Goal: Transaction & Acquisition: Purchase product/service

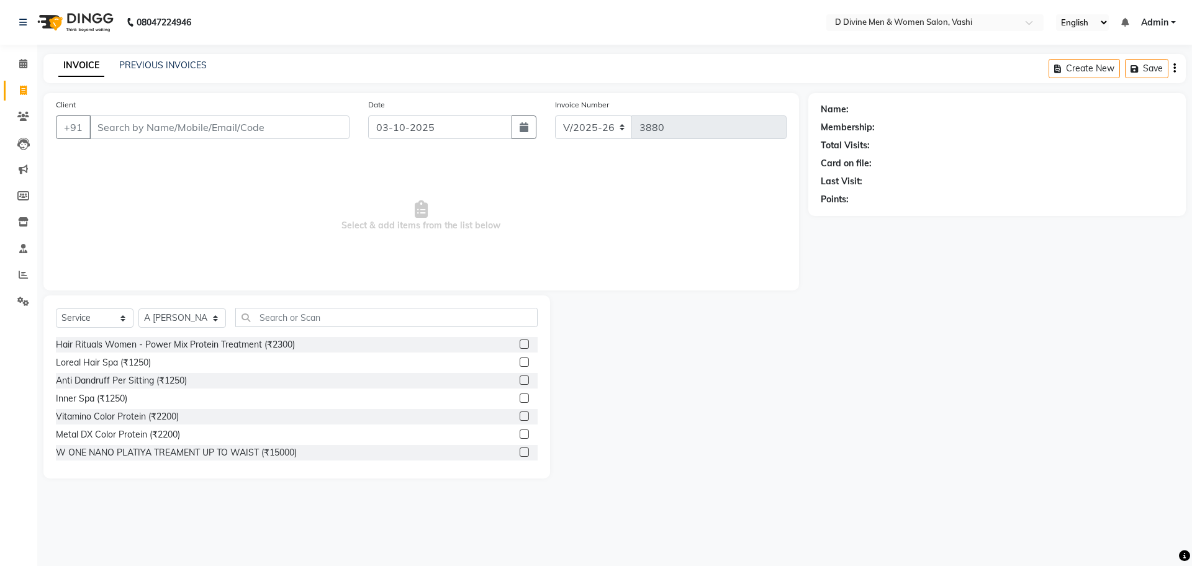
select select "718"
select select "service"
select select "10981"
click at [203, 62] on link "PREVIOUS INVOICES" at bounding box center [163, 65] width 88 height 11
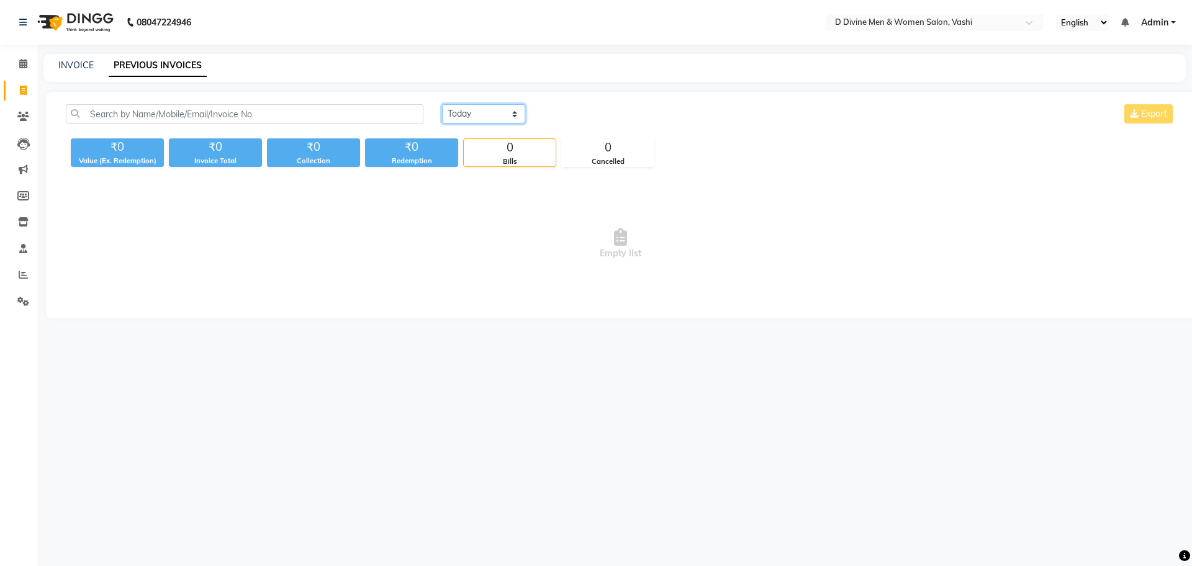
click at [507, 120] on select "[DATE] [DATE] Custom Range" at bounding box center [483, 113] width 83 height 19
select select "yesterday"
click at [442, 104] on select "[DATE] [DATE] Custom Range" at bounding box center [483, 113] width 83 height 19
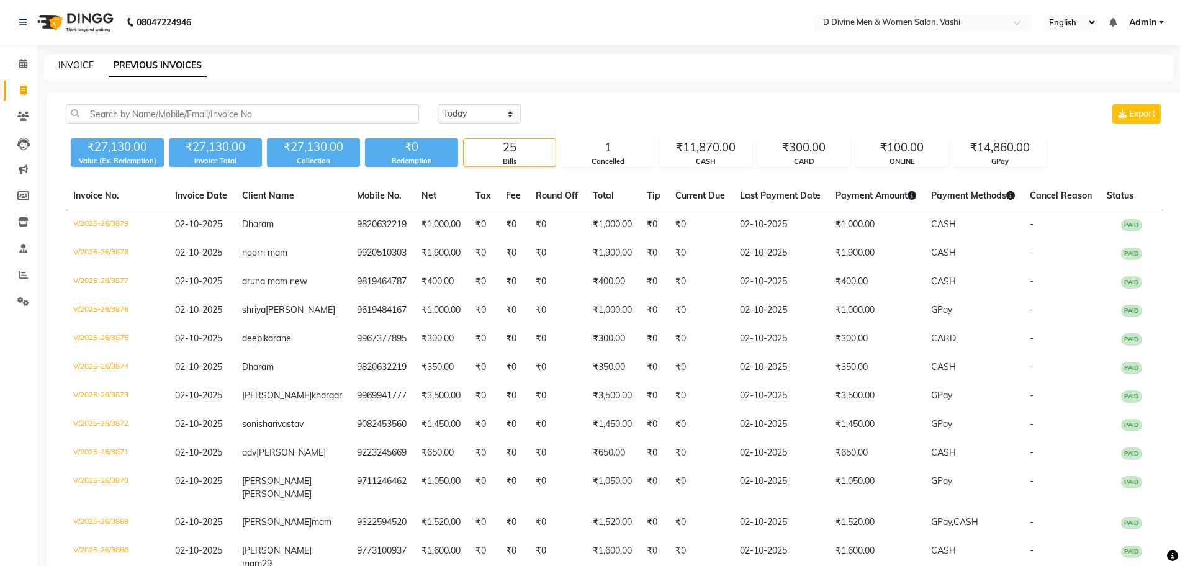
click at [89, 66] on link "INVOICE" at bounding box center [75, 65] width 35 height 11
select select "718"
select select "service"
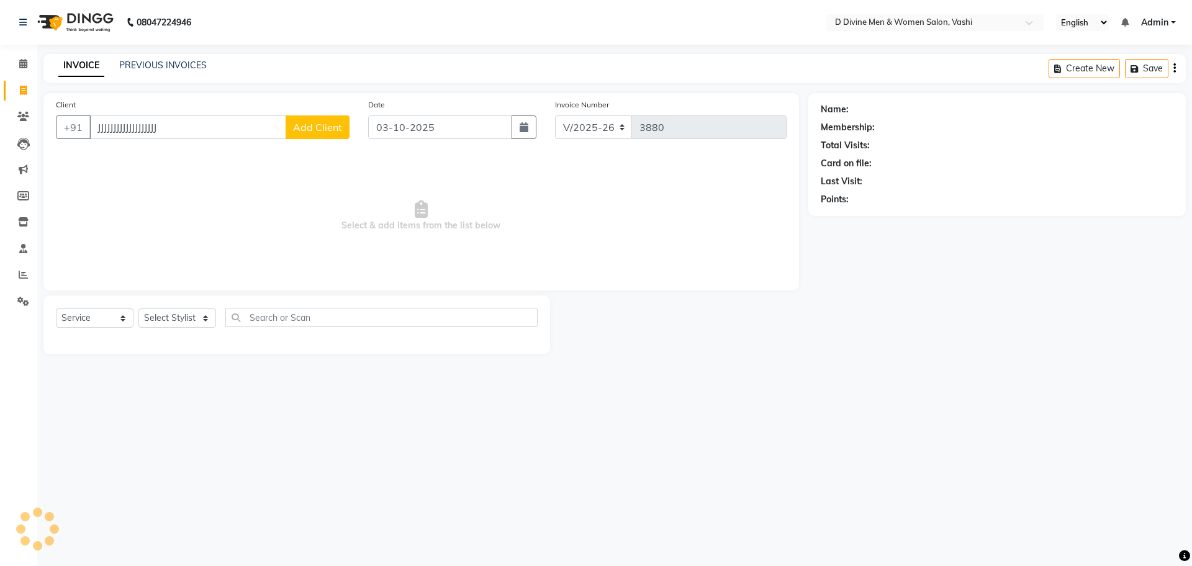
type input "JJJJJJJJJJJJJJJJJJJJ"
select select "10981"
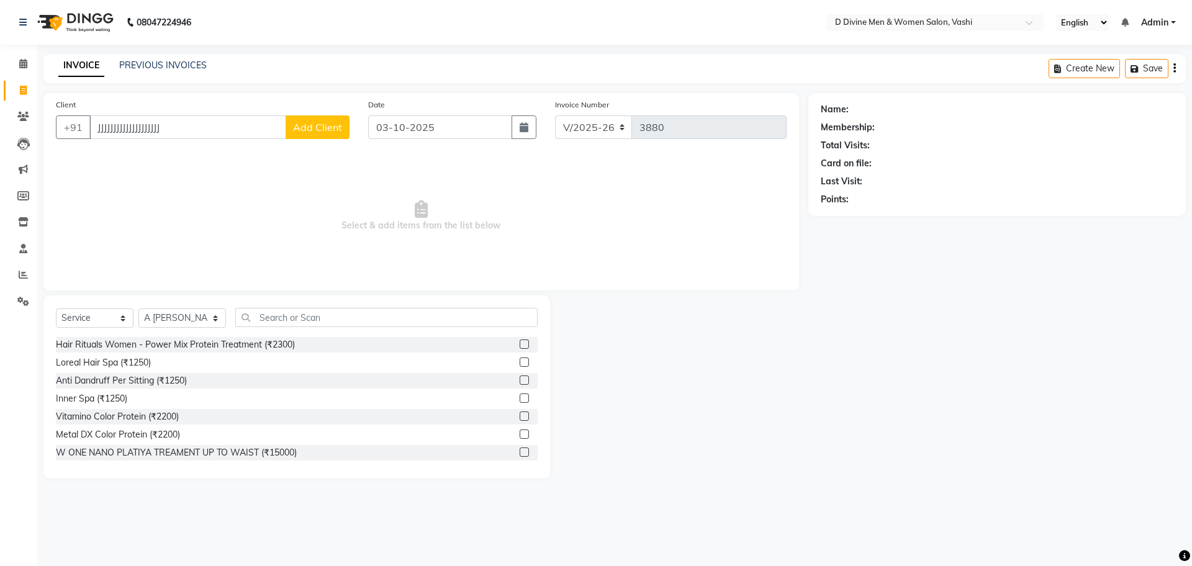
type input "JJJJJJJJJJJJJJJJJJJJ"
drag, startPoint x: 81, startPoint y: 28, endPoint x: 18, endPoint y: 221, distance: 203.2
click at [18, 221] on icon at bounding box center [23, 221] width 11 height 9
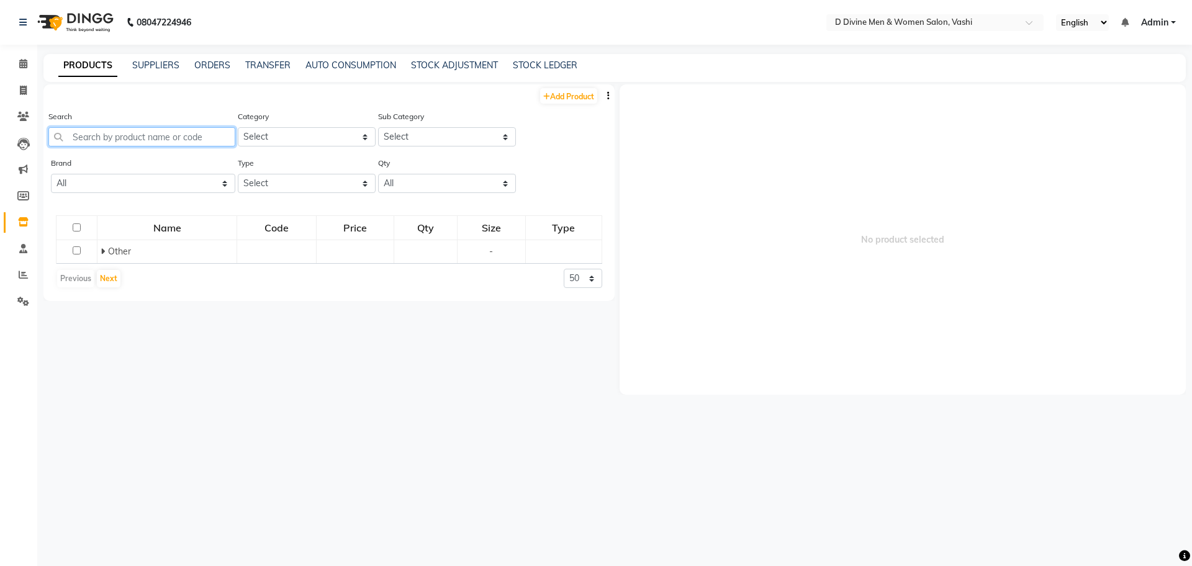
click at [145, 136] on input "text" at bounding box center [141, 136] width 187 height 19
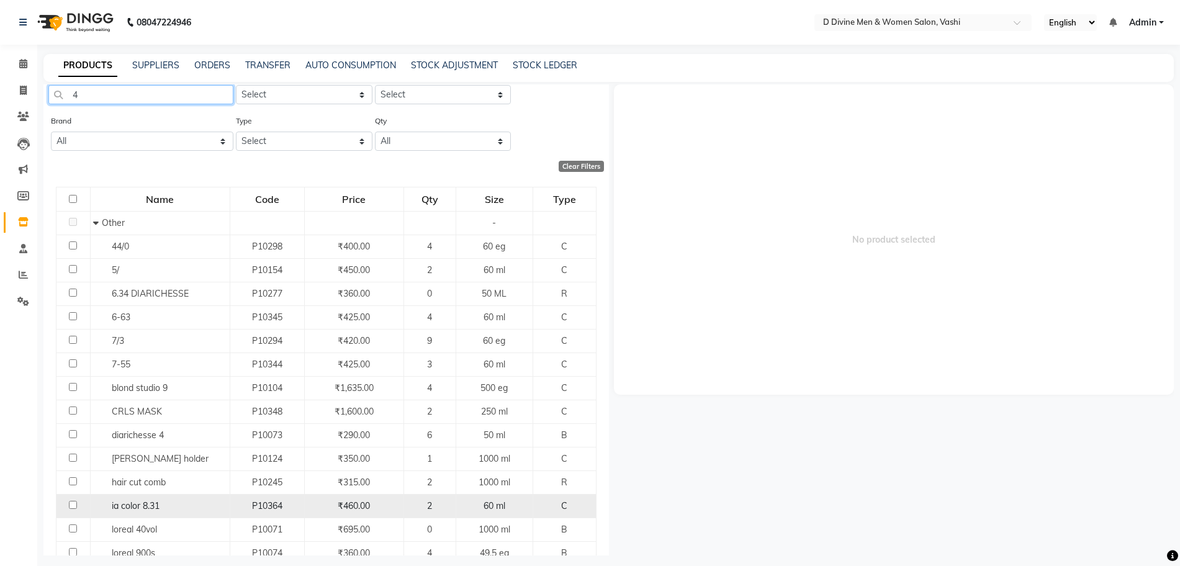
scroll to position [78, 0]
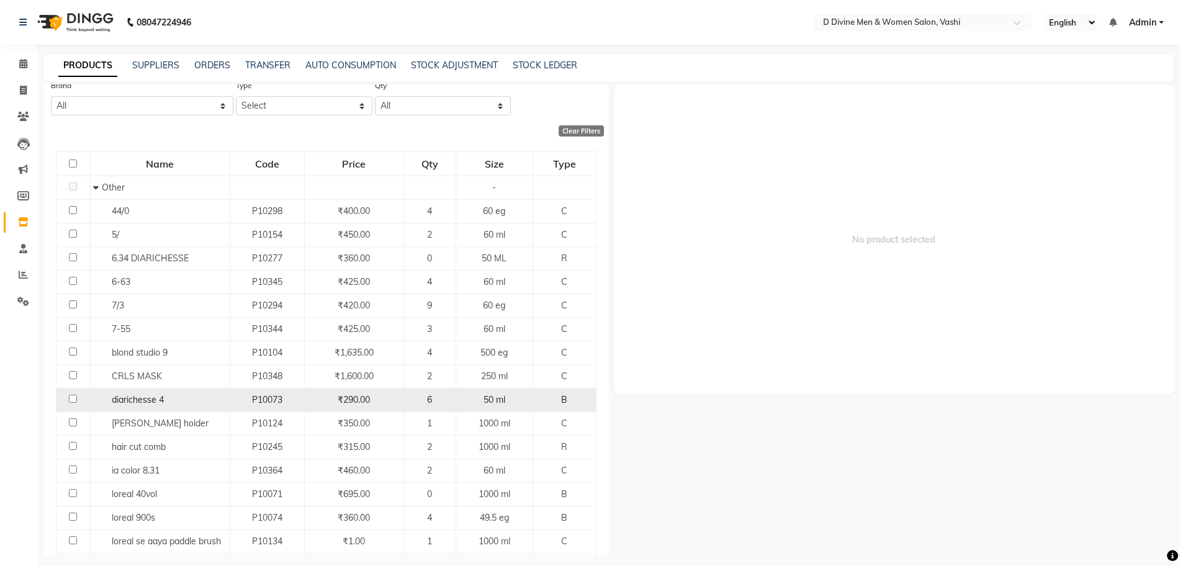
type input "4"
click at [148, 403] on span "diarichesse 4" at bounding box center [138, 399] width 52 height 11
select select
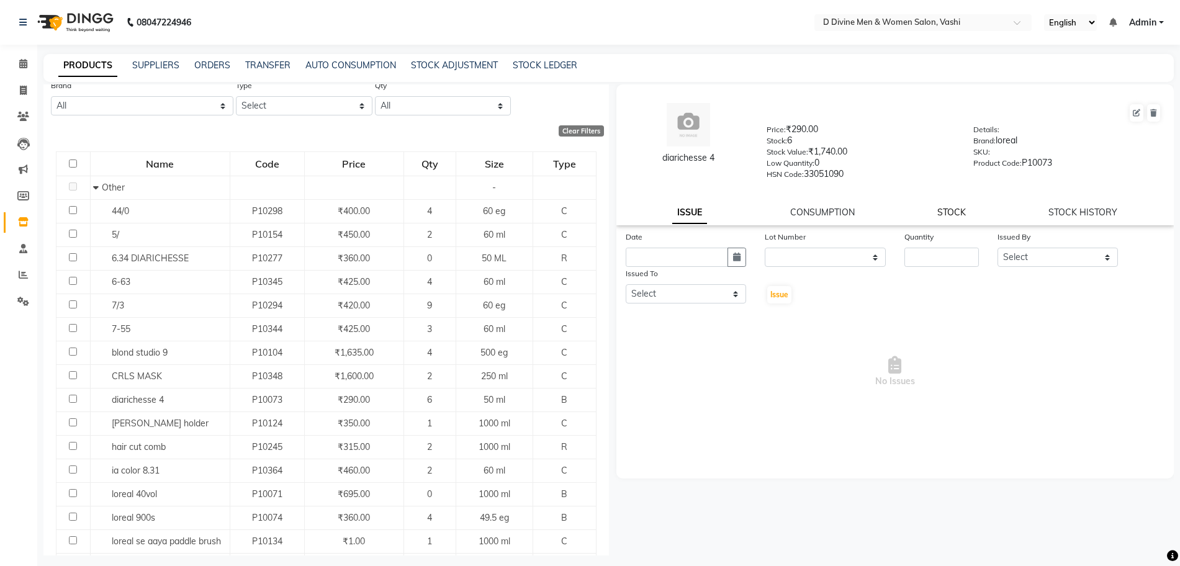
click at [961, 217] on link "STOCK" at bounding box center [952, 212] width 29 height 11
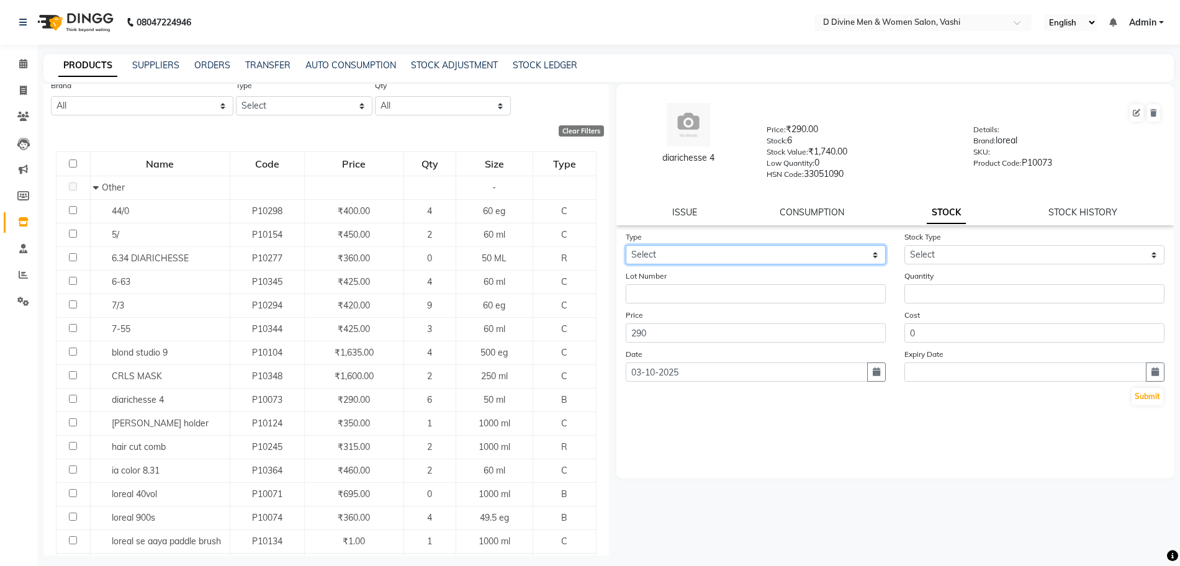
click at [746, 259] on select "Select In Out" at bounding box center [756, 254] width 260 height 19
select select "out"
click at [626, 245] on select "Select In Out" at bounding box center [756, 254] width 260 height 19
select select
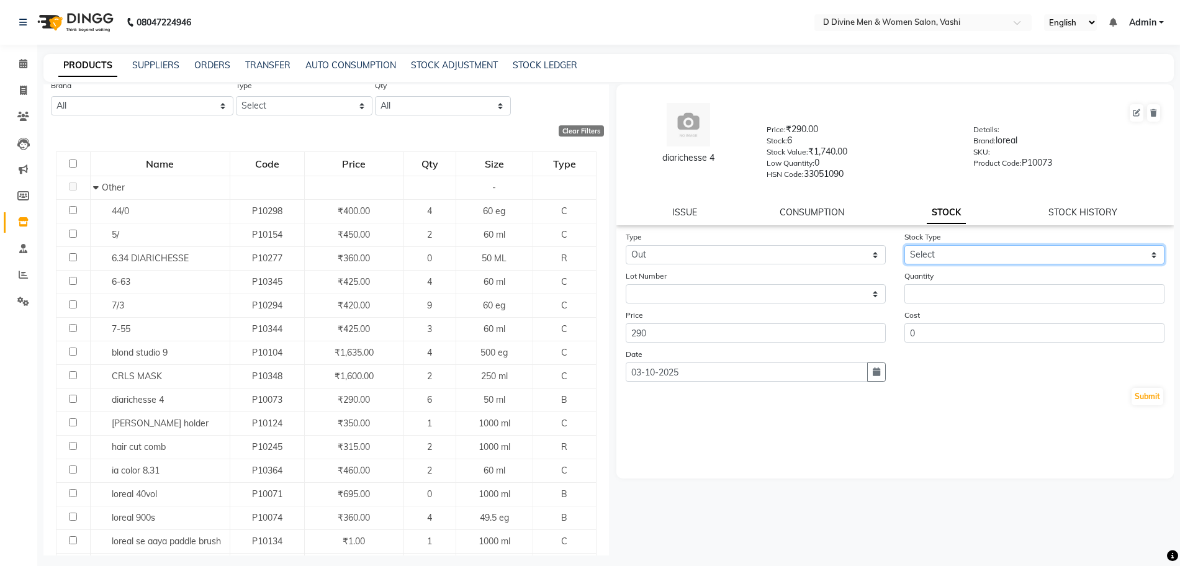
click at [929, 246] on select "Select Internal Use Damaged Expired Adjustment Return Other" at bounding box center [1035, 254] width 260 height 19
select select "internal use"
click at [905, 245] on select "Select Internal Use Damaged Expired Adjustment Return Other" at bounding box center [1035, 254] width 260 height 19
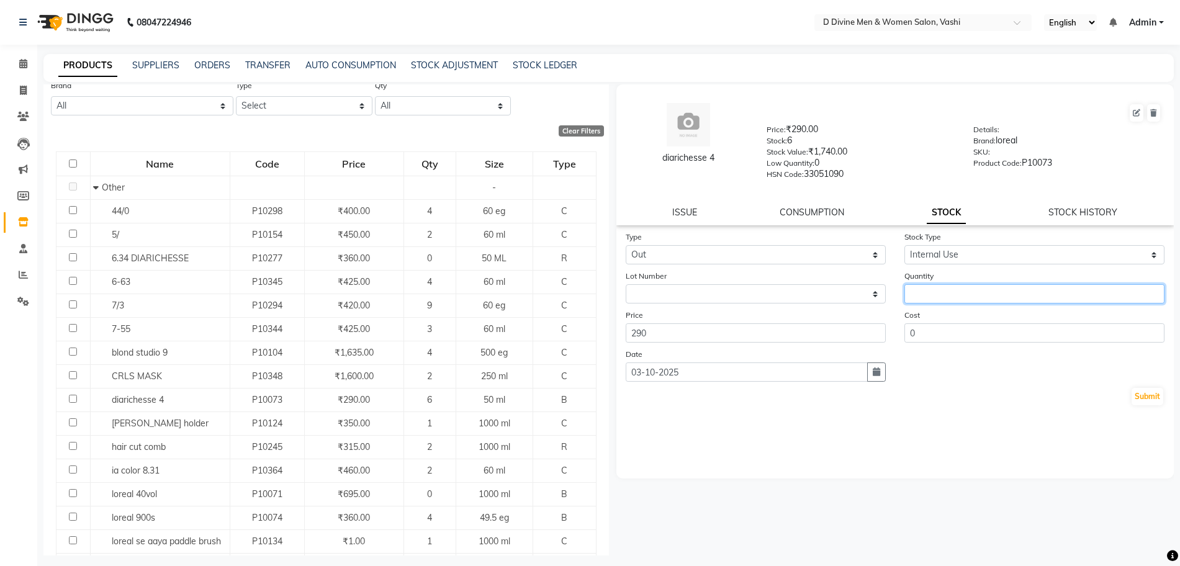
click at [929, 291] on input "number" at bounding box center [1035, 293] width 260 height 19
type input "1"
click at [1149, 397] on button "Submit" at bounding box center [1148, 396] width 32 height 17
select select
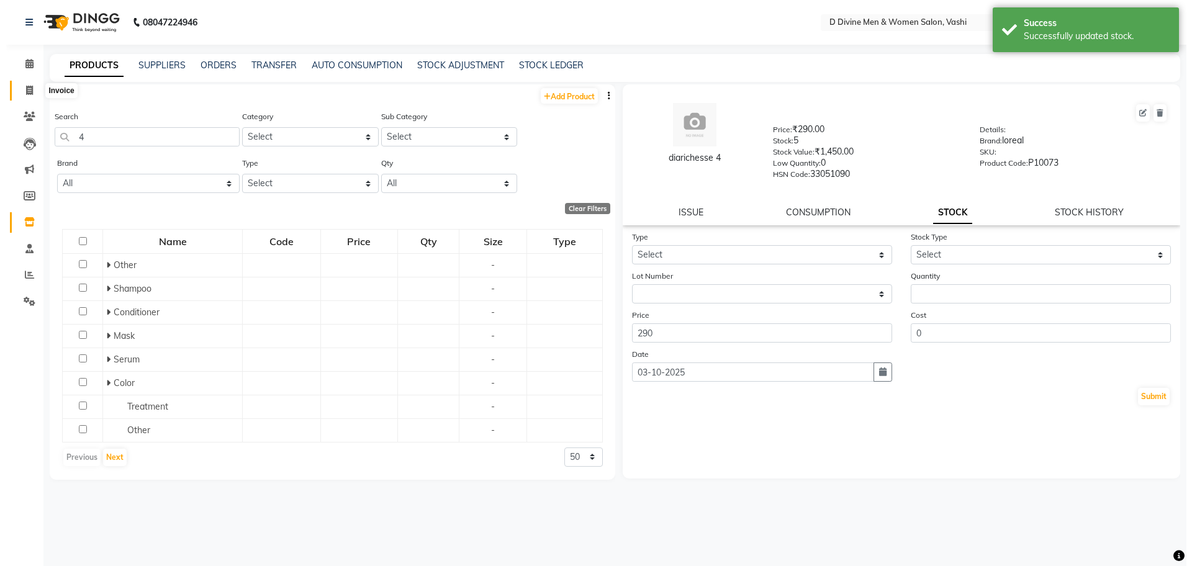
scroll to position [0, 0]
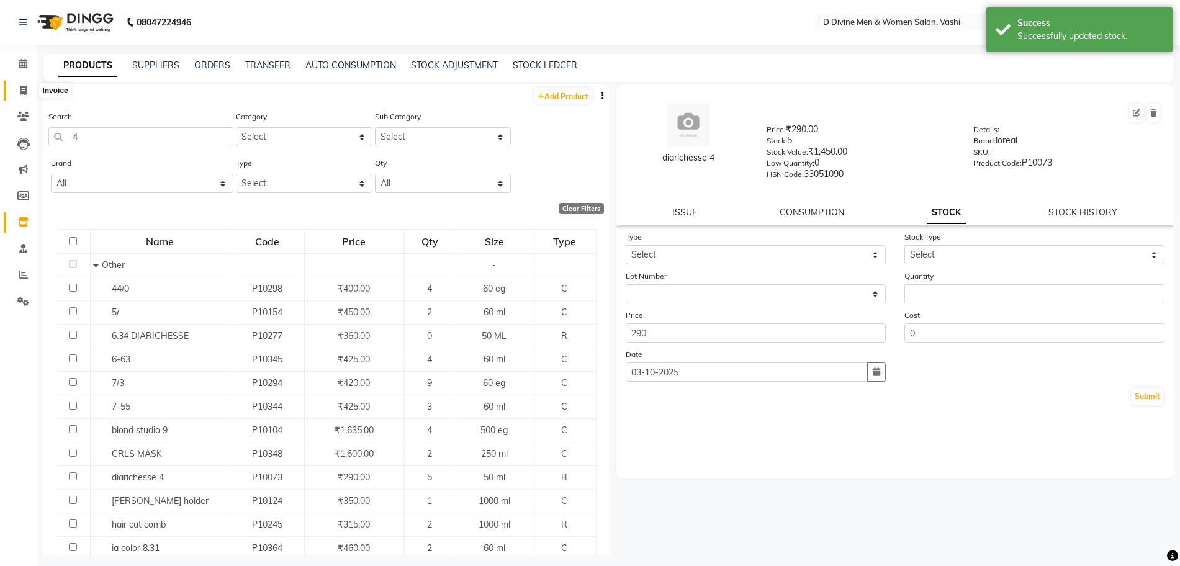
click at [23, 90] on icon at bounding box center [23, 90] width 7 height 9
select select "718"
select select "service"
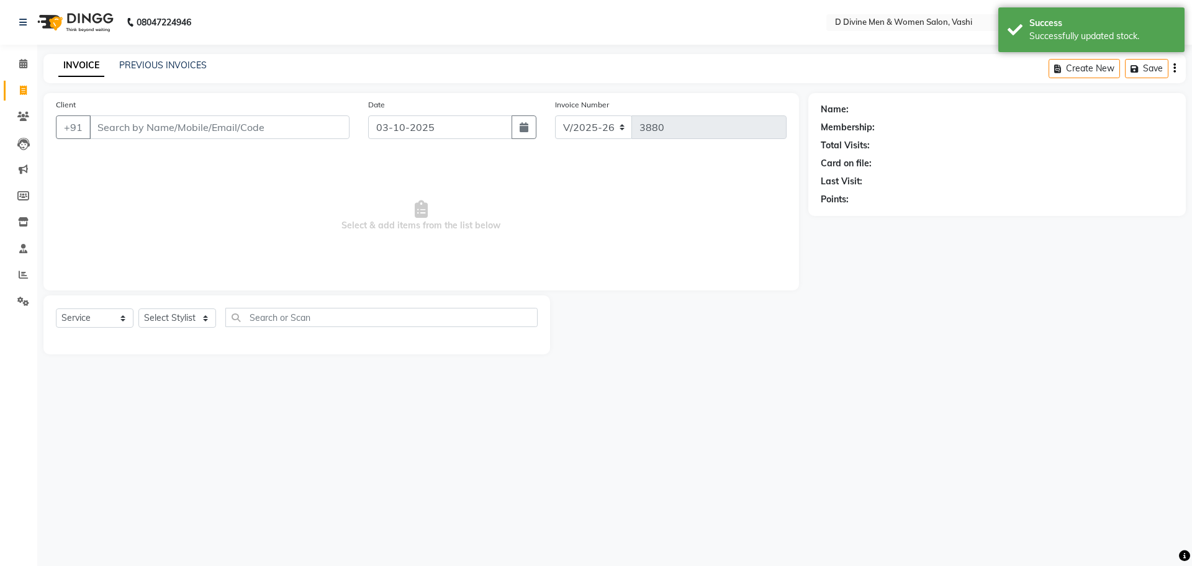
select select "10981"
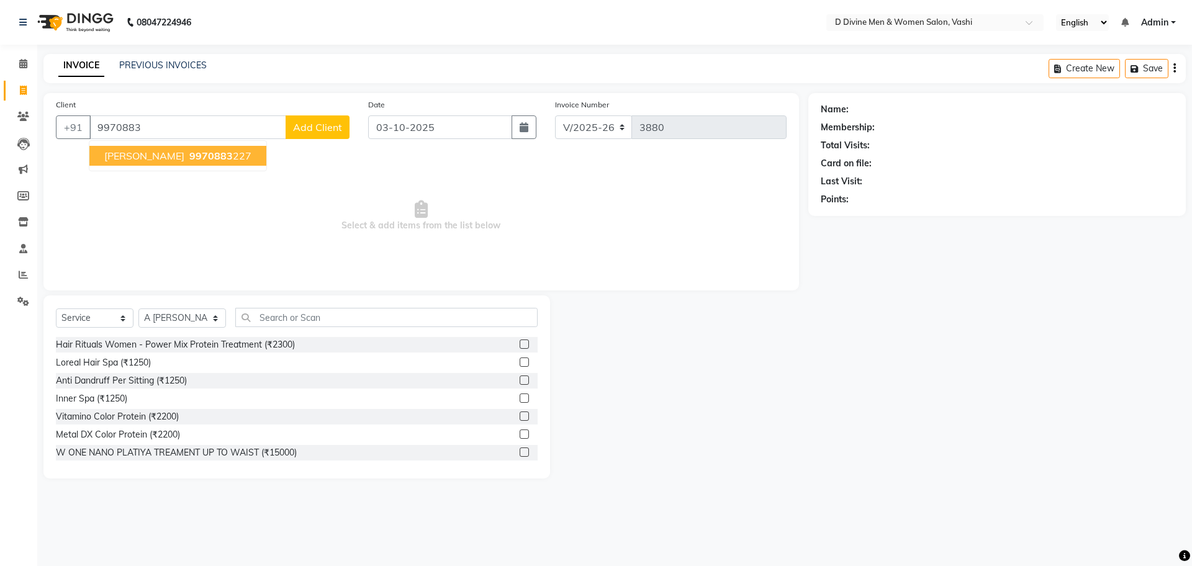
click at [201, 158] on span "9970883" at bounding box center [210, 156] width 43 height 12
type input "9970883227"
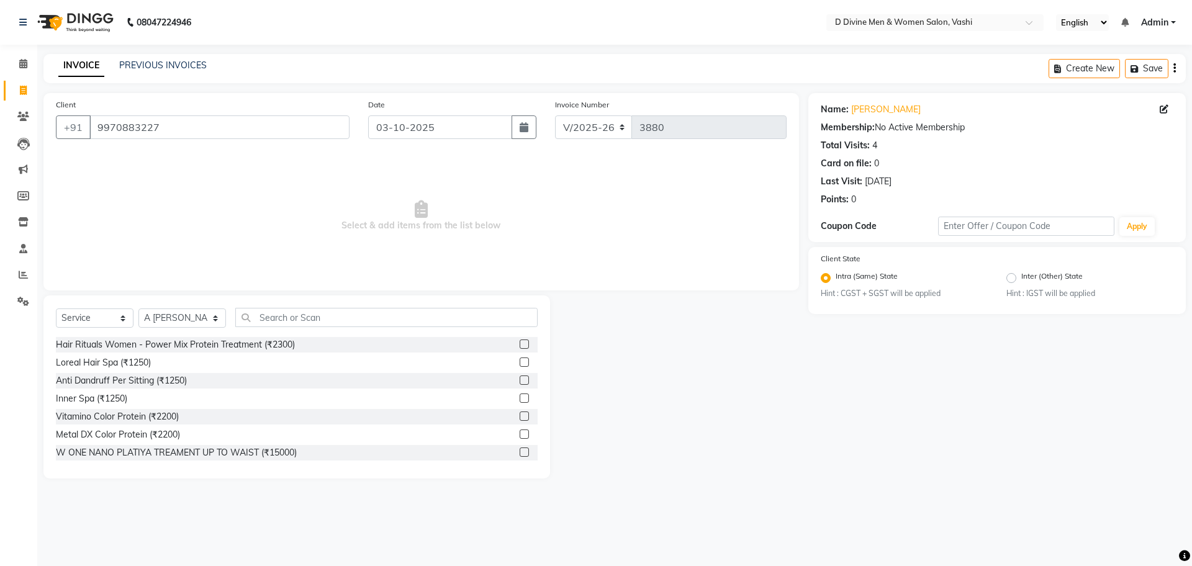
click at [191, 304] on div "Select Service Product Membership Package Voucher Prepaid Gift Card Select Styl…" at bounding box center [296, 387] width 507 height 183
click at [188, 318] on select "Select Stylist A [PERSON_NAME] [PERSON_NAME] Divine salon [PERSON_NAME] [PERSON…" at bounding box center [182, 318] width 88 height 19
select select "10987"
click at [138, 309] on select "Select Stylist A [PERSON_NAME] [PERSON_NAME] Divine salon [PERSON_NAME] [PERSON…" at bounding box center [182, 318] width 88 height 19
click at [239, 327] on div "Select Service Product Membership Package Voucher Prepaid Gift Card Select Styl…" at bounding box center [297, 322] width 482 height 29
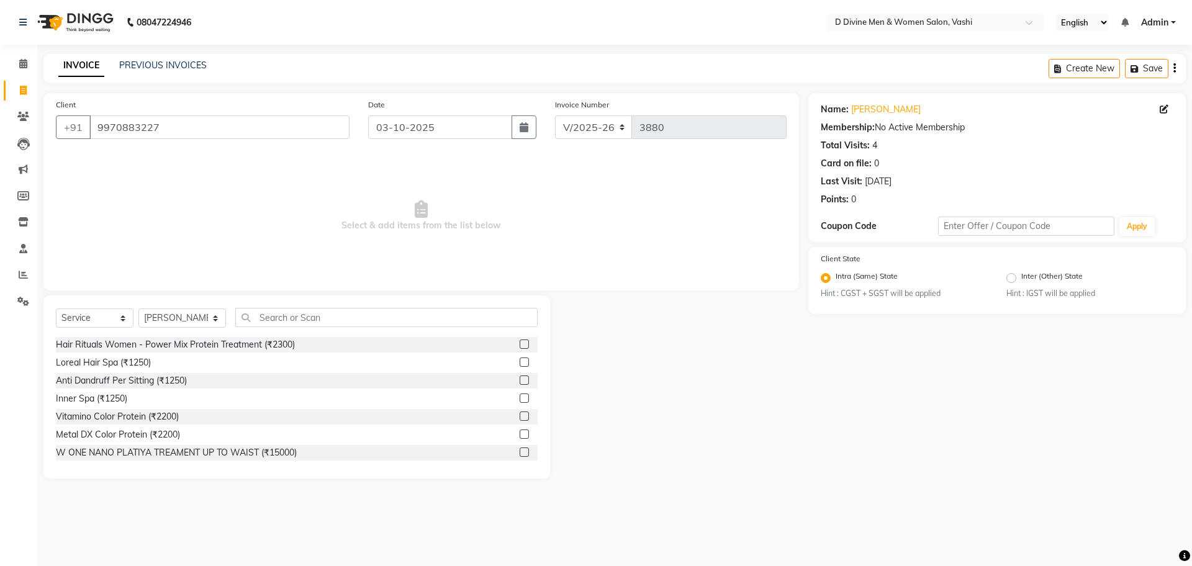
click at [239, 327] on div "Select Service Product Membership Package Voucher Prepaid Gift Card Select Styl…" at bounding box center [297, 322] width 482 height 29
drag, startPoint x: 242, startPoint y: 325, endPoint x: 247, endPoint y: 319, distance: 7.9
click at [247, 319] on input "text" at bounding box center [386, 317] width 302 height 19
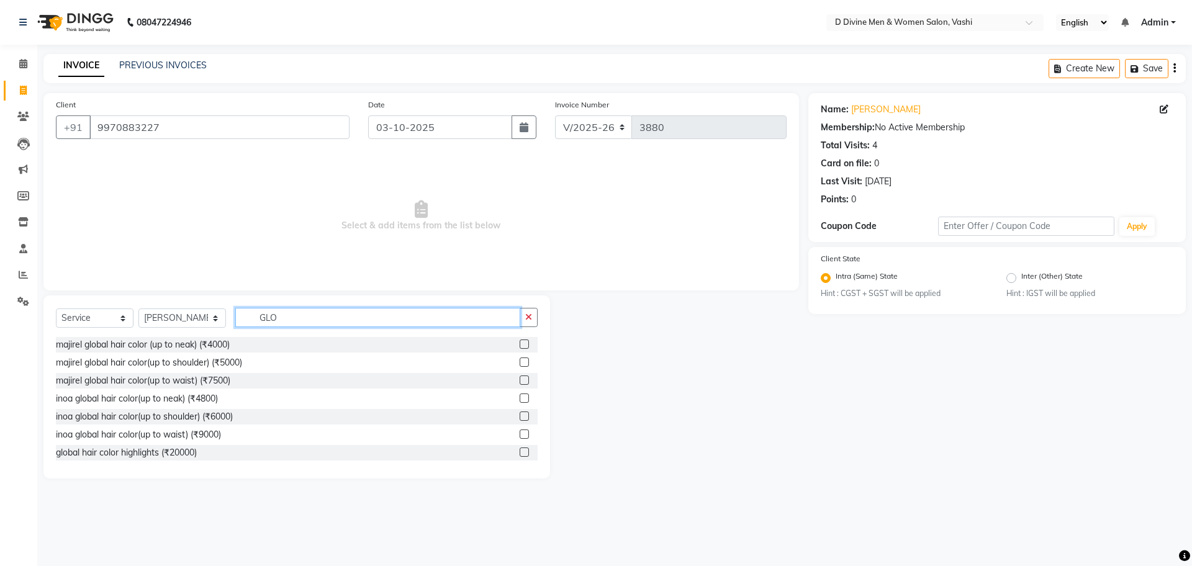
type input "GLO"
click at [520, 381] on label at bounding box center [524, 380] width 9 height 9
click at [520, 381] on input "checkbox" at bounding box center [524, 381] width 8 height 8
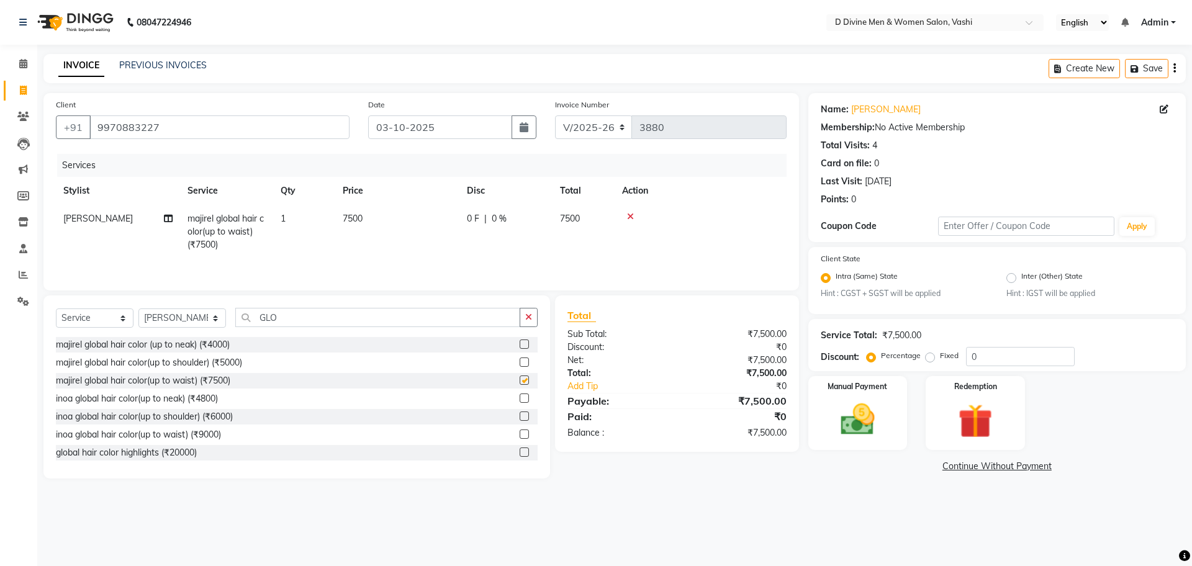
checkbox input "false"
click at [503, 233] on td "0 F | 0 %" at bounding box center [505, 232] width 93 height 54
select select "10987"
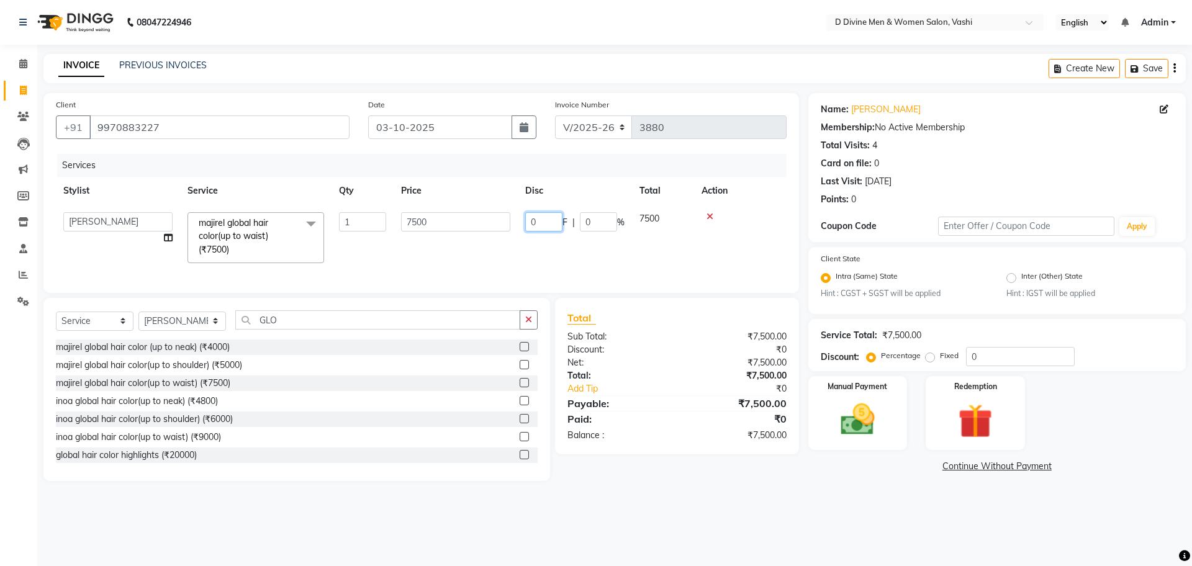
click at [529, 220] on input "0" at bounding box center [543, 221] width 37 height 19
type input "2500"
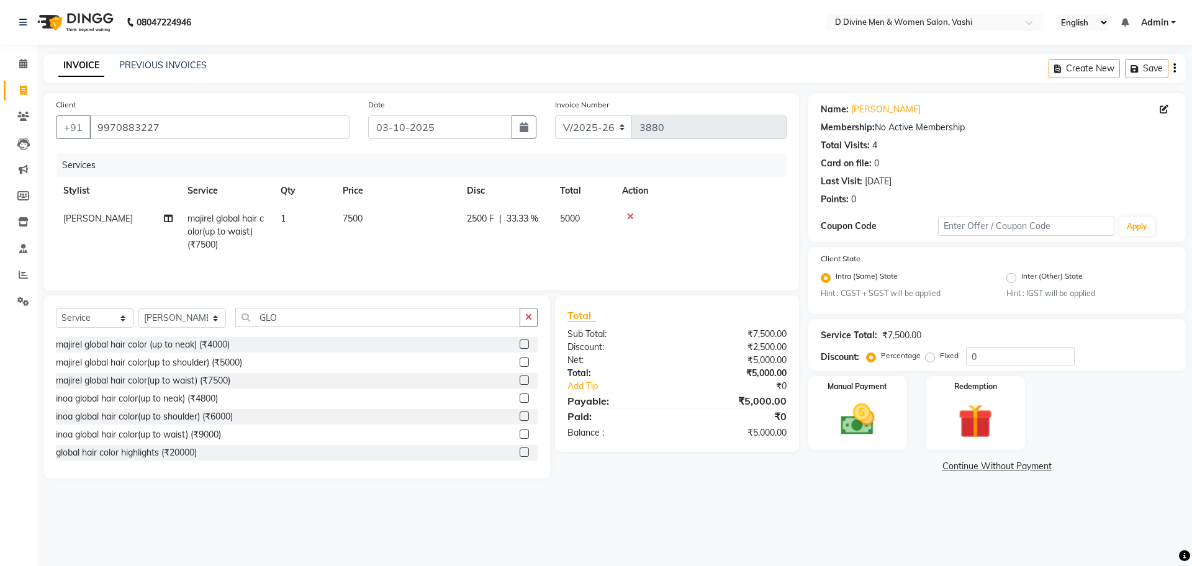
click at [523, 227] on td "2500 F | 33.33 %" at bounding box center [505, 232] width 93 height 54
select select "10987"
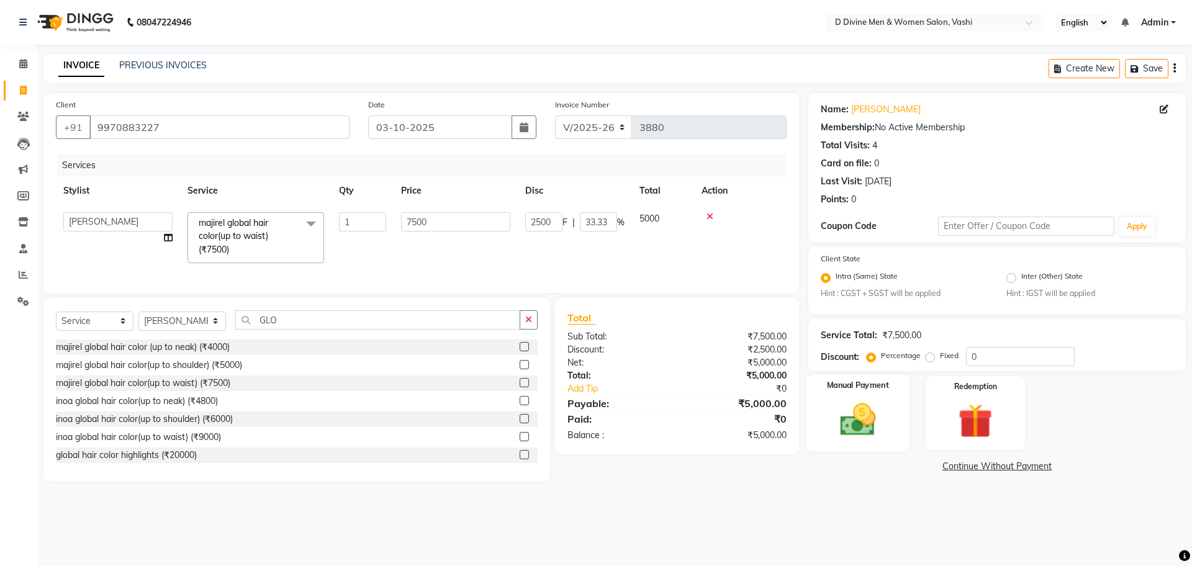
click at [887, 435] on div "Manual Payment" at bounding box center [857, 413] width 103 height 76
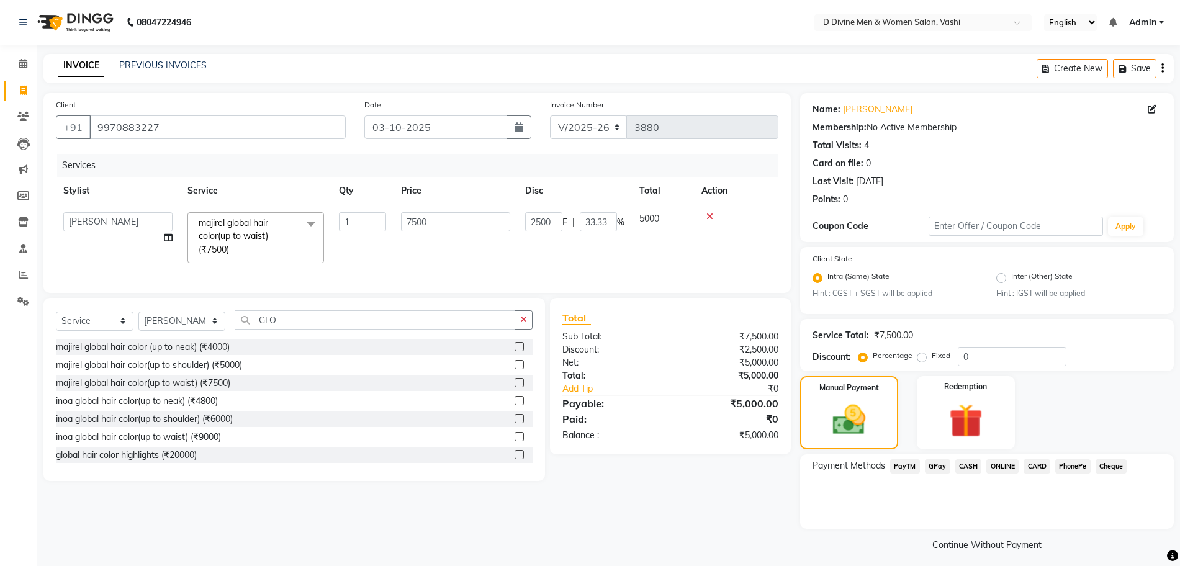
click at [1033, 468] on span "CARD" at bounding box center [1037, 466] width 27 height 14
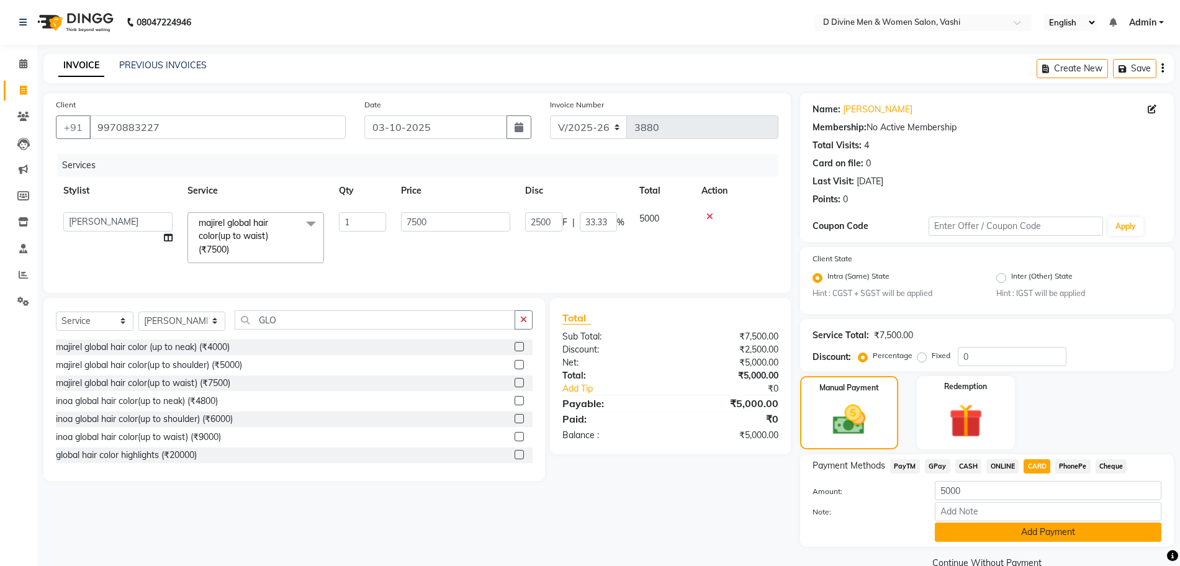
click at [1028, 525] on button "Add Payment" at bounding box center [1048, 532] width 227 height 19
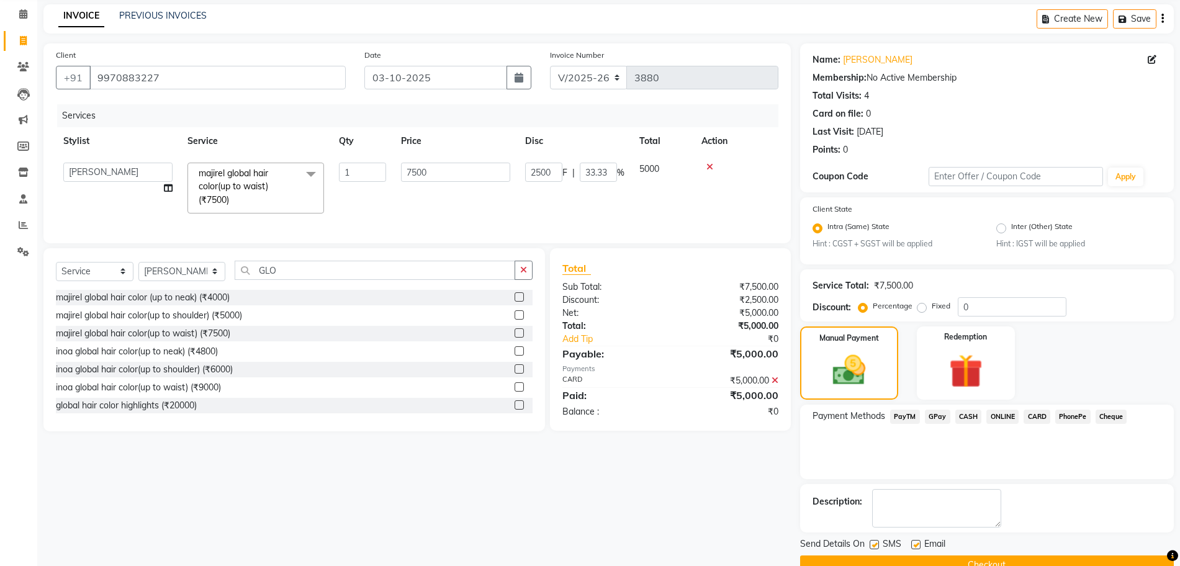
scroll to position [77, 0]
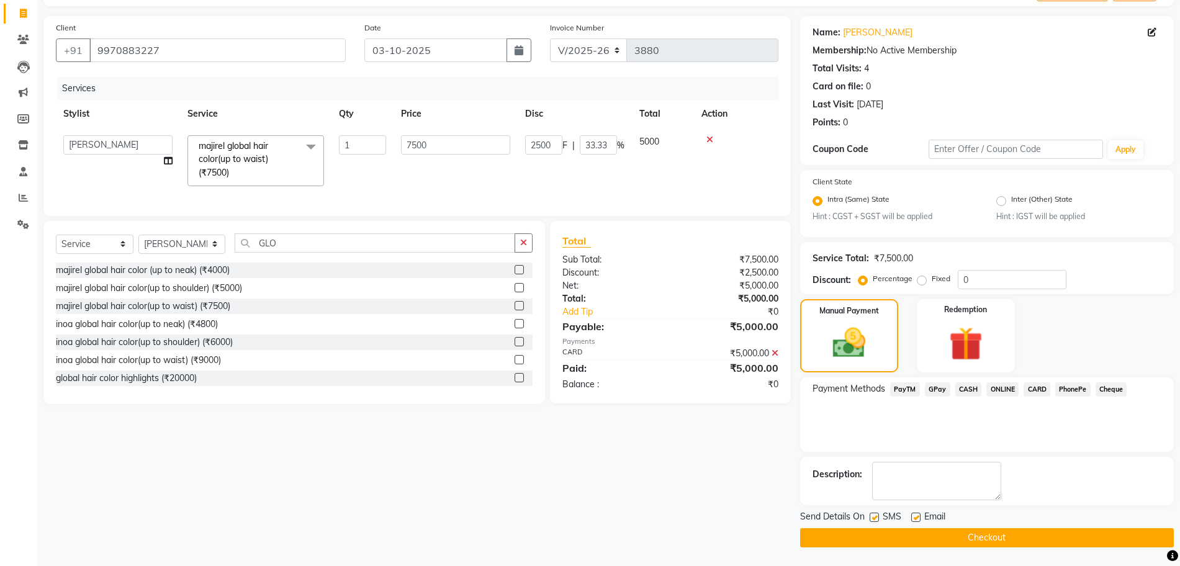
click at [878, 518] on label at bounding box center [874, 517] width 9 height 9
click at [878, 518] on input "checkbox" at bounding box center [874, 518] width 8 height 8
checkbox input "false"
click at [916, 518] on label at bounding box center [915, 517] width 9 height 9
click at [916, 518] on input "checkbox" at bounding box center [915, 518] width 8 height 8
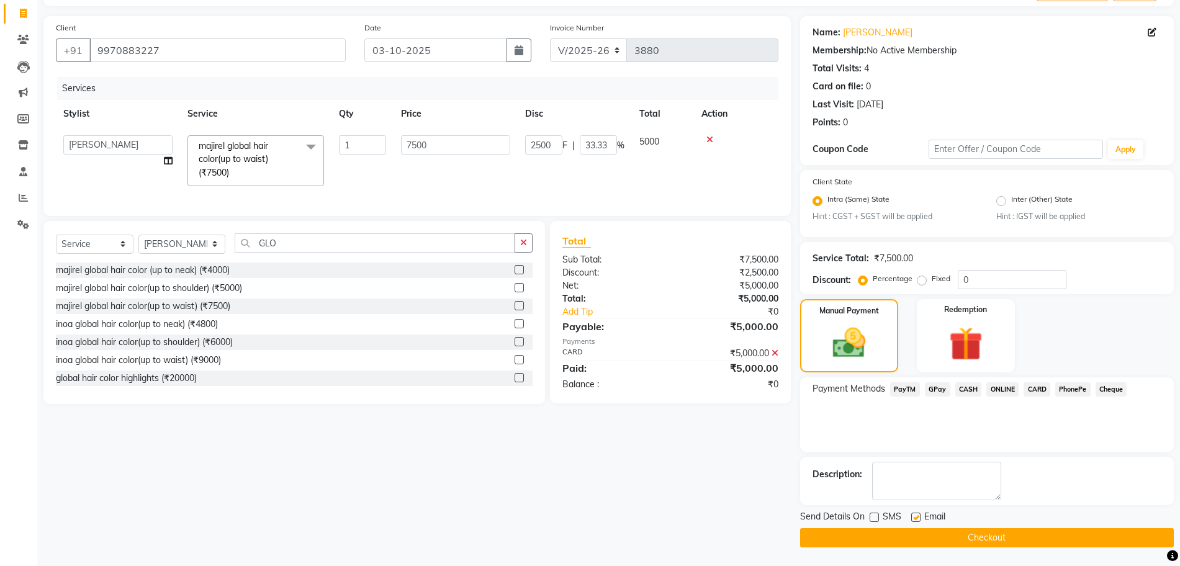
checkbox input "false"
click at [915, 543] on button "Checkout" at bounding box center [987, 537] width 374 height 19
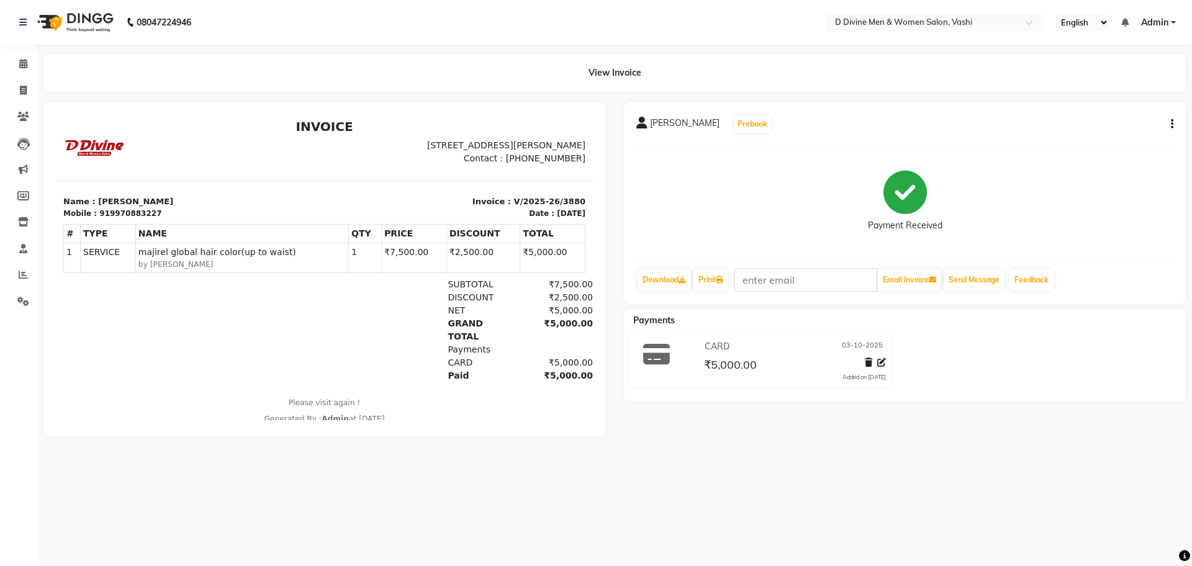
click at [882, 369] on div at bounding box center [873, 364] width 26 height 17
drag, startPoint x: 0, startPoint y: 430, endPoint x: 0, endPoint y: 441, distance: 11.8
click at [0, 441] on div "Calendar Invoice Clients Leads Marketing Members Inventory Staff Reports Settin…" at bounding box center [84, 291] width 168 height 512
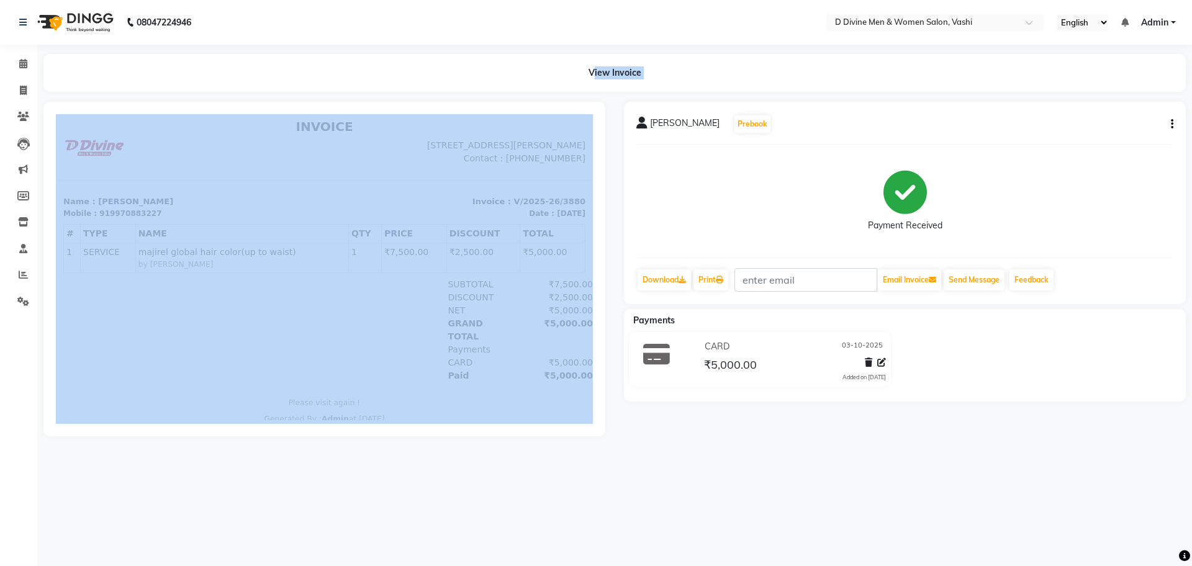
drag, startPoint x: 4, startPoint y: 523, endPoint x: 91, endPoint y: 523, distance: 87.5
click at [91, 523] on div "08047224946 Select Location × D Divine Men & Women Salon, Vashi English ENGLISH…" at bounding box center [596, 283] width 1192 height 566
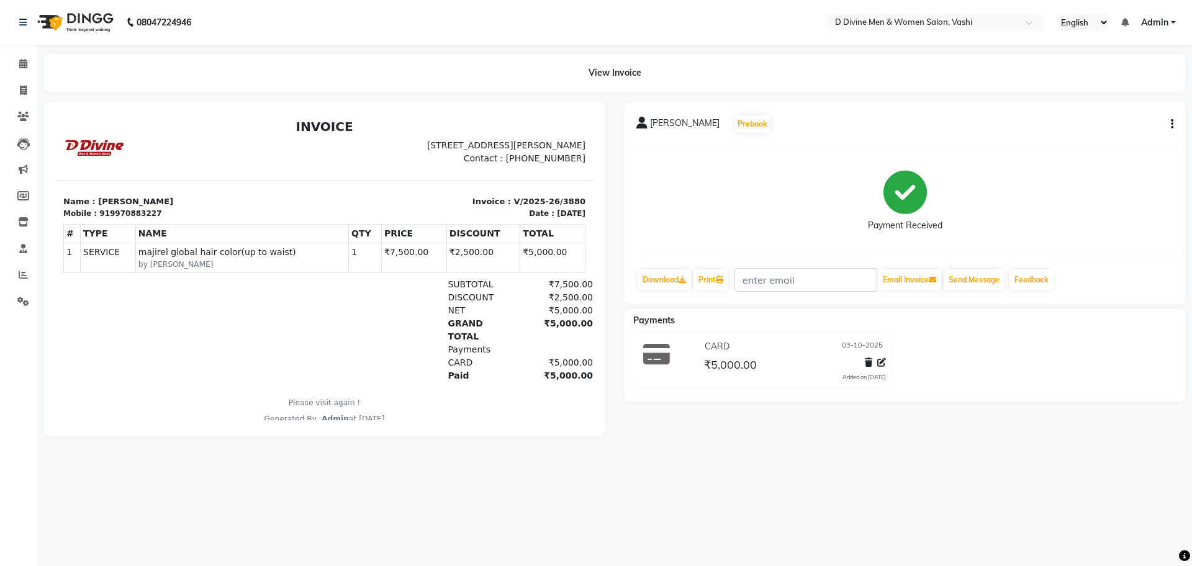
drag, startPoint x: 97, startPoint y: 517, endPoint x: 0, endPoint y: 522, distance: 97.0
click at [0, 522] on div "Calendar Invoice Clients Leads Marketing Members Inventory Staff Reports Settin…" at bounding box center [84, 291] width 168 height 512
click at [27, 94] on icon at bounding box center [23, 90] width 7 height 9
select select "718"
select select "service"
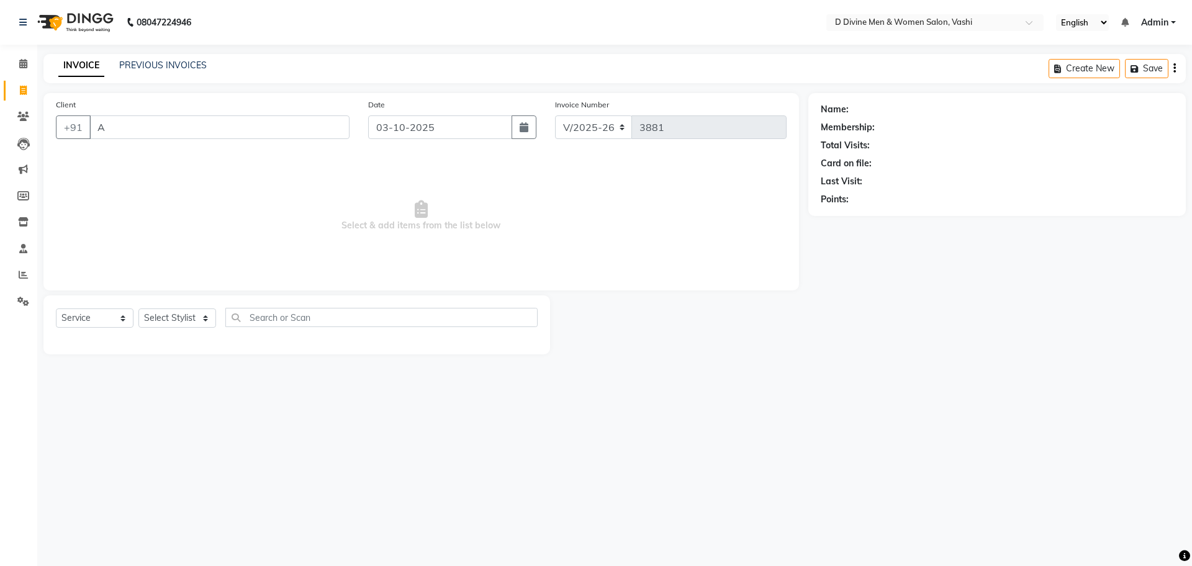
type input "AN"
select select "10981"
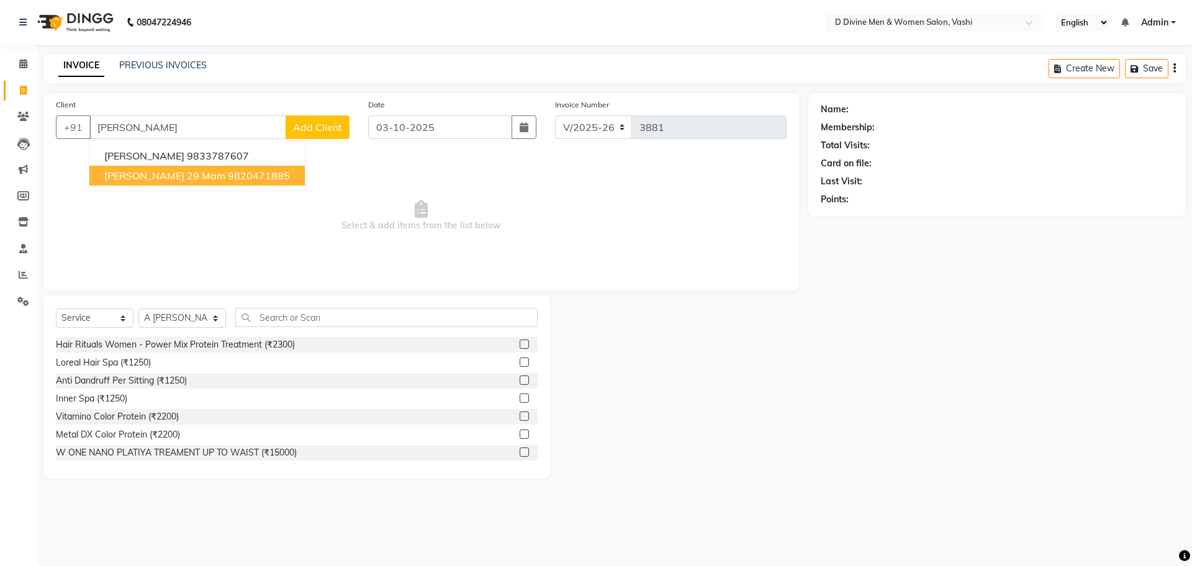
click at [255, 173] on ngb-highlight "9820471885" at bounding box center [259, 176] width 62 height 12
type input "9820471885"
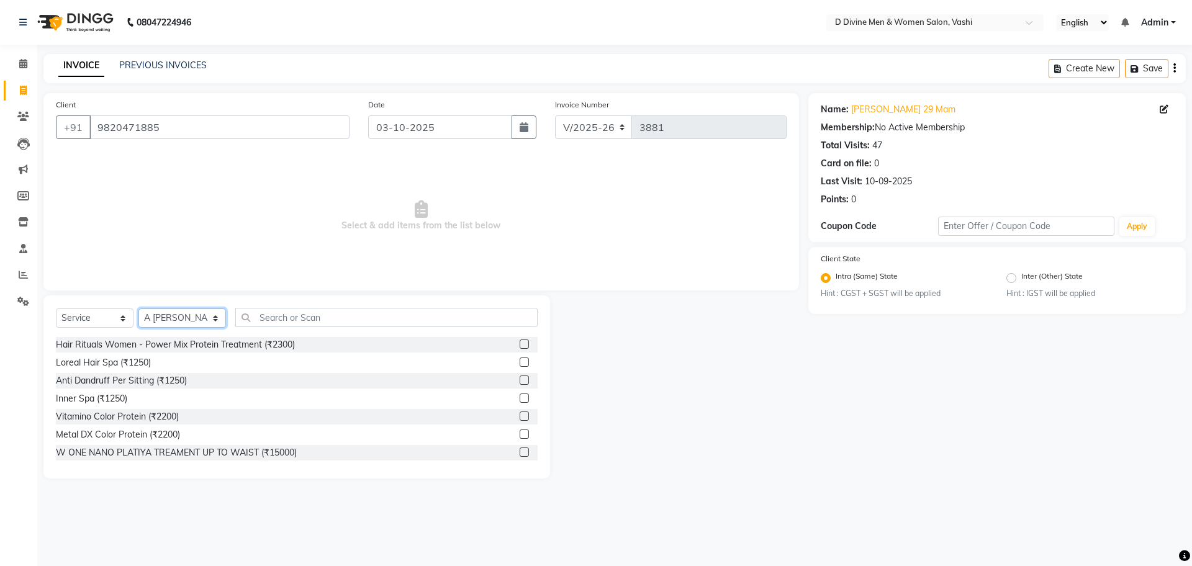
click at [178, 317] on select "Select Stylist A [PERSON_NAME] [PERSON_NAME] Divine salon [PERSON_NAME] [PERSON…" at bounding box center [182, 318] width 88 height 19
click at [283, 319] on input "text" at bounding box center [386, 317] width 302 height 19
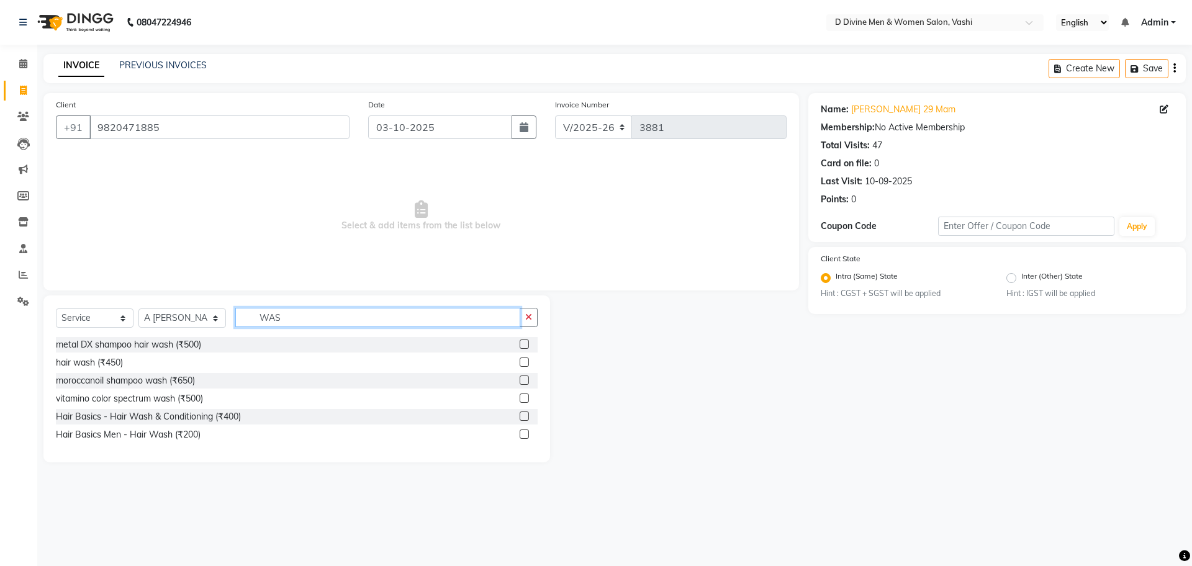
type input "WAS"
click at [523, 414] on label at bounding box center [524, 416] width 9 height 9
click at [523, 414] on input "checkbox" at bounding box center [524, 417] width 8 height 8
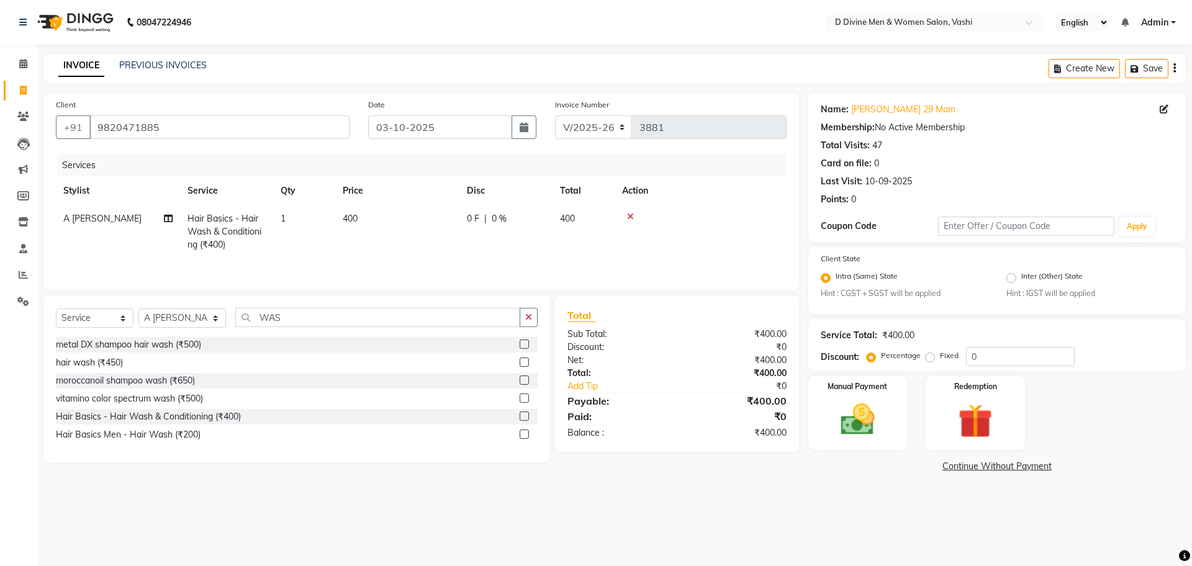
checkbox input "false"
click at [527, 237] on td "0 F | 0 %" at bounding box center [505, 232] width 93 height 54
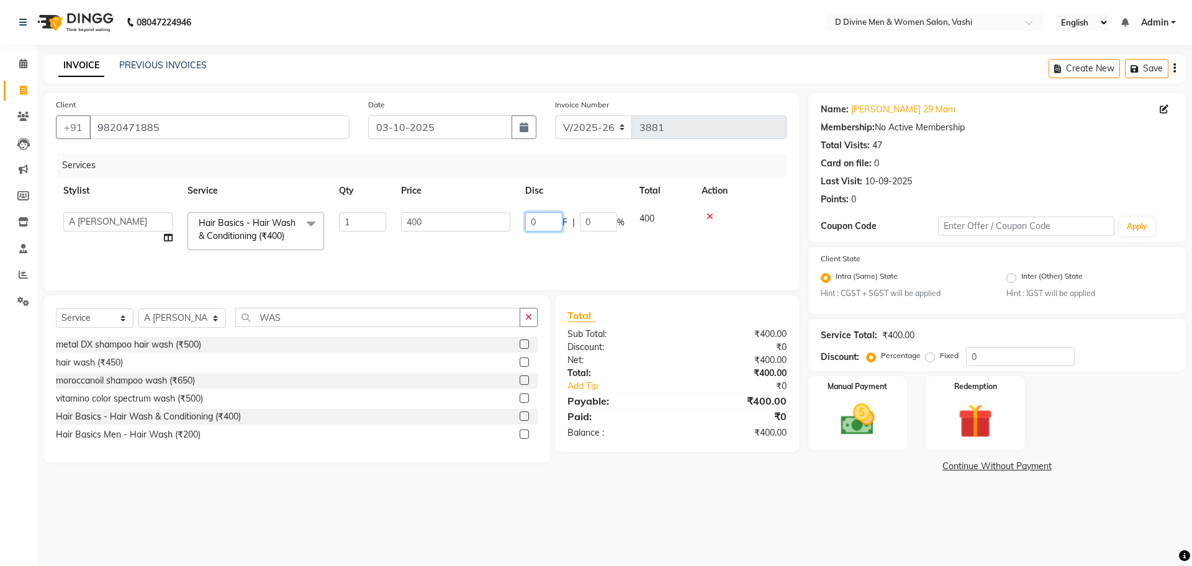
click at [527, 226] on input "0" at bounding box center [543, 221] width 37 height 19
type input "100"
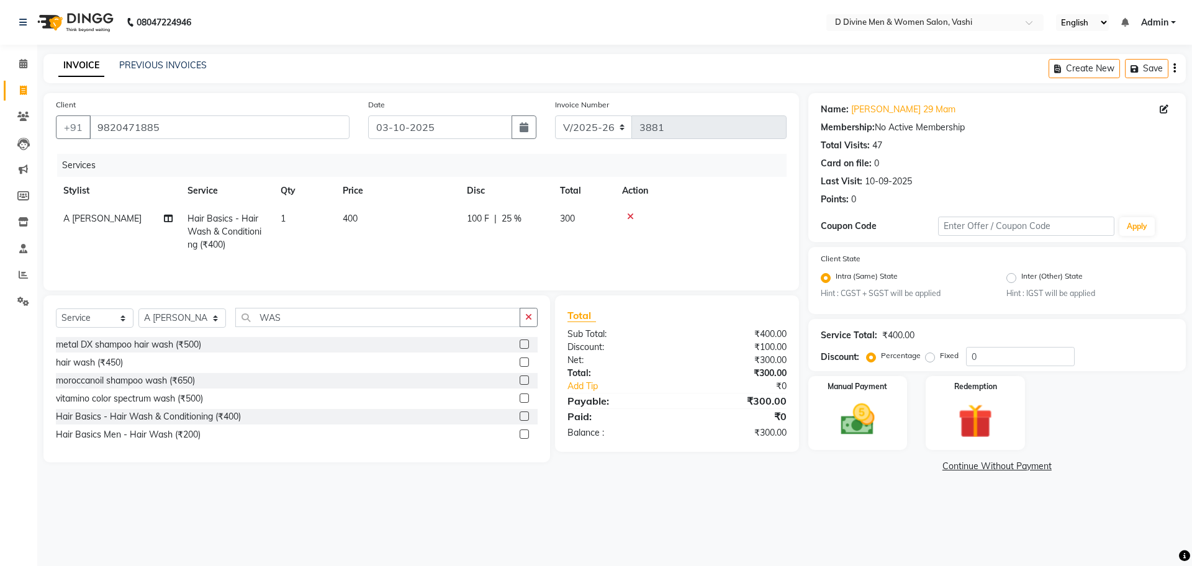
click at [520, 237] on td "100 F | 25 %" at bounding box center [505, 232] width 93 height 54
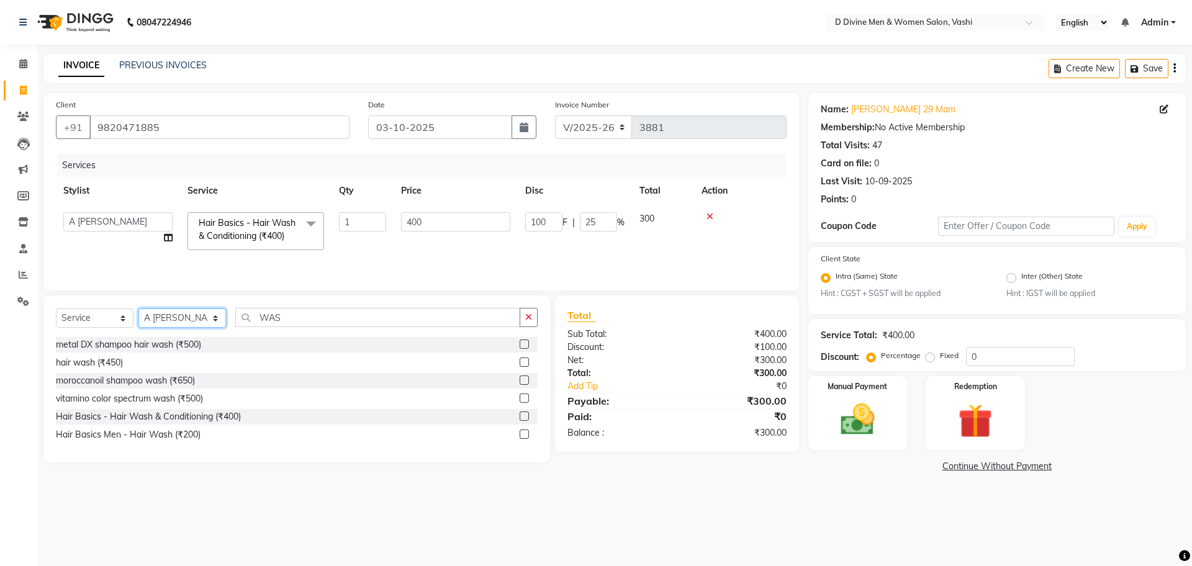
click at [189, 321] on select "Select Stylist A [PERSON_NAME] [PERSON_NAME] Divine salon [PERSON_NAME] [PERSON…" at bounding box center [182, 318] width 88 height 19
select select "10987"
click at [138, 310] on select "Select Stylist A [PERSON_NAME] [PERSON_NAME] Divine salon [PERSON_NAME] [PERSON…" at bounding box center [182, 318] width 88 height 19
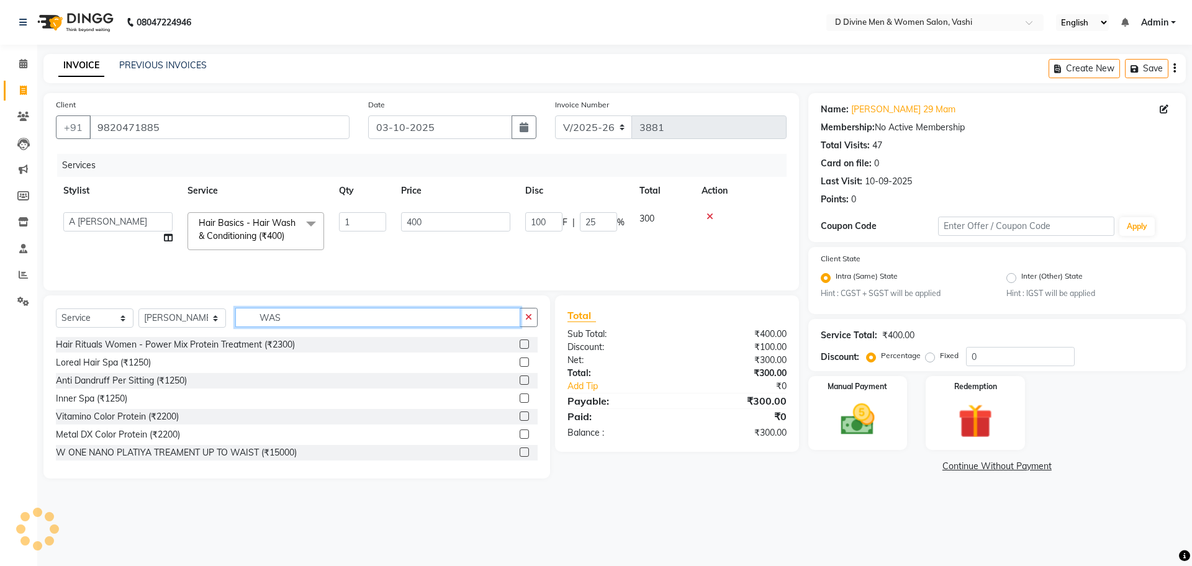
click at [345, 326] on input "WAS" at bounding box center [377, 317] width 285 height 19
type input "W"
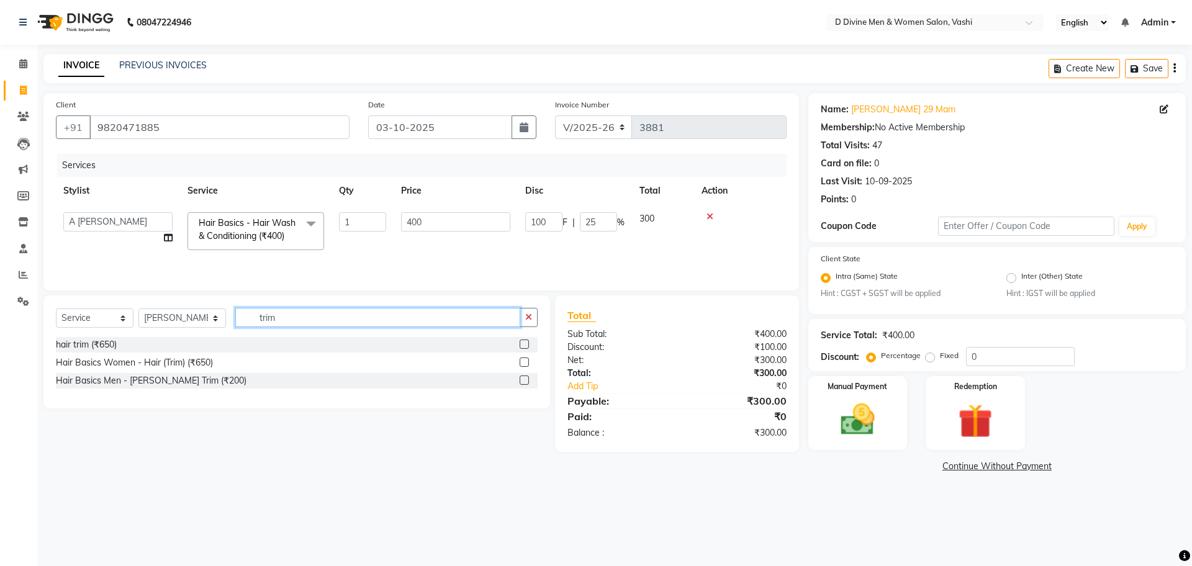
type input "trim"
click at [526, 348] on label at bounding box center [524, 344] width 9 height 9
click at [526, 348] on input "checkbox" at bounding box center [524, 345] width 8 height 8
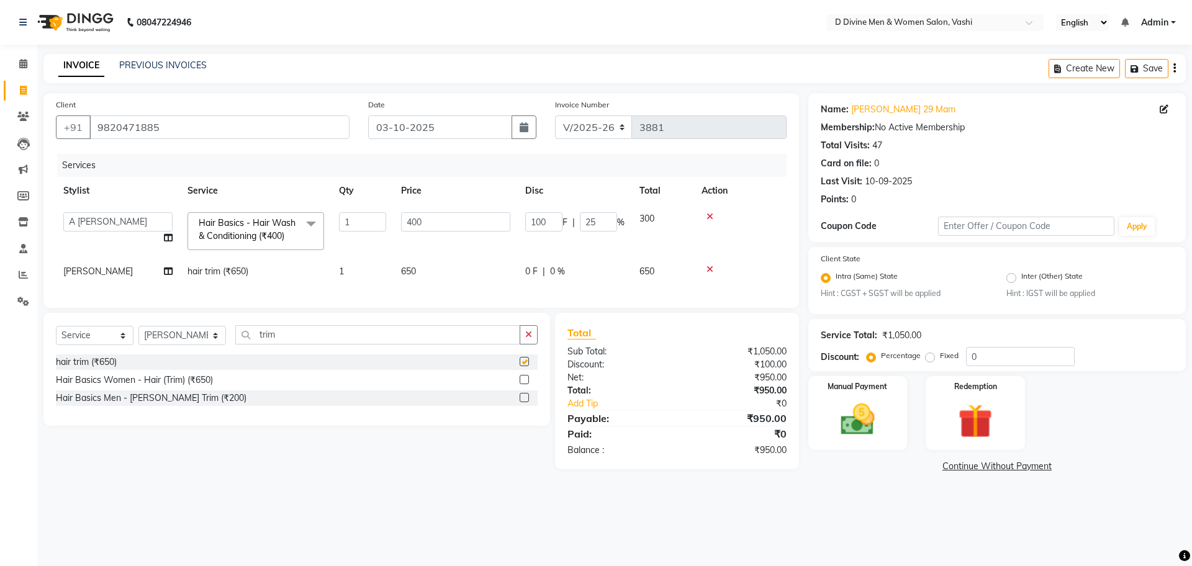
checkbox input "false"
click at [154, 345] on select "Select Stylist A [PERSON_NAME] [PERSON_NAME] Divine salon [PERSON_NAME] [PERSON…" at bounding box center [182, 335] width 88 height 19
select select "10985"
click at [138, 338] on select "Select Stylist A [PERSON_NAME] [PERSON_NAME] Divine salon [PERSON_NAME] [PERSON…" at bounding box center [182, 335] width 88 height 19
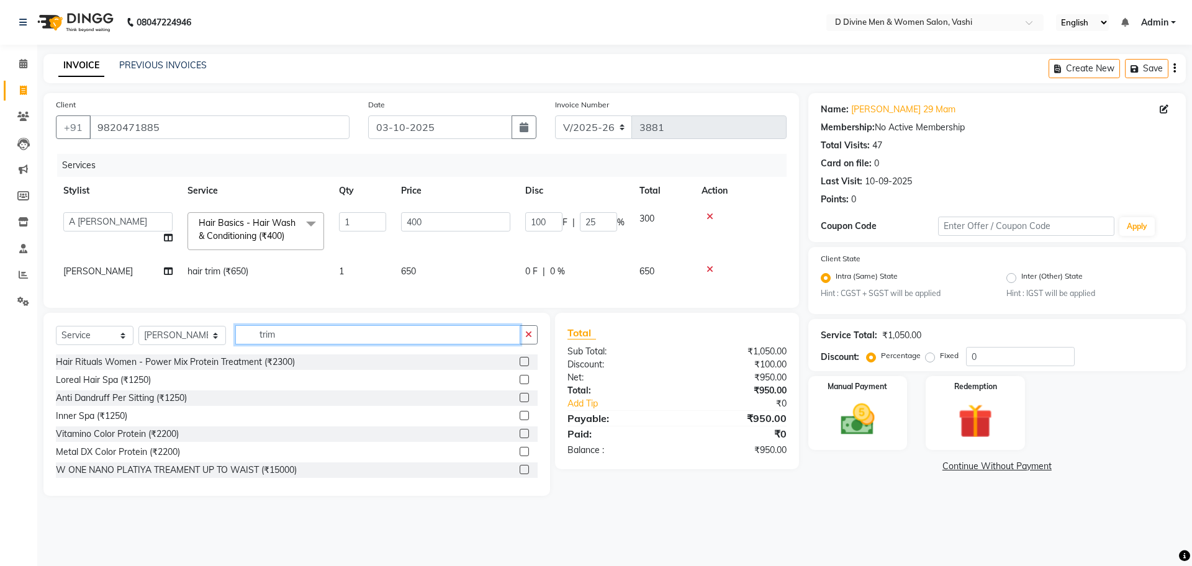
click at [310, 345] on input "trim" at bounding box center [377, 334] width 285 height 19
type input "t"
type input "b"
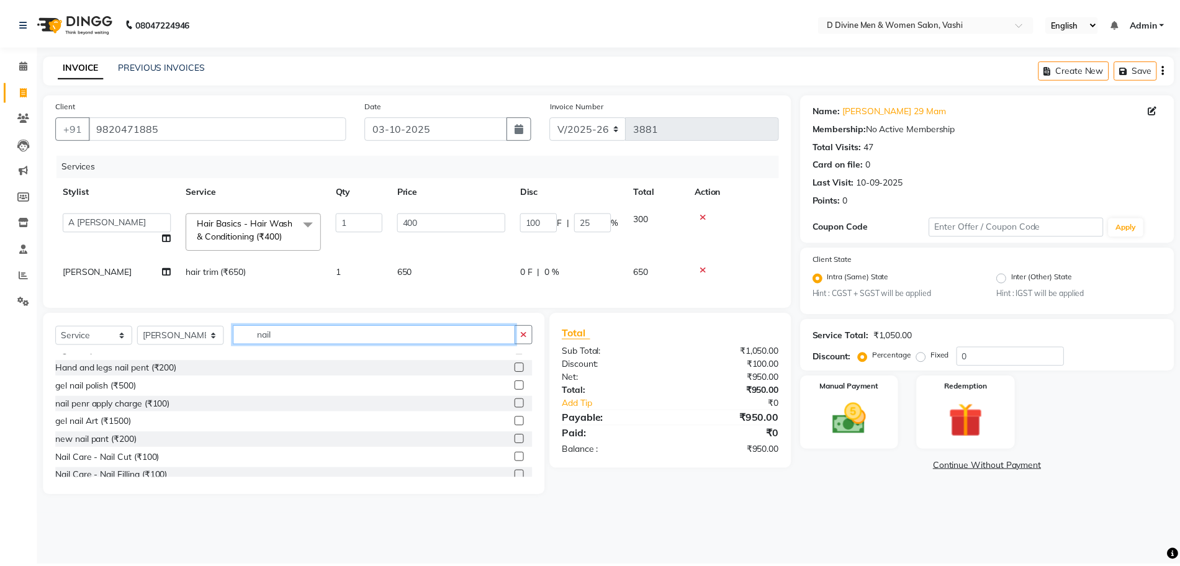
scroll to position [56, 0]
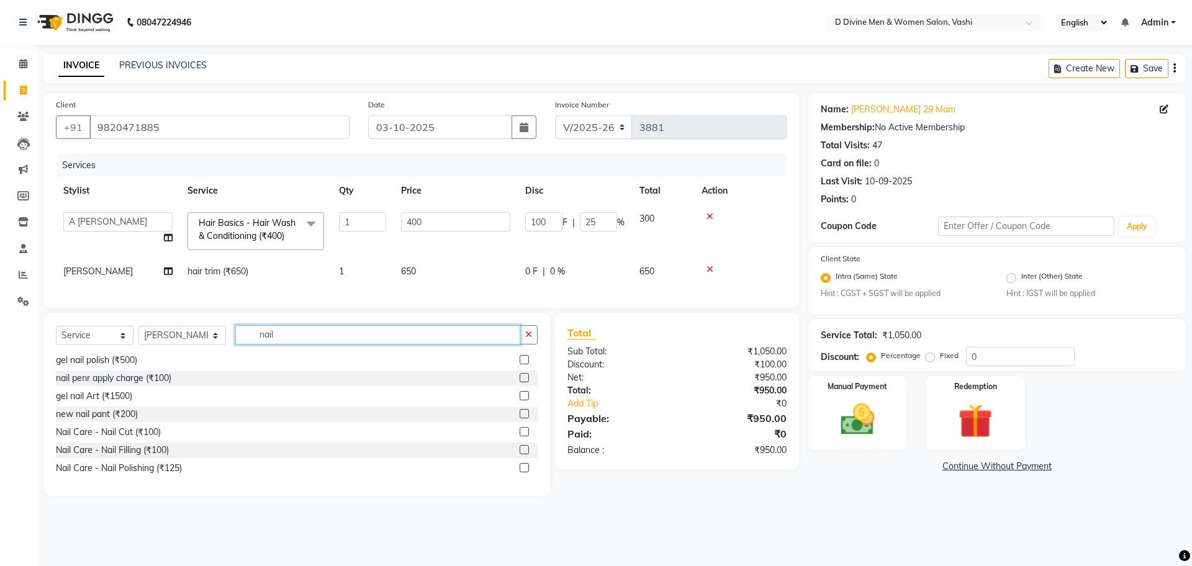
type input "nail"
click at [520, 472] on label at bounding box center [524, 467] width 9 height 9
click at [520, 472] on input "checkbox" at bounding box center [524, 468] width 8 height 8
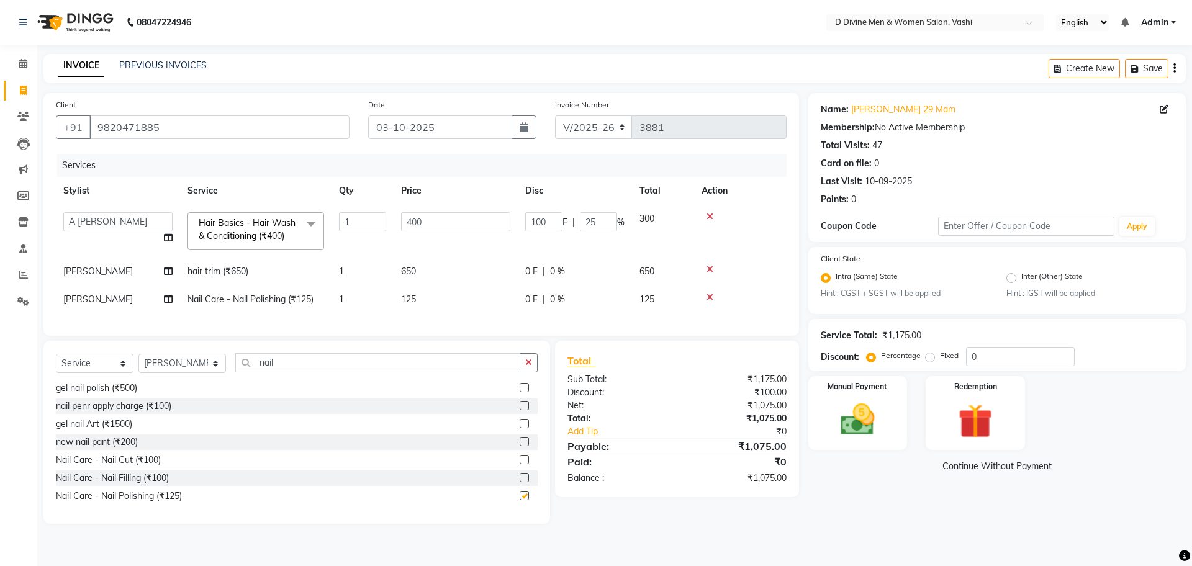
checkbox input "false"
click at [566, 298] on div "0 F | 0 %" at bounding box center [574, 299] width 99 height 13
select select "10985"
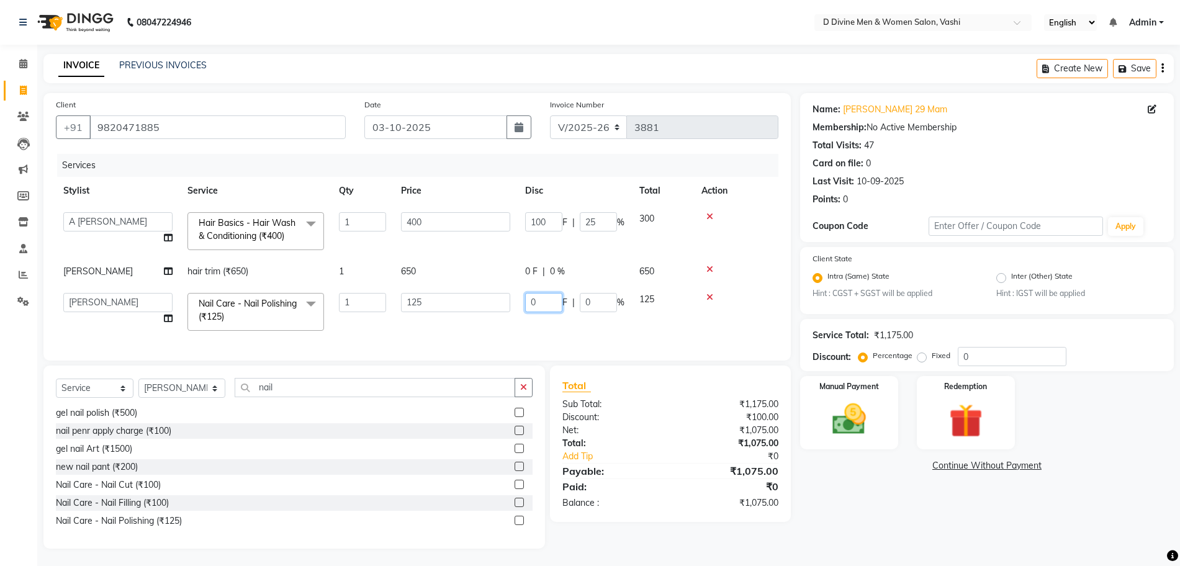
click at [549, 302] on input "0" at bounding box center [543, 302] width 37 height 19
type input "025"
drag, startPoint x: 535, startPoint y: 303, endPoint x: 565, endPoint y: 319, distance: 34.4
click at [536, 303] on input "025" at bounding box center [543, 302] width 37 height 19
click at [682, 371] on div "Client +91 9820471885 Date 03-10-2025 Invoice Number V/2025 V/2025-26 3881 Serv…" at bounding box center [417, 321] width 766 height 456
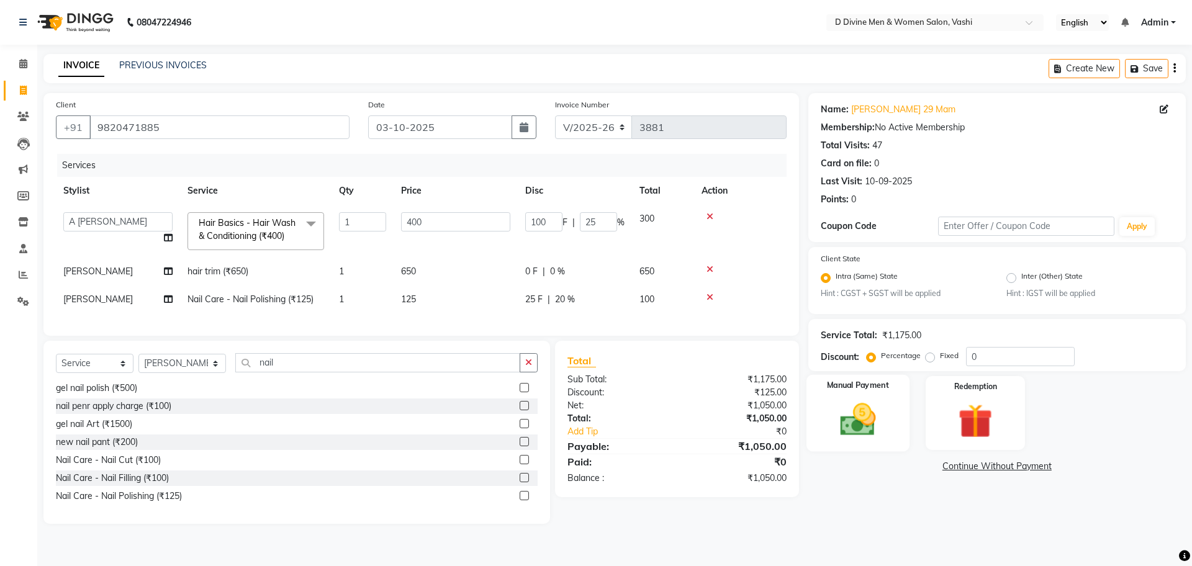
click at [888, 422] on div "Manual Payment" at bounding box center [857, 413] width 103 height 76
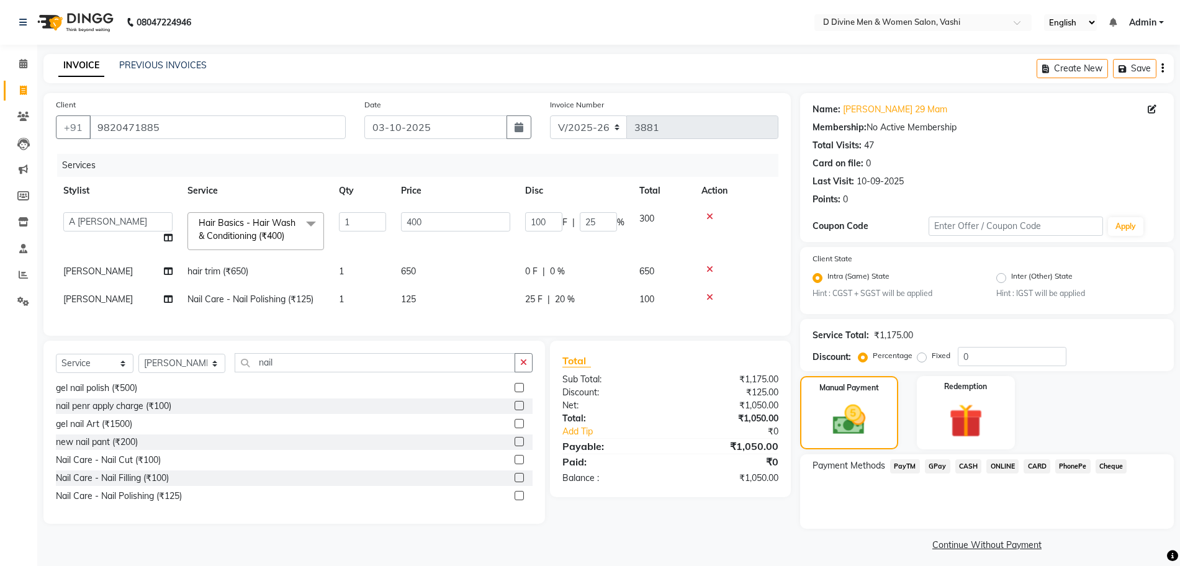
click at [936, 471] on span "GPay" at bounding box center [937, 466] width 25 height 14
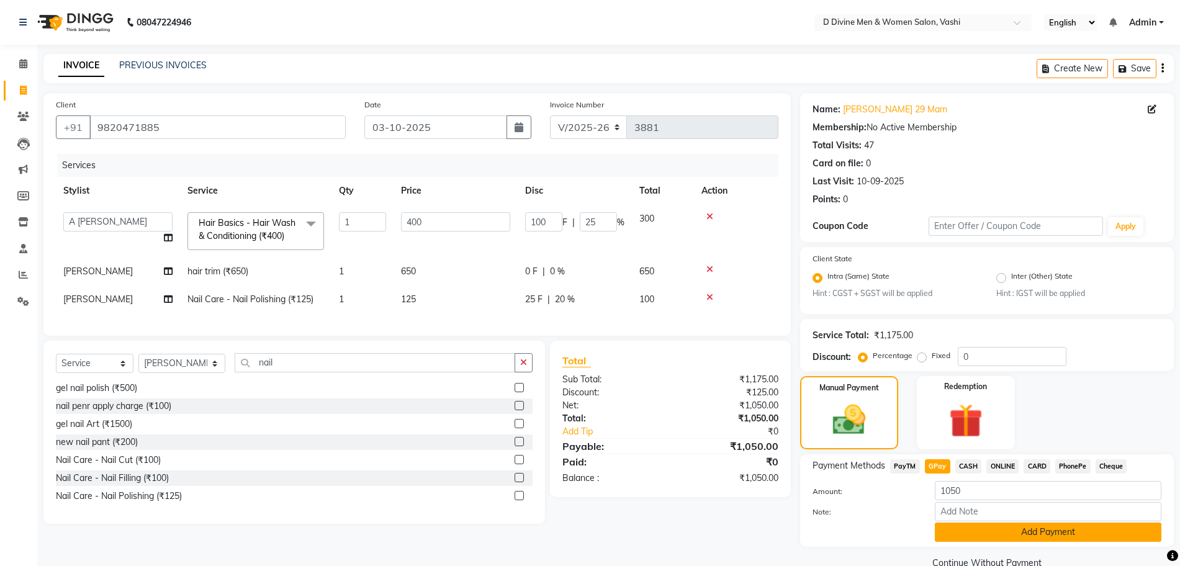
click at [962, 531] on button "Add Payment" at bounding box center [1048, 532] width 227 height 19
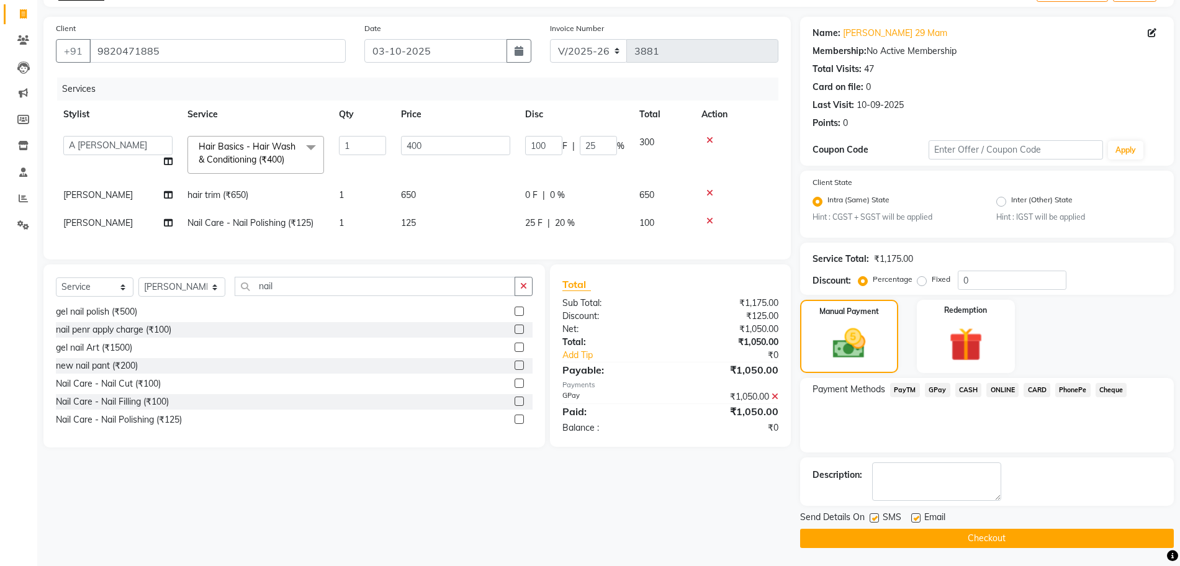
scroll to position [77, 0]
click at [877, 517] on label at bounding box center [874, 517] width 9 height 9
click at [877, 517] on input "checkbox" at bounding box center [874, 518] width 8 height 8
checkbox input "false"
click at [921, 519] on div "Email" at bounding box center [933, 518] width 44 height 16
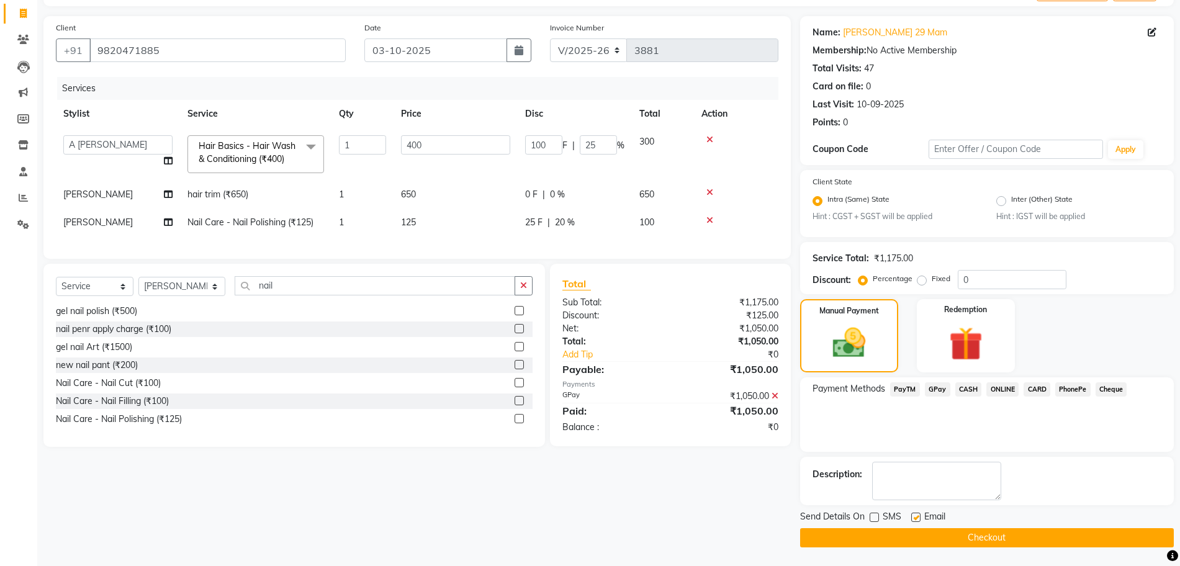
click at [915, 519] on label at bounding box center [915, 517] width 9 height 9
click at [915, 519] on input "checkbox" at bounding box center [915, 518] width 8 height 8
checkbox input "false"
click at [916, 541] on button "Checkout" at bounding box center [987, 537] width 374 height 19
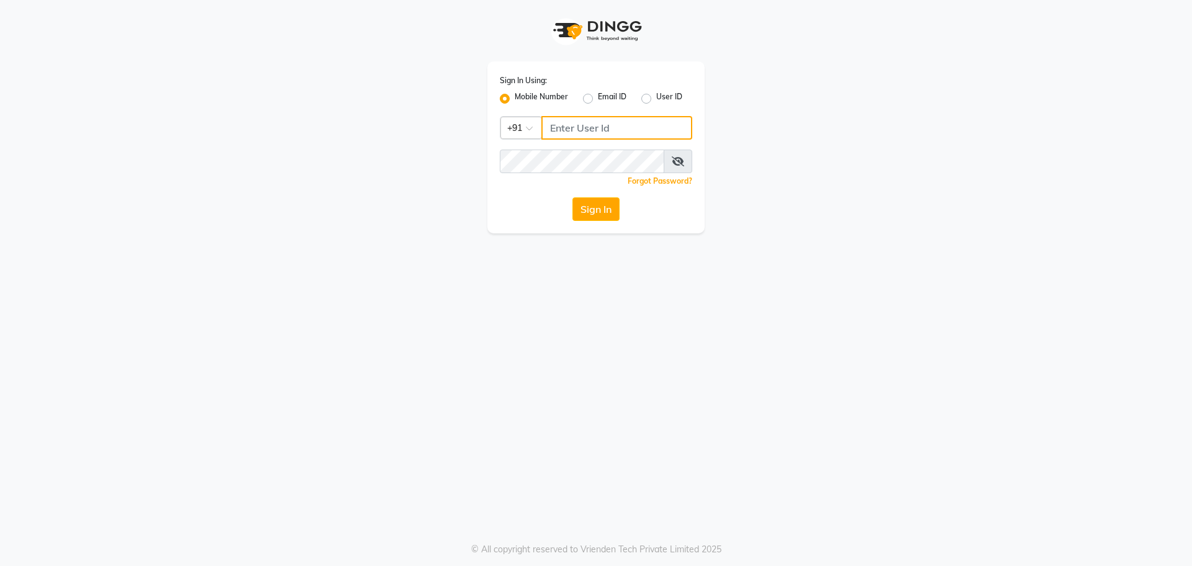
click at [664, 130] on input "Username" at bounding box center [616, 128] width 151 height 24
type input "9820632219"
click at [572, 197] on button "Sign In" at bounding box center [595, 209] width 47 height 24
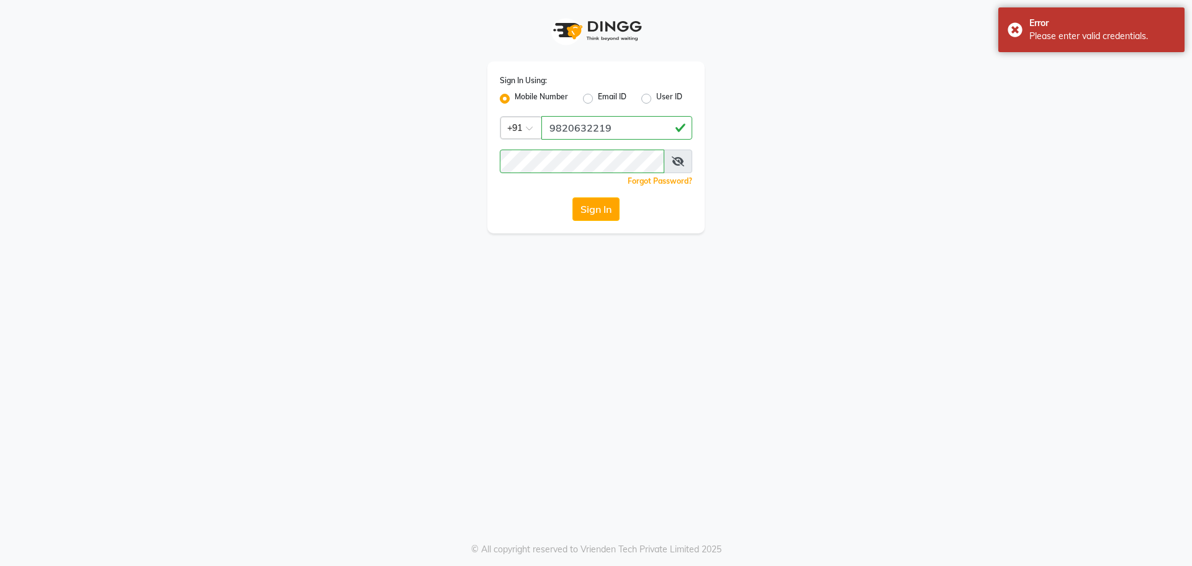
click at [664, 156] on span at bounding box center [678, 162] width 29 height 24
click at [684, 159] on span at bounding box center [678, 162] width 29 height 24
click at [684, 161] on icon at bounding box center [678, 161] width 12 height 10
click at [583, 210] on button "Sign In" at bounding box center [595, 209] width 47 height 24
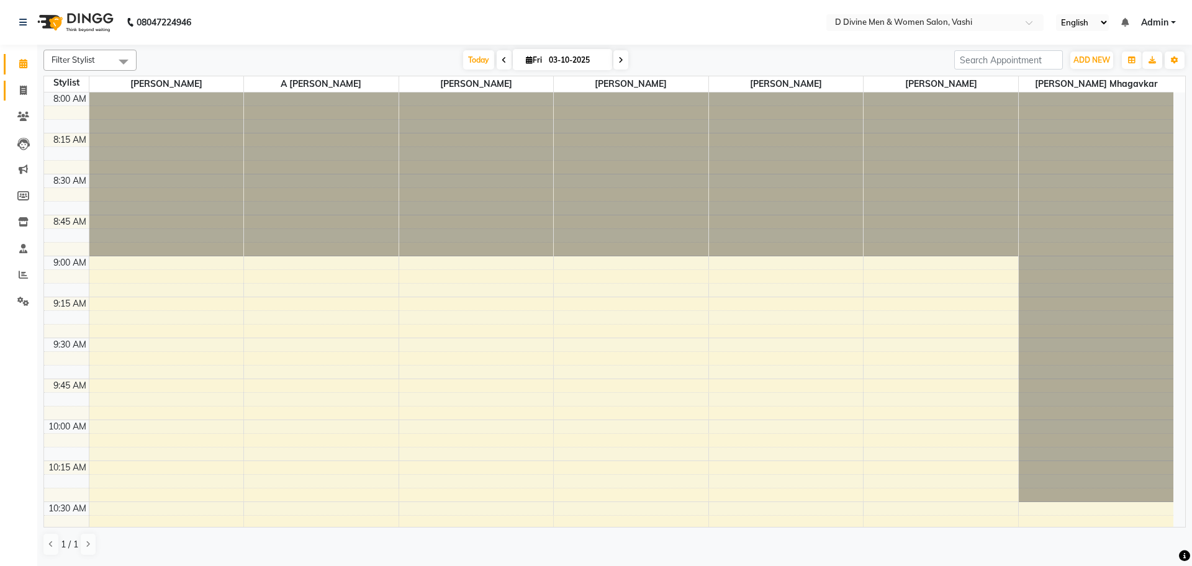
click at [12, 94] on link "Invoice" at bounding box center [19, 91] width 30 height 20
select select "718"
select select "service"
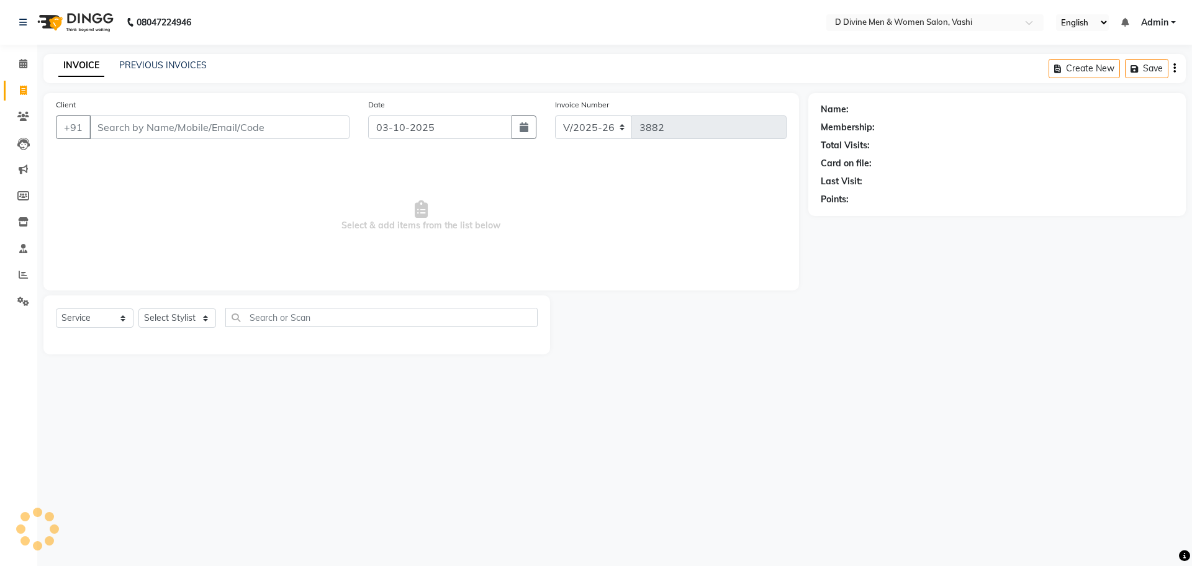
select select "10981"
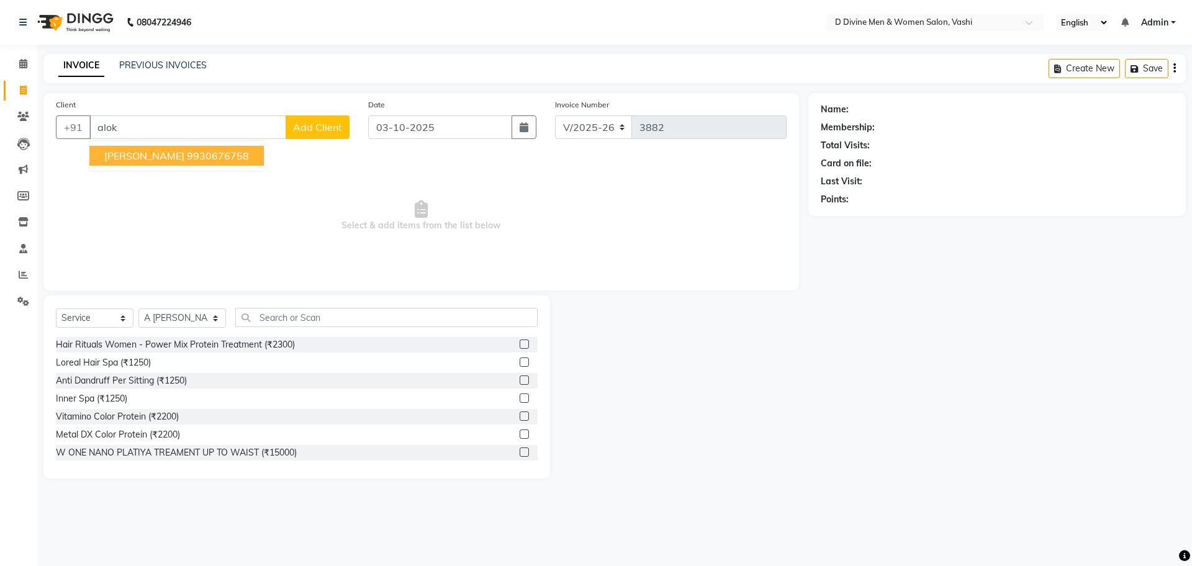
click at [141, 160] on span "[PERSON_NAME]" at bounding box center [144, 156] width 80 height 12
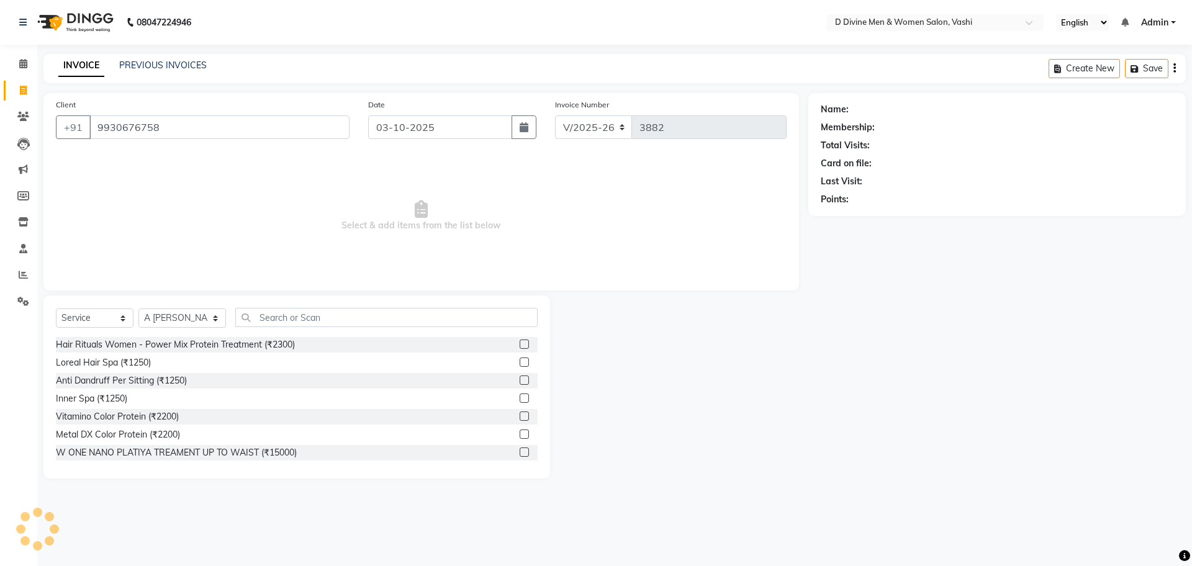
type input "9930676758"
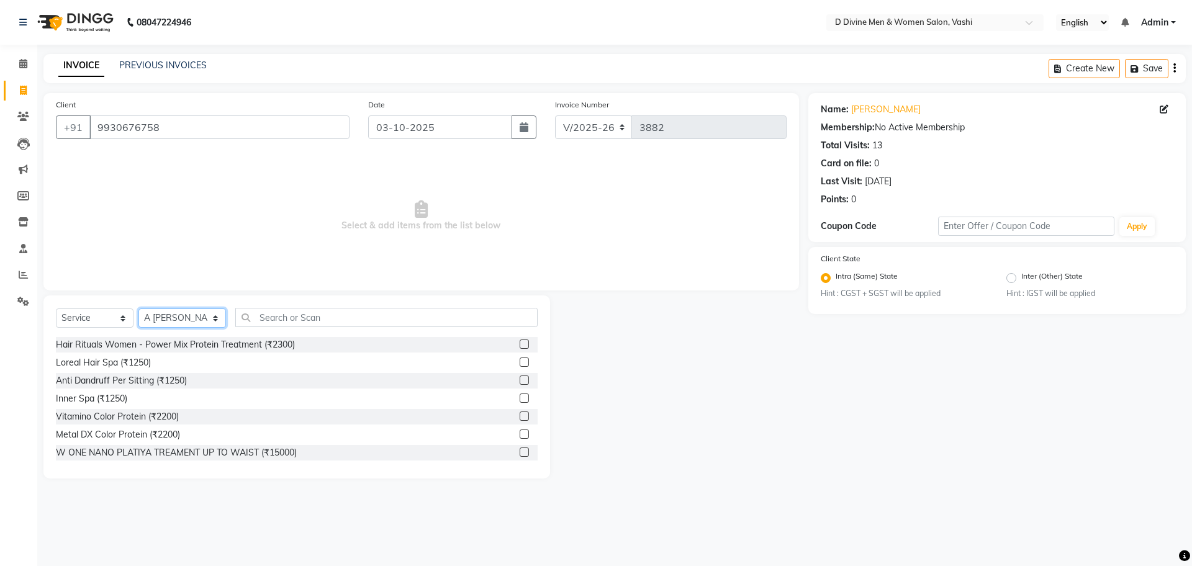
click at [198, 317] on select "Select Stylist A [PERSON_NAME] [PERSON_NAME] Divine salon [PERSON_NAME] [PERSON…" at bounding box center [182, 318] width 88 height 19
click at [283, 309] on input "text" at bounding box center [386, 317] width 302 height 19
drag, startPoint x: 214, startPoint y: 323, endPoint x: 202, endPoint y: 325, distance: 12.6
click at [202, 325] on div "Select Service Product Membership Package Voucher Prepaid Gift Card Select Styl…" at bounding box center [297, 322] width 482 height 29
click at [202, 325] on select "Select Stylist A [PERSON_NAME] [PERSON_NAME] Divine salon [PERSON_NAME] [PERSON…" at bounding box center [182, 318] width 88 height 19
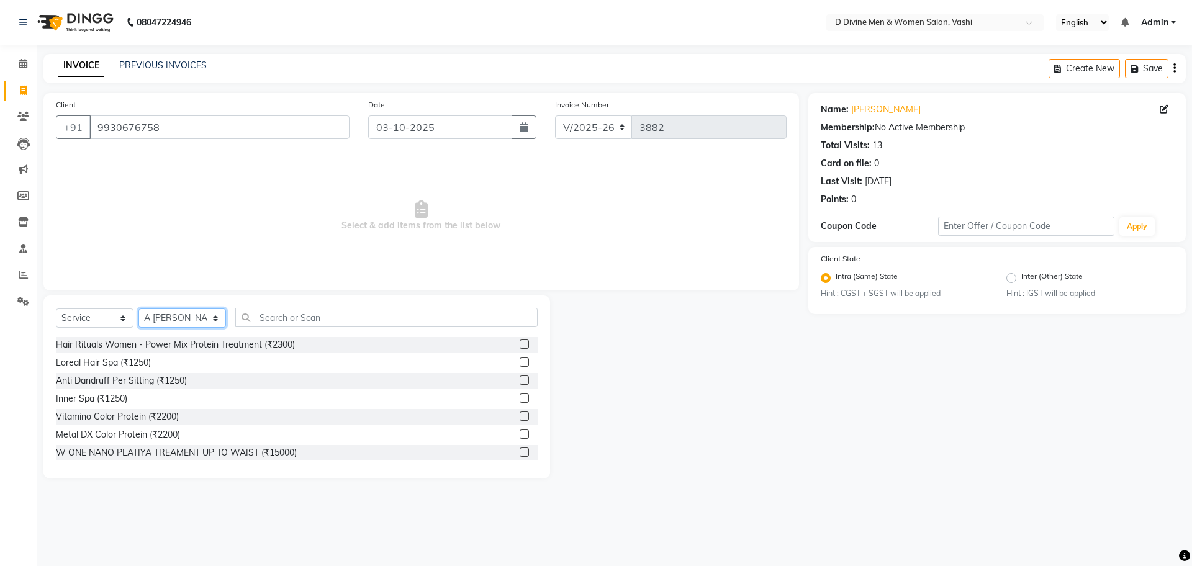
click at [202, 325] on select "Select Stylist A [PERSON_NAME] [PERSON_NAME] Divine salon [PERSON_NAME] [PERSON…" at bounding box center [182, 318] width 88 height 19
click at [192, 328] on div "Select Stylist A [PERSON_NAME] [PERSON_NAME] Divine salon [PERSON_NAME] [PERSON…" at bounding box center [182, 318] width 88 height 19
click at [191, 326] on select "Select Stylist A [PERSON_NAME] [PERSON_NAME] Divine salon [PERSON_NAME] [PERSON…" at bounding box center [182, 318] width 88 height 19
select select "10982"
click at [138, 309] on select "Select Stylist A [PERSON_NAME] [PERSON_NAME] Divine salon [PERSON_NAME] [PERSON…" at bounding box center [182, 318] width 88 height 19
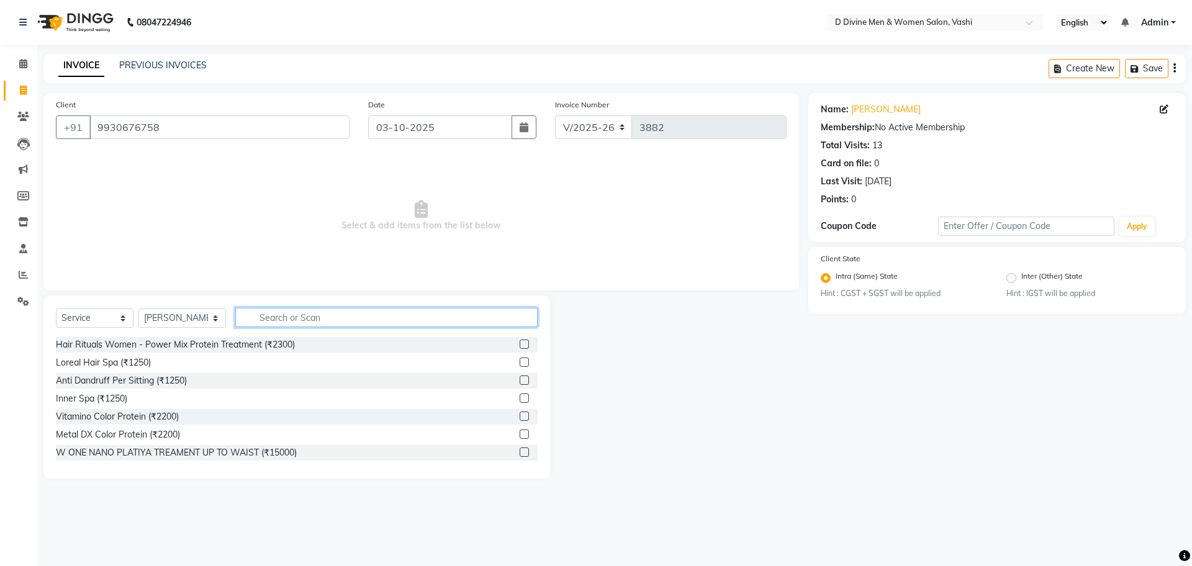
click at [295, 323] on input "text" at bounding box center [386, 317] width 302 height 19
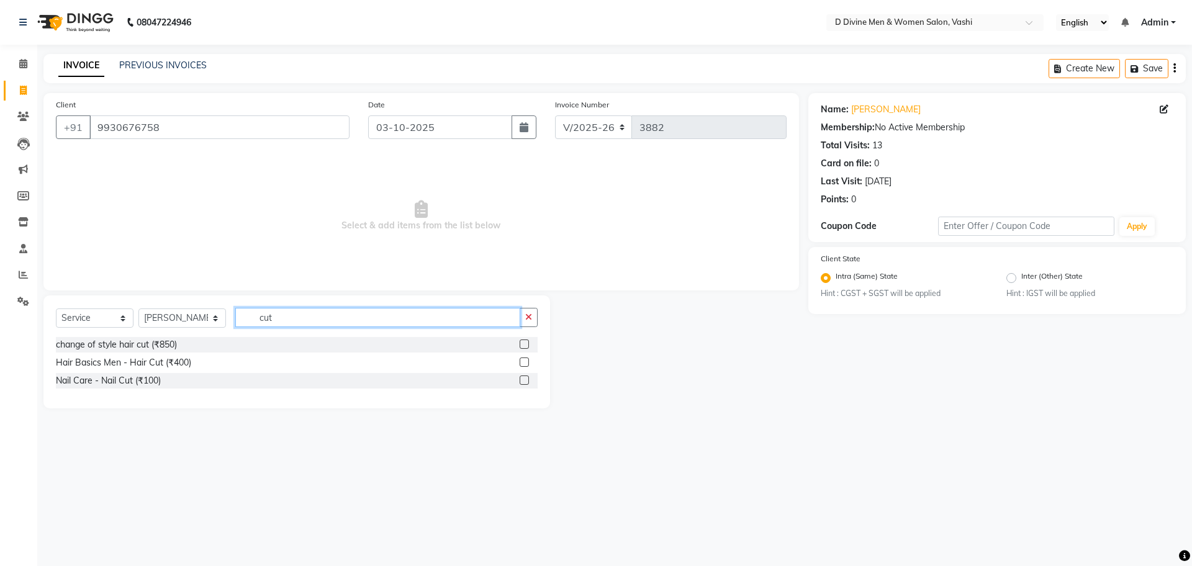
type input "cut"
drag, startPoint x: 522, startPoint y: 363, endPoint x: 507, endPoint y: 327, distance: 38.2
click at [518, 361] on div "Hair Basics Men - Hair Cut (₹400)" at bounding box center [297, 363] width 482 height 16
click at [527, 361] on label at bounding box center [524, 362] width 9 height 9
click at [527, 361] on input "checkbox" at bounding box center [524, 363] width 8 height 8
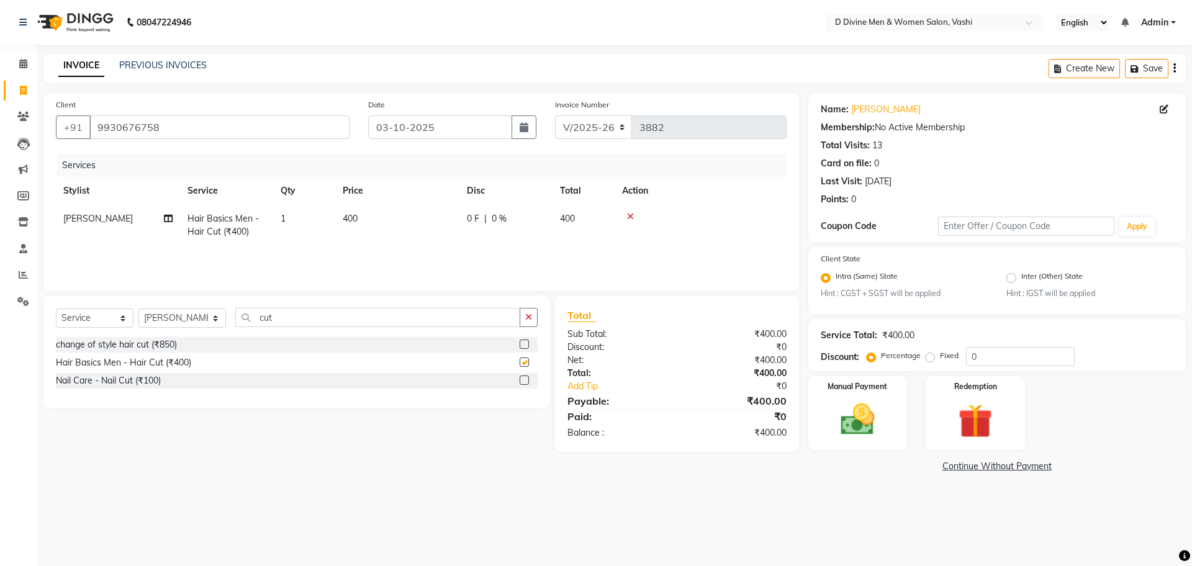
click at [511, 218] on div "0 F | 0 %" at bounding box center [506, 218] width 78 height 13
checkbox input "false"
select select "10982"
click at [531, 220] on input "0" at bounding box center [543, 221] width 37 height 19
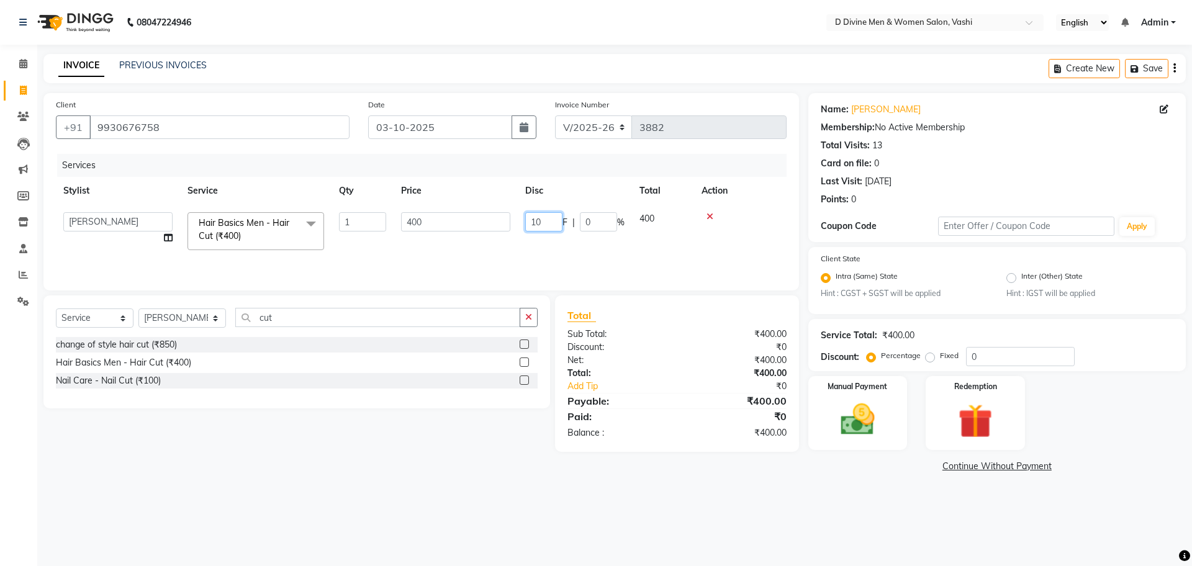
type input "100"
drag, startPoint x: 516, startPoint y: 217, endPoint x: 545, endPoint y: 224, distance: 30.1
click at [516, 219] on tr "Jitendra Thakur Hair Basics Men - Hair Cut (₹400) 1 400 100 F | 25 % 300" at bounding box center [421, 225] width 731 height 41
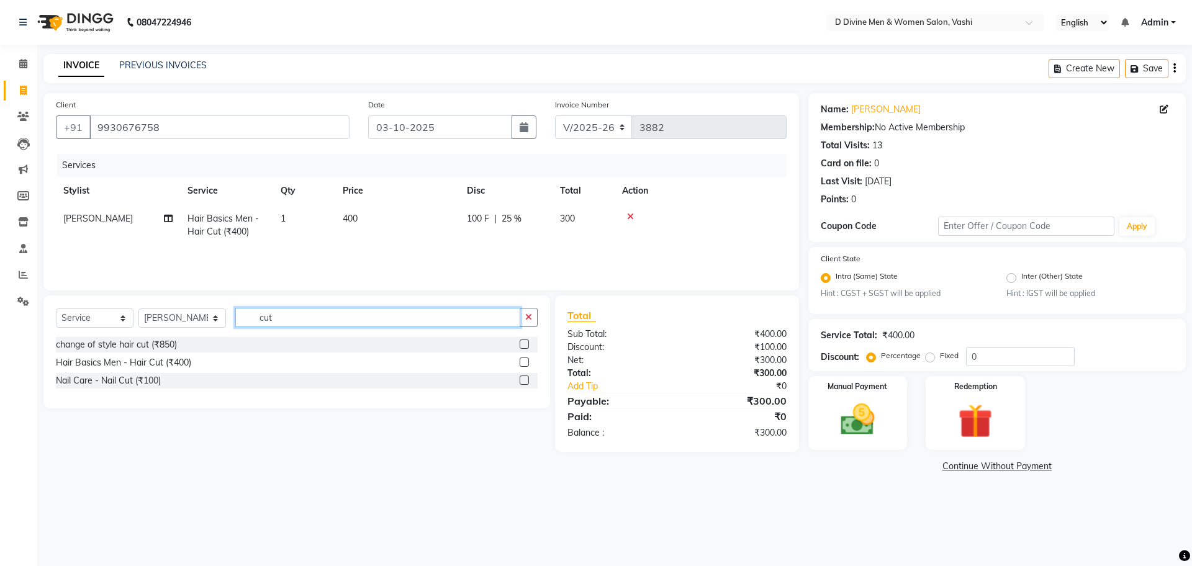
click at [382, 316] on input "cut" at bounding box center [377, 317] width 285 height 19
type input "c"
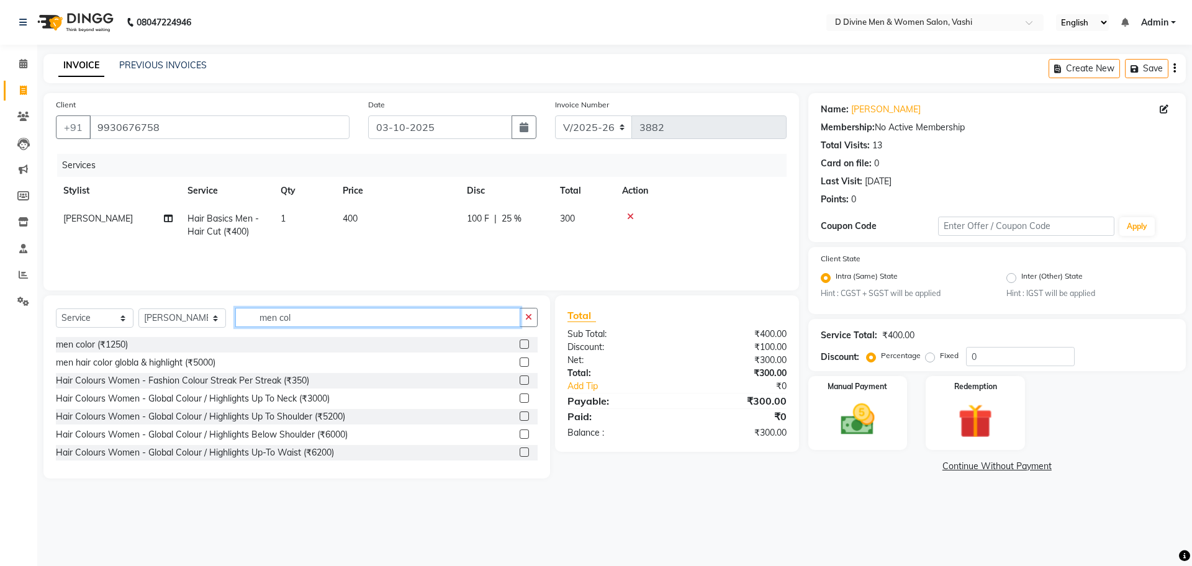
type input "men col"
click at [520, 342] on label at bounding box center [524, 344] width 9 height 9
click at [520, 342] on input "checkbox" at bounding box center [524, 345] width 8 height 8
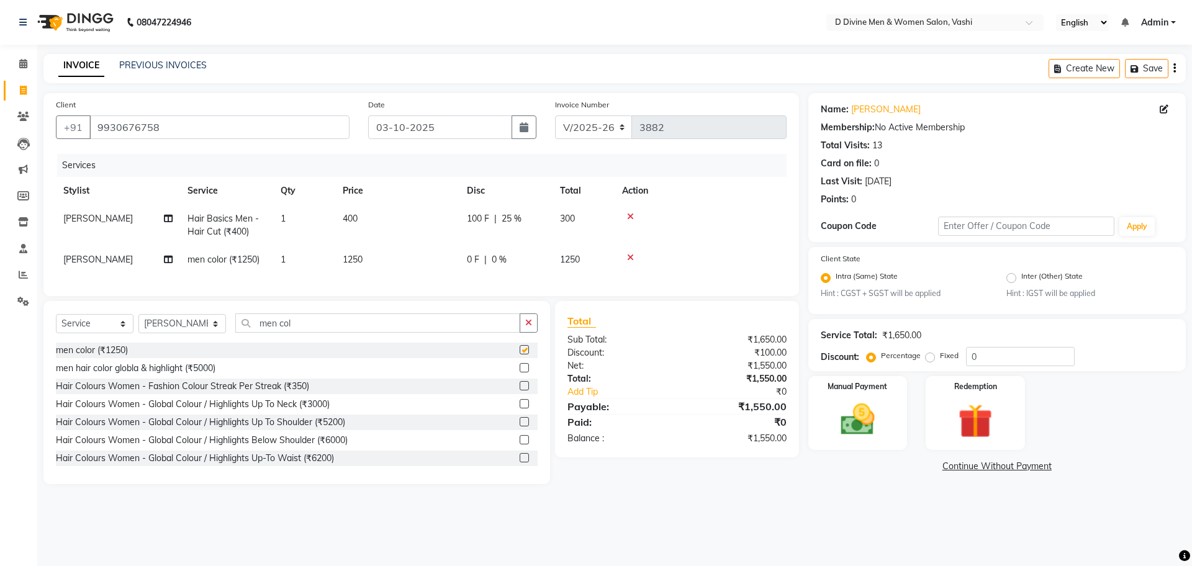
click at [510, 260] on div "0 F | 0 %" at bounding box center [506, 259] width 78 height 13
checkbox input "false"
select select "10982"
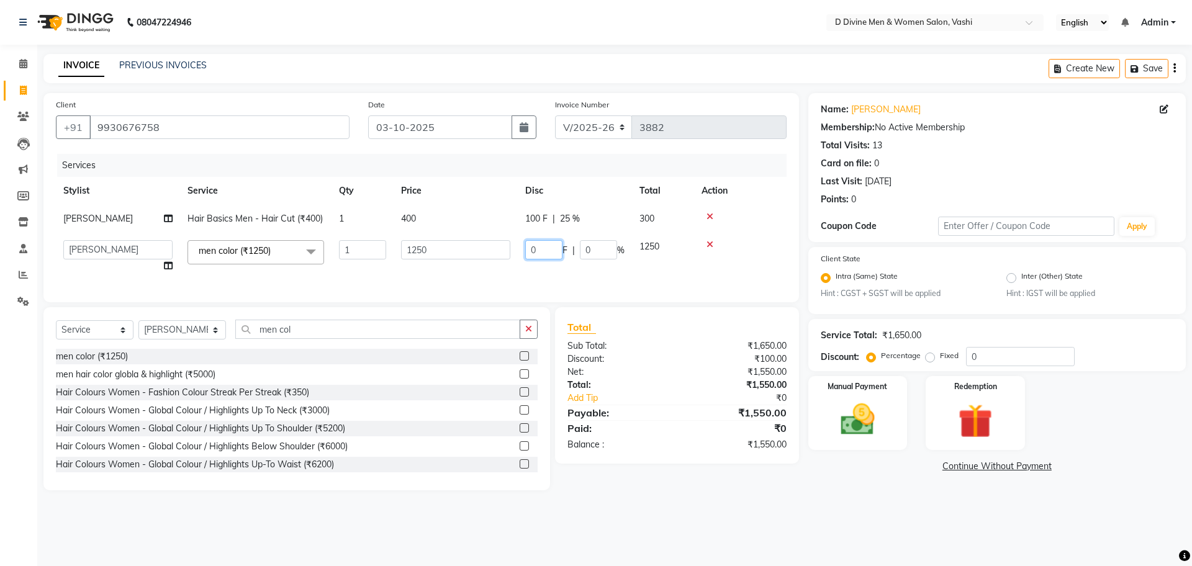
click at [530, 252] on input "0" at bounding box center [543, 249] width 37 height 19
type input "250"
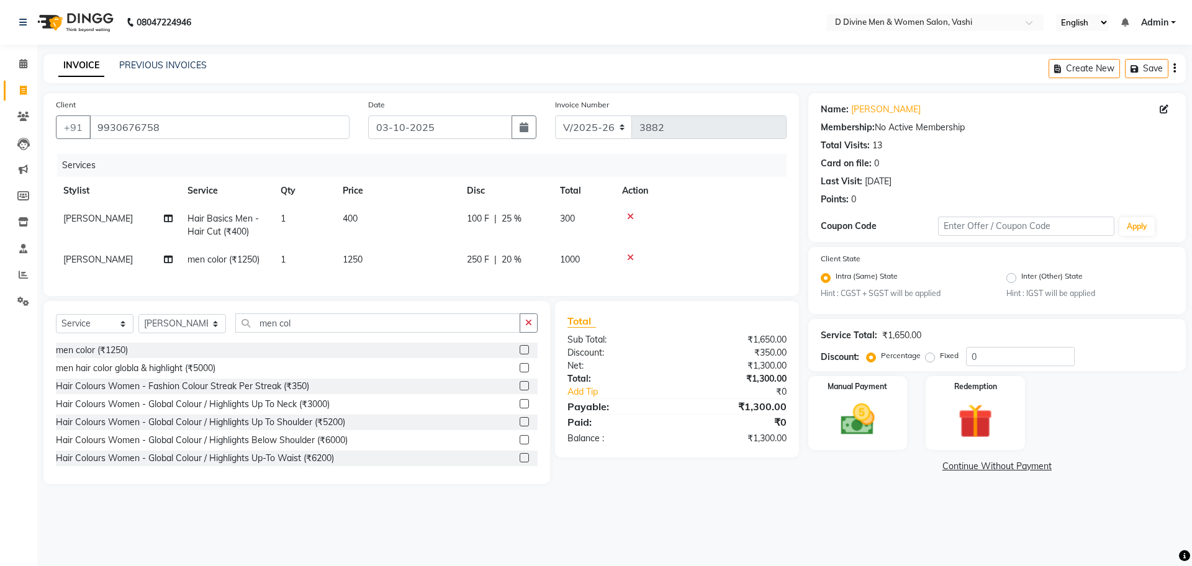
drag, startPoint x: 461, startPoint y: 179, endPoint x: 436, endPoint y: 207, distance: 37.4
click at [456, 179] on th "Price" at bounding box center [397, 191] width 124 height 28
drag, startPoint x: 161, startPoint y: 335, endPoint x: 173, endPoint y: 334, distance: 11.8
click at [161, 333] on select "Select Stylist A [PERSON_NAME] [PERSON_NAME] Divine salon [PERSON_NAME] [PERSON…" at bounding box center [182, 323] width 88 height 19
click at [352, 333] on input "men col" at bounding box center [377, 323] width 285 height 19
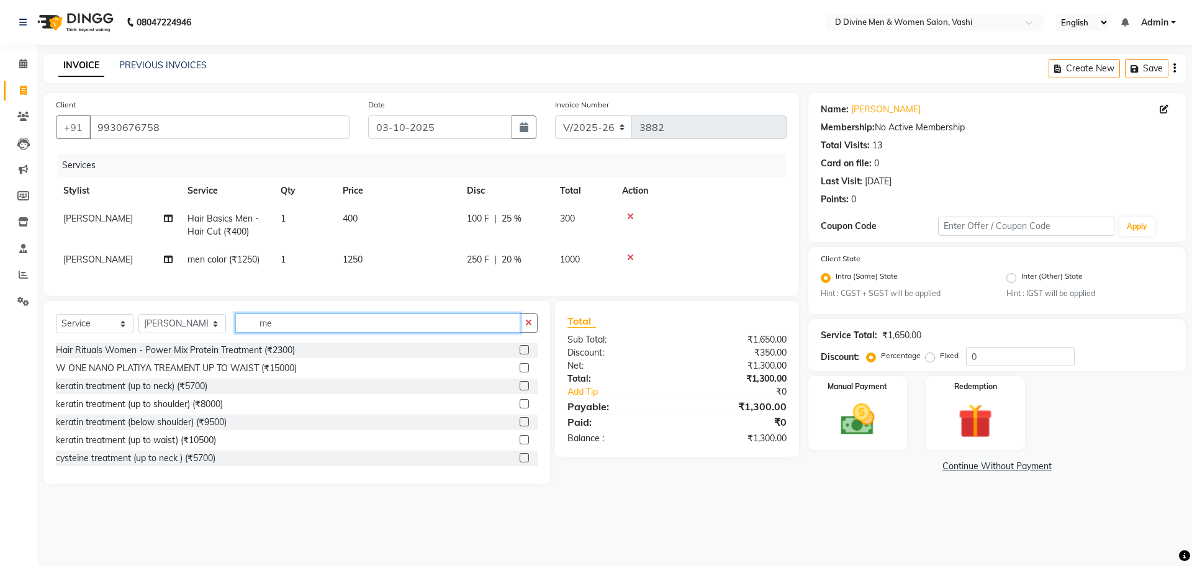
type input "m"
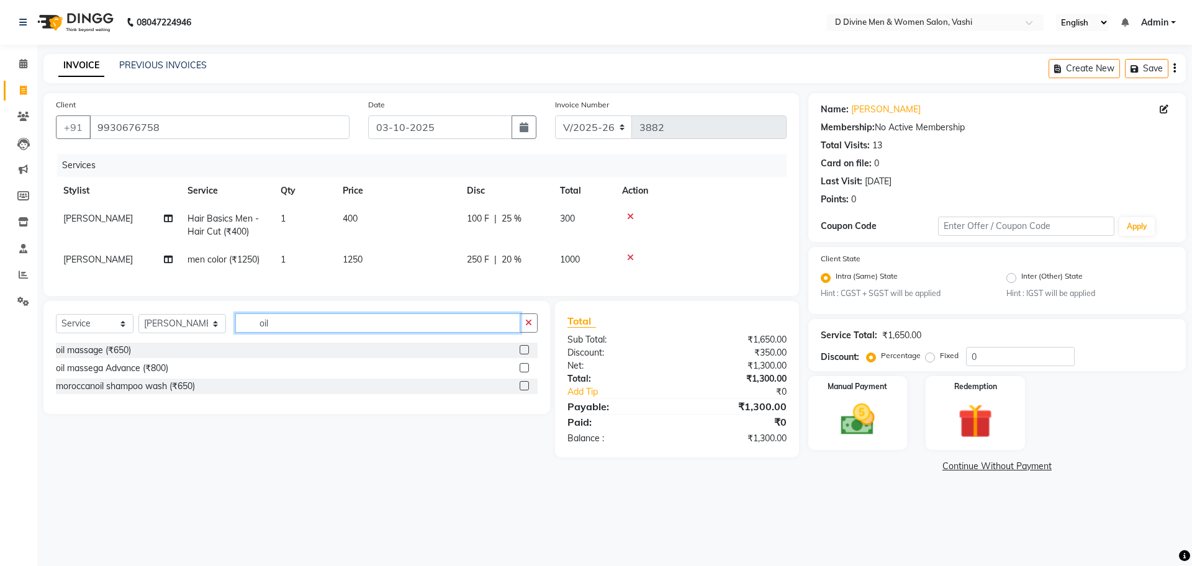
type input "oil"
click at [535, 358] on div at bounding box center [529, 351] width 18 height 16
click at [525, 355] on label at bounding box center [524, 349] width 9 height 9
click at [525, 355] on input "checkbox" at bounding box center [524, 350] width 8 height 8
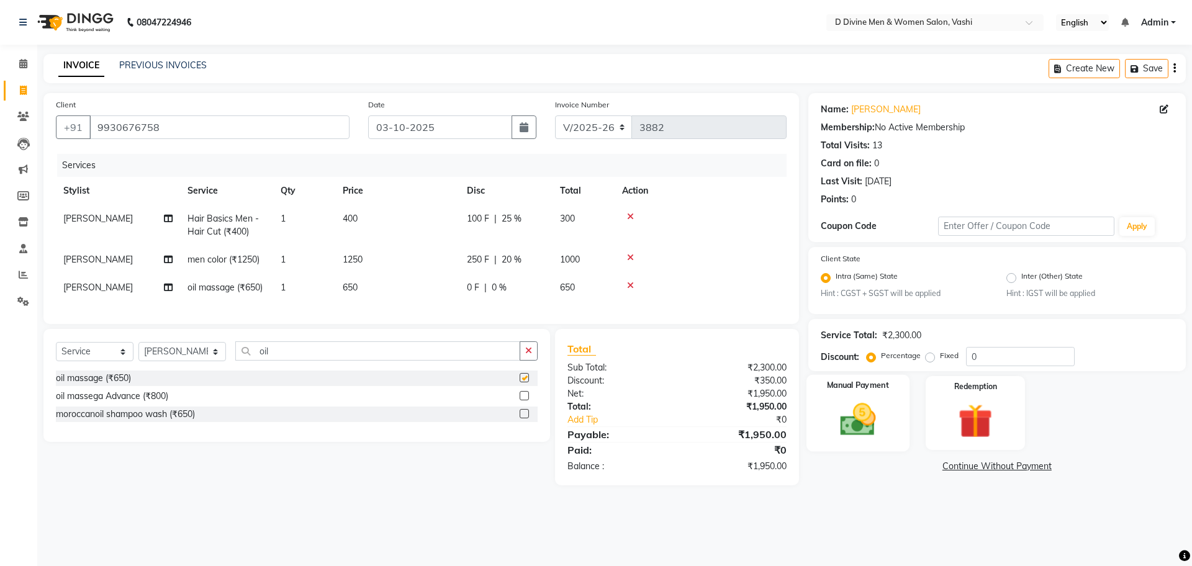
checkbox input "false"
drag, startPoint x: 853, startPoint y: 403, endPoint x: 849, endPoint y: 412, distance: 10.0
click at [852, 404] on img at bounding box center [858, 420] width 58 height 41
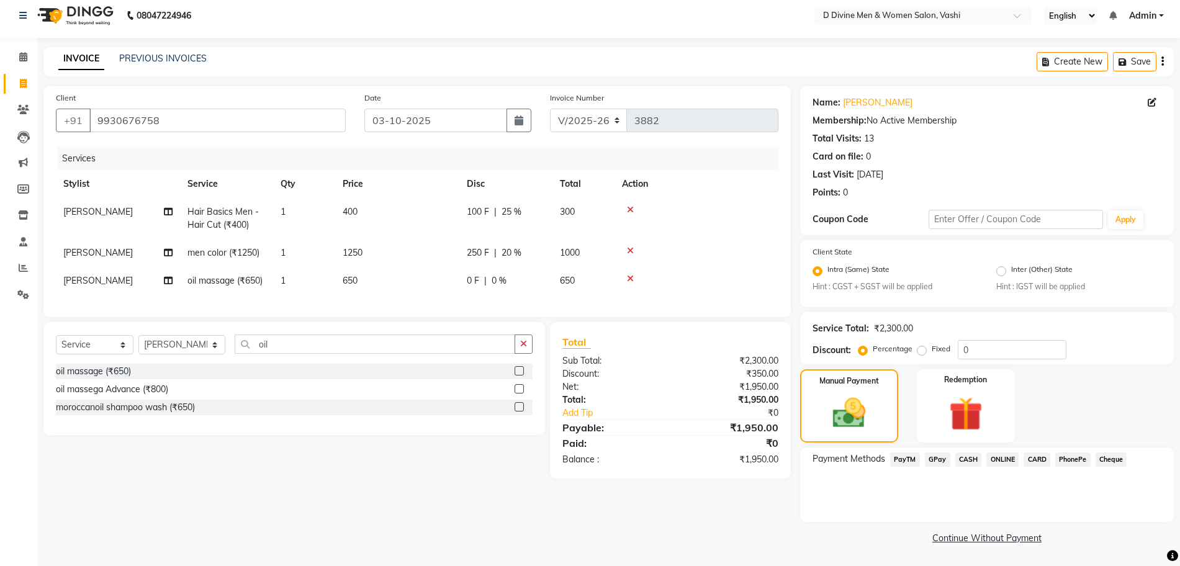
click at [944, 459] on span "GPay" at bounding box center [937, 460] width 25 height 14
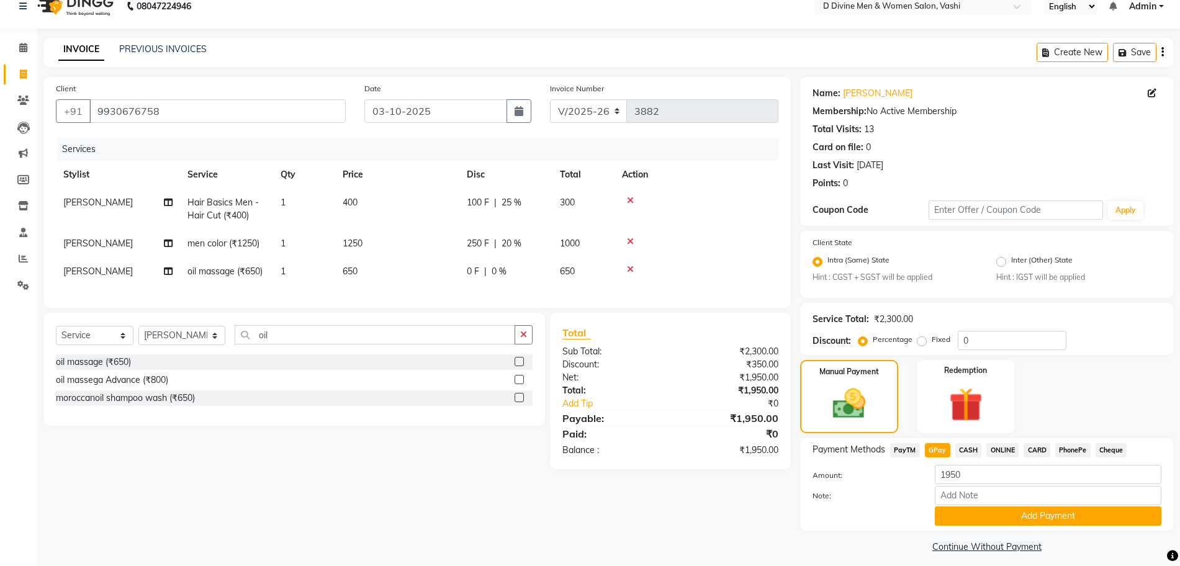
scroll to position [25, 0]
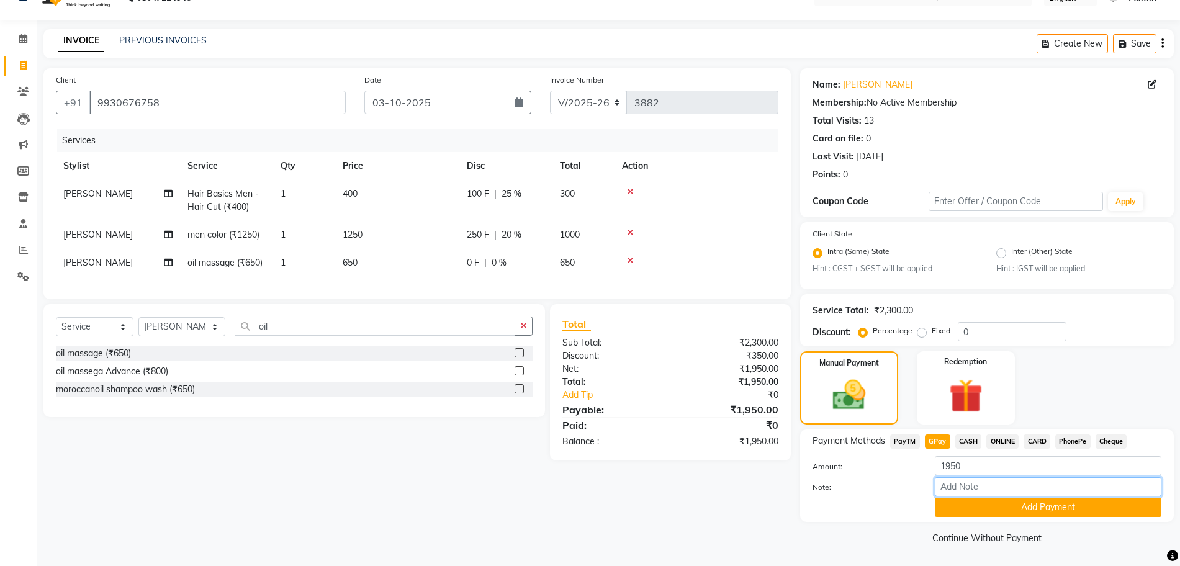
click at [945, 494] on input "Note:" at bounding box center [1048, 486] width 227 height 19
click at [945, 509] on button "Add Payment" at bounding box center [1048, 507] width 227 height 19
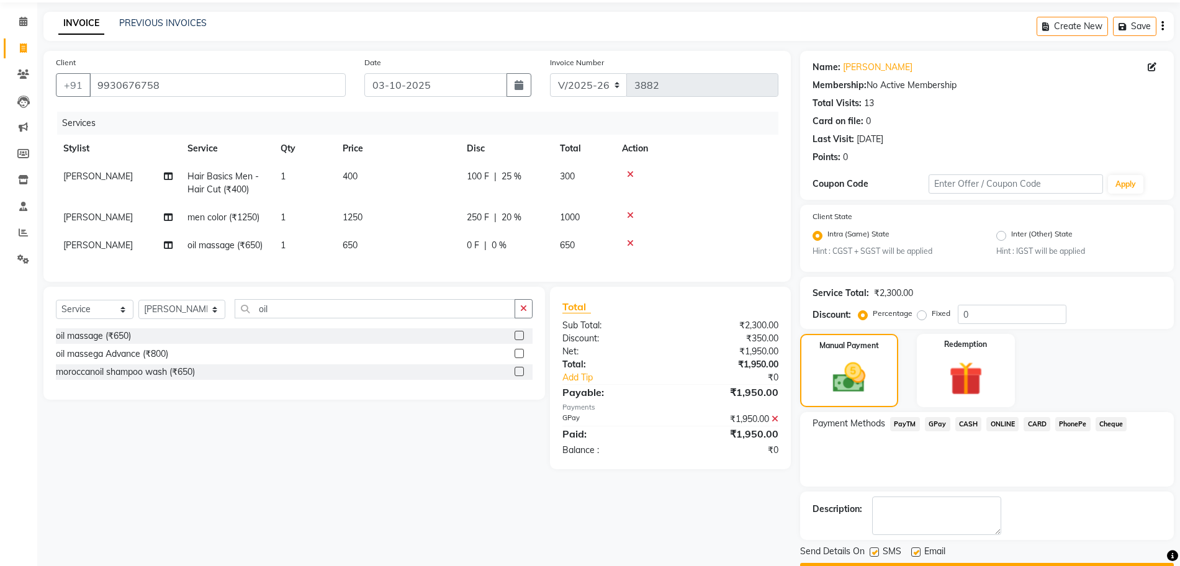
scroll to position [77, 0]
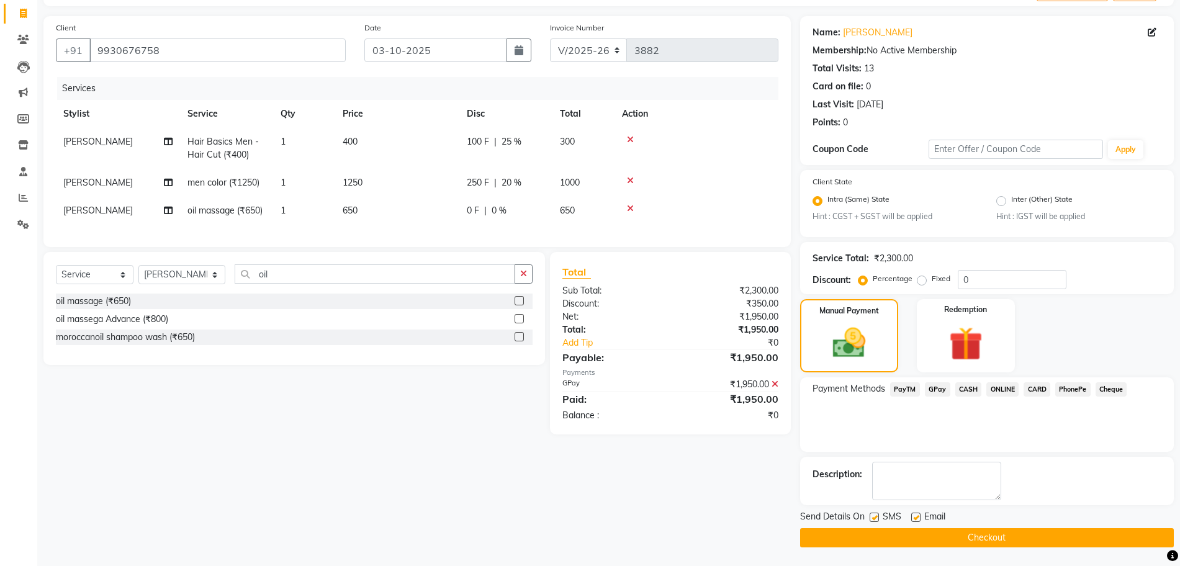
click at [872, 515] on label at bounding box center [874, 517] width 9 height 9
click at [872, 515] on input "checkbox" at bounding box center [874, 518] width 8 height 8
checkbox input "false"
click at [916, 518] on label at bounding box center [915, 517] width 9 height 9
click at [916, 518] on input "checkbox" at bounding box center [915, 518] width 8 height 8
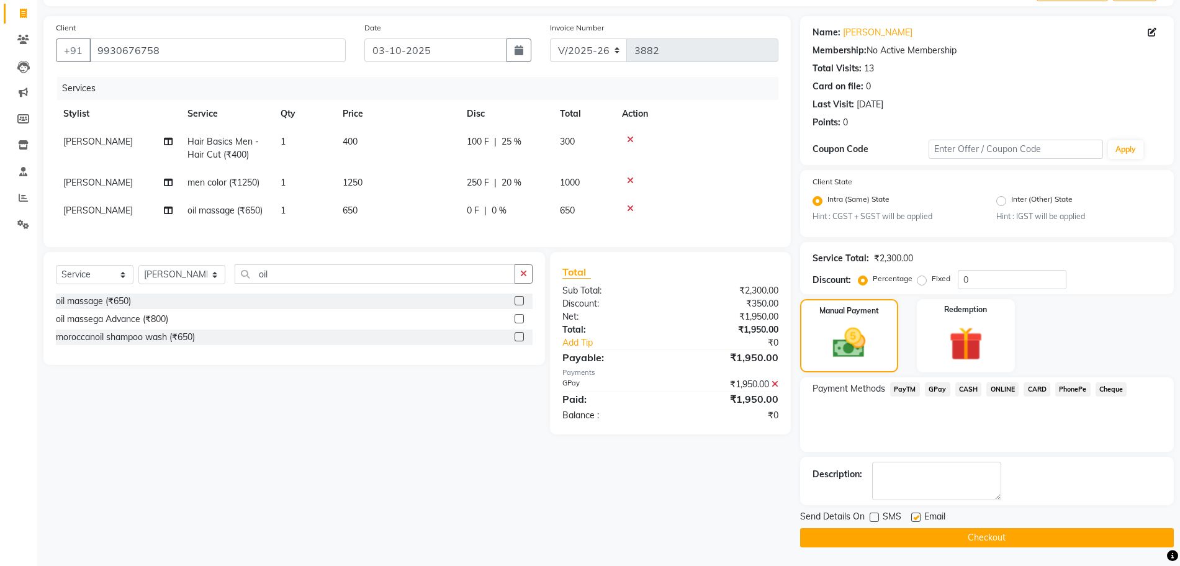
checkbox input "false"
drag, startPoint x: 928, startPoint y: 540, endPoint x: 618, endPoint y: 542, distance: 309.8
click at [928, 540] on button "Checkout" at bounding box center [987, 537] width 374 height 19
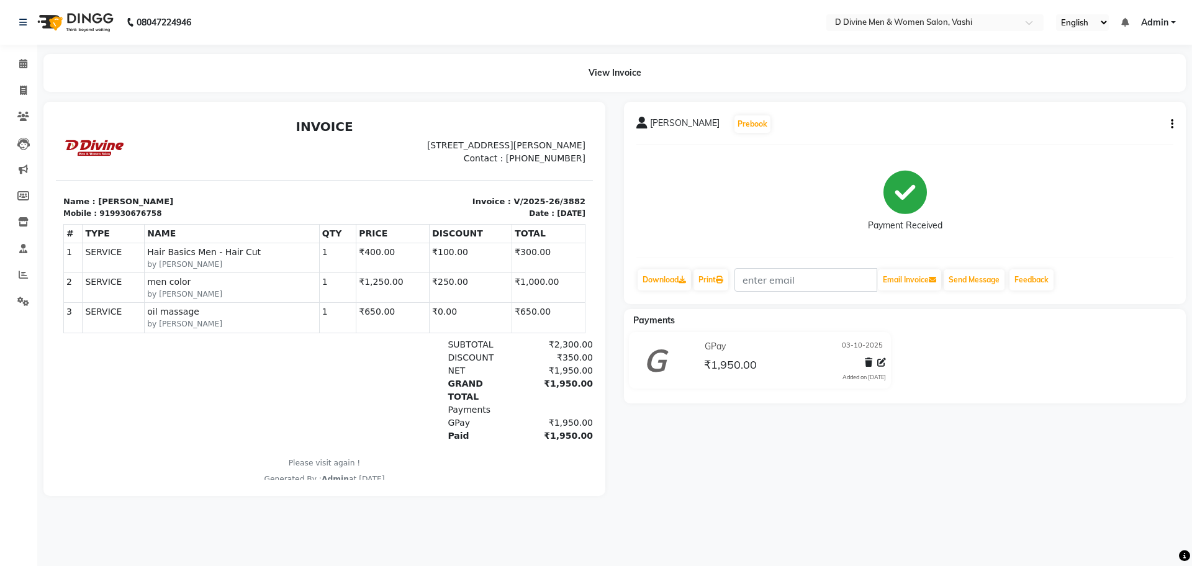
select select "service"
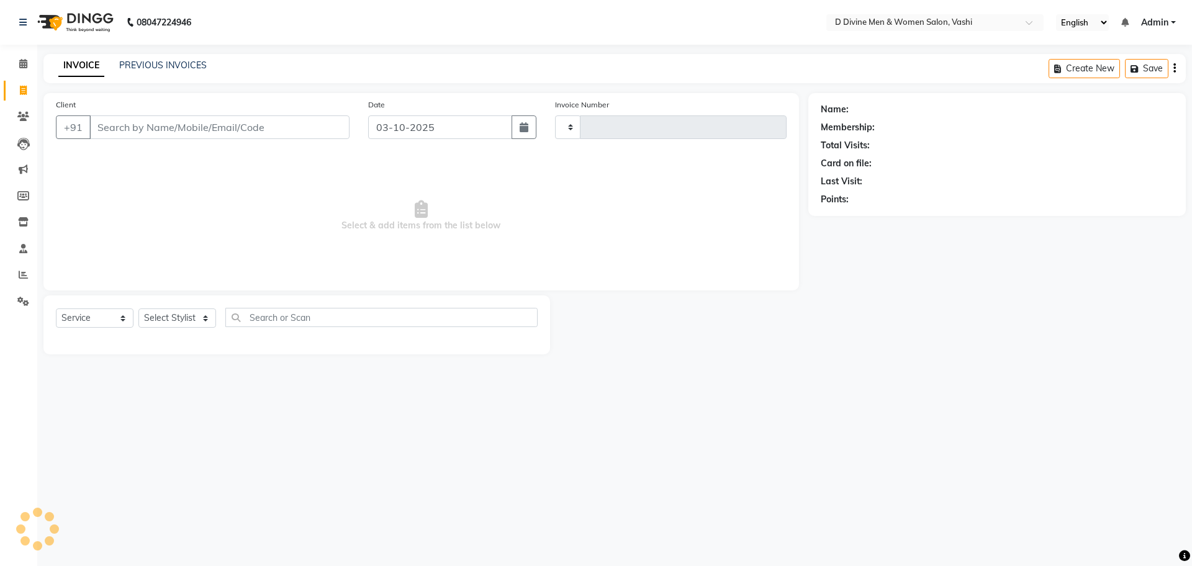
type input "b"
type input "3883"
select select "718"
type input "bṁṁ"
select select "10981"
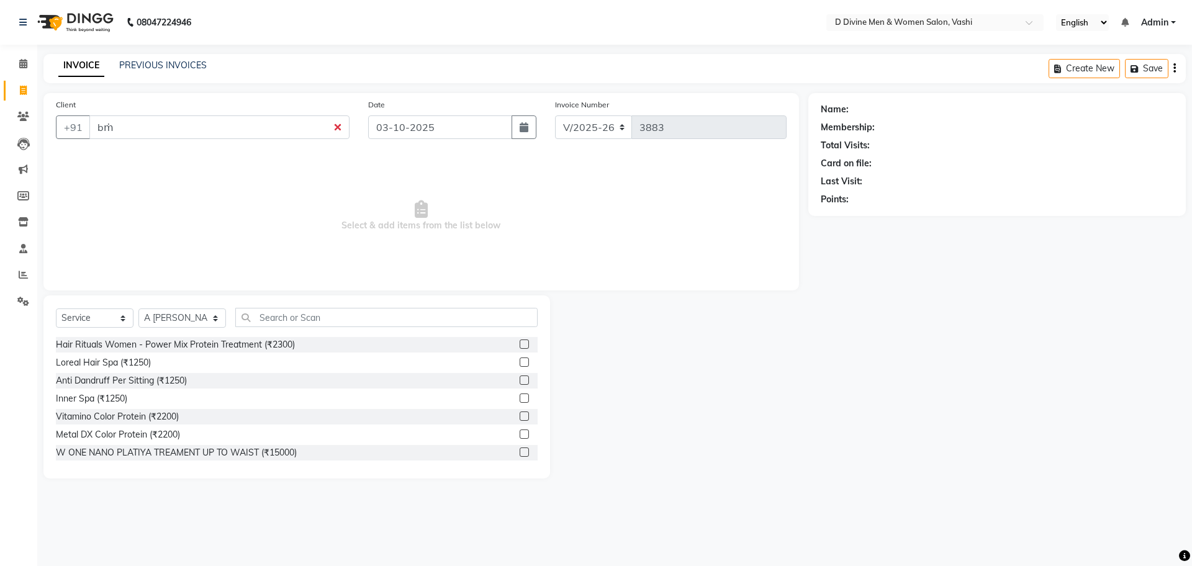
type input "b"
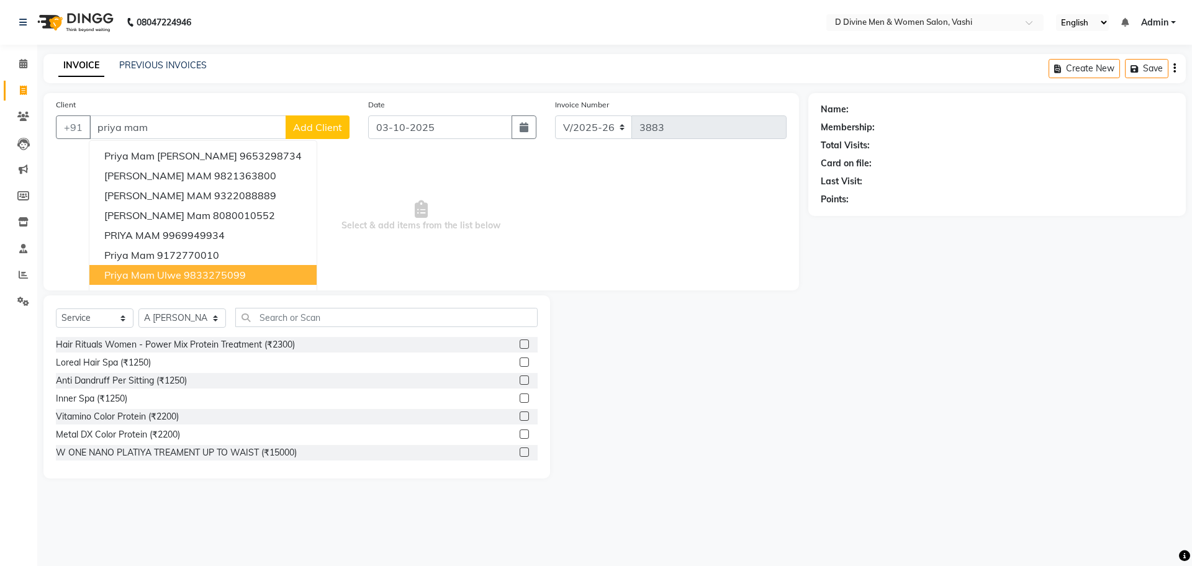
drag, startPoint x: 164, startPoint y: 278, endPoint x: 171, endPoint y: 306, distance: 28.9
click at [165, 278] on span "priya mam ulwe" at bounding box center [142, 275] width 77 height 12
type input "9833275099"
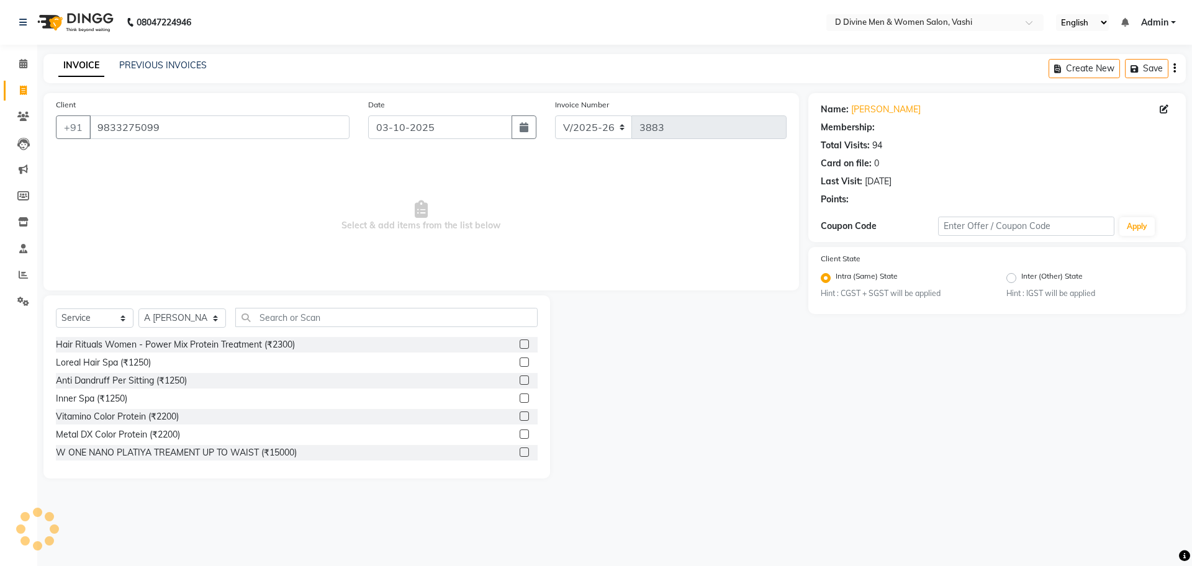
click at [254, 330] on div "Select Service Product Membership Package Voucher Prepaid Gift Card Select Styl…" at bounding box center [297, 322] width 482 height 29
click at [256, 321] on input "text" at bounding box center [386, 317] width 302 height 19
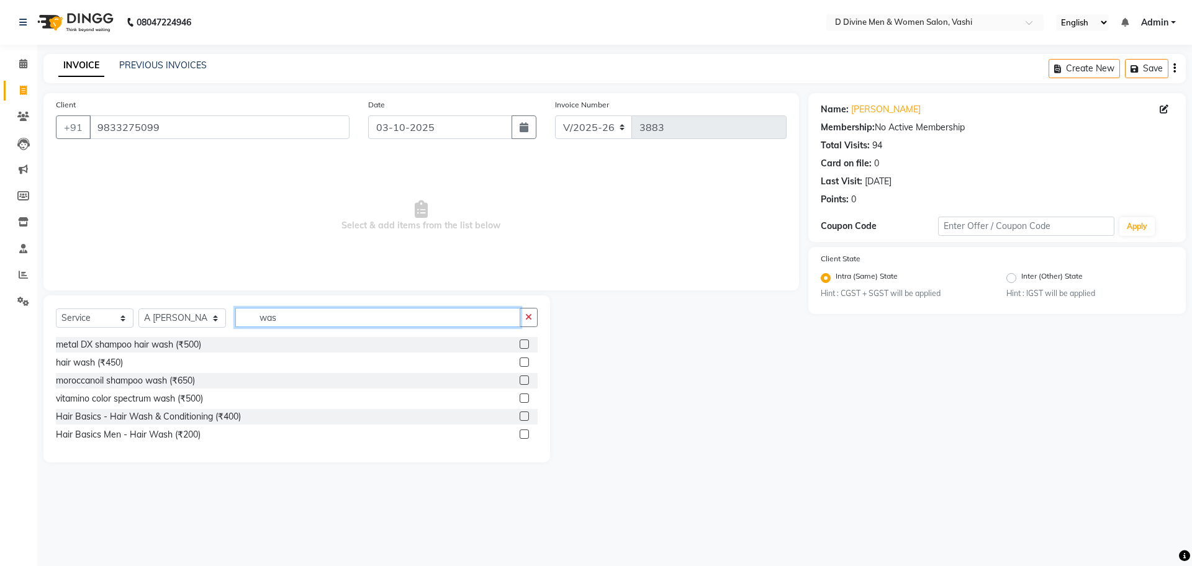
type input "was"
click at [520, 419] on label at bounding box center [524, 416] width 9 height 9
click at [520, 419] on input "checkbox" at bounding box center [524, 417] width 8 height 8
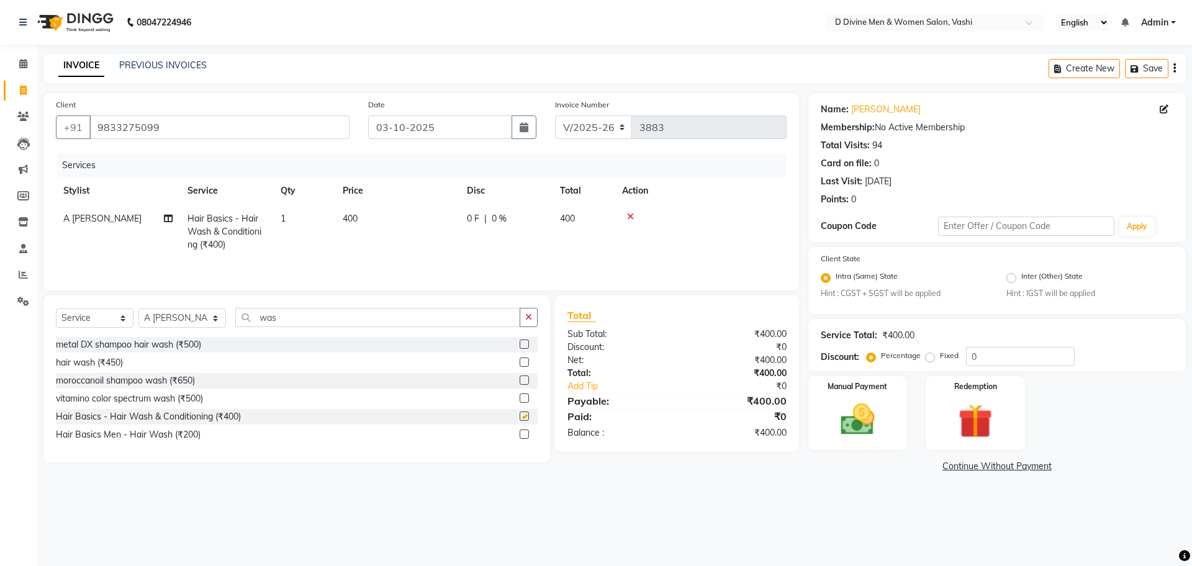
checkbox input "false"
click at [535, 233] on td "0 F | 0 %" at bounding box center [505, 232] width 93 height 54
click at [524, 227] on td "0 F | 0 %" at bounding box center [575, 231] width 114 height 53
click at [524, 225] on td "0 F | 0 %" at bounding box center [575, 231] width 114 height 53
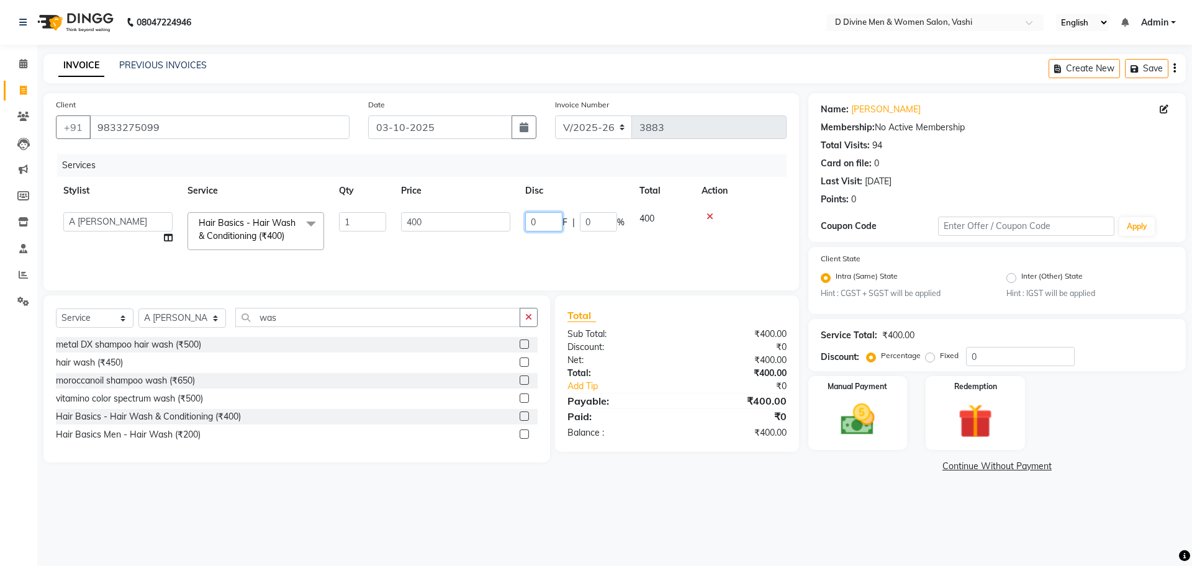
click at [526, 223] on input "0" at bounding box center [543, 221] width 37 height 19
type input "100"
click at [594, 265] on div "Services Stylist Service Qty Price Disc Total Action A Sikandar Thakur Dharam T…" at bounding box center [421, 216] width 731 height 124
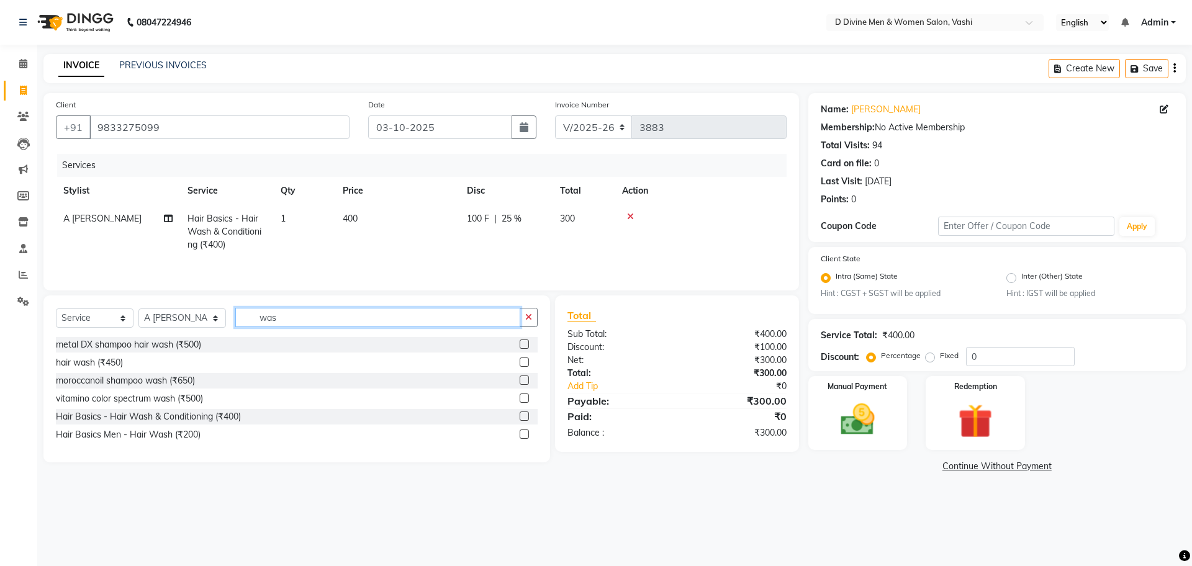
click at [316, 314] on input "was" at bounding box center [377, 317] width 285 height 19
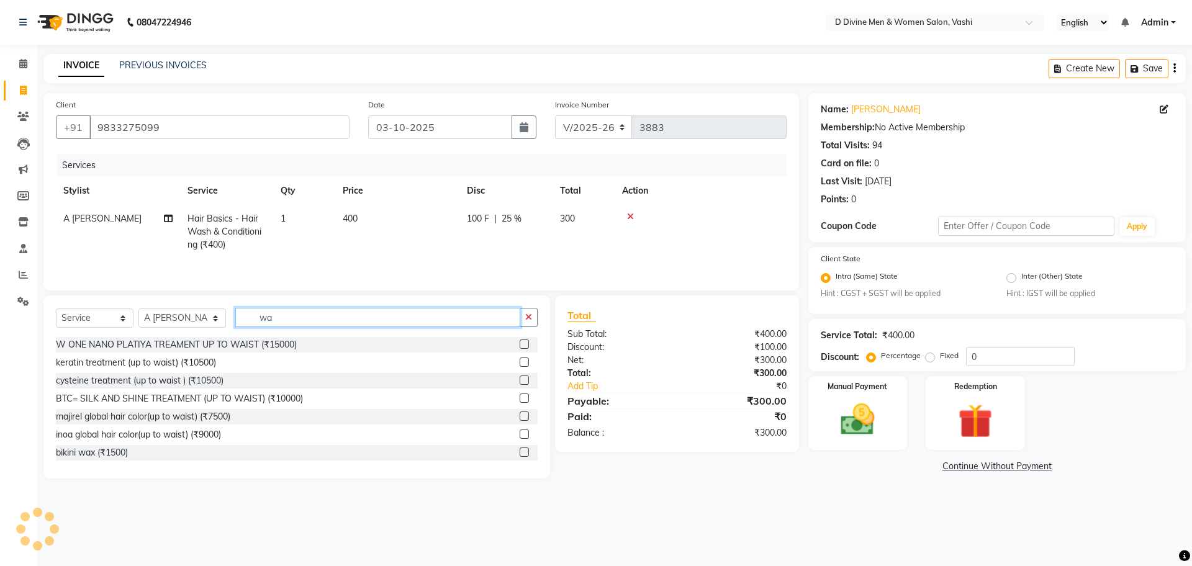
type input "w"
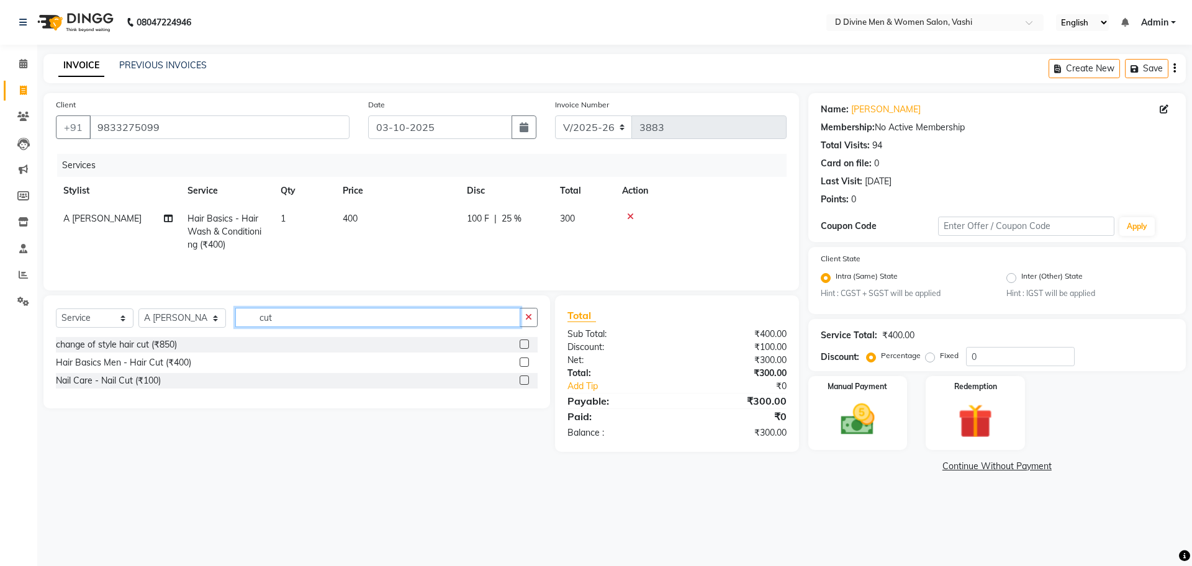
type input "cut"
click at [526, 367] on label at bounding box center [524, 362] width 9 height 9
click at [526, 367] on input "checkbox" at bounding box center [524, 363] width 8 height 8
checkbox input "true"
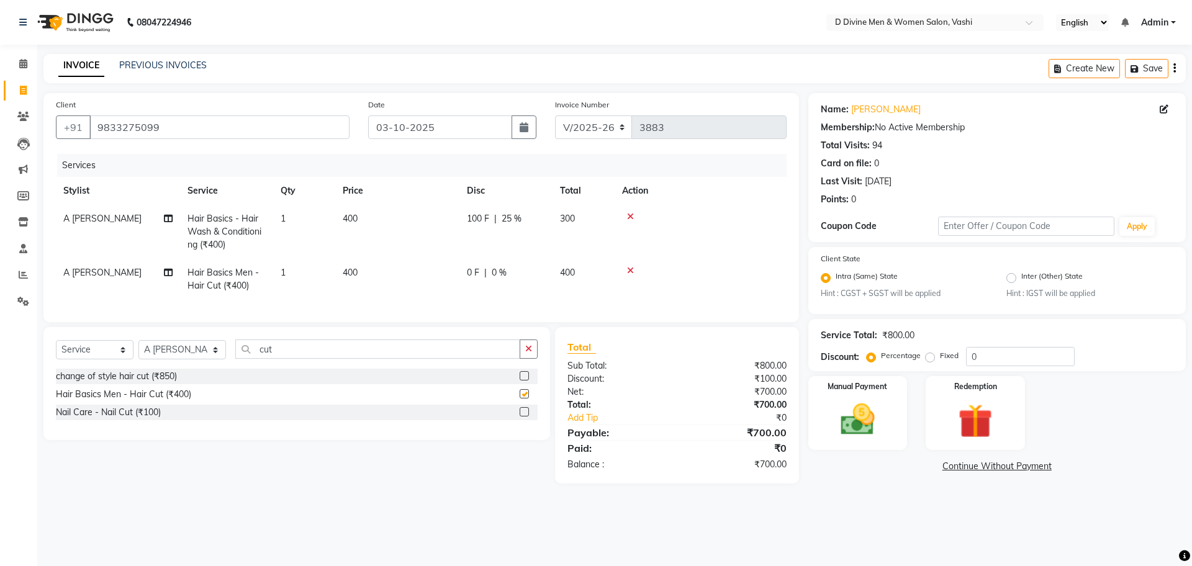
click at [526, 359] on button "button" at bounding box center [529, 349] width 18 height 19
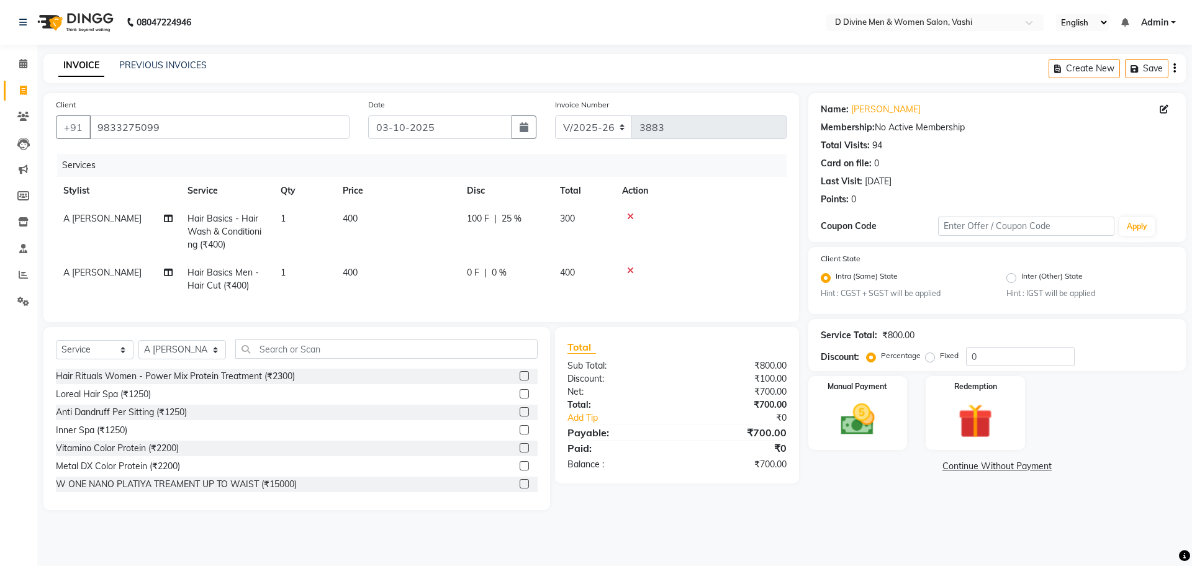
click at [490, 276] on div "0 F | 0 %" at bounding box center [506, 272] width 78 height 13
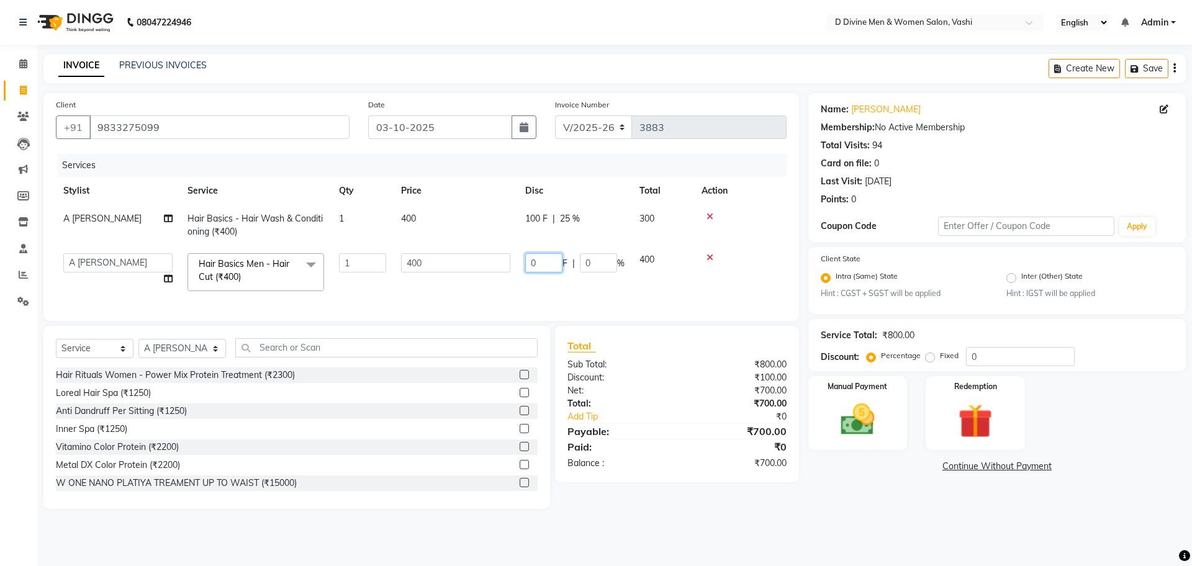
click at [534, 269] on input "0" at bounding box center [543, 262] width 37 height 19
type input "0100"
click at [385, 291] on tr "A Sikandar Thakur Dharam Thakur Divine salon Jitendra Thakur Pranita Bhagat Pun…" at bounding box center [421, 272] width 731 height 53
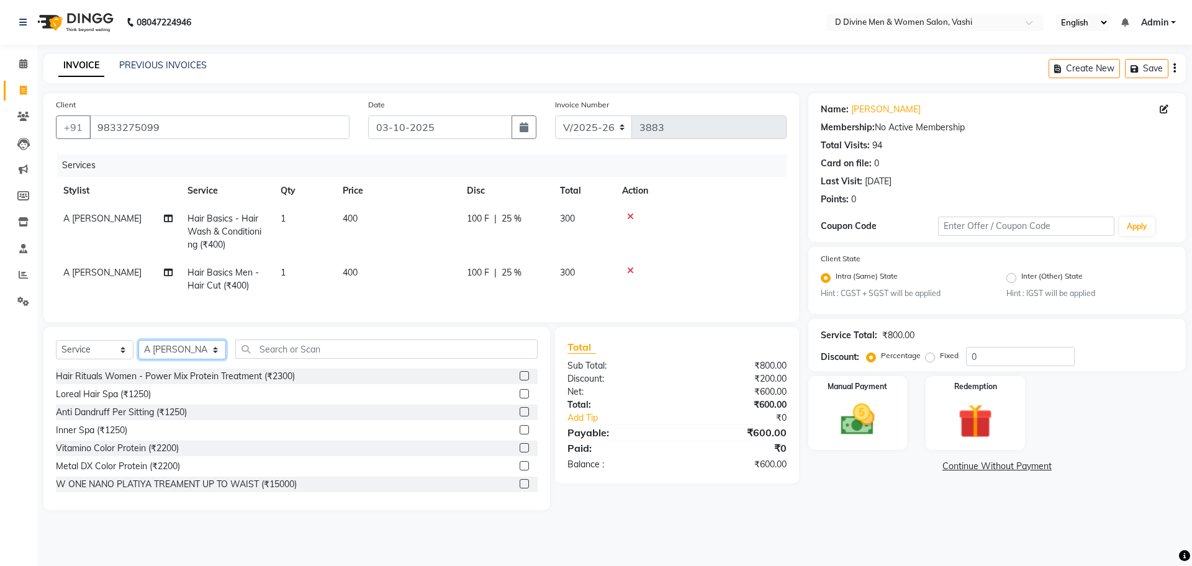
click at [212, 359] on select "Select Stylist A [PERSON_NAME] [PERSON_NAME] Divine salon [PERSON_NAME] [PERSON…" at bounding box center [182, 349] width 88 height 19
select select "10985"
click at [138, 352] on select "Select Stylist A [PERSON_NAME] [PERSON_NAME] Divine salon [PERSON_NAME] [PERSON…" at bounding box center [182, 349] width 88 height 19
click at [299, 359] on input "text" at bounding box center [386, 349] width 302 height 19
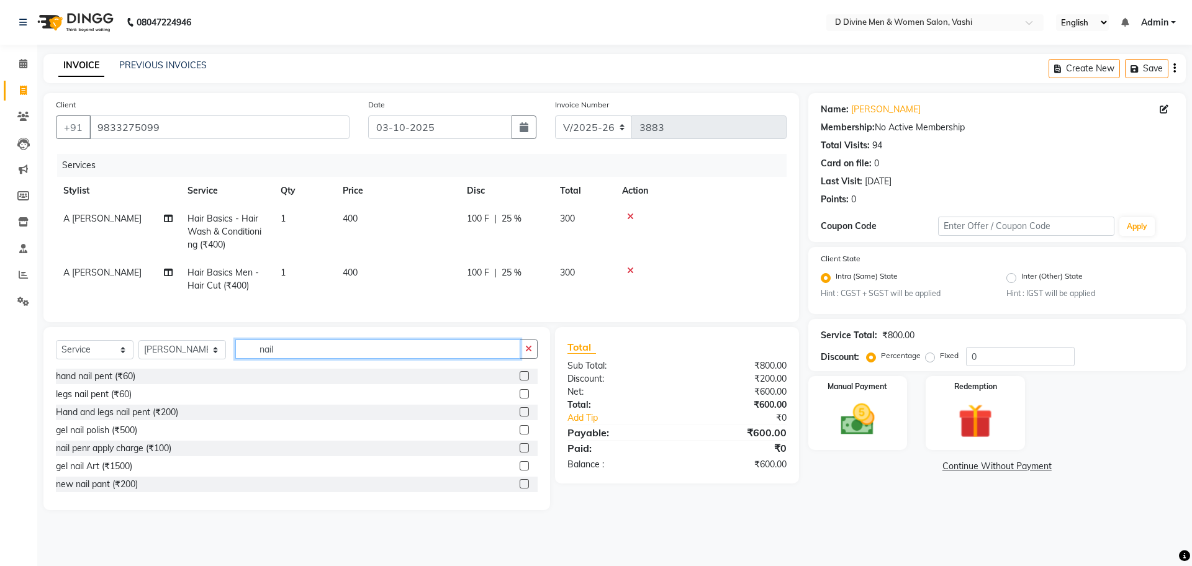
type input "nail"
click at [520, 417] on label at bounding box center [524, 411] width 9 height 9
click at [520, 417] on input "checkbox" at bounding box center [524, 413] width 8 height 8
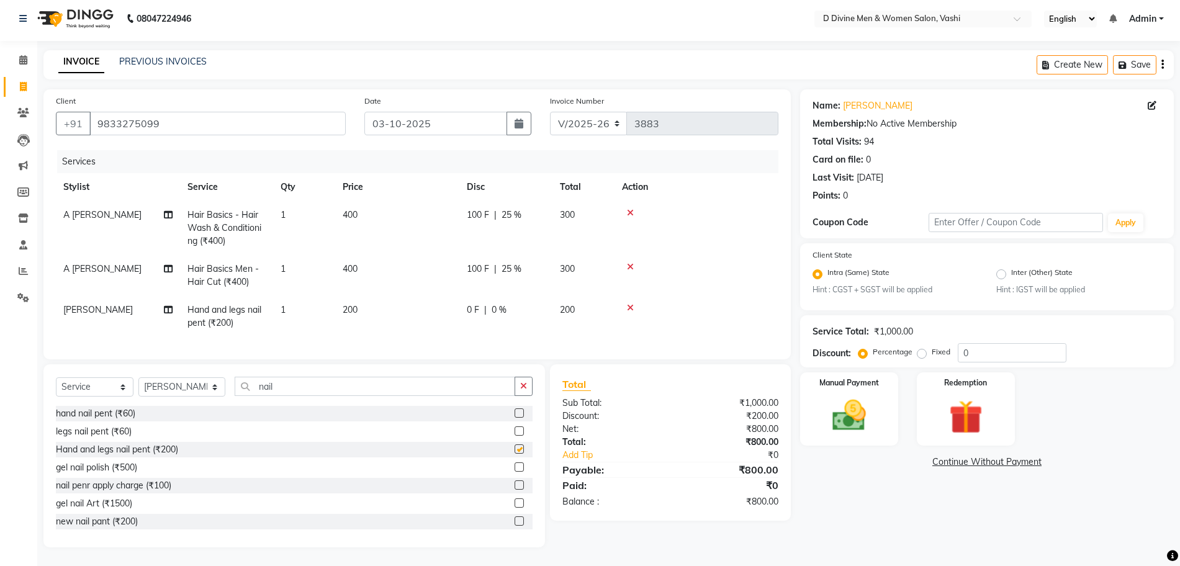
checkbox input "false"
click at [836, 427] on div "Manual Payment" at bounding box center [849, 409] width 102 height 76
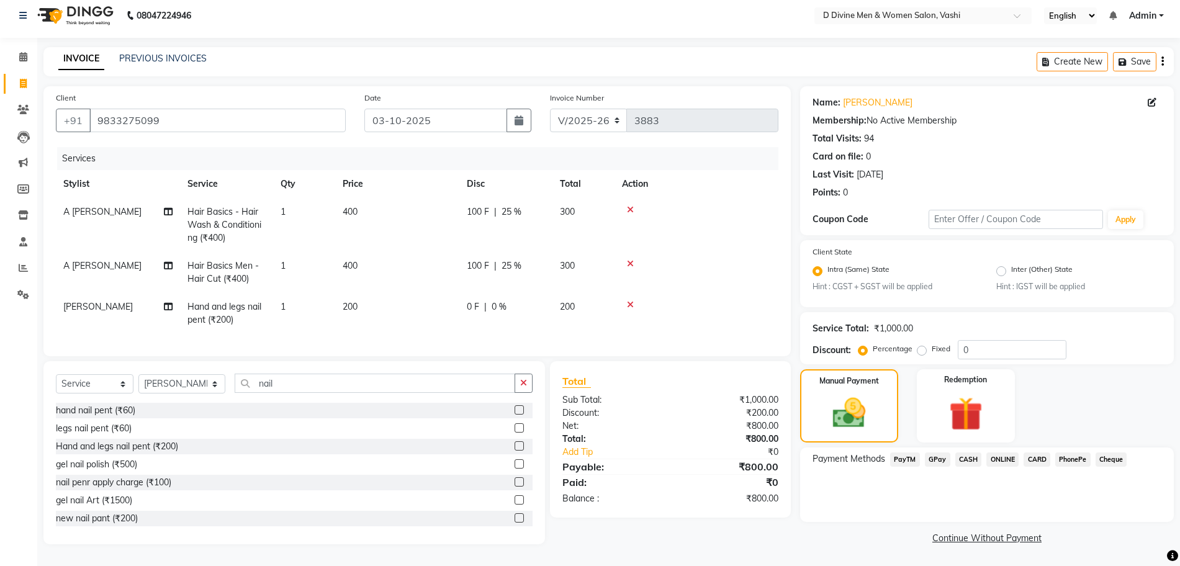
click at [957, 453] on span "CASH" at bounding box center [969, 460] width 27 height 14
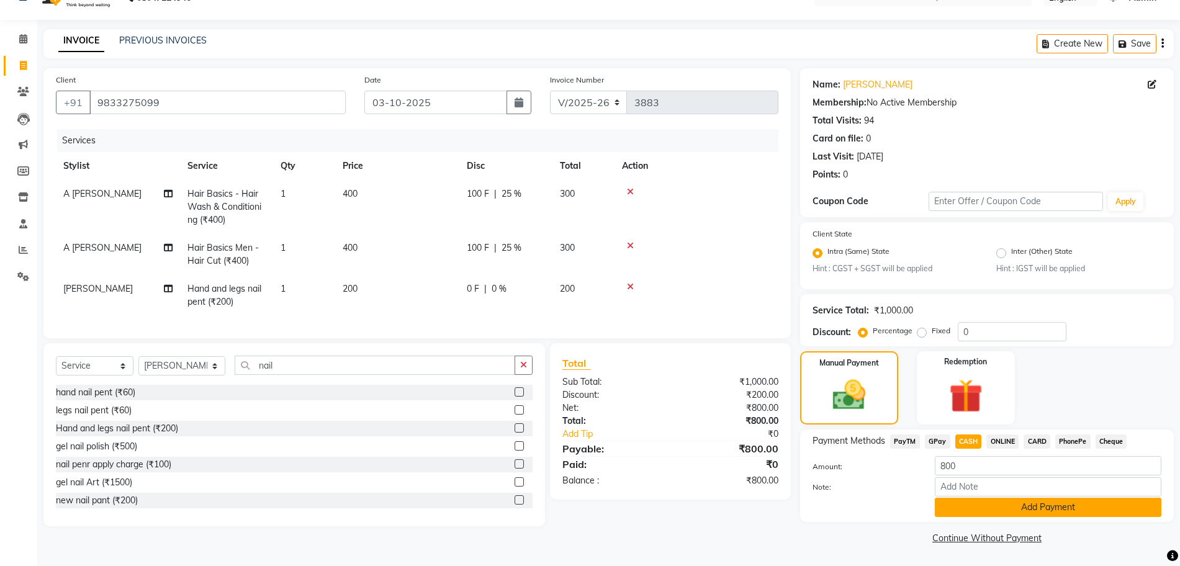
click at [979, 513] on button "Add Payment" at bounding box center [1048, 507] width 227 height 19
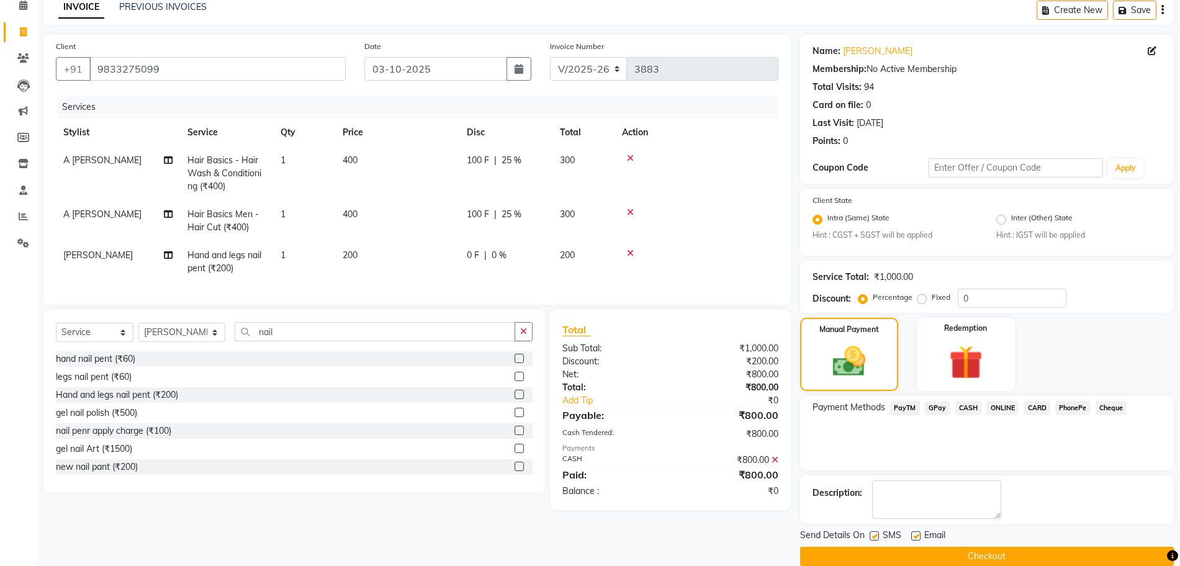
scroll to position [77, 0]
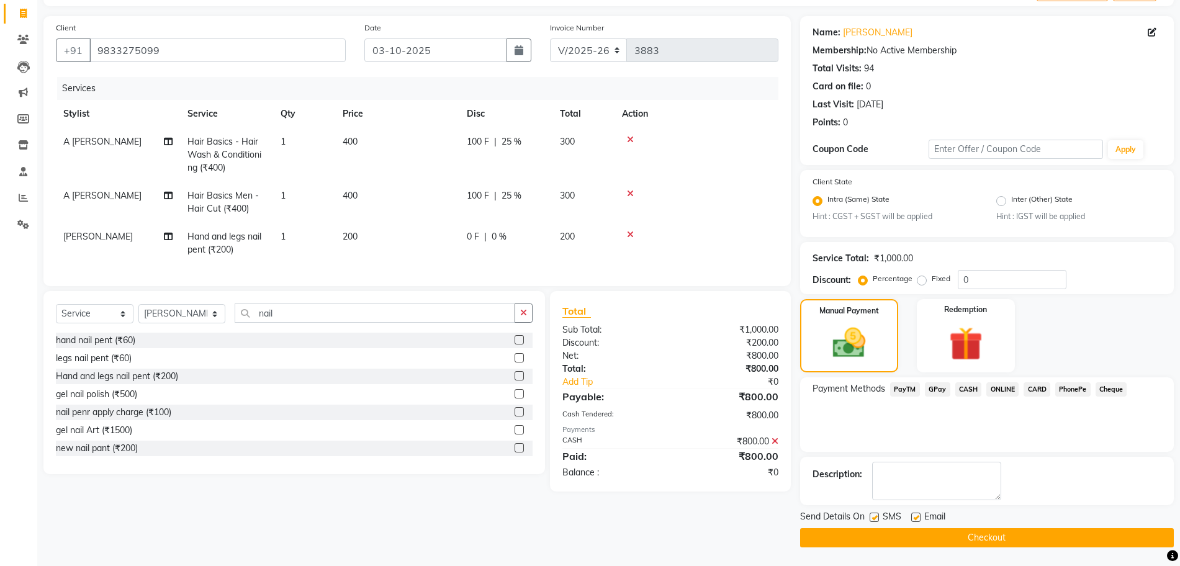
click at [872, 520] on label at bounding box center [874, 517] width 9 height 9
click at [872, 520] on input "checkbox" at bounding box center [874, 518] width 8 height 8
checkbox input "false"
click at [914, 519] on label at bounding box center [915, 517] width 9 height 9
click at [914, 519] on input "checkbox" at bounding box center [915, 518] width 8 height 8
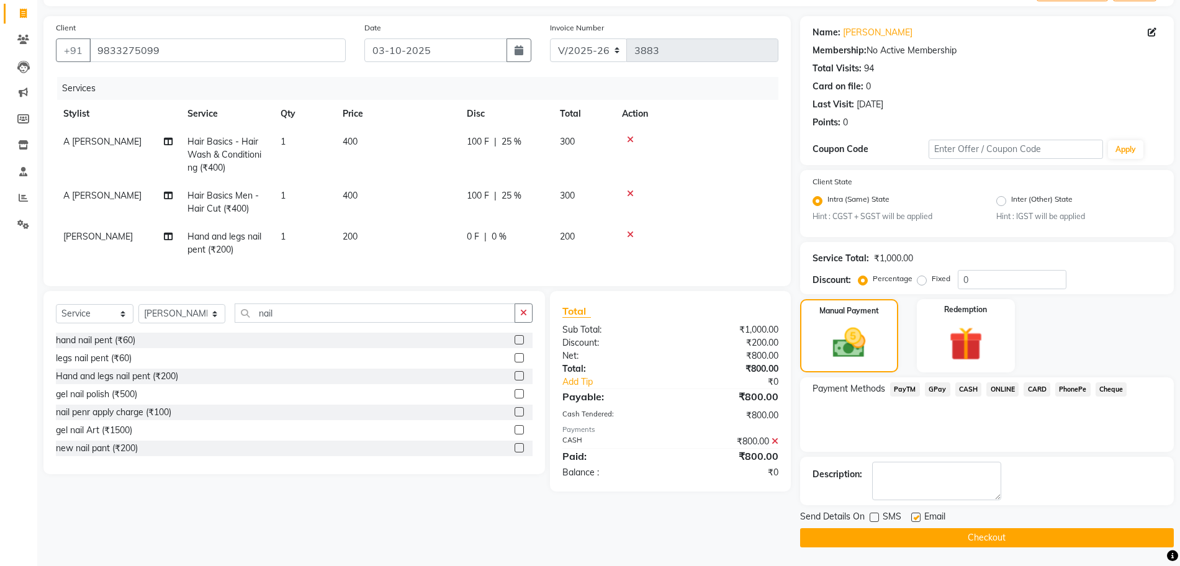
checkbox input "false"
click at [920, 535] on button "Checkout" at bounding box center [987, 537] width 374 height 19
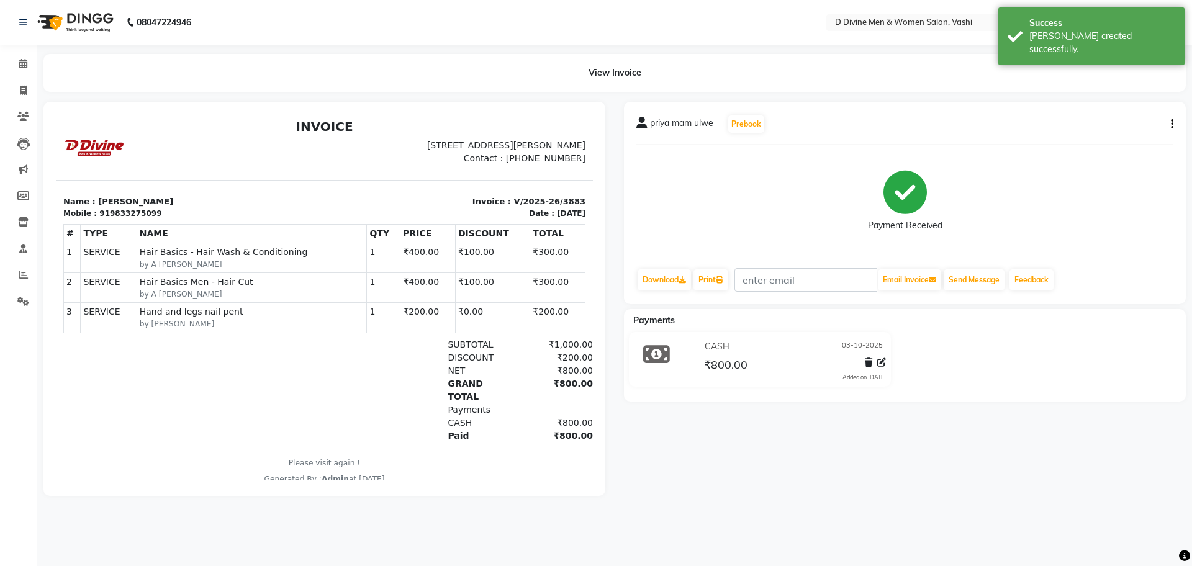
click at [1172, 124] on icon "button" at bounding box center [1172, 124] width 2 height 1
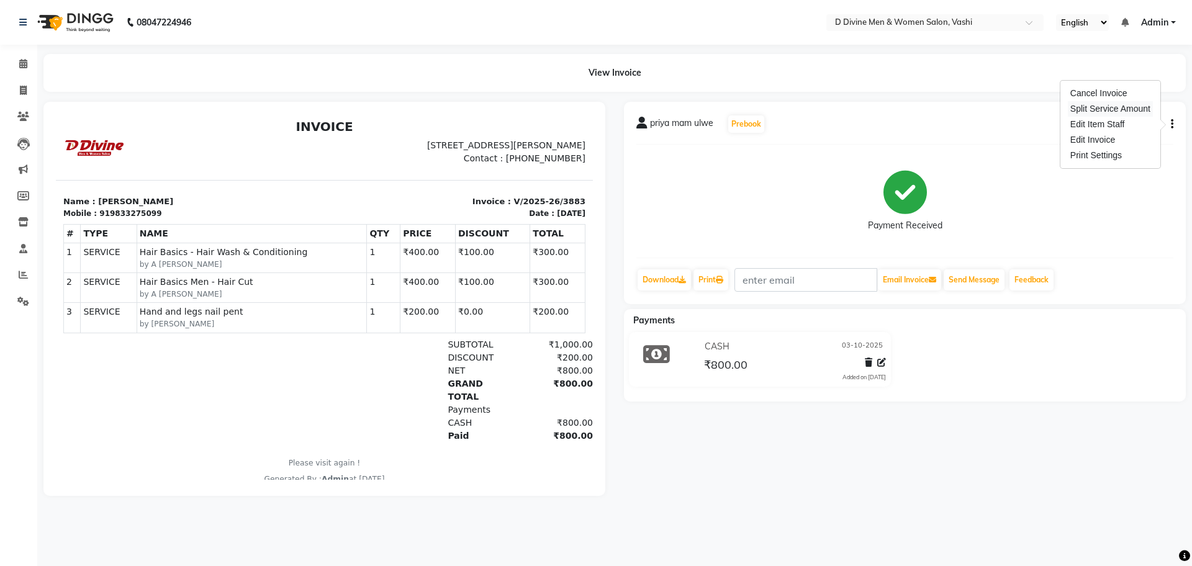
click at [1129, 104] on div "Split Service Amount" at bounding box center [1110, 109] width 85 height 16
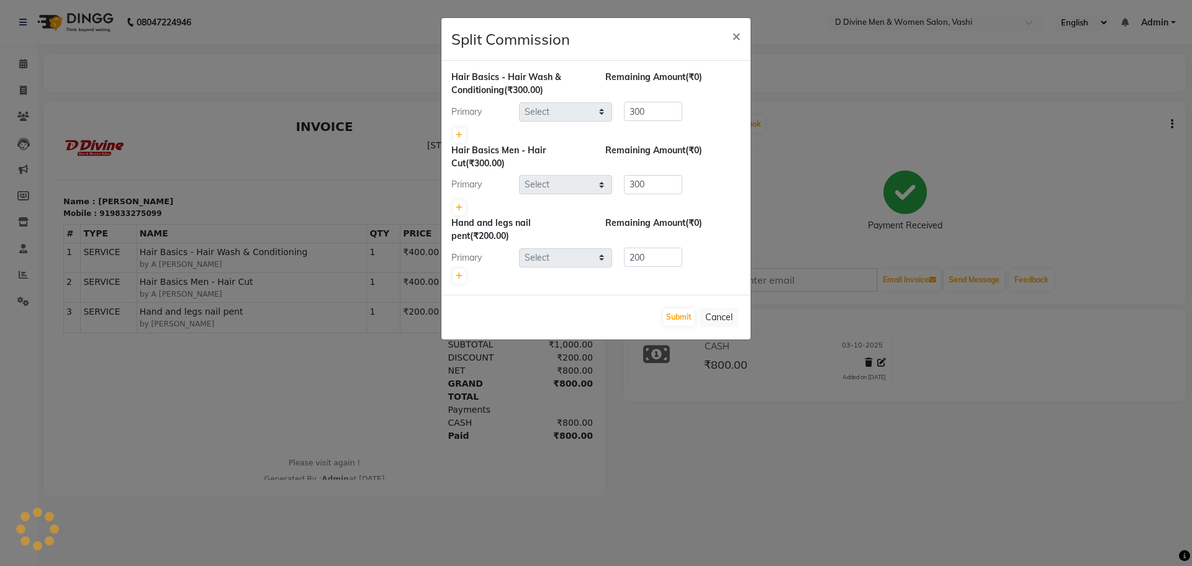
select select "10981"
select select "10985"
click at [454, 131] on link at bounding box center [459, 135] width 13 height 15
type input "150"
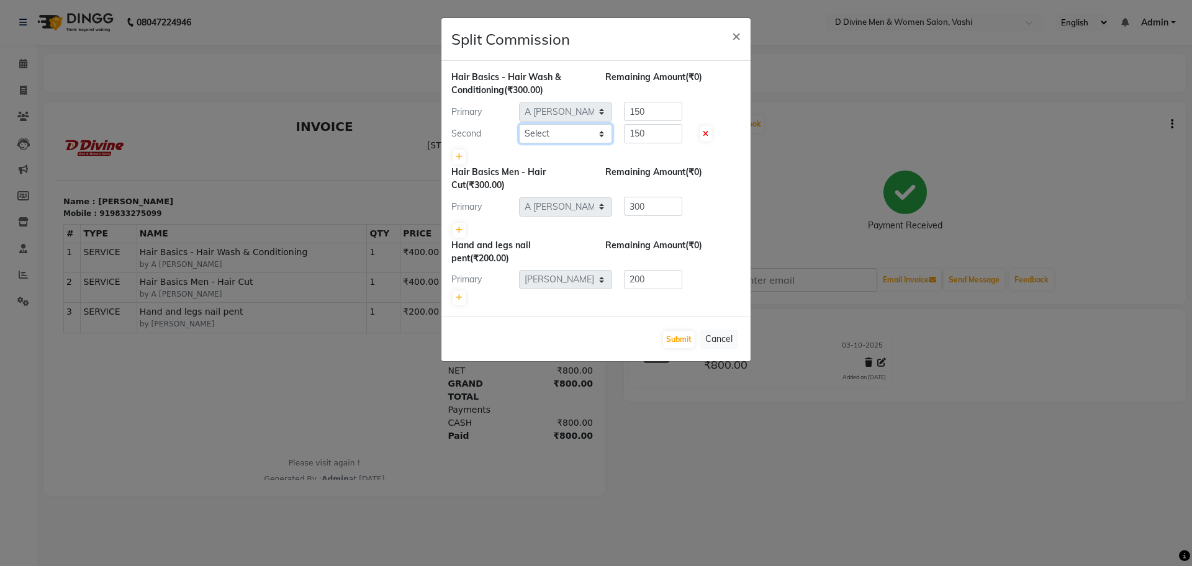
click at [584, 135] on select "Select A Sikandar Thakur Dharam Thakur Divine salon Jitendra Thakur Pranita Bha…" at bounding box center [565, 133] width 93 height 19
select select "10987"
click at [519, 124] on select "Select A Sikandar Thakur Dharam Thakur Divine salon Jitendra Thakur Pranita Bha…" at bounding box center [565, 133] width 93 height 19
drag, startPoint x: 676, startPoint y: 342, endPoint x: 644, endPoint y: 301, distance: 51.9
click at [676, 341] on button "Submit" at bounding box center [679, 339] width 32 height 17
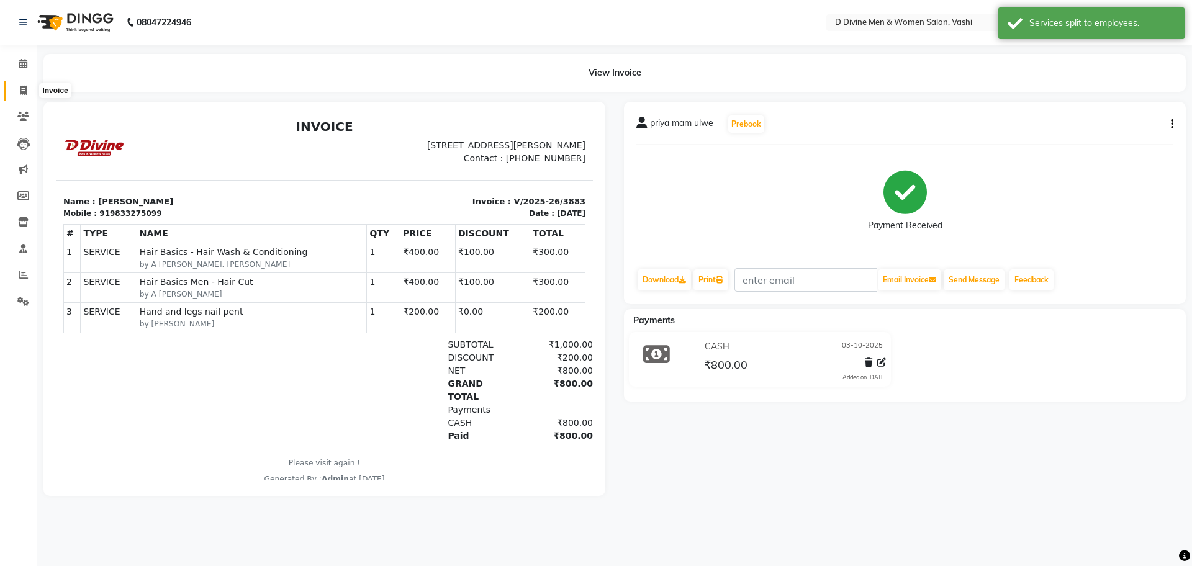
click at [12, 88] on span at bounding box center [23, 91] width 22 height 14
select select "718"
select select "service"
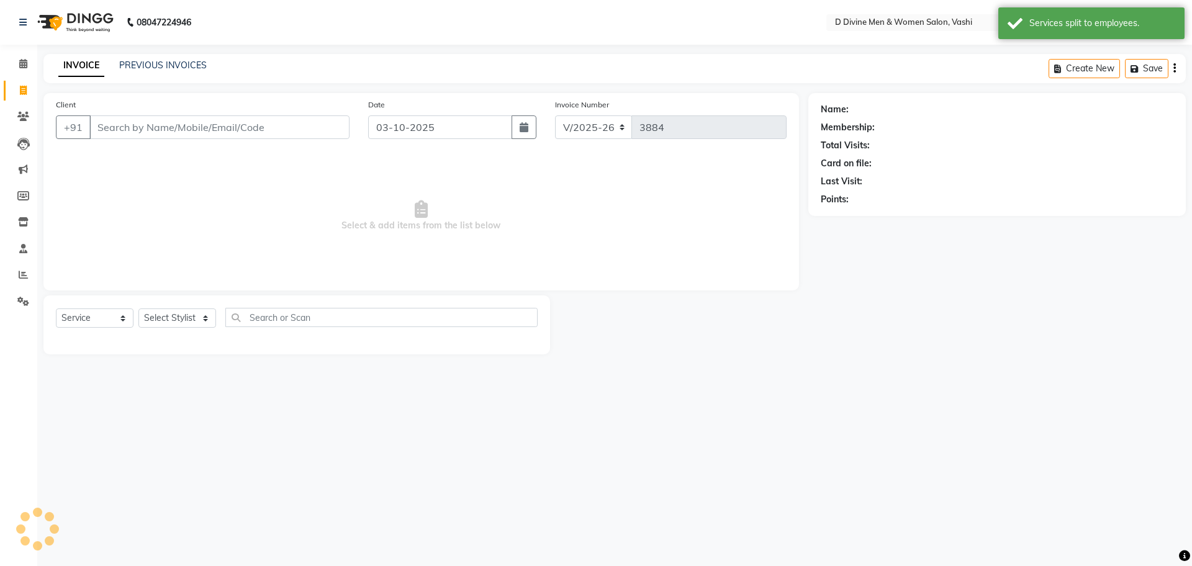
select select "10981"
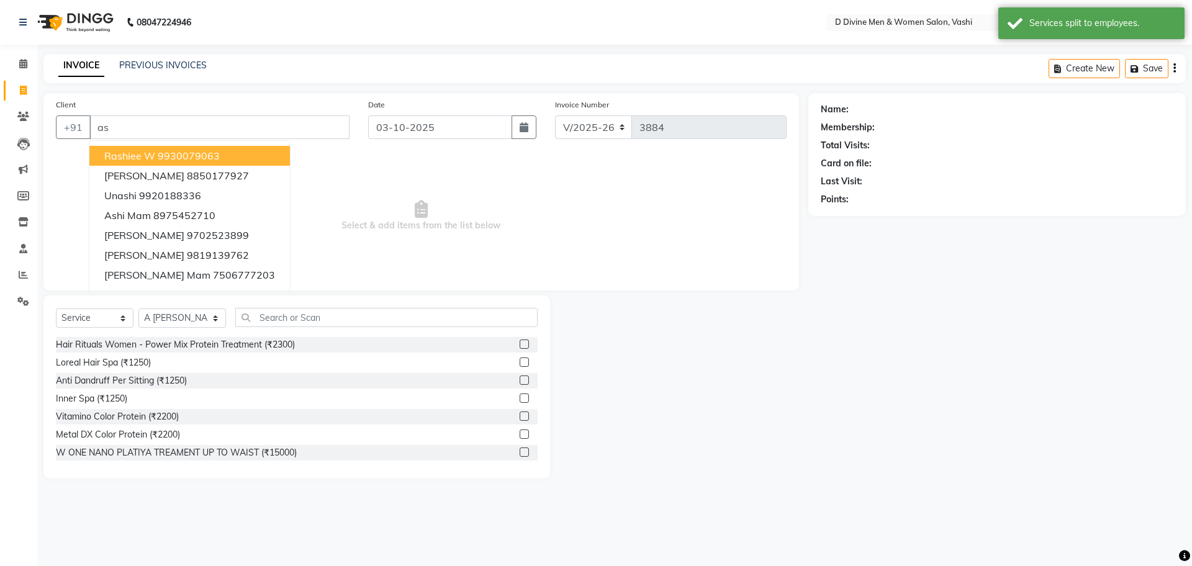
type input "a"
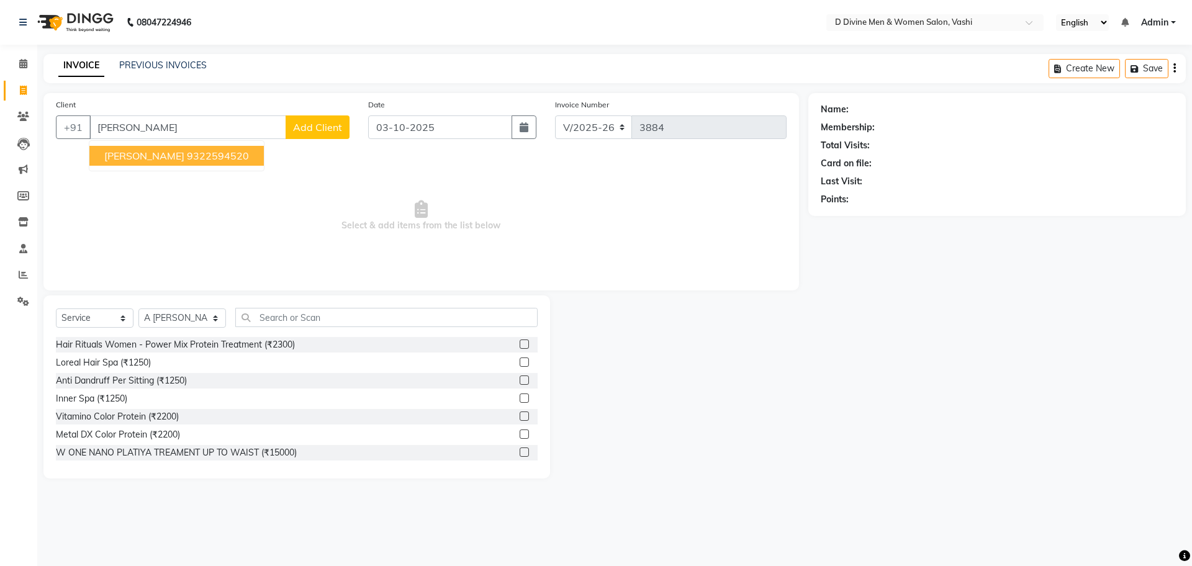
click at [197, 159] on ngb-highlight "9322594520" at bounding box center [218, 156] width 62 height 12
type input "9322594520"
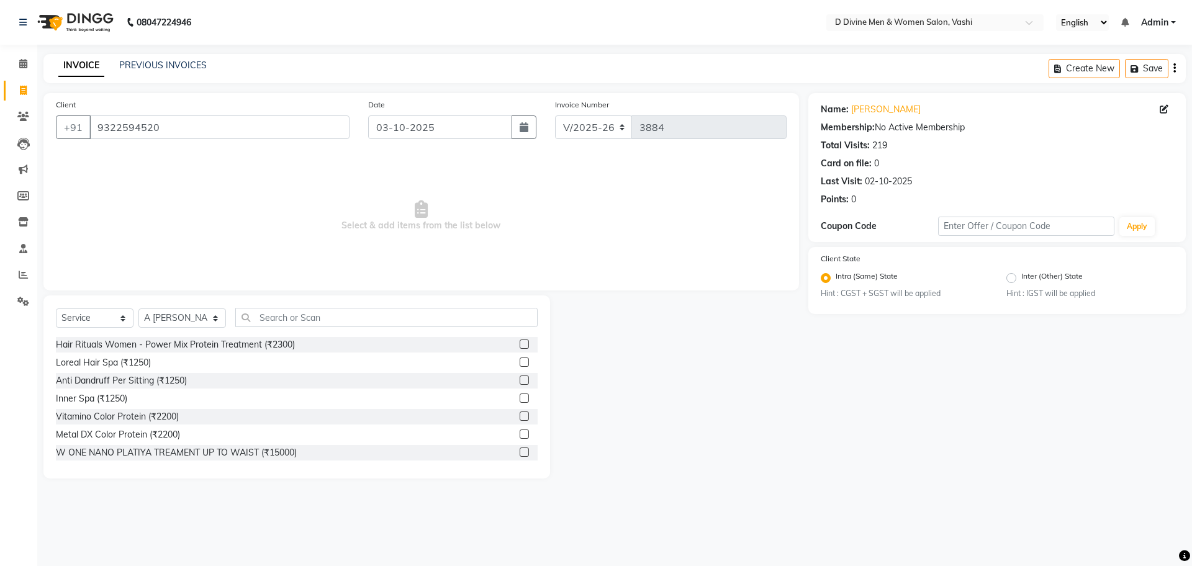
click at [176, 328] on div "Select Service Product Membership Package Voucher Prepaid Gift Card Select Styl…" at bounding box center [297, 322] width 482 height 29
click at [183, 323] on select "Select Stylist A [PERSON_NAME] [PERSON_NAME] Divine salon [PERSON_NAME] [PERSON…" at bounding box center [182, 318] width 88 height 19
click at [301, 320] on input "text" at bounding box center [386, 317] width 302 height 19
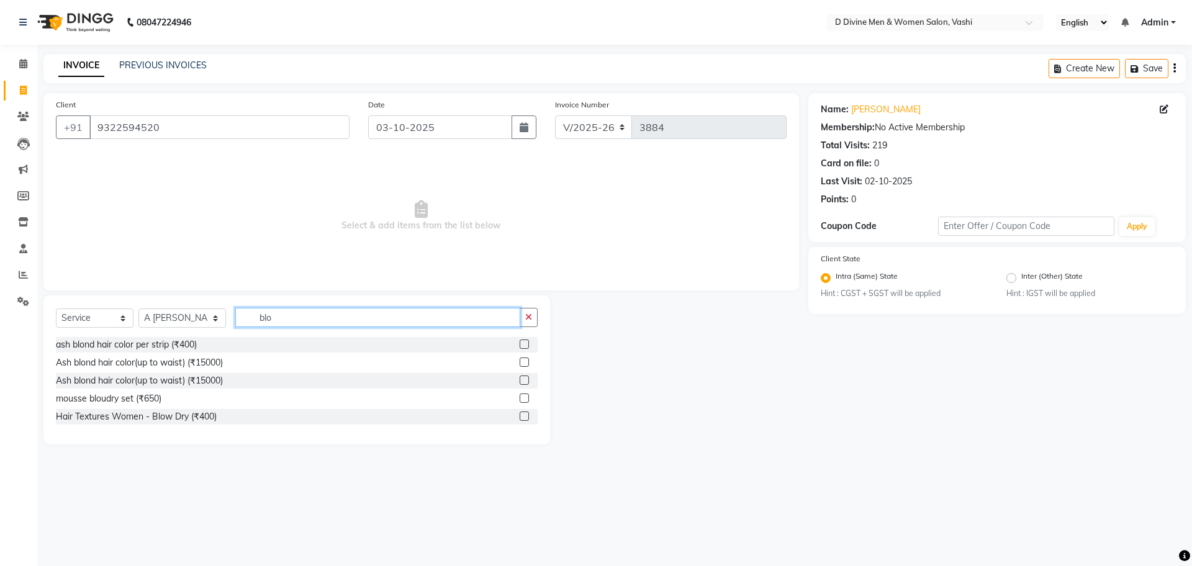
type input "blo"
click at [528, 415] on label at bounding box center [524, 416] width 9 height 9
click at [528, 415] on input "checkbox" at bounding box center [524, 417] width 8 height 8
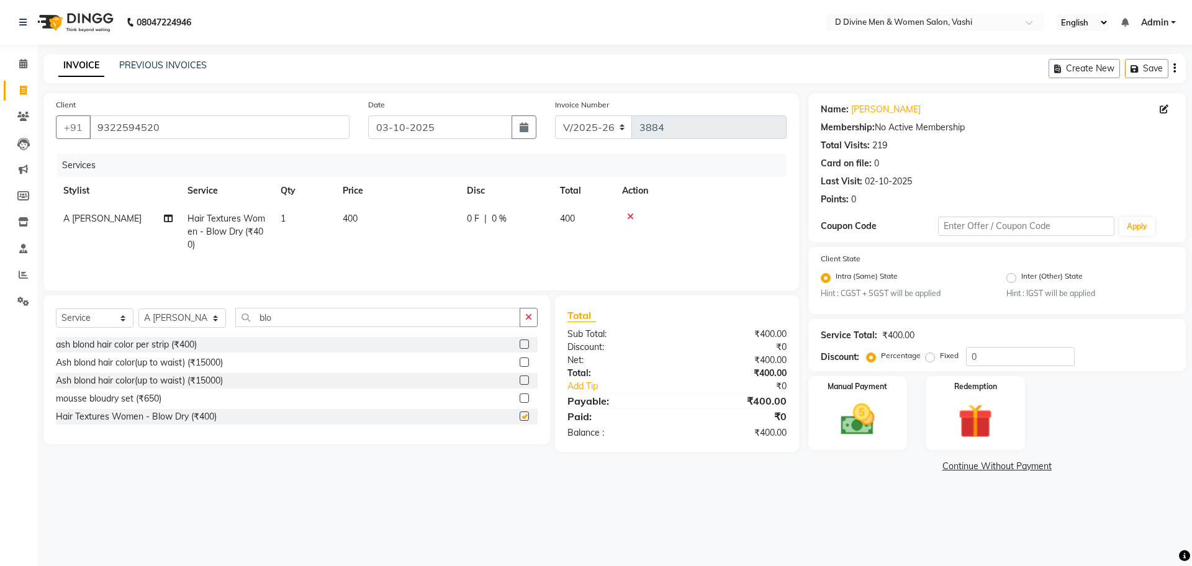
checkbox input "false"
click at [519, 256] on td "0 F | 0 %" at bounding box center [505, 232] width 93 height 54
click at [520, 211] on td "0 F | 0 %" at bounding box center [575, 231] width 114 height 53
click at [527, 218] on input "0" at bounding box center [543, 221] width 37 height 19
type input "100"
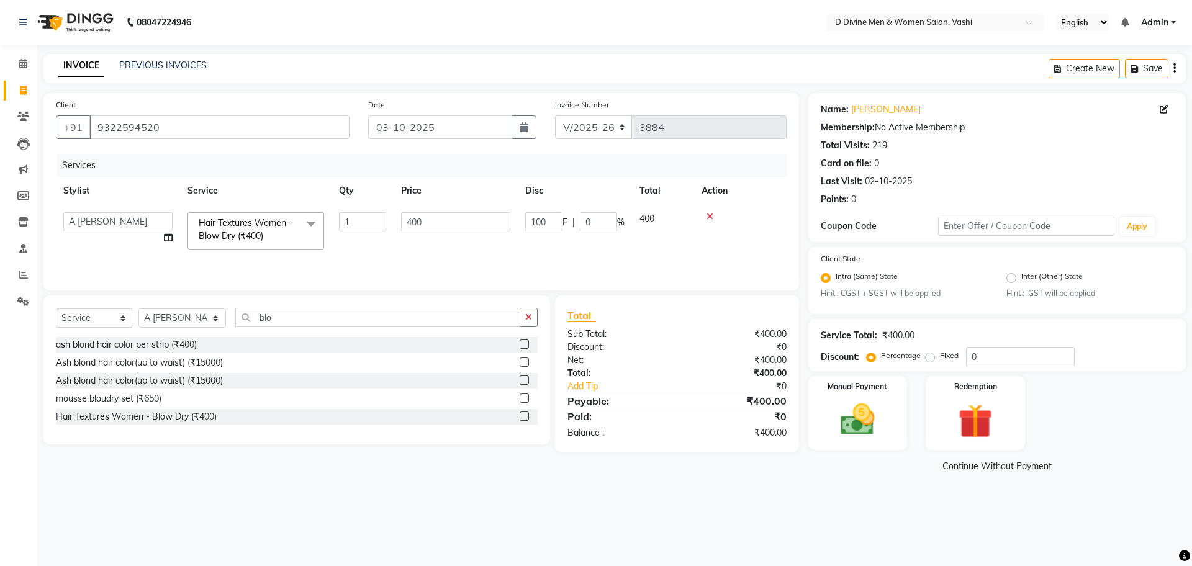
click at [517, 232] on tr "A Sikandar Thakur Dharam Thakur Divine salon Jitendra Thakur Pranita Bhagat Pun…" at bounding box center [421, 231] width 731 height 53
click at [130, 297] on div "Client +91 9322594520 Date 03-10-2025 Invoice Number V/2025 V/2025-26 3884 Serv…" at bounding box center [421, 284] width 774 height 382
click at [165, 350] on div "ash blond hair color per strip (₹400)" at bounding box center [126, 344] width 141 height 13
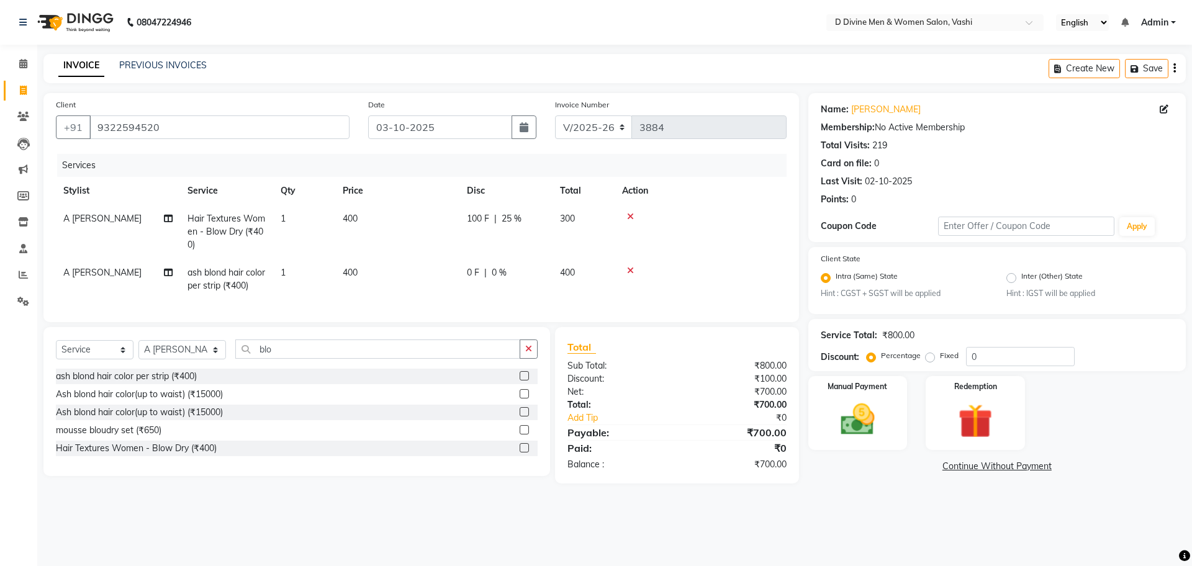
checkbox input "false"
drag, startPoint x: 175, startPoint y: 361, endPoint x: 418, endPoint y: 309, distance: 248.9
click at [175, 359] on select "Select Stylist A [PERSON_NAME] [PERSON_NAME] Divine salon [PERSON_NAME] [PERSON…" at bounding box center [182, 349] width 88 height 19
click at [632, 268] on icon at bounding box center [630, 270] width 7 height 9
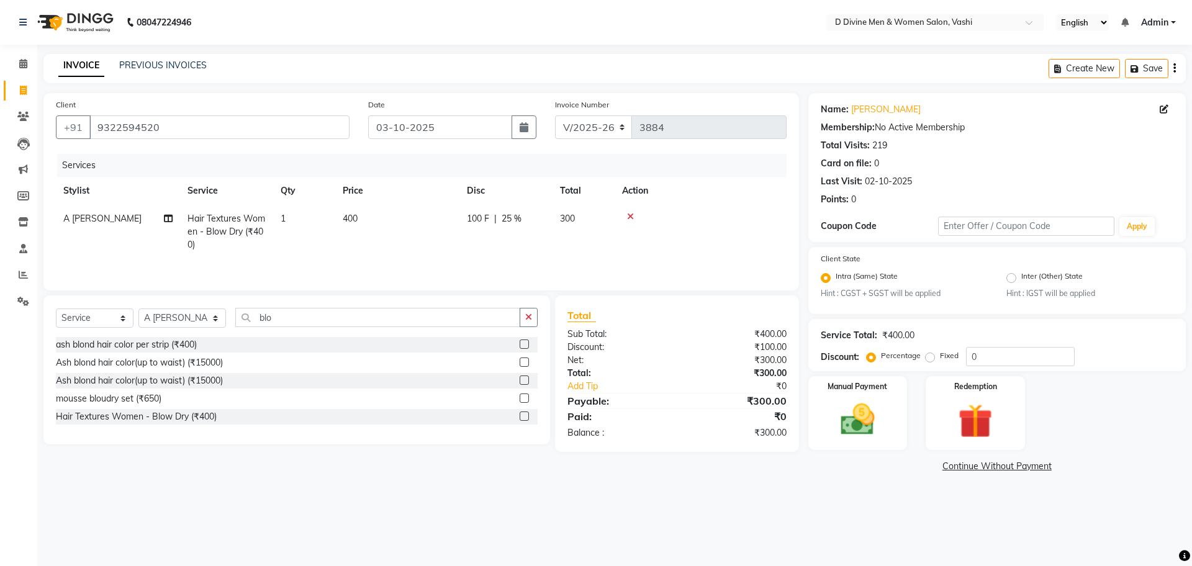
click at [168, 310] on div "Select Service Product Membership Package Voucher Prepaid Gift Card Select Styl…" at bounding box center [297, 322] width 482 height 29
click at [179, 315] on select "Select Stylist A [PERSON_NAME] [PERSON_NAME] Divine salon [PERSON_NAME] [PERSON…" at bounding box center [182, 318] width 88 height 19
select select "10985"
click at [138, 311] on select "Select Stylist A [PERSON_NAME] [PERSON_NAME] Divine salon [PERSON_NAME] [PERSON…" at bounding box center [182, 318] width 88 height 19
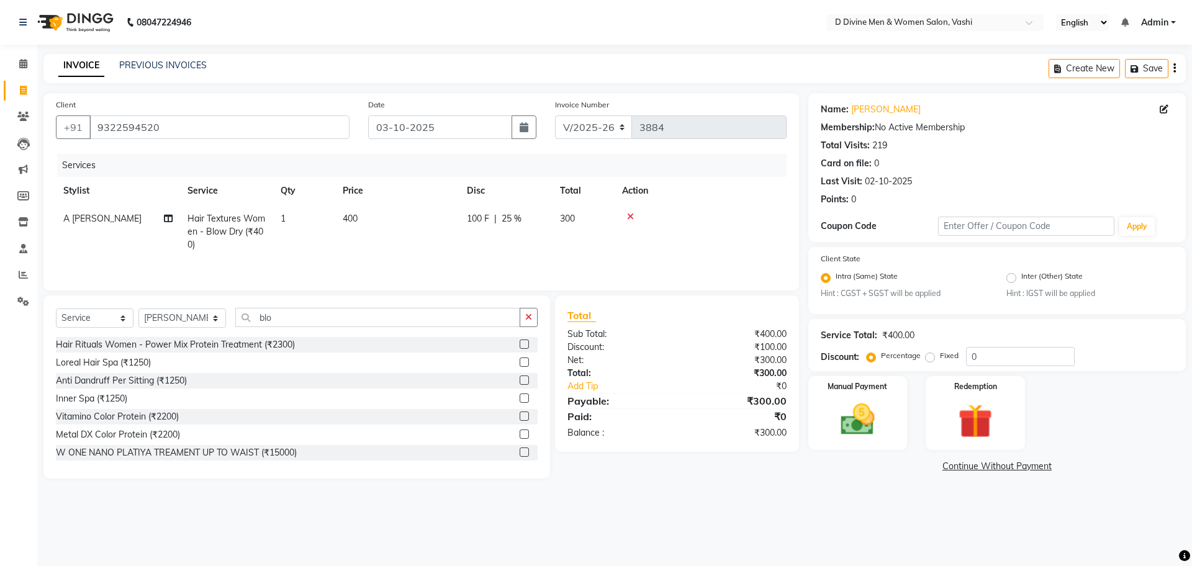
drag, startPoint x: 304, startPoint y: 300, endPoint x: 302, endPoint y: 308, distance: 8.3
click at [303, 301] on div "Select Service Product Membership Package Voucher Prepaid Gift Card Select Styl…" at bounding box center [296, 387] width 507 height 183
click at [302, 310] on input "blo" at bounding box center [377, 317] width 285 height 19
type input "b"
click at [328, 209] on td "1" at bounding box center [304, 232] width 62 height 54
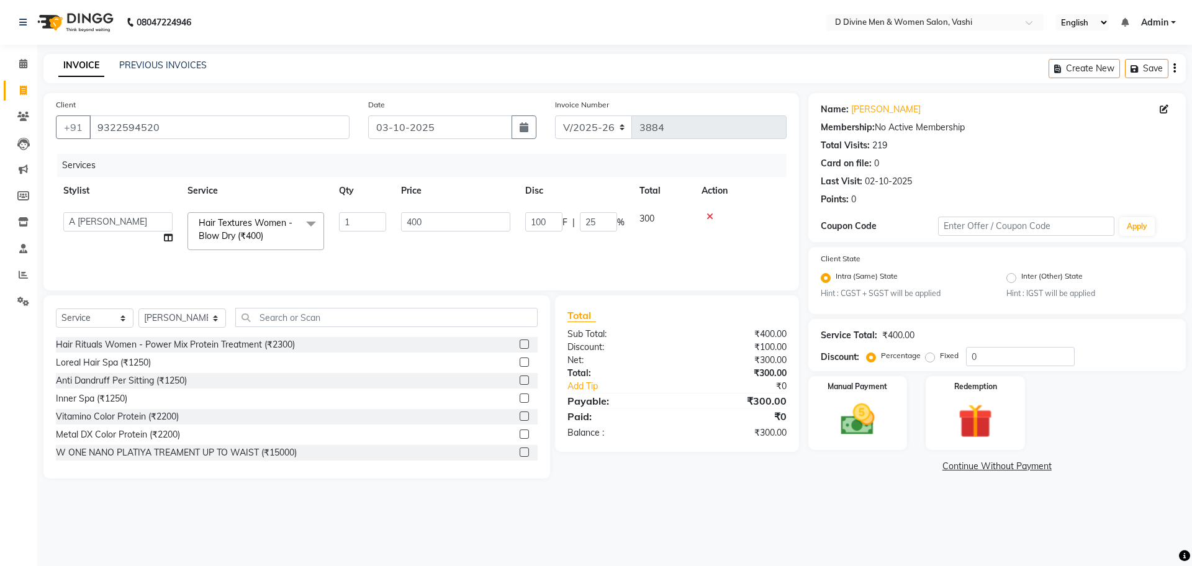
click at [313, 217] on span at bounding box center [311, 224] width 25 height 24
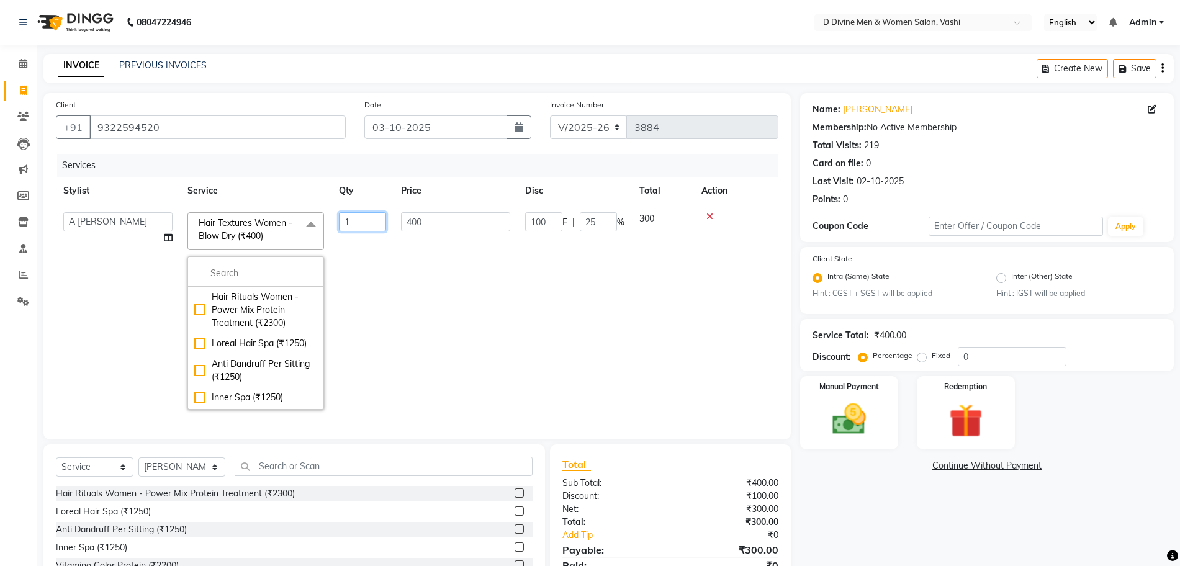
click at [366, 224] on input "1" at bounding box center [362, 221] width 47 height 19
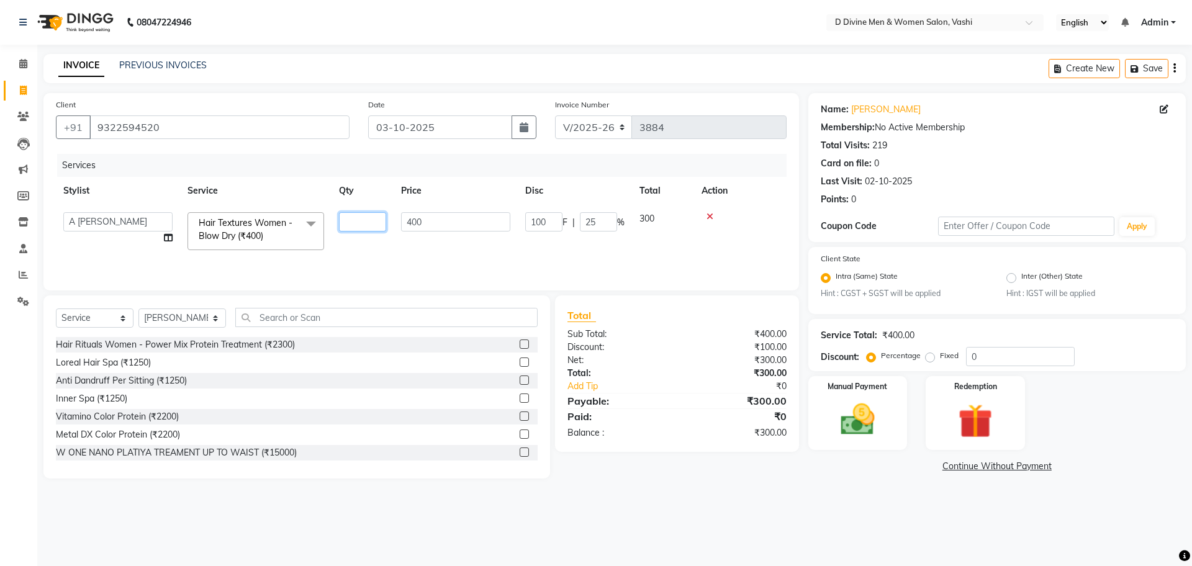
type input "2"
click at [228, 52] on div "08047224946 Select Location × D Divine Men & Women Salon, Vashi English ENGLISH…" at bounding box center [596, 283] width 1192 height 566
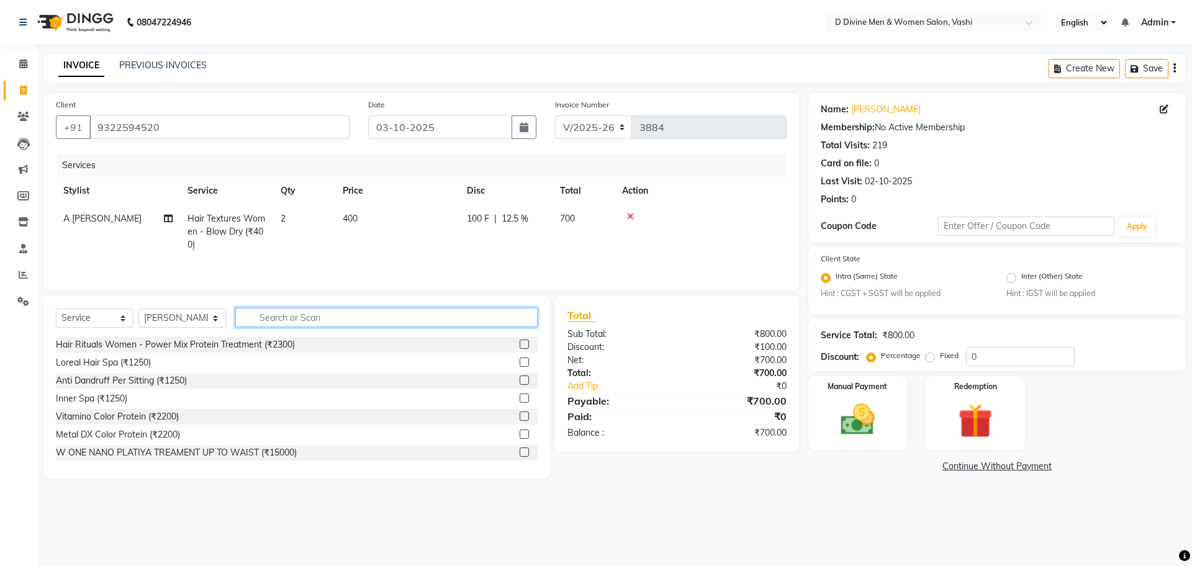
click at [345, 327] on input "text" at bounding box center [386, 317] width 302 height 19
click at [351, 325] on input "text" at bounding box center [386, 317] width 302 height 19
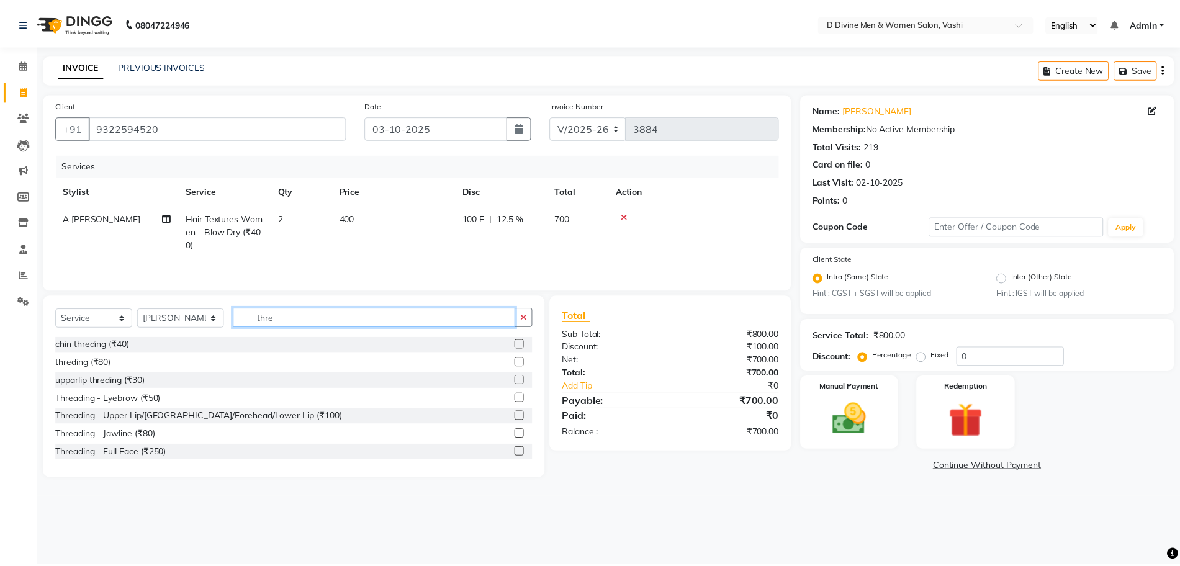
scroll to position [2, 0]
type input "thre"
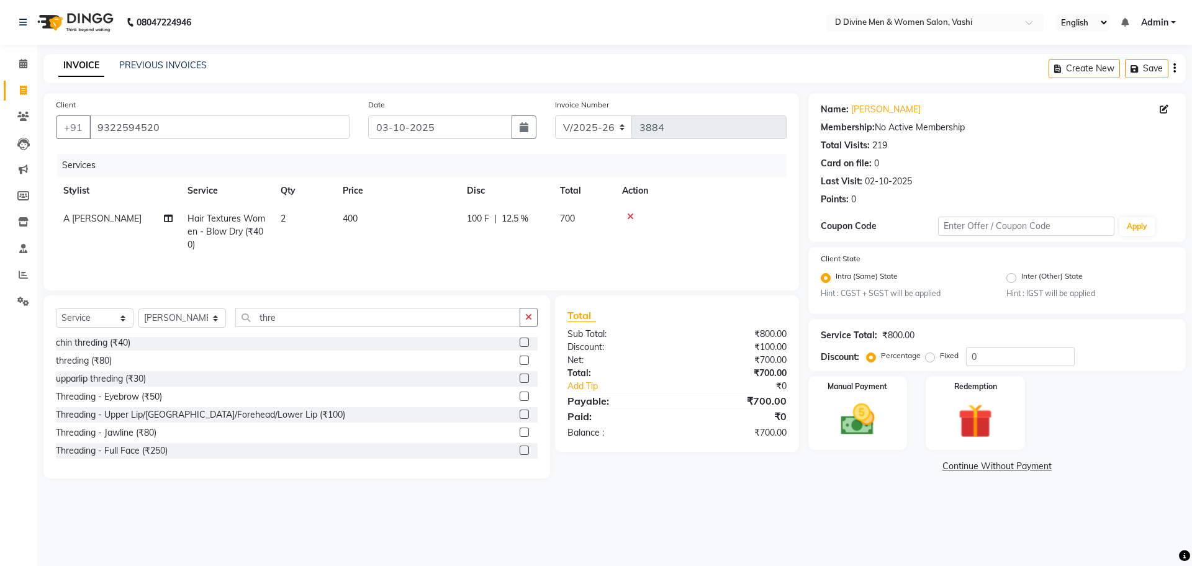
click at [520, 362] on label at bounding box center [524, 360] width 9 height 9
click at [520, 362] on input "checkbox" at bounding box center [524, 361] width 8 height 8
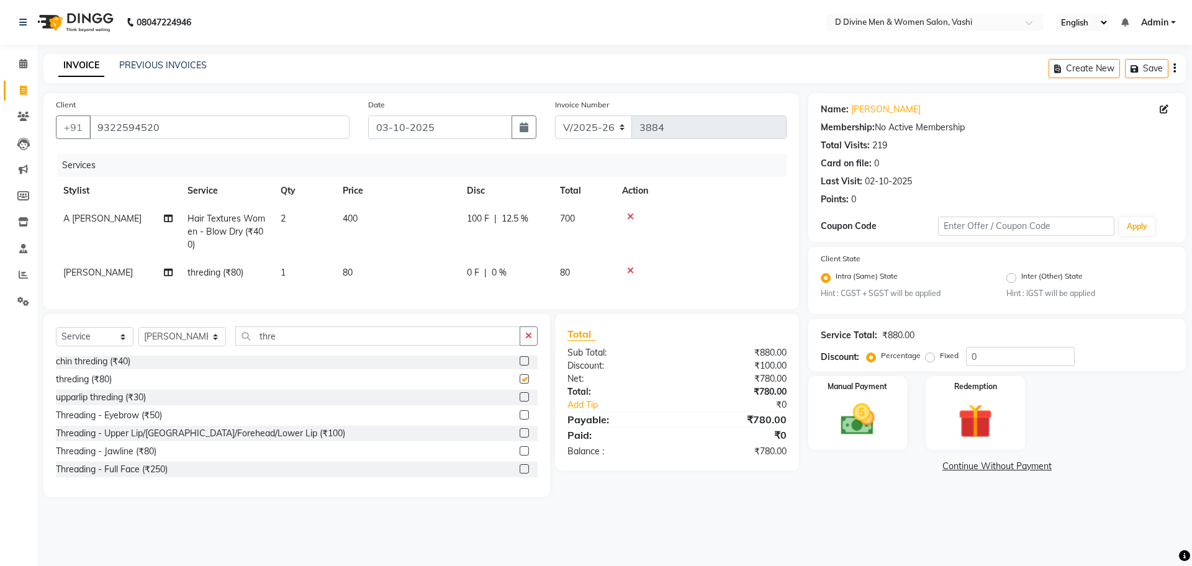
click at [489, 245] on td "100 F | 12.5 %" at bounding box center [505, 232] width 93 height 54
click at [459, 245] on td "400" at bounding box center [397, 232] width 124 height 54
checkbox input "false"
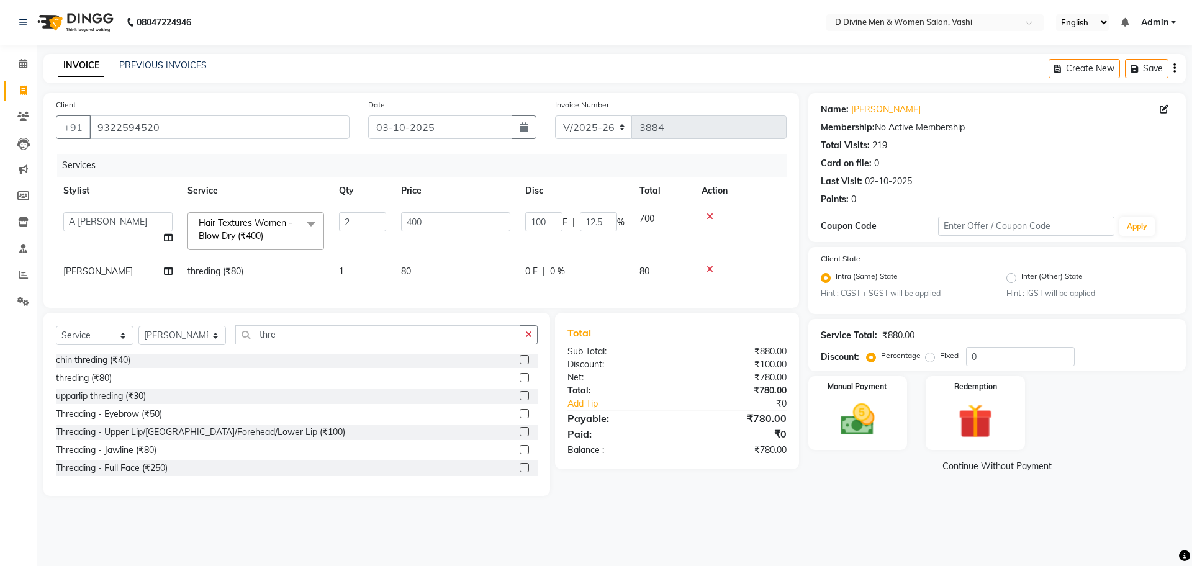
click at [526, 262] on td "0 F | 0 %" at bounding box center [575, 272] width 114 height 28
select select "10985"
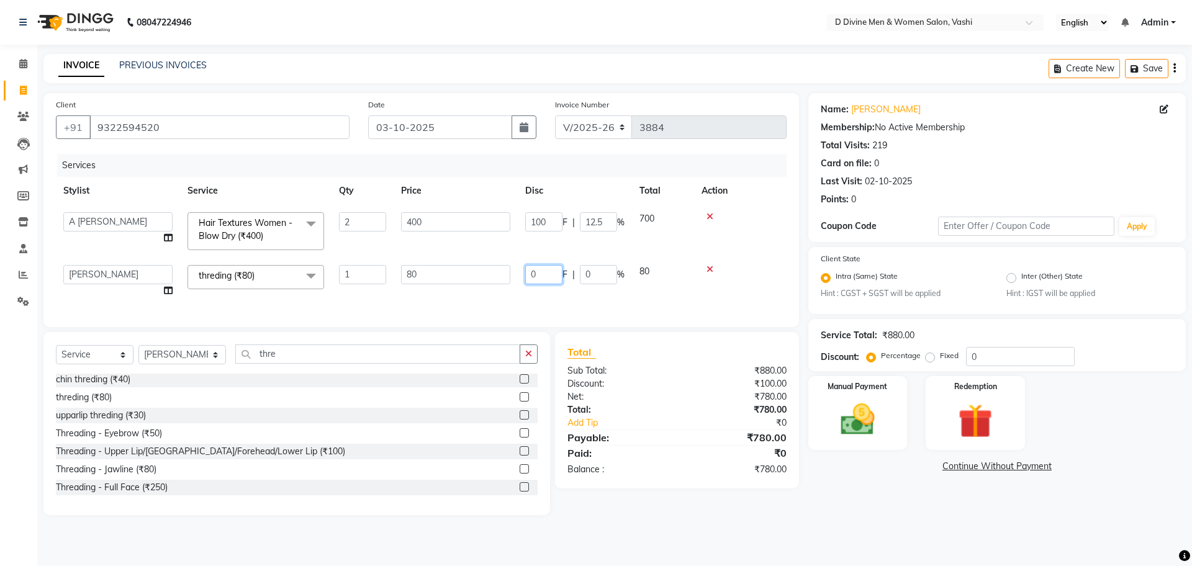
click at [532, 281] on input "0" at bounding box center [543, 274] width 37 height 19
type input "30"
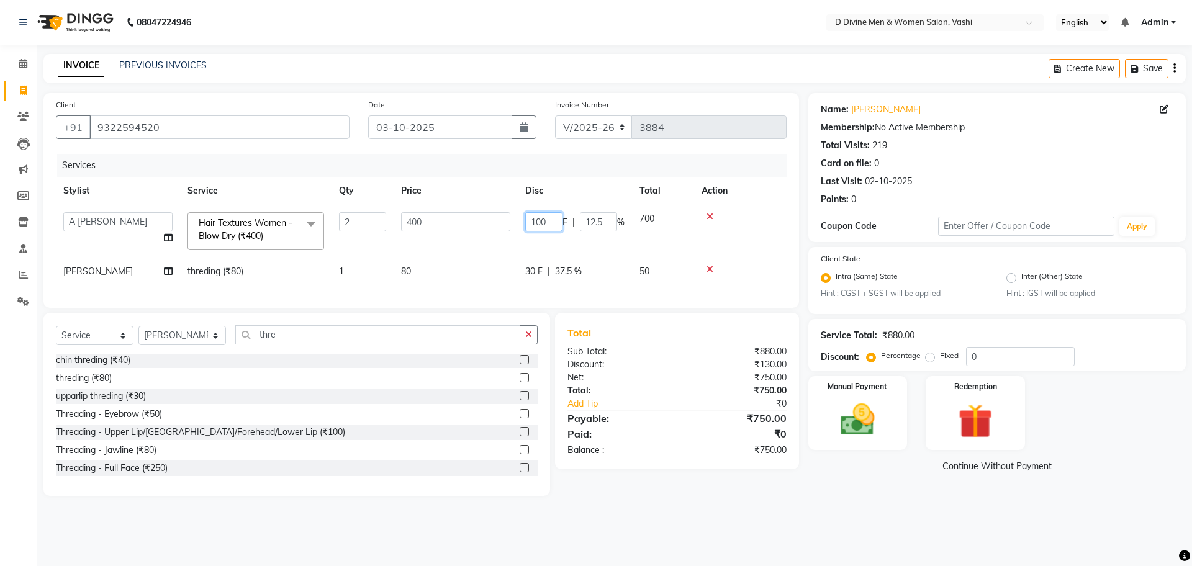
click at [538, 227] on input "100" at bounding box center [543, 221] width 37 height 19
type input "200"
click at [554, 273] on tr "Punam Dure threding (₹80) 1 80 30 F | 37.5 % 50" at bounding box center [421, 272] width 731 height 28
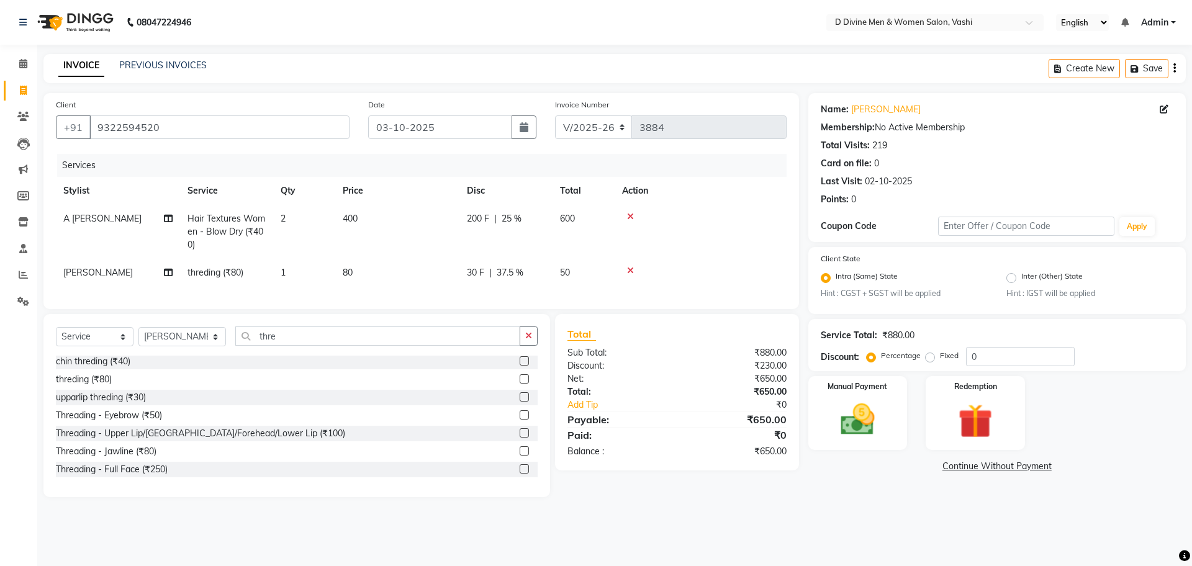
click at [542, 279] on div "30 F | 37.5 %" at bounding box center [506, 272] width 78 height 13
select select "10985"
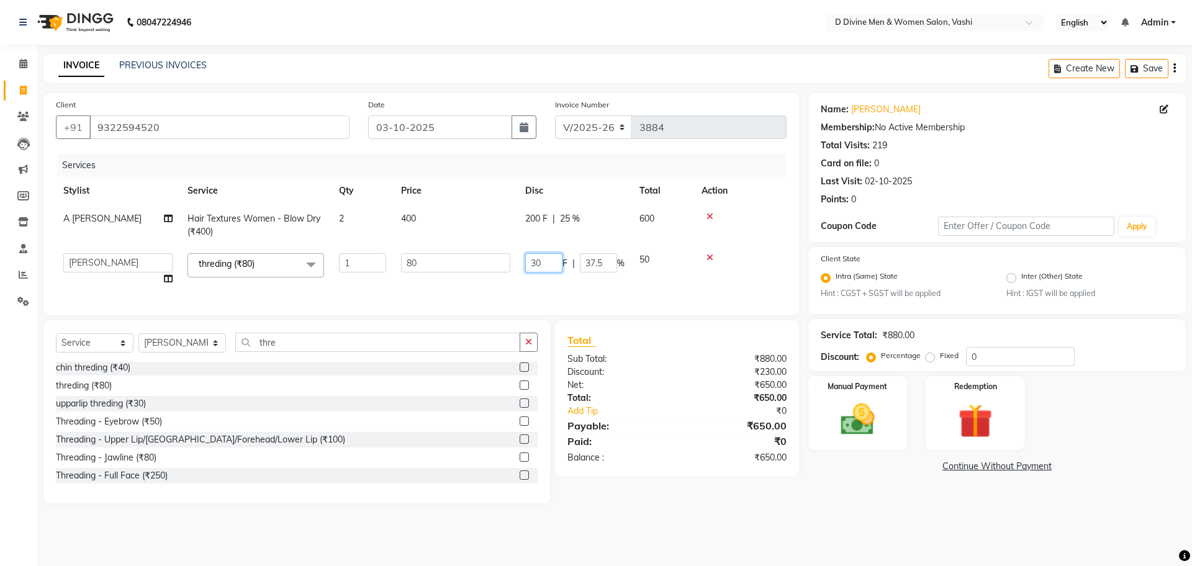
click at [545, 268] on input "30" at bounding box center [543, 262] width 37 height 19
type input "3"
drag, startPoint x: 425, startPoint y: 254, endPoint x: 433, endPoint y: 262, distance: 11.0
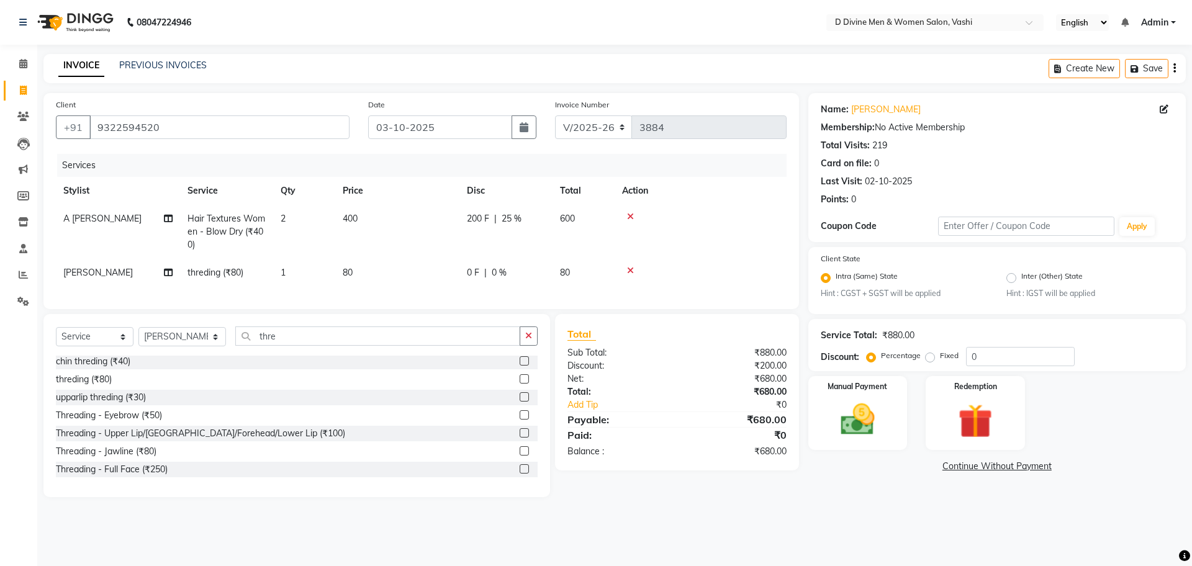
click at [433, 261] on td "80" at bounding box center [397, 273] width 124 height 28
select select "10985"
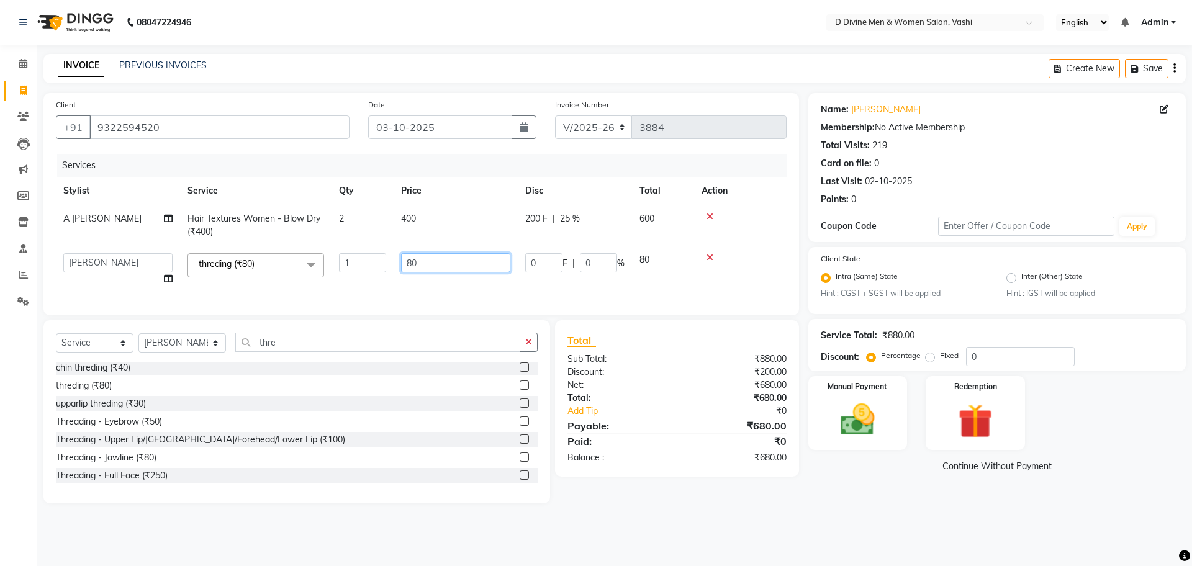
click at [423, 266] on input "80" at bounding box center [455, 262] width 109 height 19
type input "8"
type input "100"
drag, startPoint x: 438, startPoint y: 281, endPoint x: 441, endPoint y: 289, distance: 8.9
click at [440, 287] on div "Services Stylist Service Qty Price Disc Total Action A Sikandar Thakur Hair Tex…" at bounding box center [421, 228] width 731 height 149
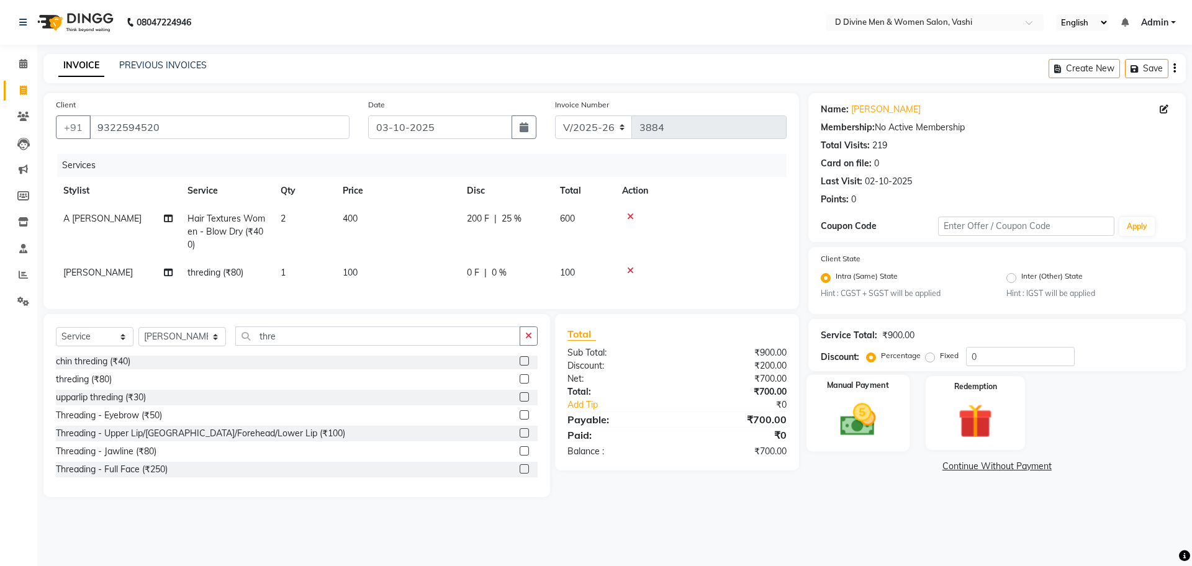
click at [849, 447] on div "Manual Payment" at bounding box center [857, 413] width 103 height 76
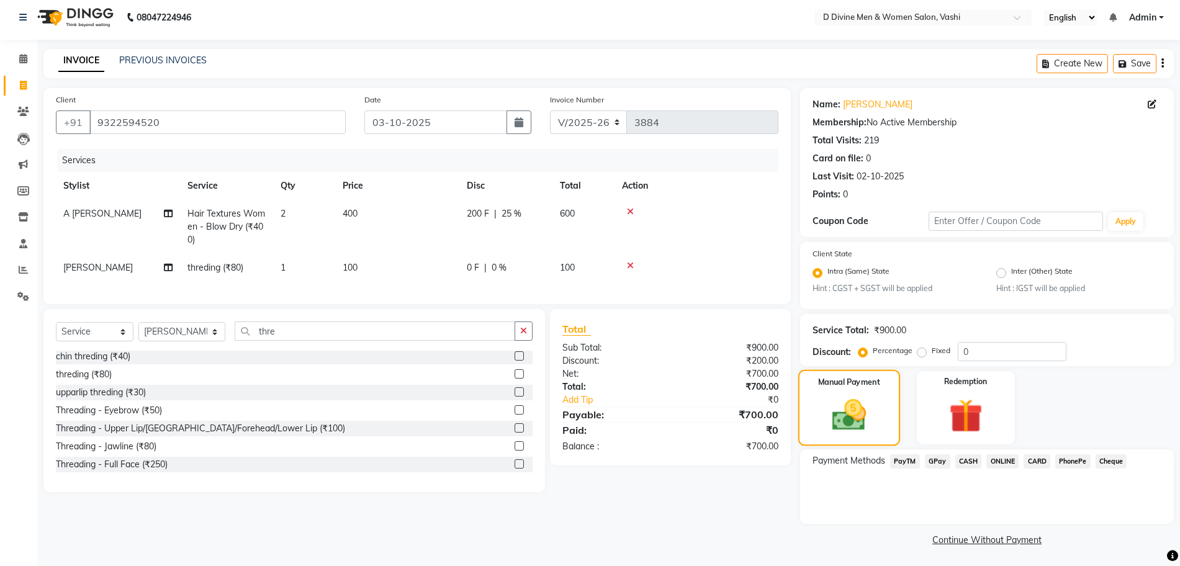
scroll to position [7, 0]
click at [968, 461] on span "CASH" at bounding box center [969, 460] width 27 height 14
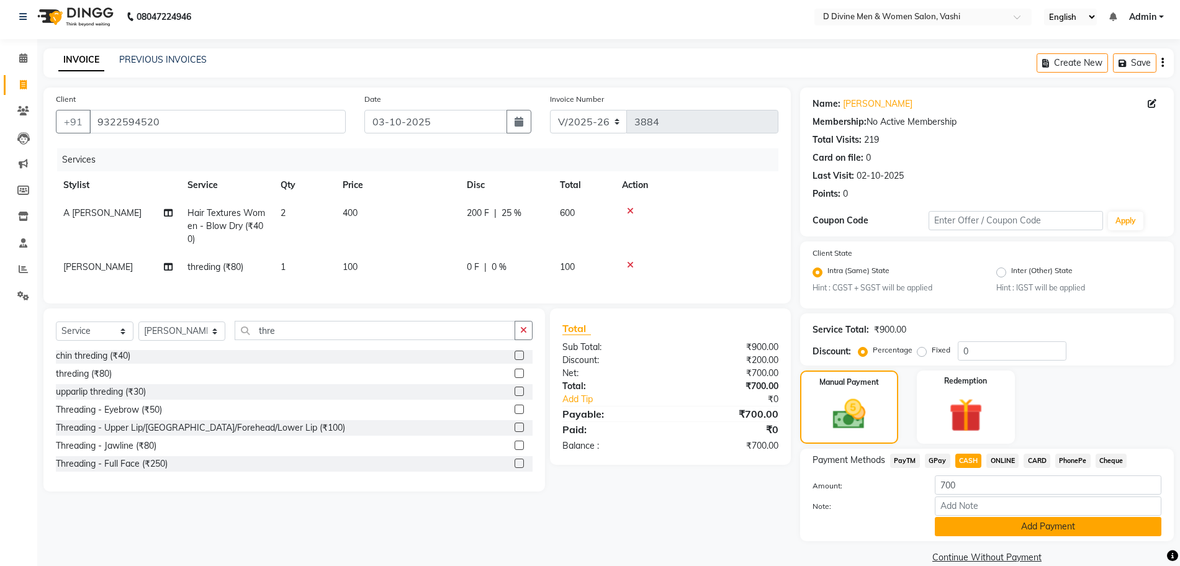
scroll to position [0, 0]
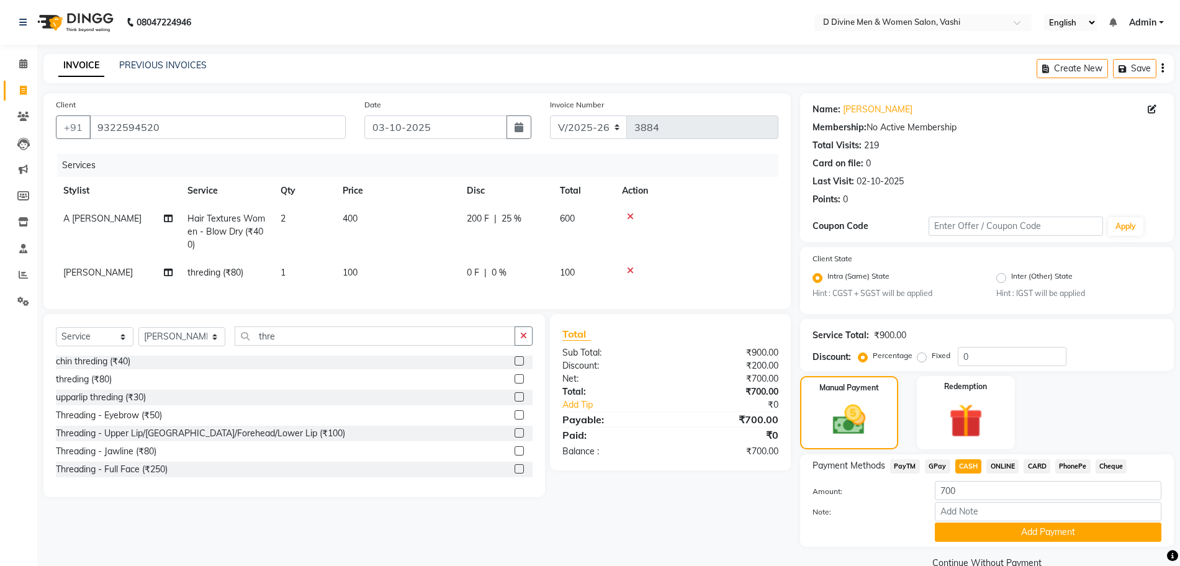
click at [996, 529] on button "Add Payment" at bounding box center [1048, 532] width 227 height 19
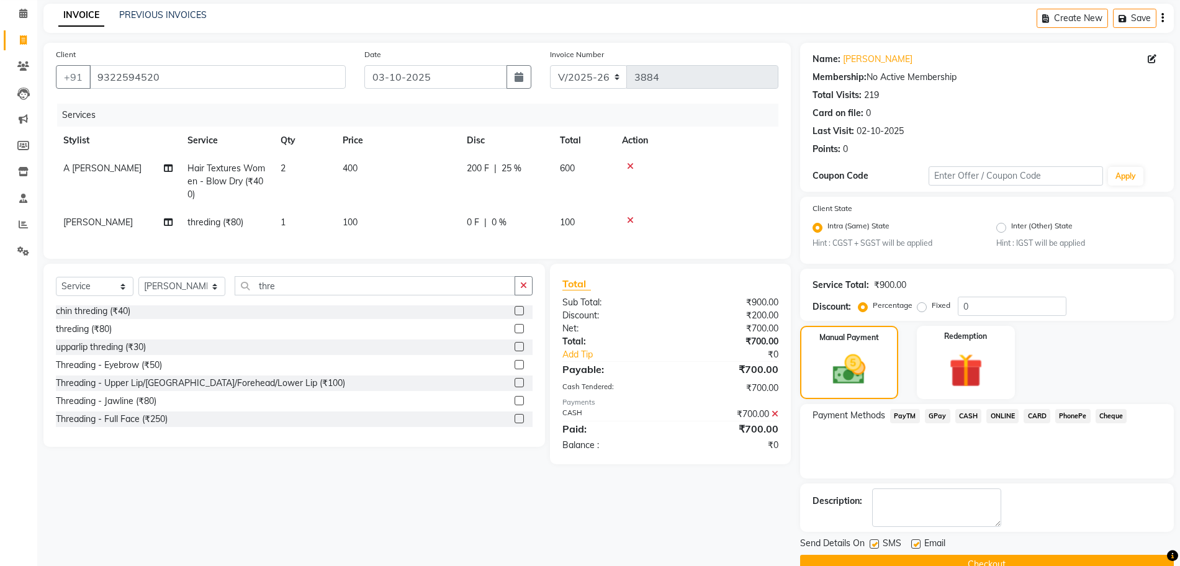
scroll to position [77, 0]
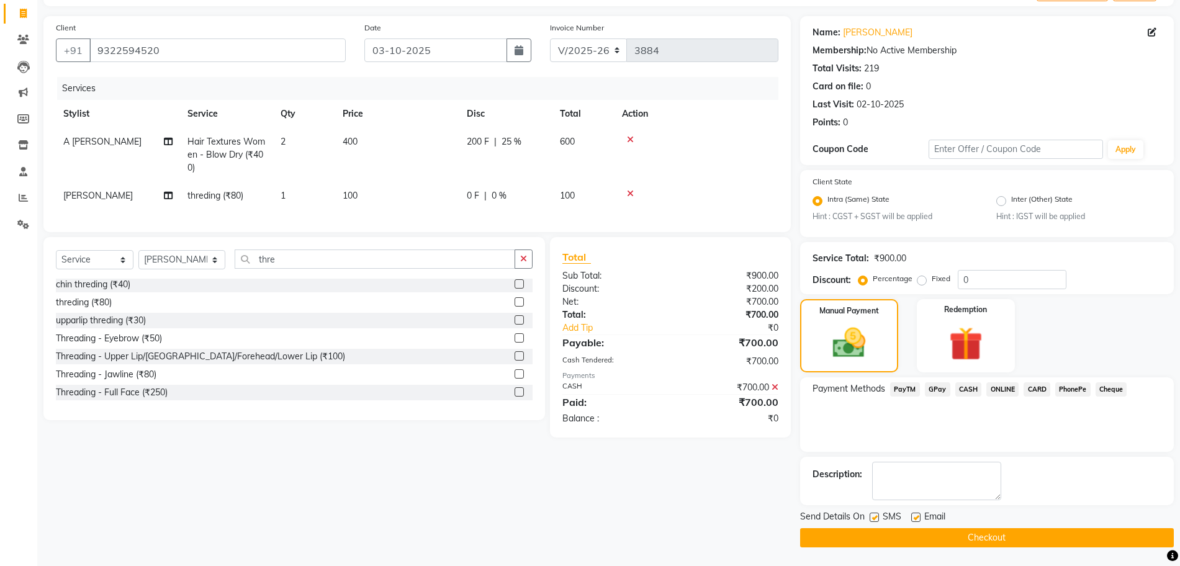
click at [873, 516] on label at bounding box center [874, 517] width 9 height 9
click at [873, 516] on input "checkbox" at bounding box center [874, 518] width 8 height 8
checkbox input "false"
click at [922, 517] on div "Email" at bounding box center [933, 518] width 44 height 16
click at [917, 516] on label at bounding box center [915, 517] width 9 height 9
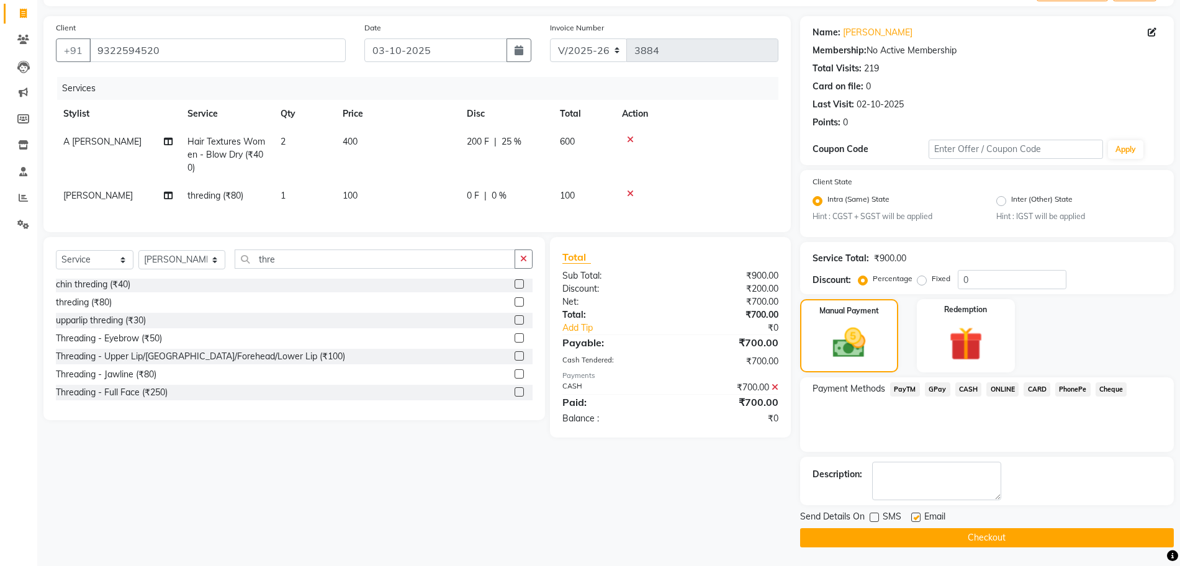
click at [917, 516] on input "checkbox" at bounding box center [915, 518] width 8 height 8
checkbox input "false"
click at [921, 538] on button "Checkout" at bounding box center [987, 537] width 374 height 19
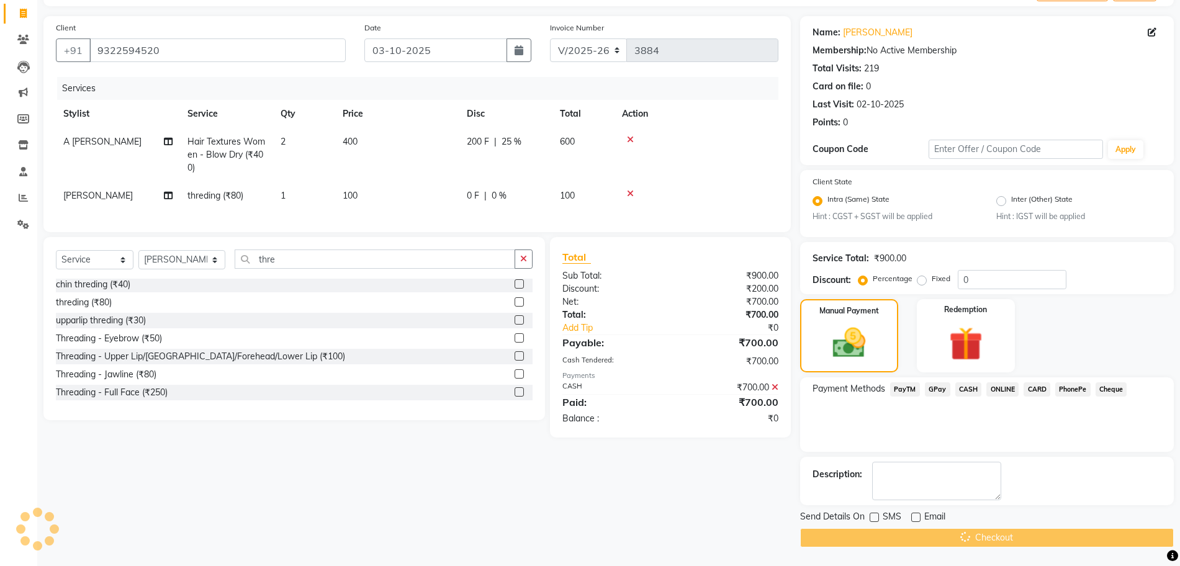
click at [921, 538] on div "Checkout" at bounding box center [987, 537] width 374 height 19
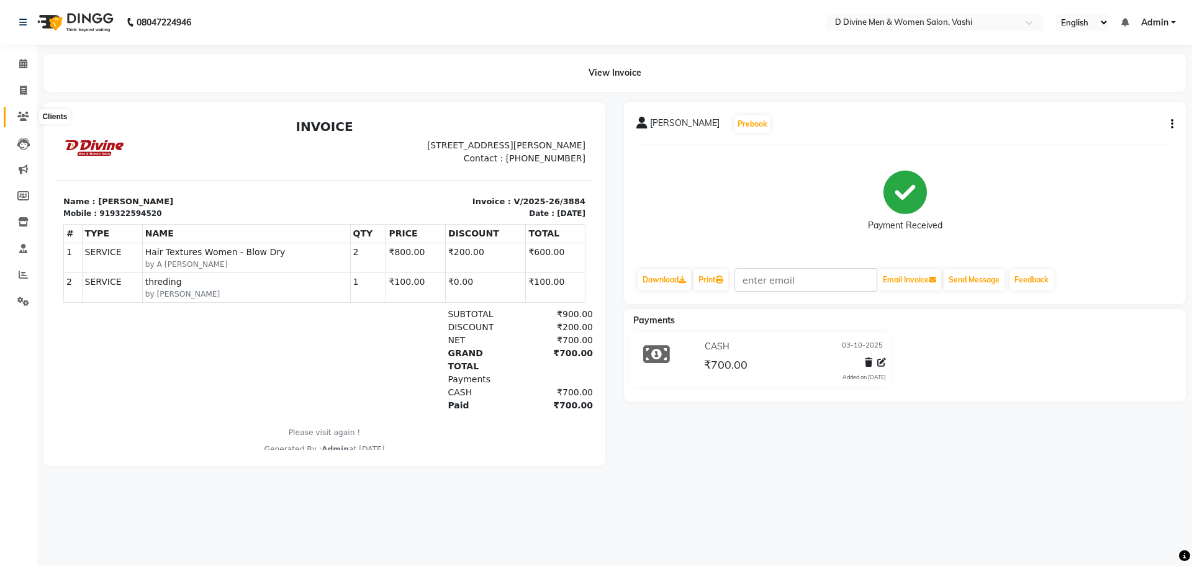
click at [25, 119] on icon at bounding box center [23, 116] width 12 height 9
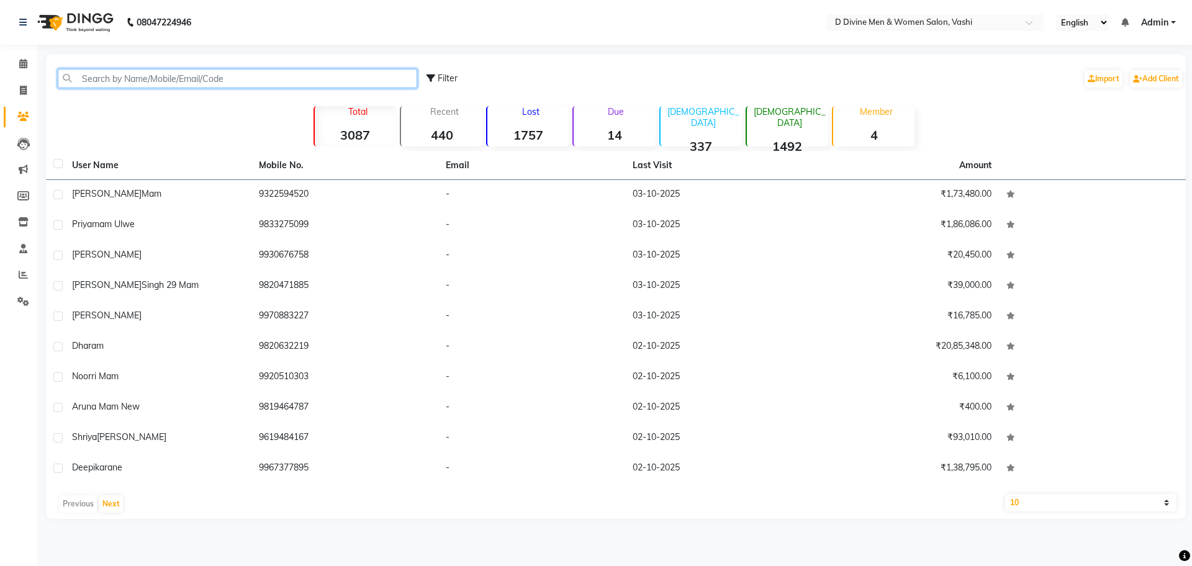
click at [151, 84] on input "text" at bounding box center [237, 78] width 359 height 19
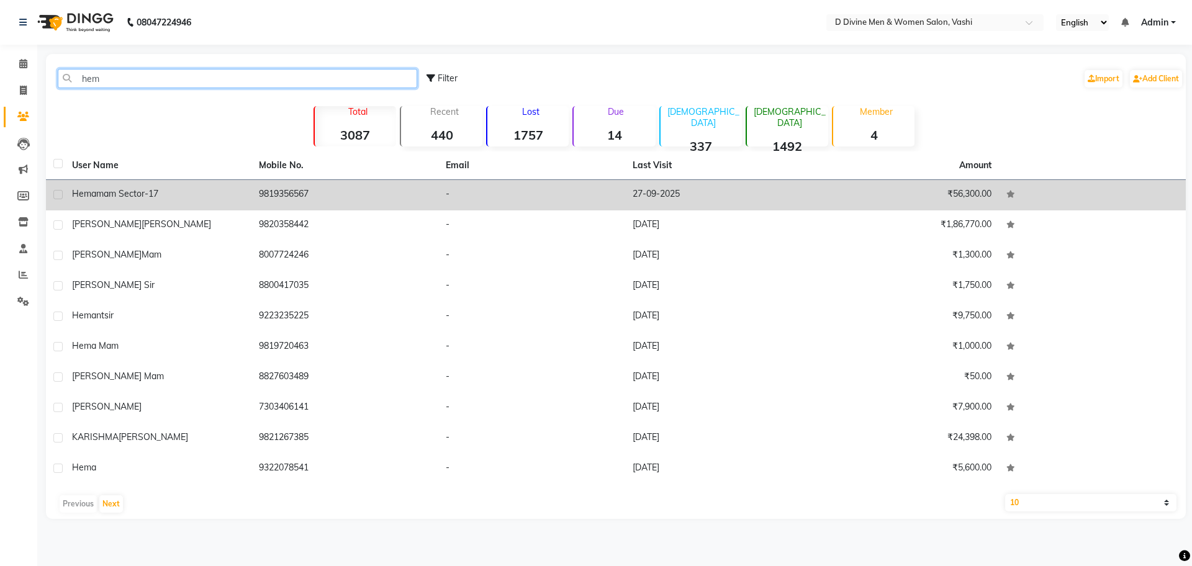
type input "hem"
click at [102, 202] on td "hema mam sector-17" at bounding box center [158, 195] width 187 height 30
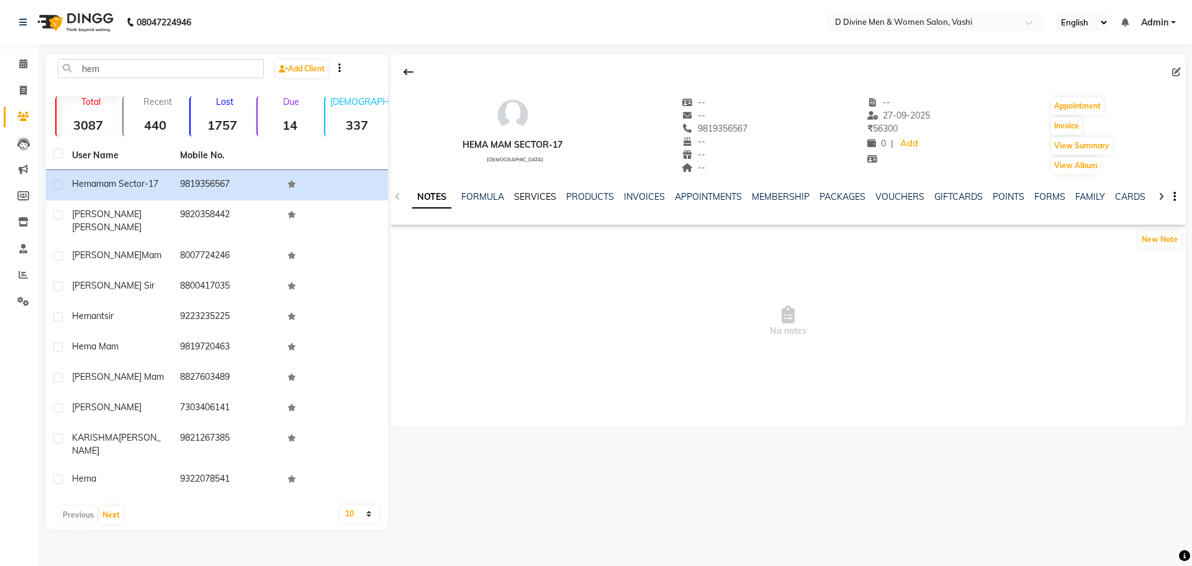
click at [532, 195] on link "SERVICES" at bounding box center [535, 196] width 42 height 11
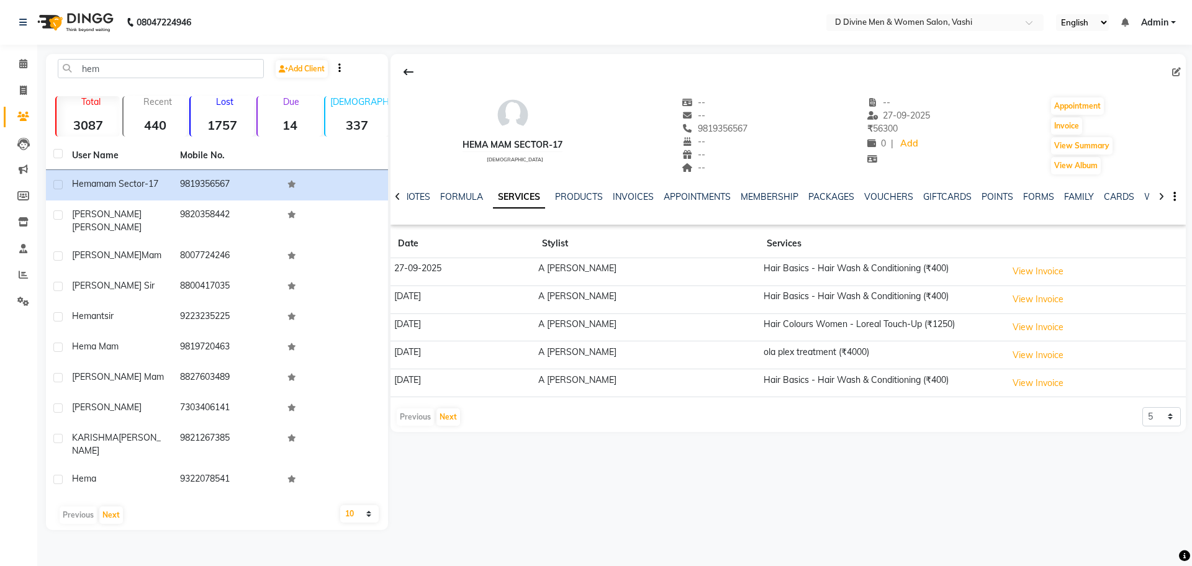
click at [459, 414] on div "Previous Next" at bounding box center [429, 417] width 66 height 20
click at [458, 416] on button "Next" at bounding box center [448, 417] width 24 height 17
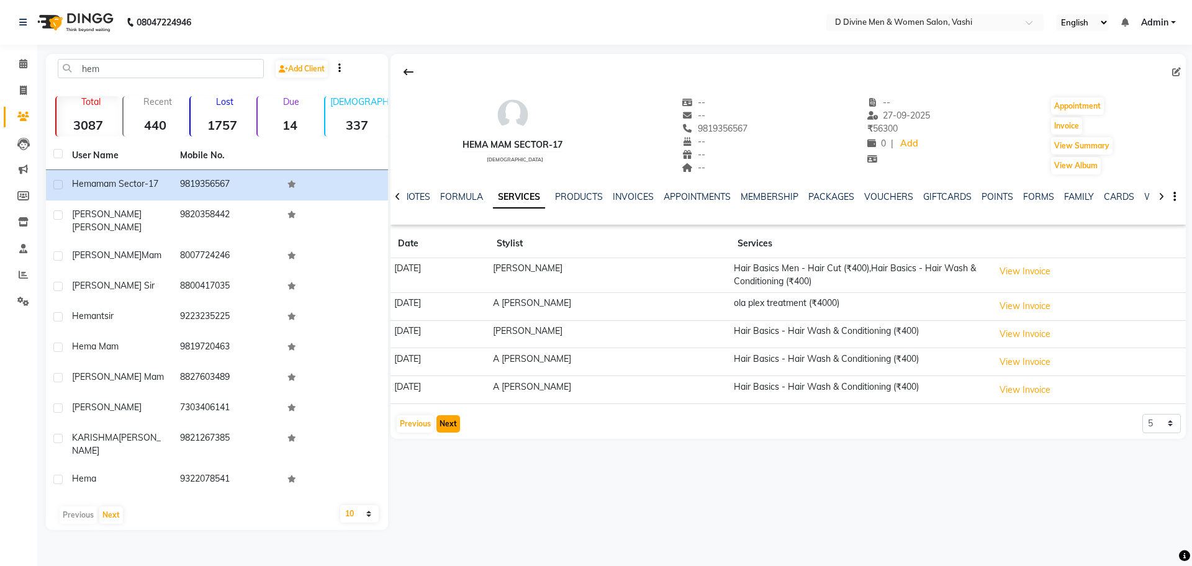
click at [454, 419] on button "Next" at bounding box center [448, 423] width 24 height 17
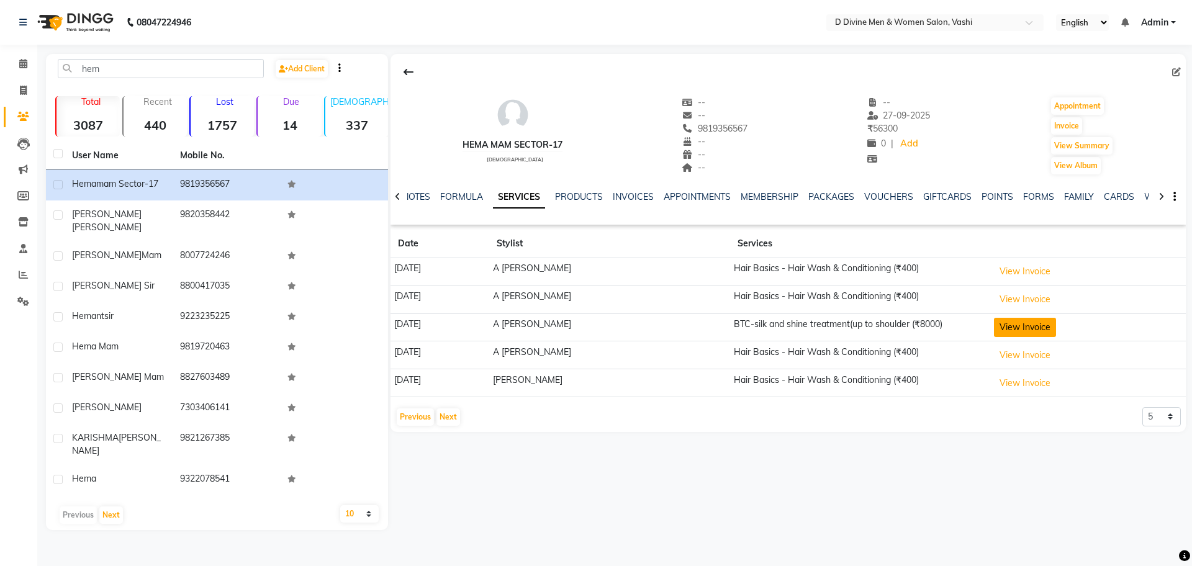
drag, startPoint x: 454, startPoint y: 419, endPoint x: 1029, endPoint y: 323, distance: 582.2
click at [1029, 323] on button "View Invoice" at bounding box center [1025, 327] width 62 height 19
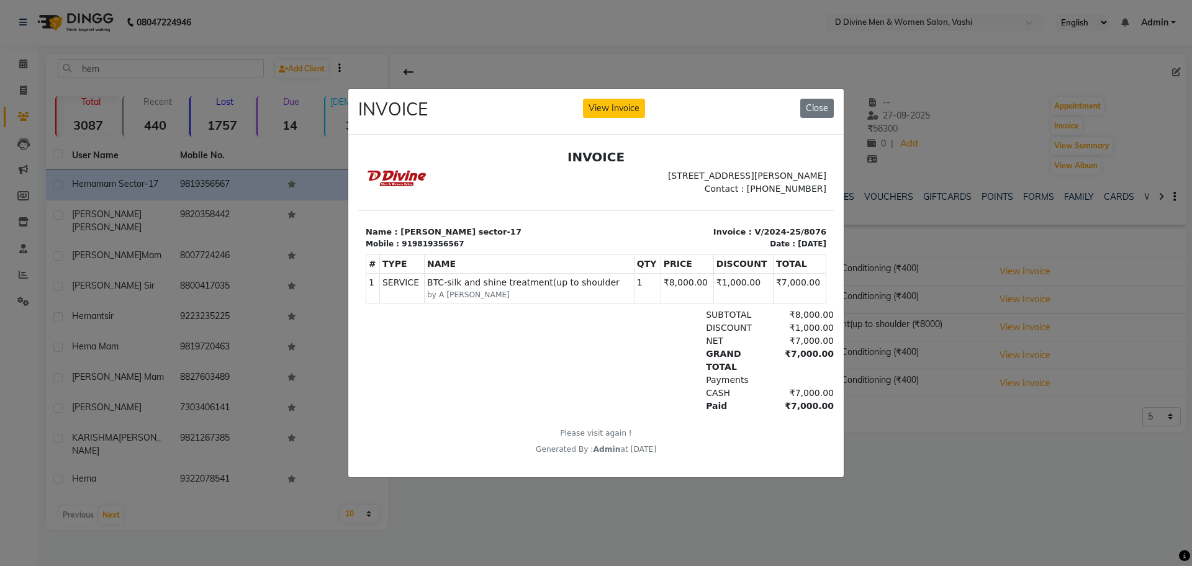
click at [317, 329] on ngb-modal-window "INVOICE View Invoice Close" at bounding box center [596, 283] width 1192 height 566
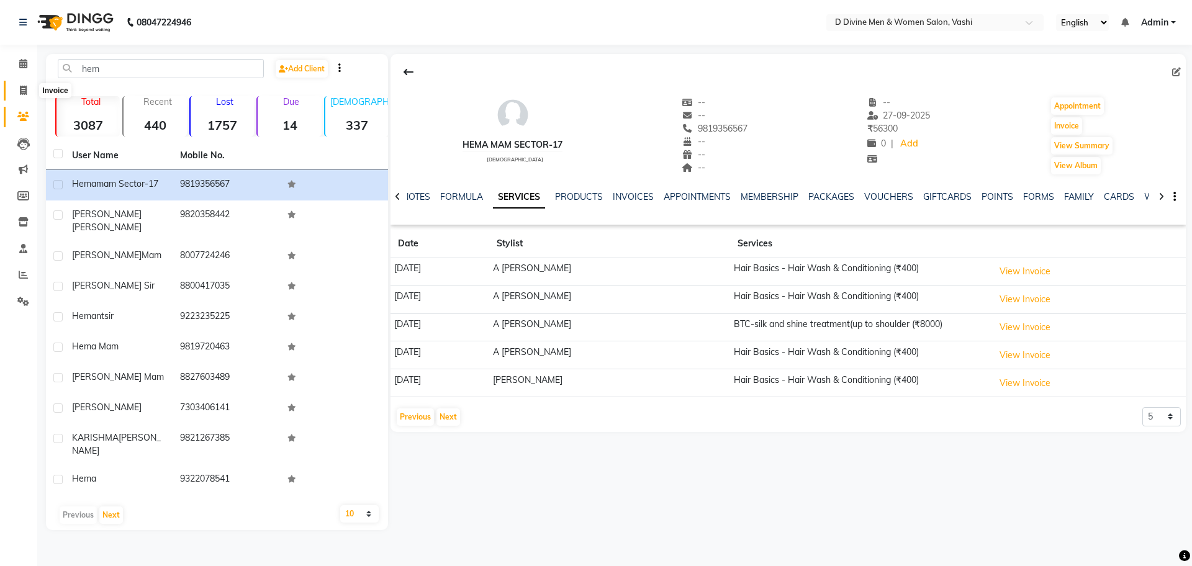
click at [25, 86] on icon at bounding box center [23, 90] width 7 height 9
select select "718"
select select "service"
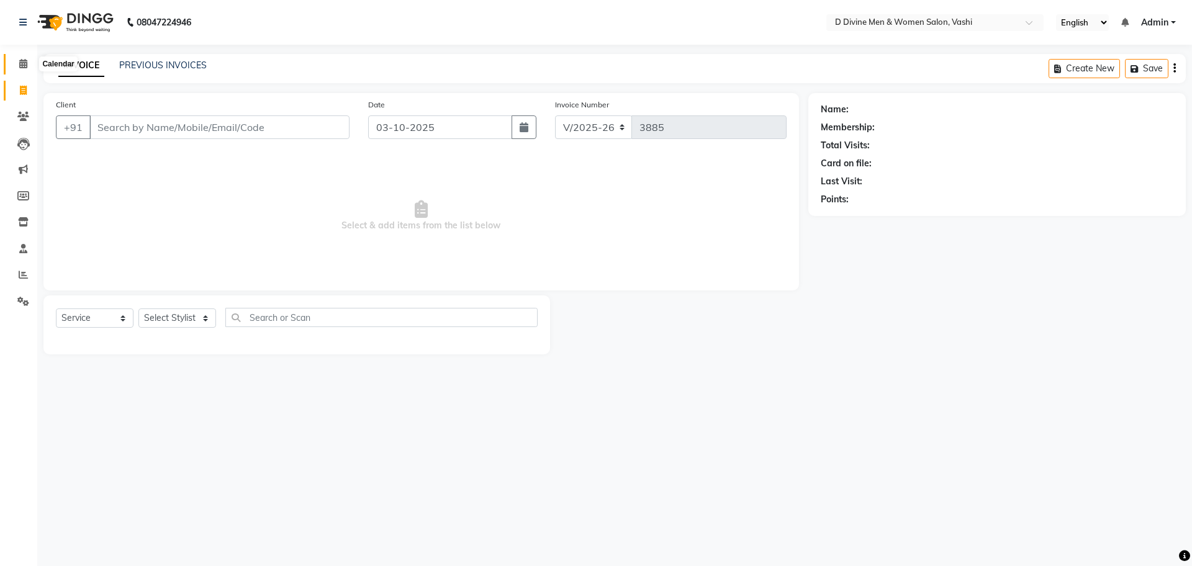
select select "10981"
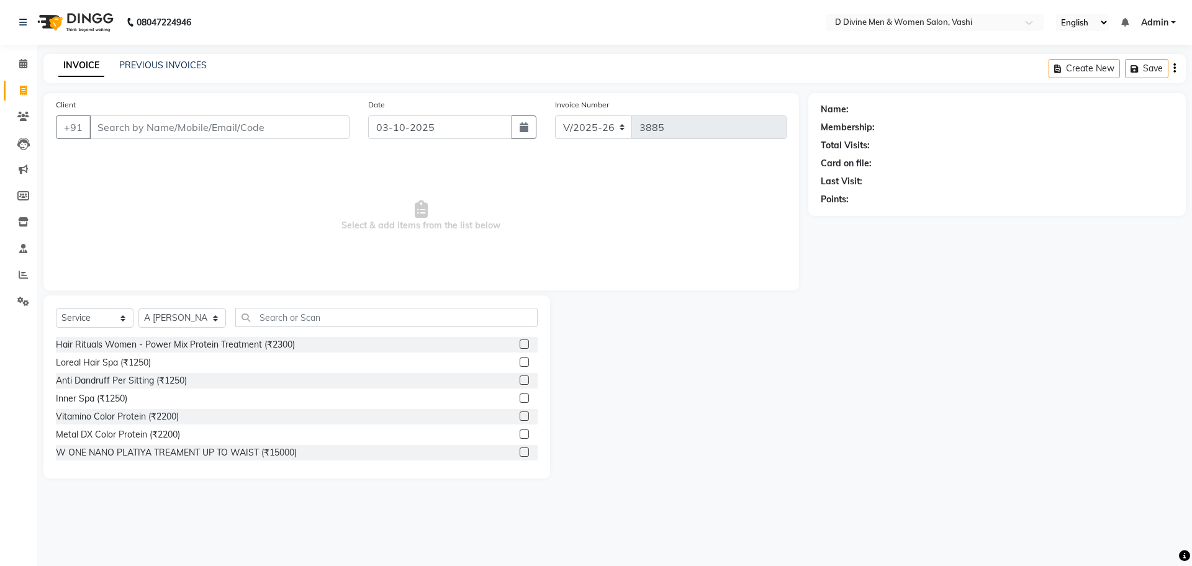
type input "9"
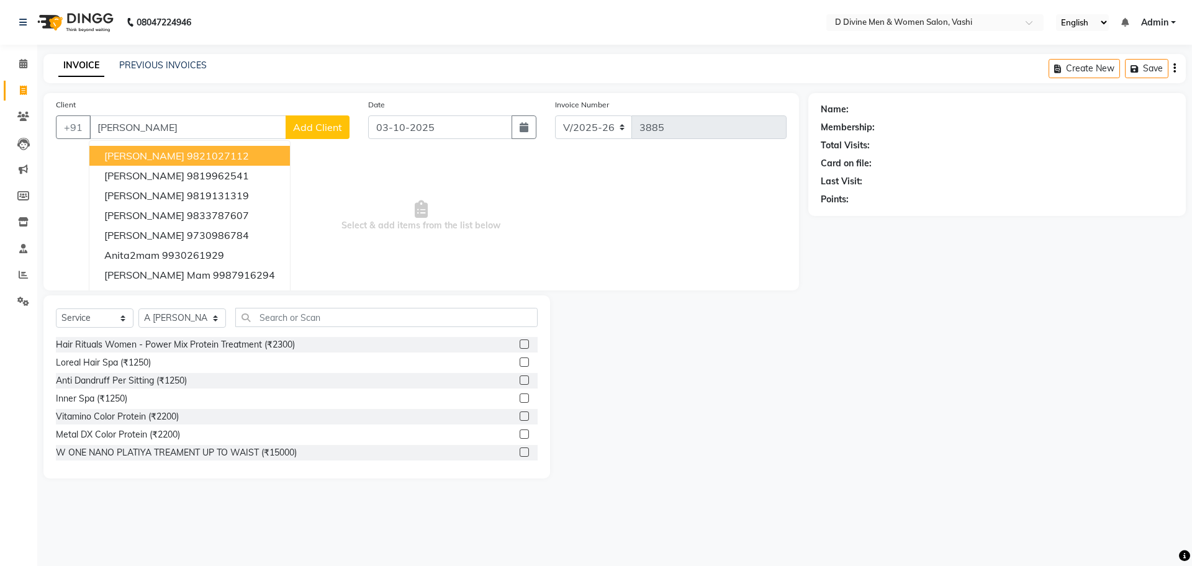
drag, startPoint x: 199, startPoint y: 155, endPoint x: 199, endPoint y: 170, distance: 15.5
click at [199, 155] on ngb-highlight "9821027112" at bounding box center [218, 156] width 62 height 12
type input "9821027112"
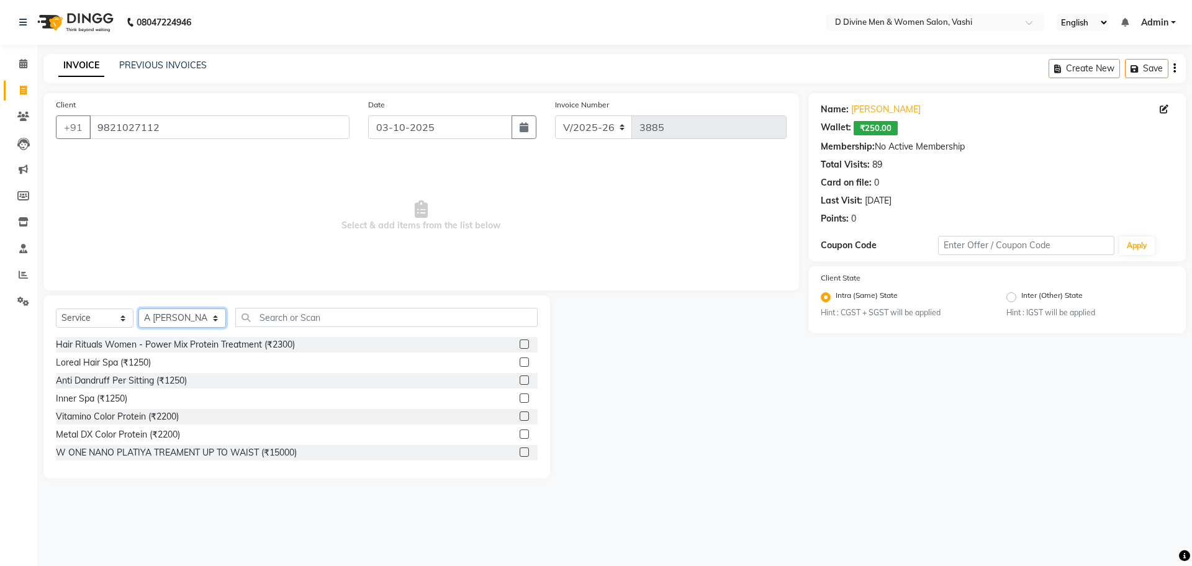
click at [170, 323] on select "Select Stylist A [PERSON_NAME] [PERSON_NAME] Divine salon [PERSON_NAME] [PERSON…" at bounding box center [182, 318] width 88 height 19
click at [262, 323] on input "text" at bounding box center [386, 317] width 302 height 19
click at [256, 323] on input "text" at bounding box center [386, 317] width 302 height 19
click at [170, 317] on select "Select Stylist A [PERSON_NAME] [PERSON_NAME] Divine salon [PERSON_NAME] [PERSON…" at bounding box center [182, 318] width 88 height 19
select select "10982"
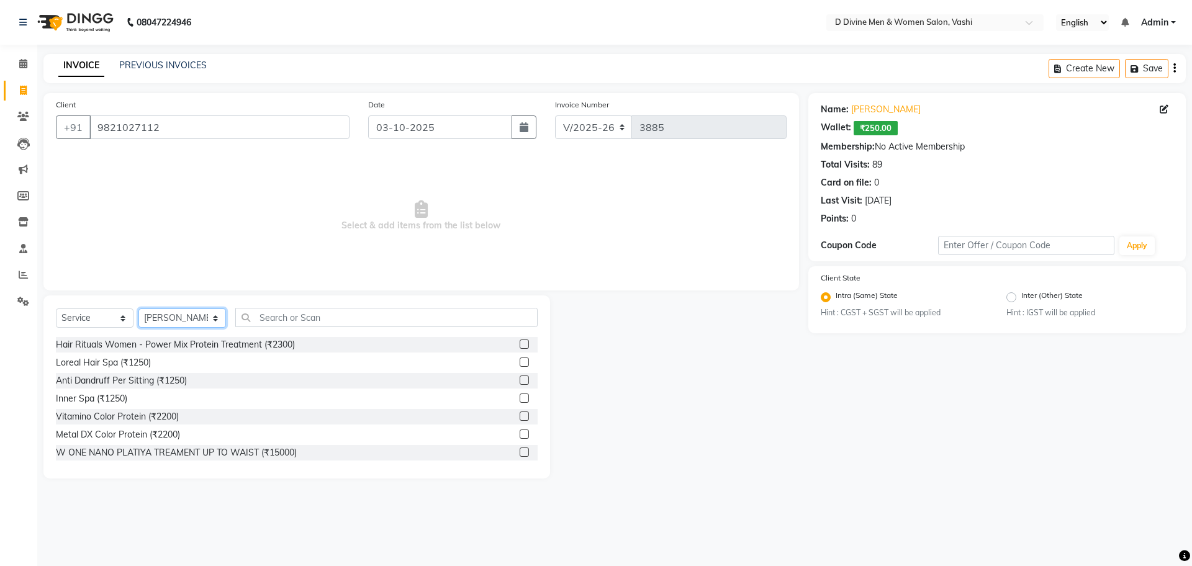
click at [138, 309] on select "Select Stylist A [PERSON_NAME] [PERSON_NAME] Divine salon [PERSON_NAME] [PERSON…" at bounding box center [182, 318] width 88 height 19
click at [248, 323] on input "text" at bounding box center [386, 317] width 302 height 19
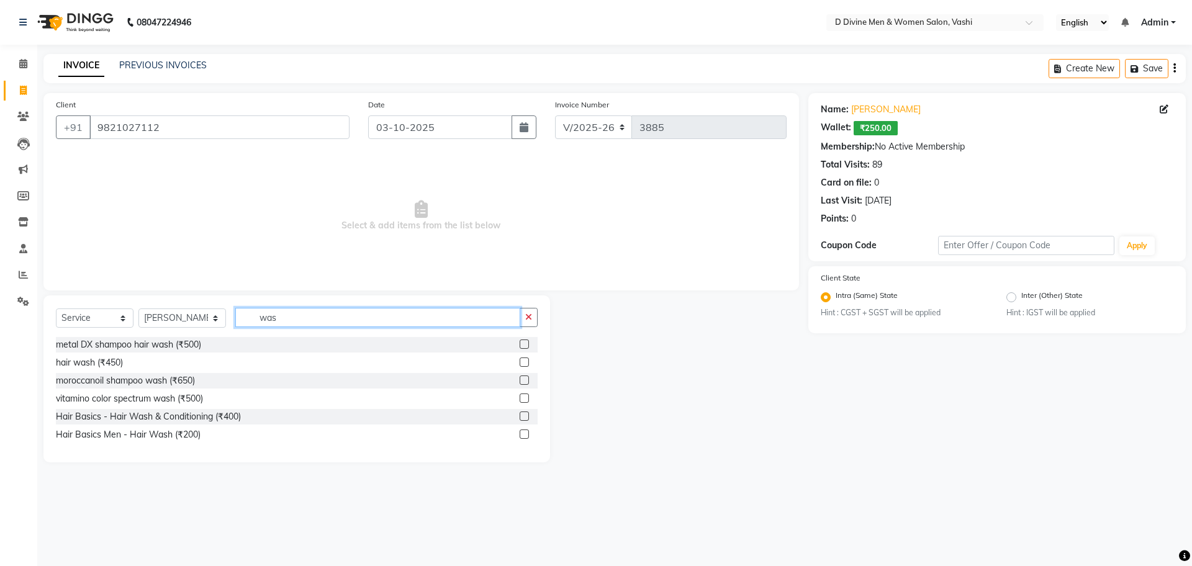
type input "was"
click at [524, 419] on label at bounding box center [524, 416] width 9 height 9
click at [524, 419] on input "checkbox" at bounding box center [524, 417] width 8 height 8
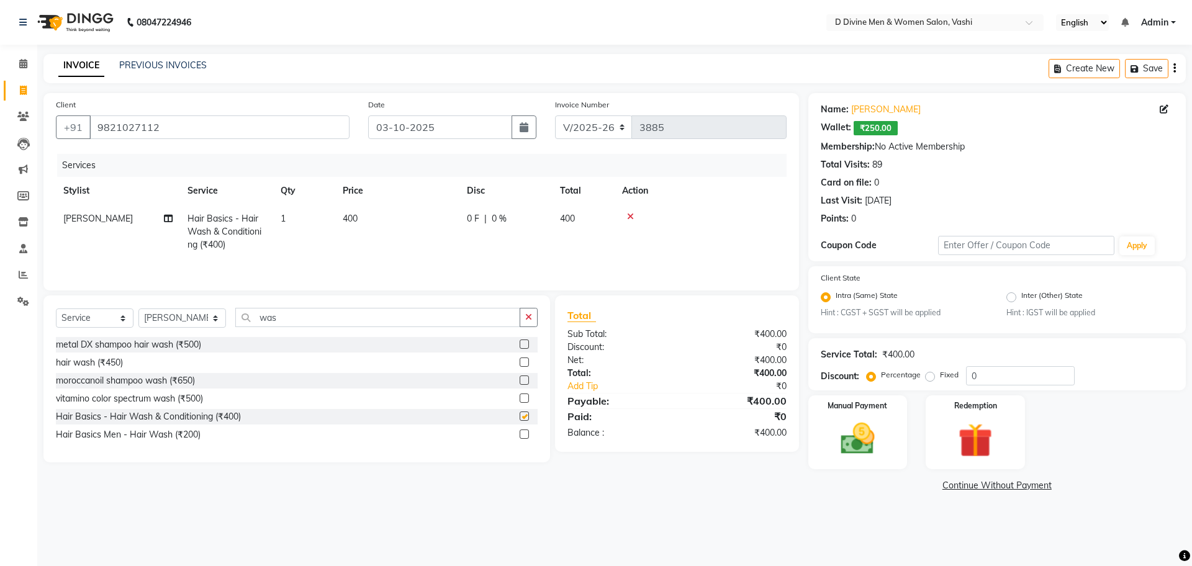
checkbox input "false"
click at [527, 242] on td "0 F | 0 %" at bounding box center [505, 232] width 93 height 54
select select "10982"
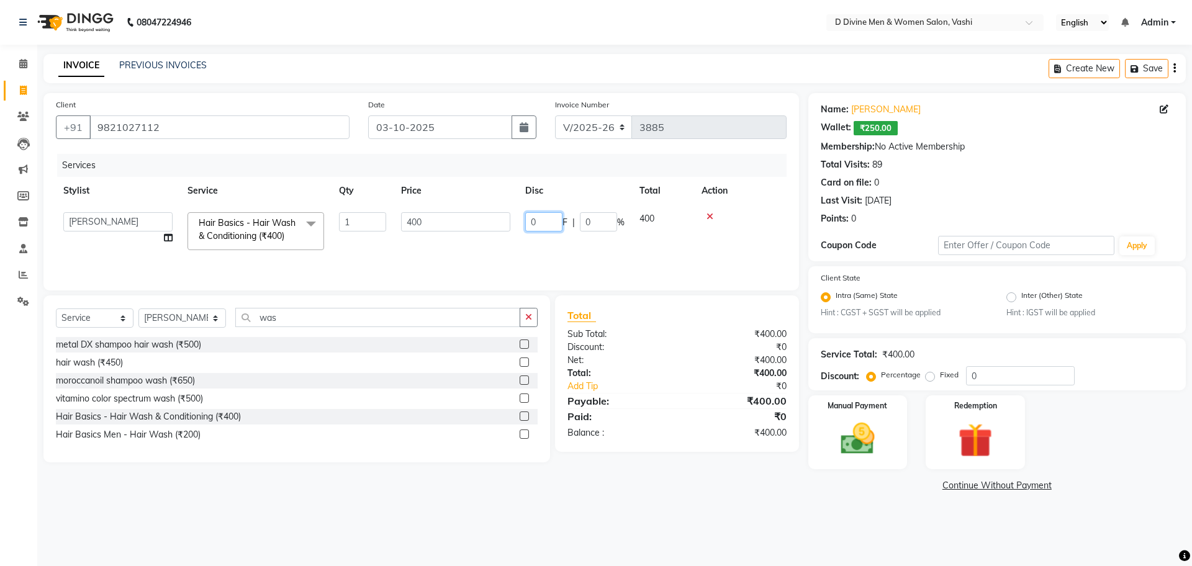
click at [544, 227] on input "0" at bounding box center [543, 221] width 37 height 19
click at [531, 228] on input "0" at bounding box center [543, 221] width 37 height 19
type input "50"
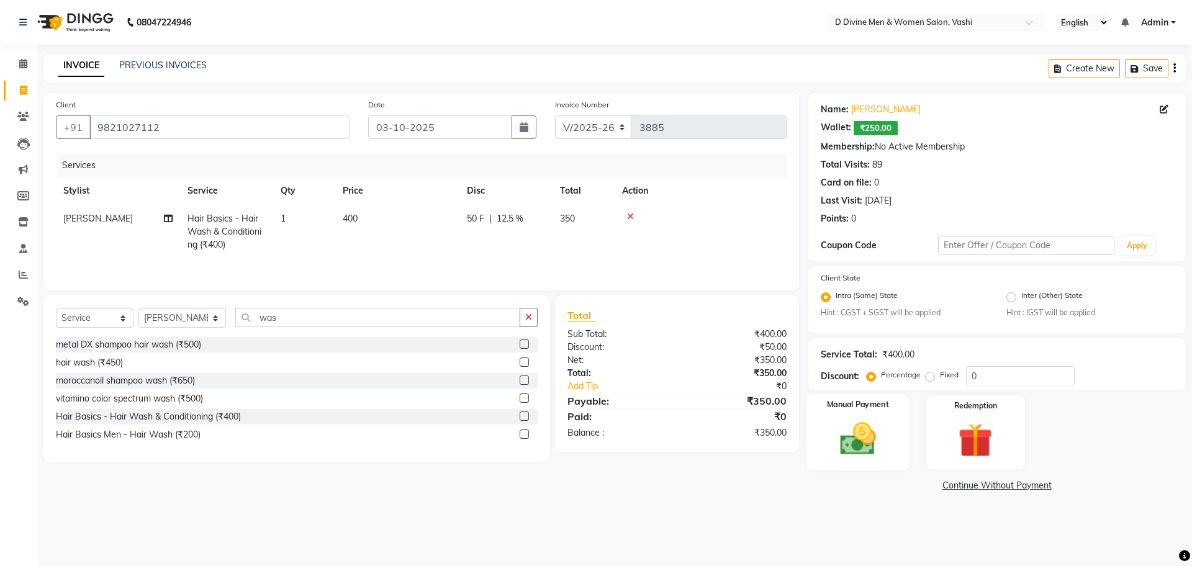
click at [893, 445] on div "Manual Payment" at bounding box center [857, 432] width 103 height 76
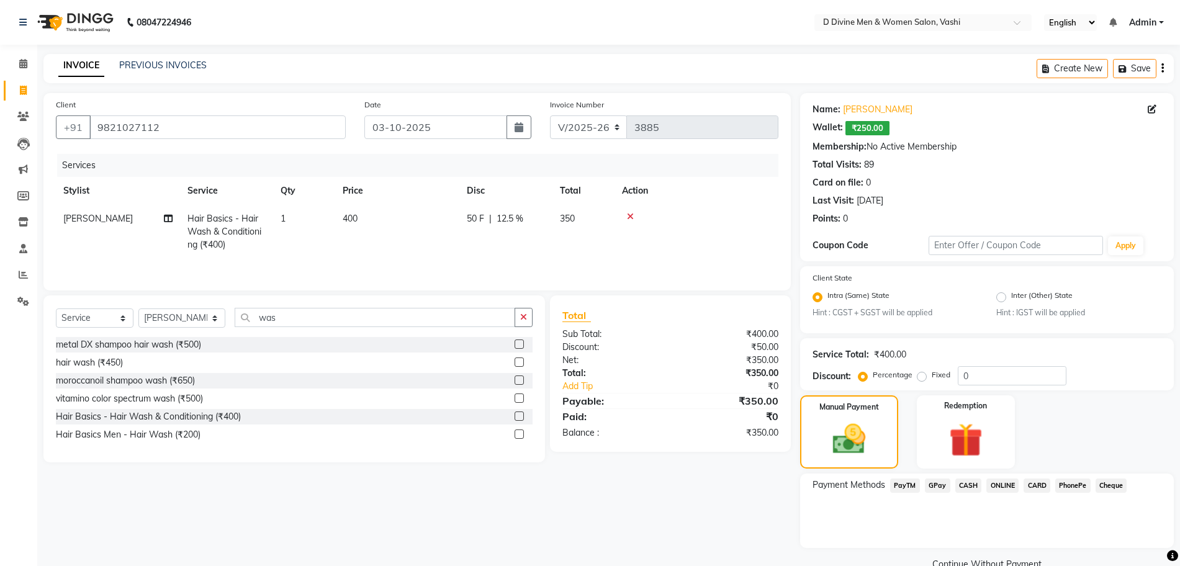
drag, startPoint x: 964, startPoint y: 482, endPoint x: 971, endPoint y: 495, distance: 14.5
click at [964, 484] on span "CASH" at bounding box center [969, 486] width 27 height 14
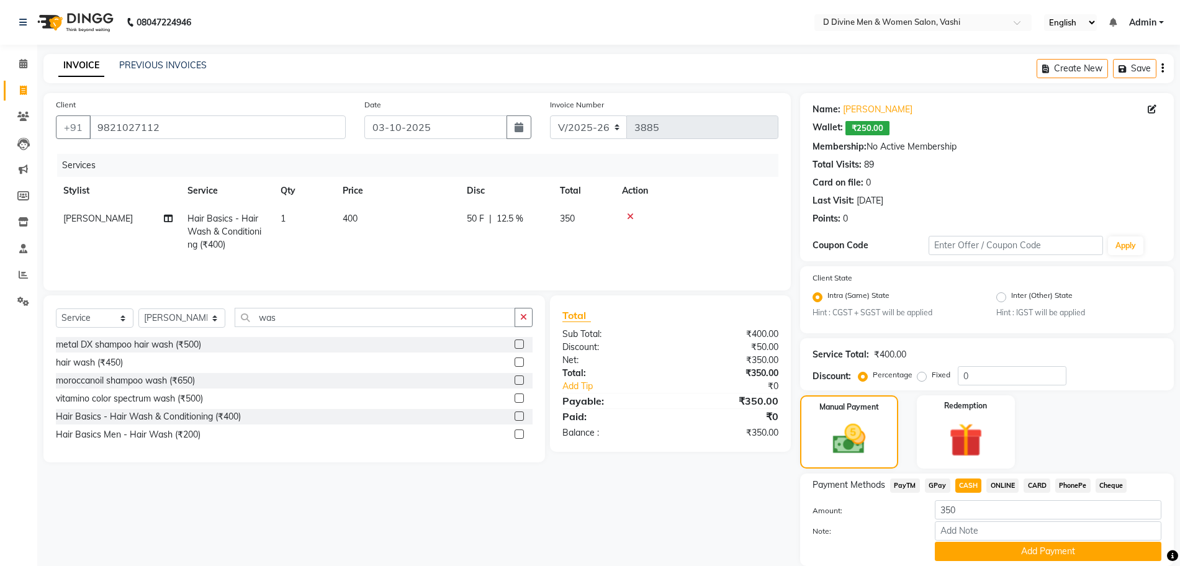
click at [997, 546] on button "Add Payment" at bounding box center [1048, 551] width 227 height 19
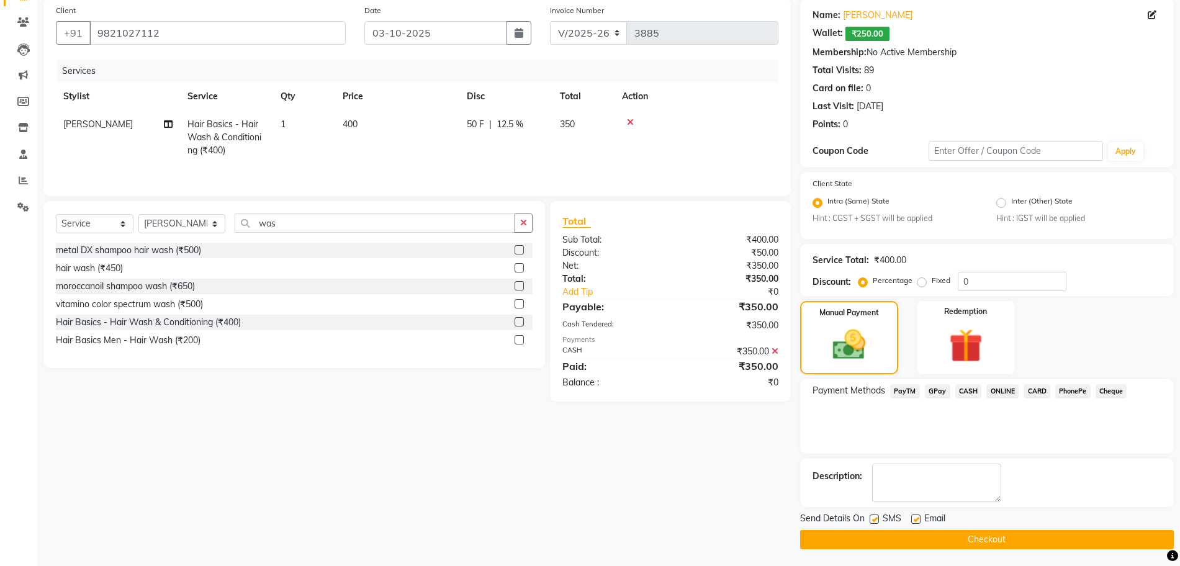
scroll to position [96, 0]
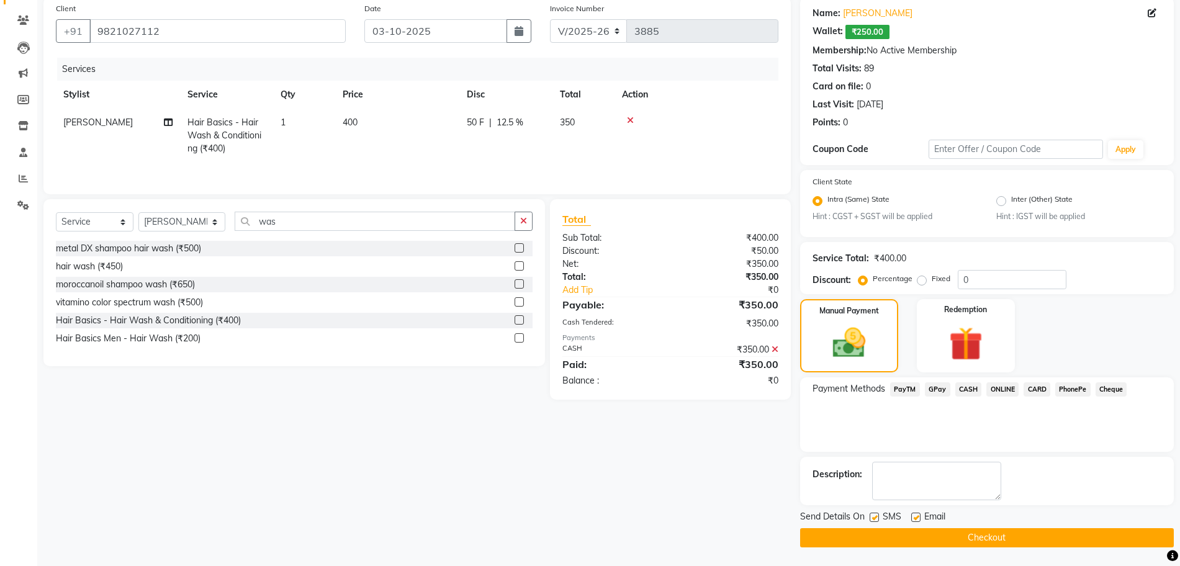
click at [861, 518] on span "Send Details On" at bounding box center [832, 518] width 65 height 16
click at [874, 518] on label at bounding box center [874, 517] width 9 height 9
click at [874, 518] on input "checkbox" at bounding box center [874, 518] width 8 height 8
checkbox input "false"
click at [914, 539] on button "Checkout" at bounding box center [987, 537] width 374 height 19
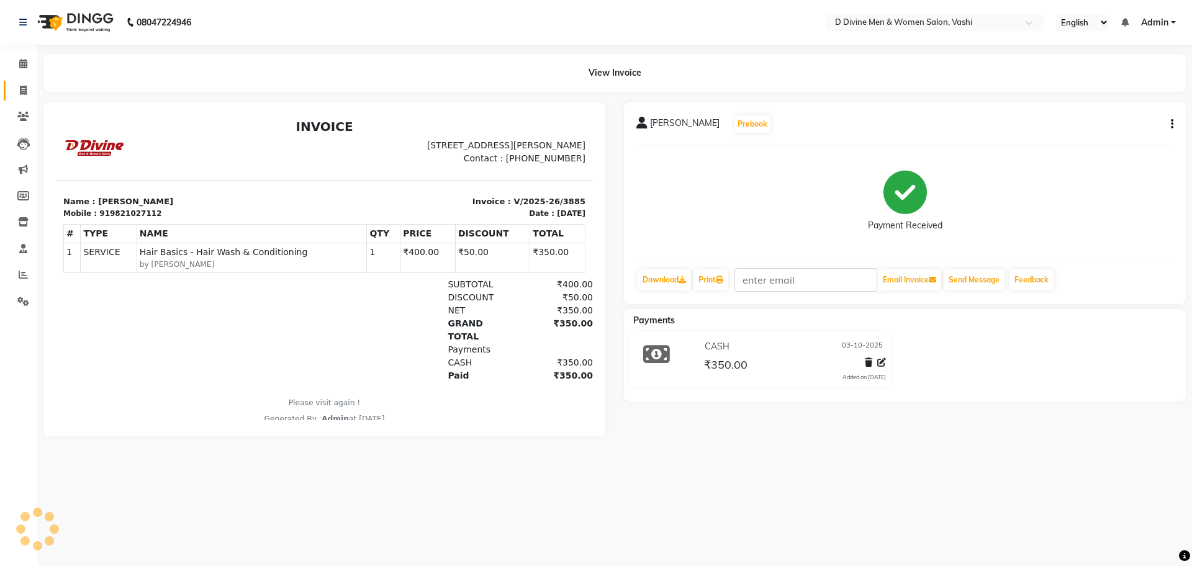
drag, startPoint x: 13, startPoint y: 81, endPoint x: 16, endPoint y: 88, distance: 7.3
click at [13, 81] on link "Invoice" at bounding box center [19, 91] width 30 height 20
select select "718"
select select "service"
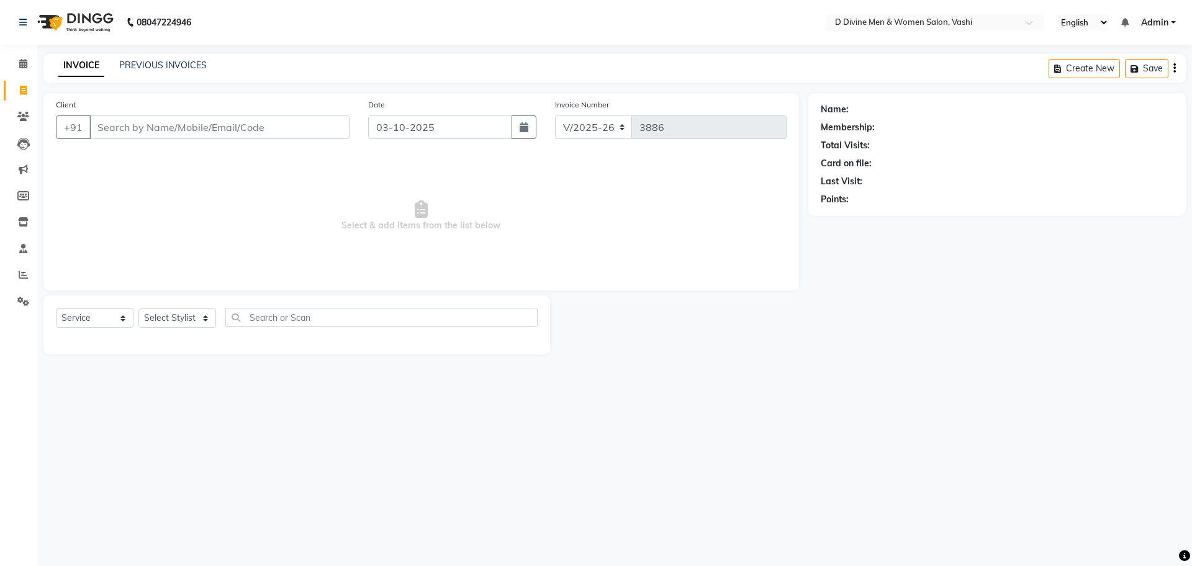
select select "10981"
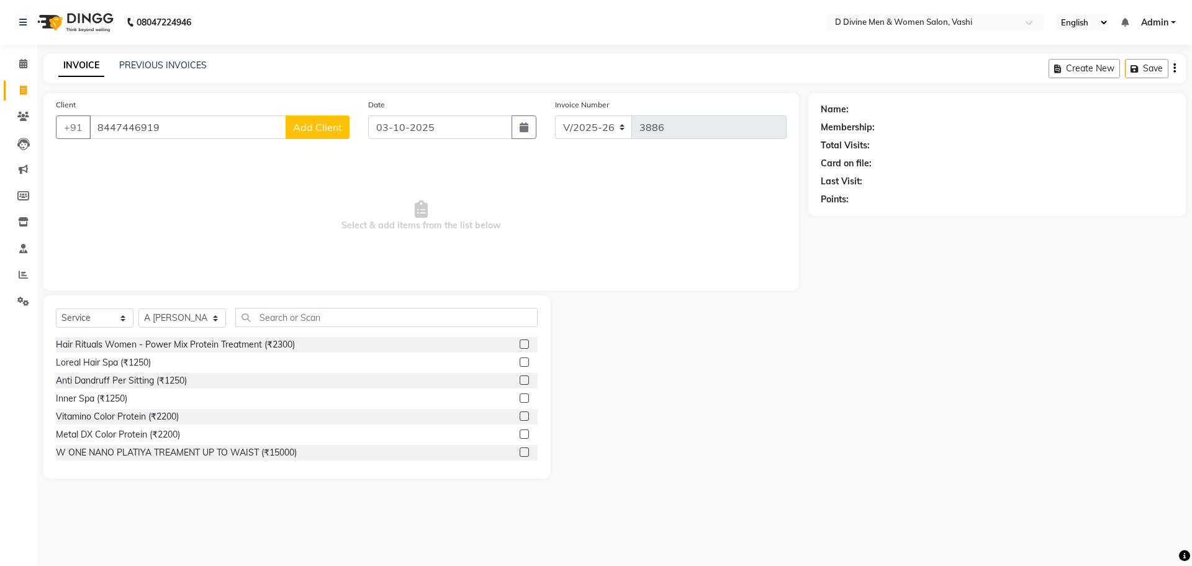
type input "8447446919"
click at [307, 132] on span "Add Client" at bounding box center [317, 127] width 49 height 12
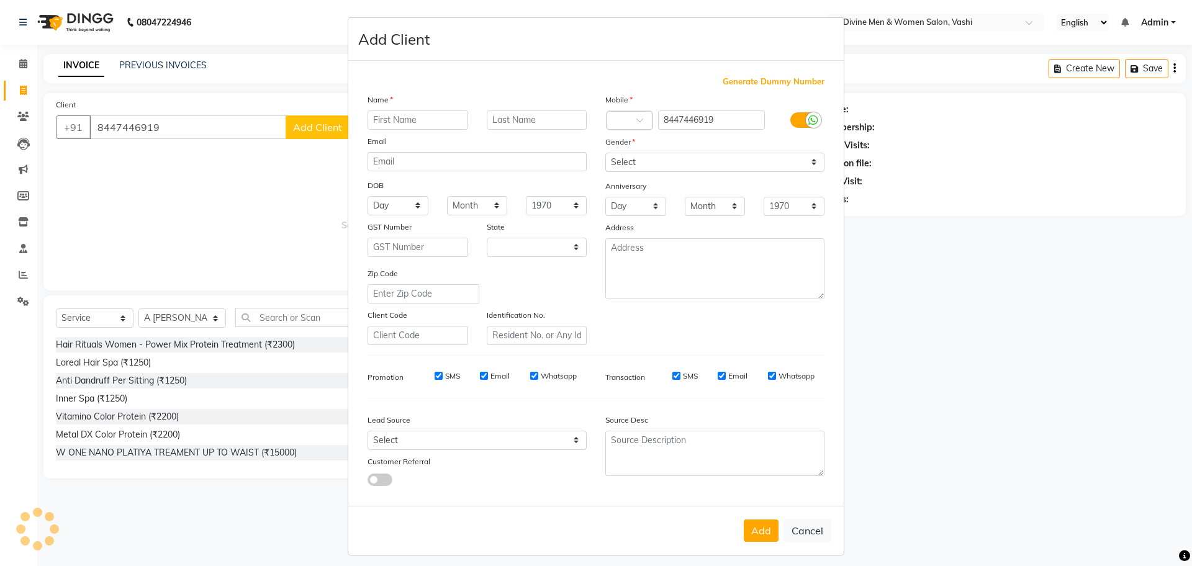
select select "22"
type input "bharti mam new"
click at [639, 159] on select "Select Male Female Other Prefer Not To Say" at bounding box center [714, 162] width 219 height 19
select select "[DEMOGRAPHIC_DATA]"
click at [605, 153] on select "Select Male Female Other Prefer Not To Say" at bounding box center [714, 162] width 219 height 19
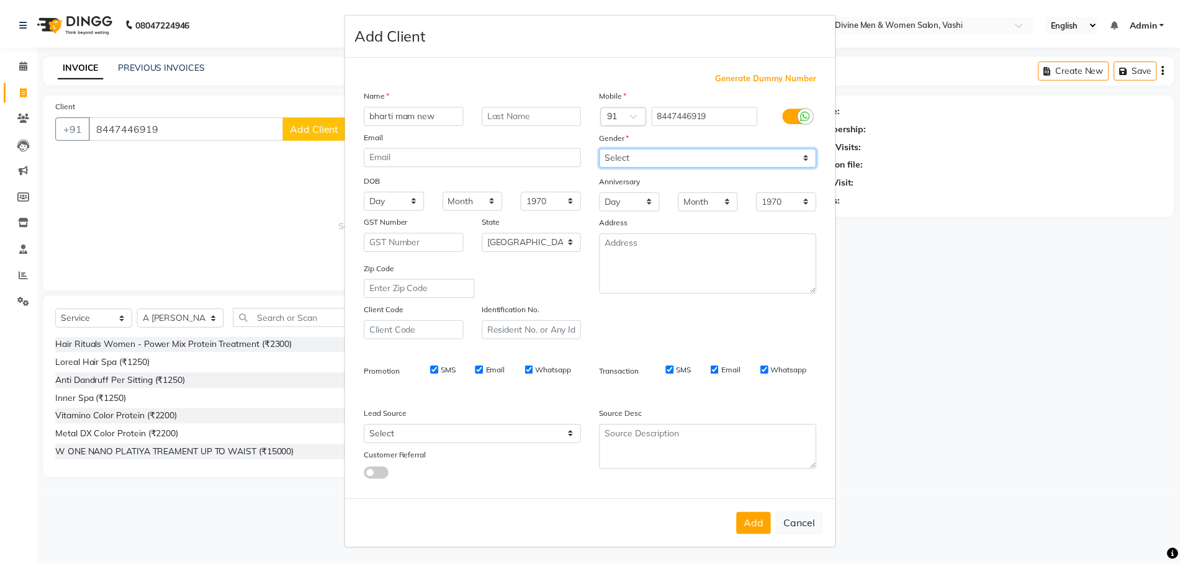
scroll to position [7, 0]
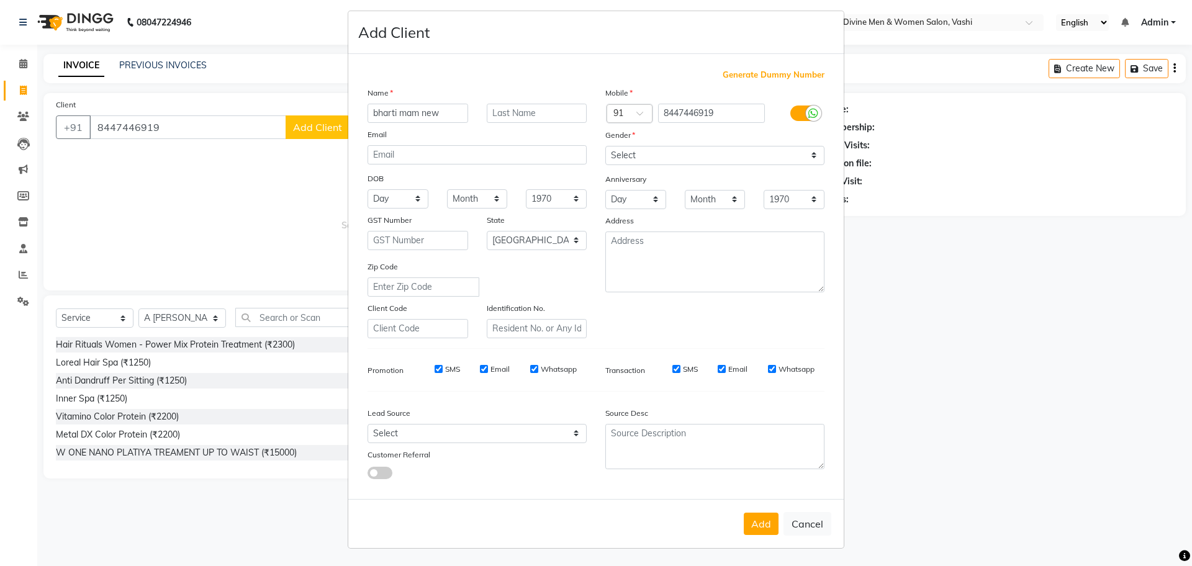
click at [753, 528] on button "Add" at bounding box center [761, 524] width 35 height 22
select select
select select "null"
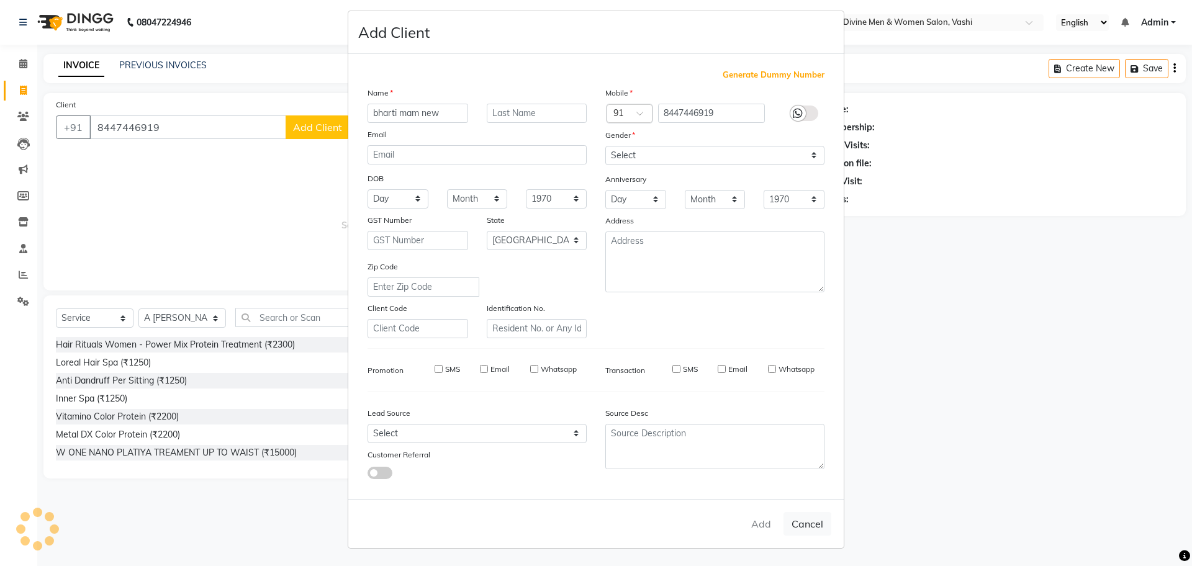
select select
checkbox input "false"
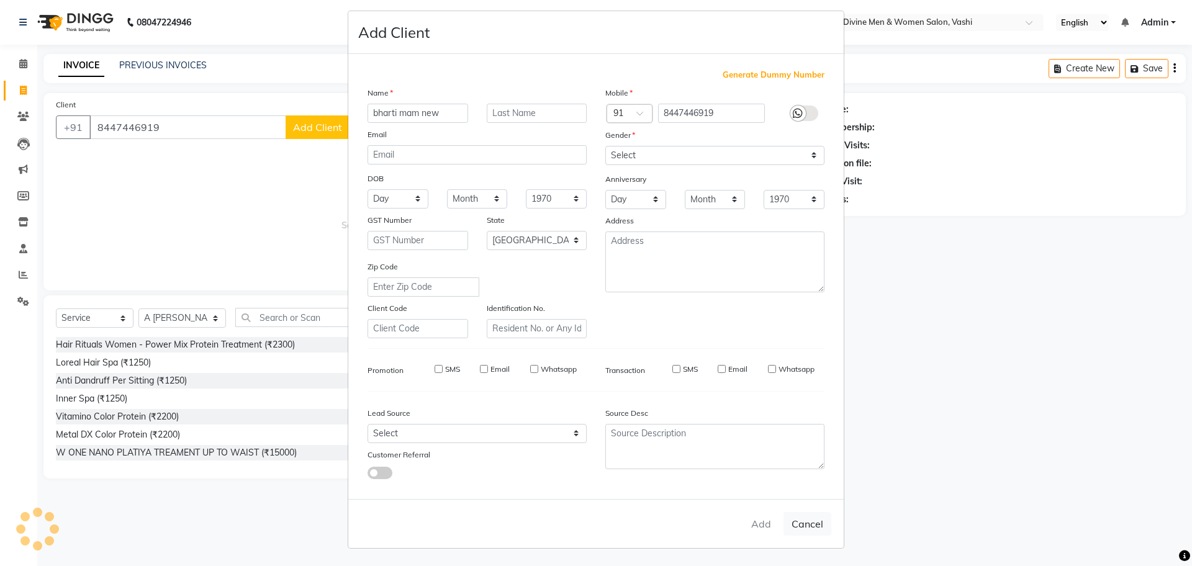
checkbox input "false"
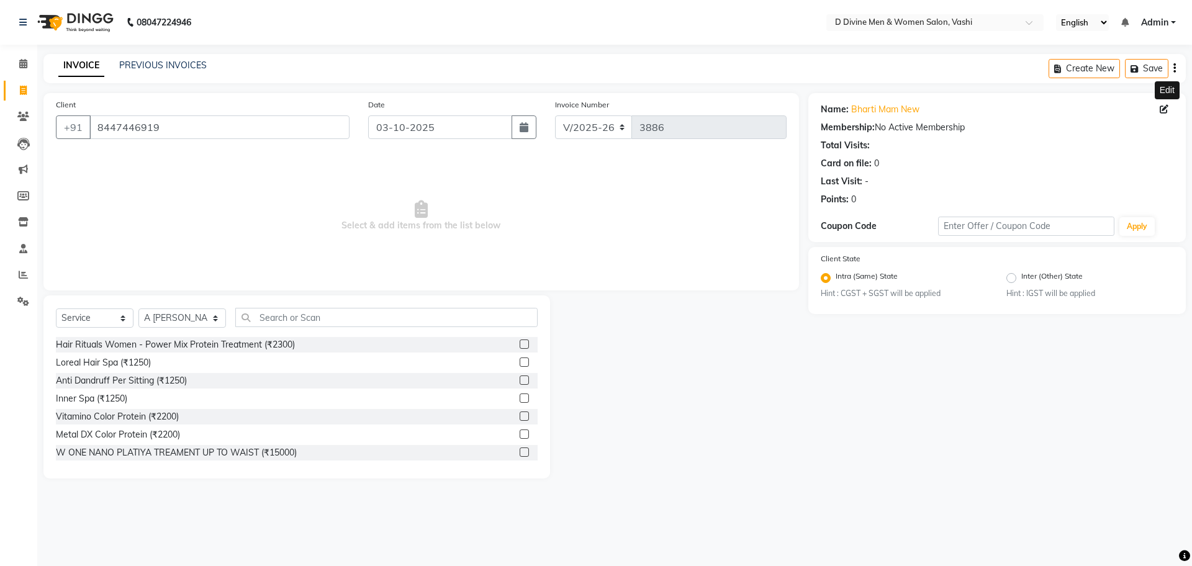
click at [1165, 109] on icon at bounding box center [1164, 109] width 9 height 9
select select "22"
select select "[DEMOGRAPHIC_DATA]"
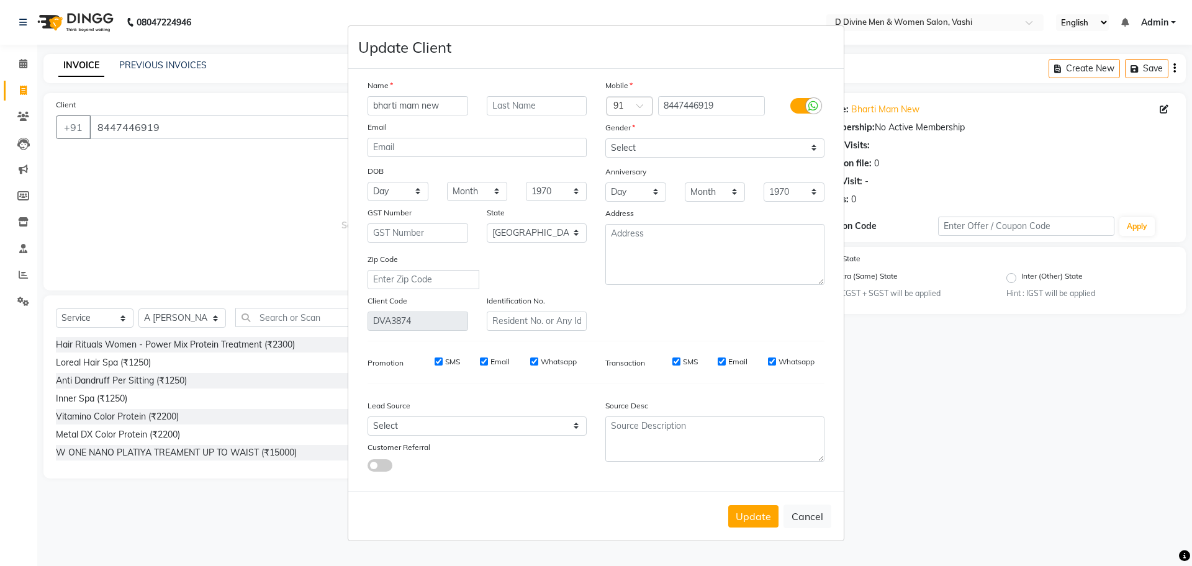
click at [399, 110] on input "bharti mam new" at bounding box center [418, 105] width 101 height 19
type input "[PERSON_NAME] mam new"
click at [754, 508] on button "Update" at bounding box center [753, 516] width 50 height 22
select select
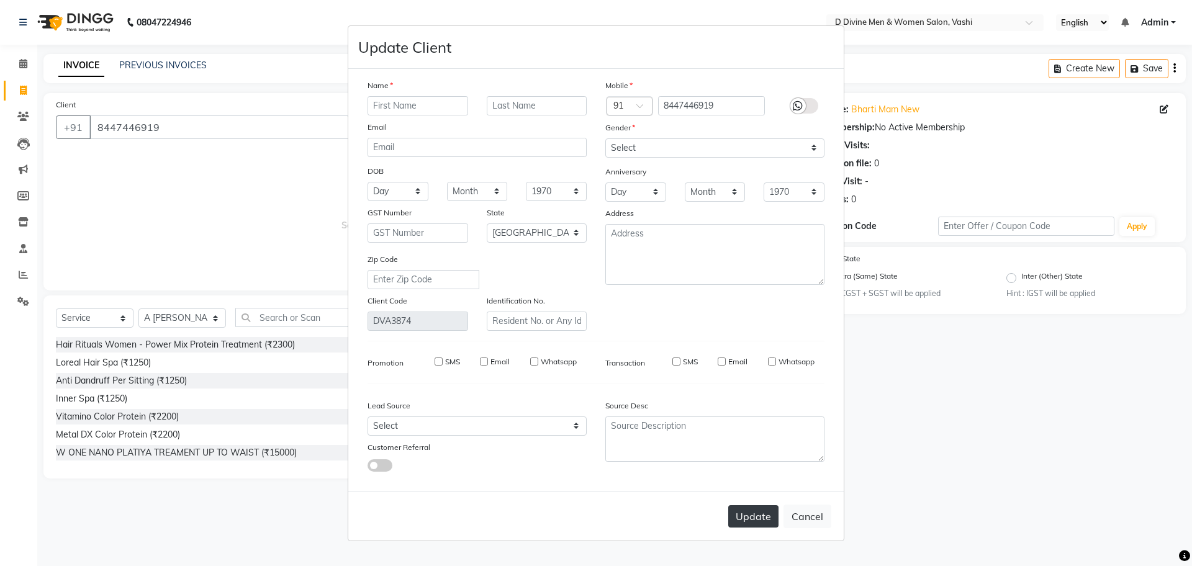
select select
select select "null"
select select
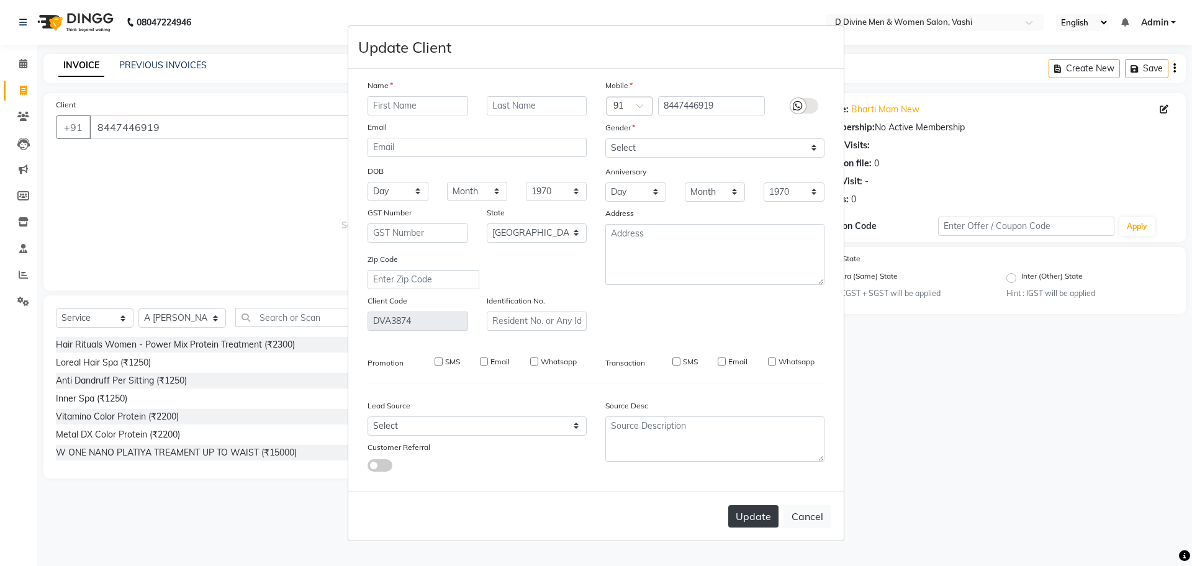
select select
checkbox input "false"
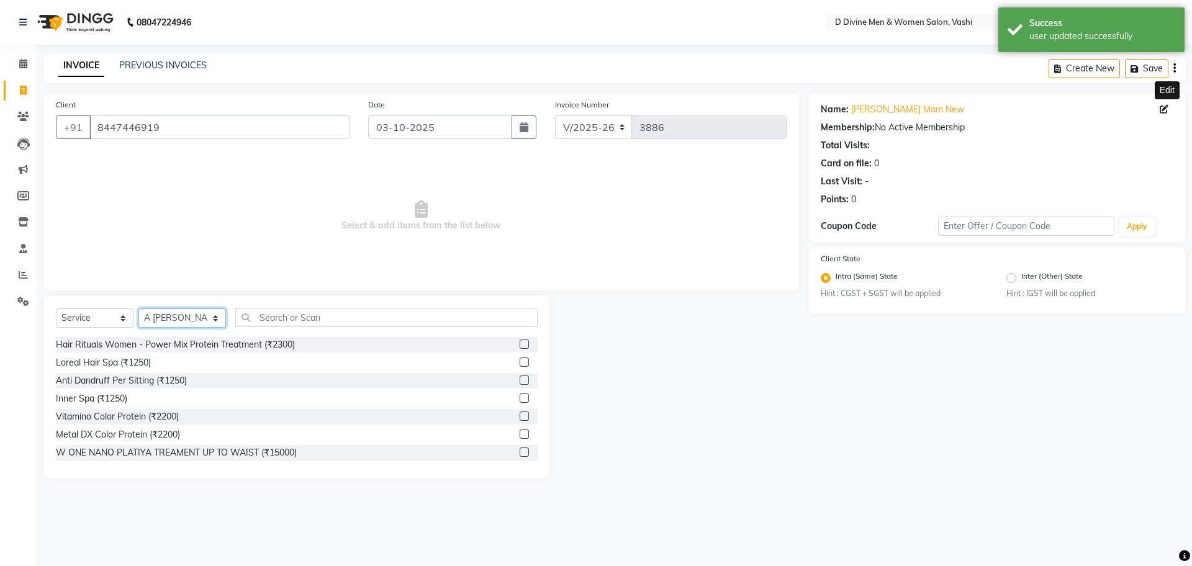
click at [193, 315] on select "Select Stylist A [PERSON_NAME] [PERSON_NAME] Divine salon [PERSON_NAME] [PERSON…" at bounding box center [182, 318] width 88 height 19
click at [292, 310] on input "text" at bounding box center [386, 317] width 302 height 19
click at [196, 319] on select "Select Stylist A [PERSON_NAME] [PERSON_NAME] Divine salon [PERSON_NAME] [PERSON…" at bounding box center [182, 318] width 88 height 19
click at [138, 309] on select "Select Stylist A [PERSON_NAME] [PERSON_NAME] Divine salon [PERSON_NAME] [PERSON…" at bounding box center [182, 318] width 88 height 19
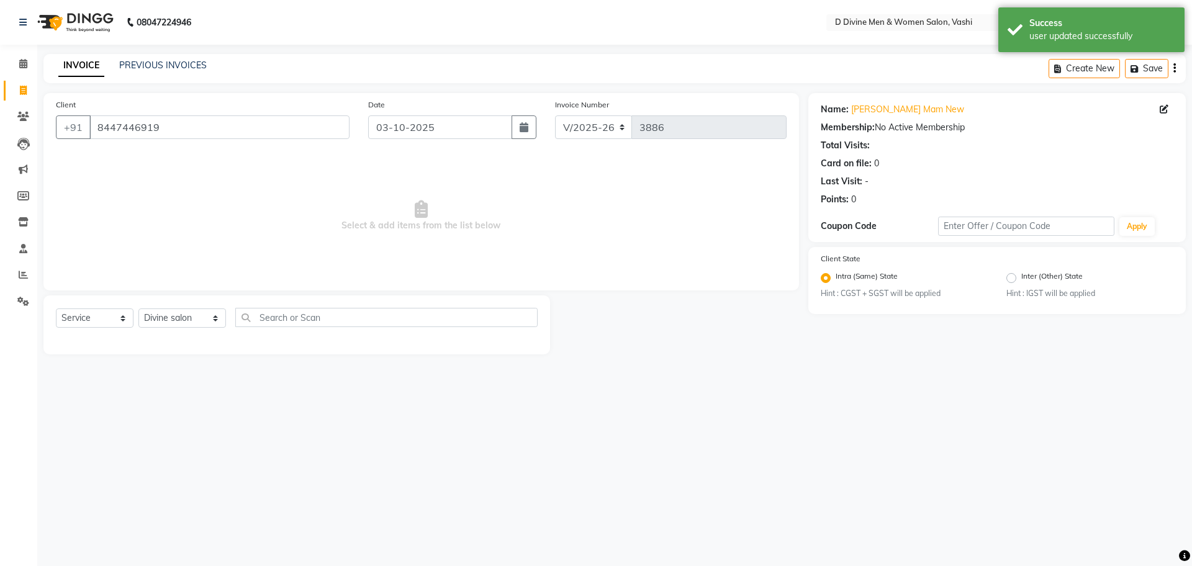
drag, startPoint x: 208, startPoint y: 388, endPoint x: 194, endPoint y: 351, distance: 39.9
click at [205, 376] on div "08047224946 Select Location × D Divine Men & Women Salon, Vashi English ENGLISH…" at bounding box center [596, 283] width 1192 height 566
click at [184, 320] on select "Select Stylist A [PERSON_NAME] [PERSON_NAME] Divine salon [PERSON_NAME] [PERSON…" at bounding box center [182, 318] width 88 height 19
select select "10987"
click at [138, 309] on select "Select Stylist A [PERSON_NAME] [PERSON_NAME] Divine salon [PERSON_NAME] [PERSON…" at bounding box center [182, 318] width 88 height 19
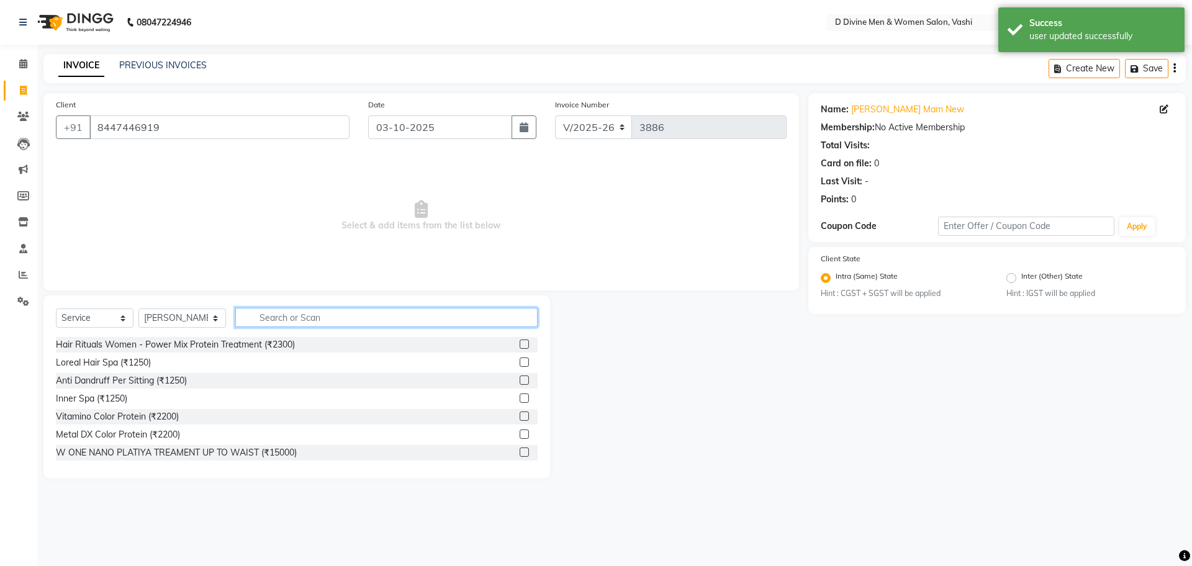
click at [260, 318] on input "text" at bounding box center [386, 317] width 302 height 19
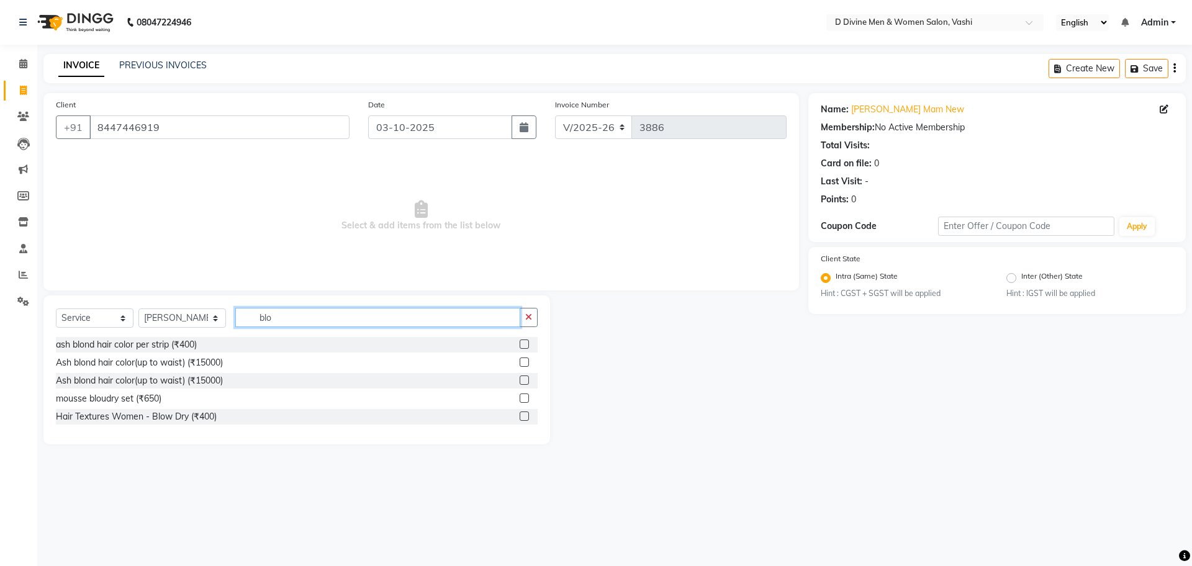
type input "blo"
click at [522, 414] on label at bounding box center [524, 416] width 9 height 9
click at [522, 414] on input "checkbox" at bounding box center [524, 417] width 8 height 8
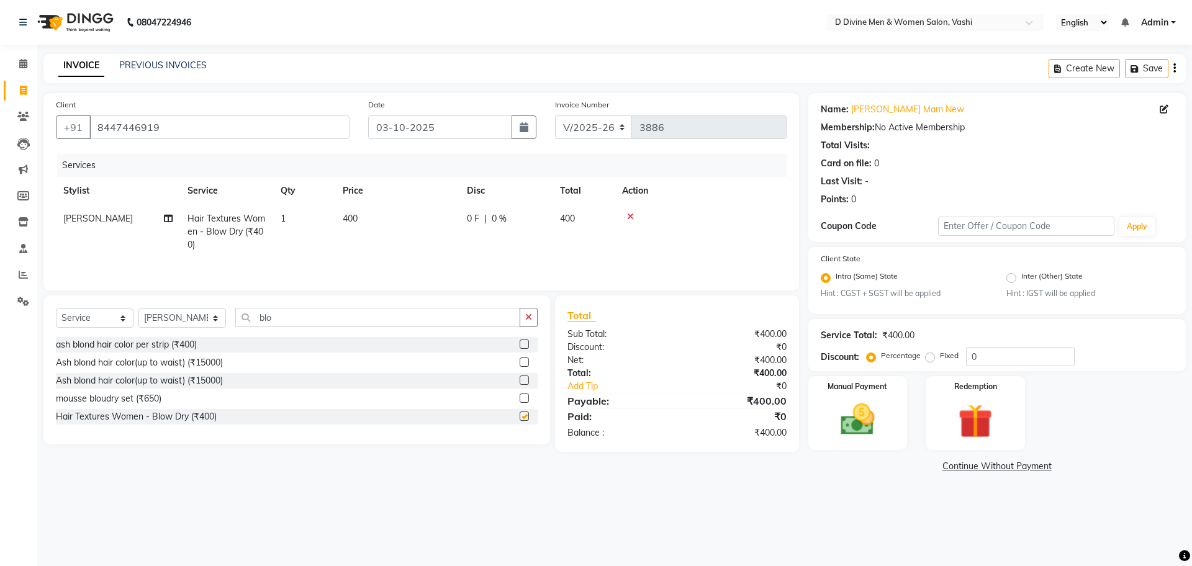
checkbox input "false"
click at [501, 199] on th "Disc" at bounding box center [505, 191] width 93 height 28
click at [535, 237] on td "0 F | 0 %" at bounding box center [505, 232] width 93 height 54
select select "10987"
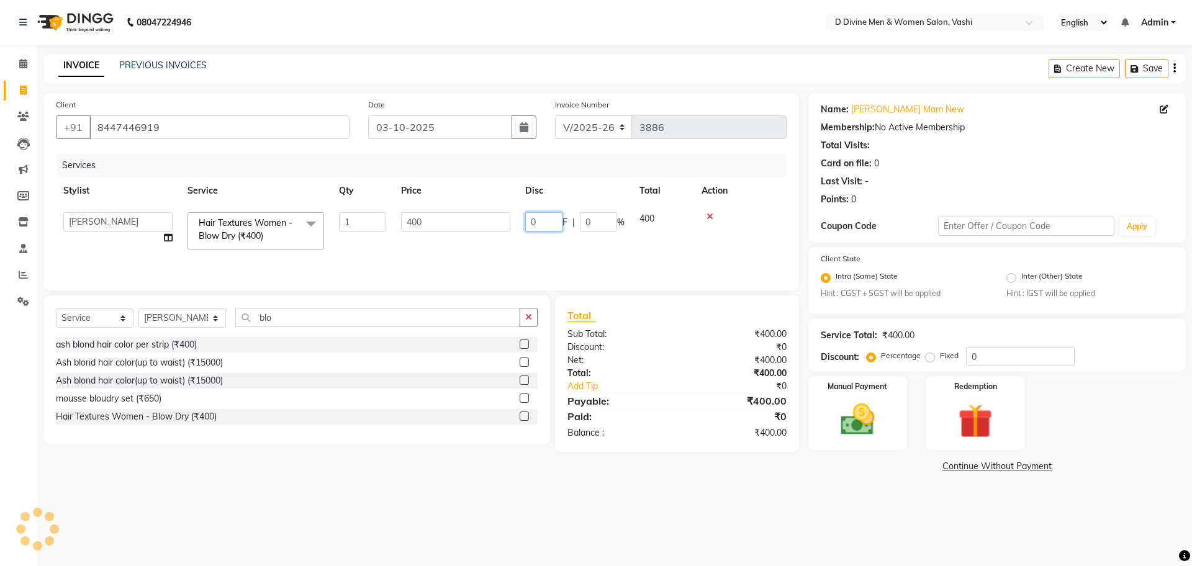
click at [527, 219] on input "0" at bounding box center [543, 221] width 37 height 19
type input "50"
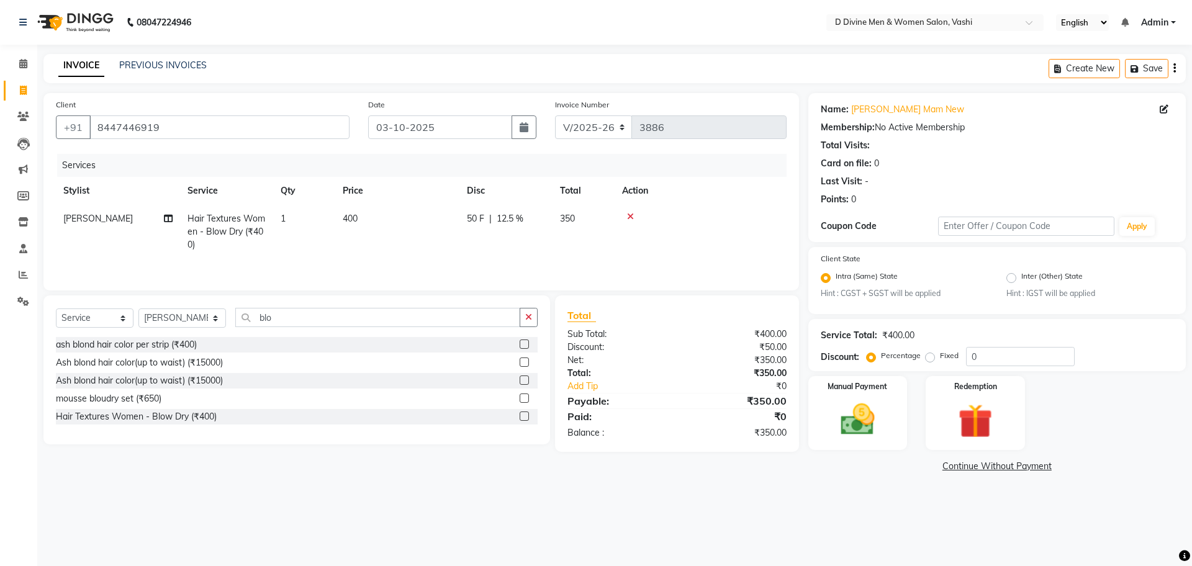
click at [518, 222] on td "50 F | 12.5 %" at bounding box center [505, 232] width 93 height 54
select select "10987"
click at [838, 417] on img at bounding box center [858, 420] width 58 height 41
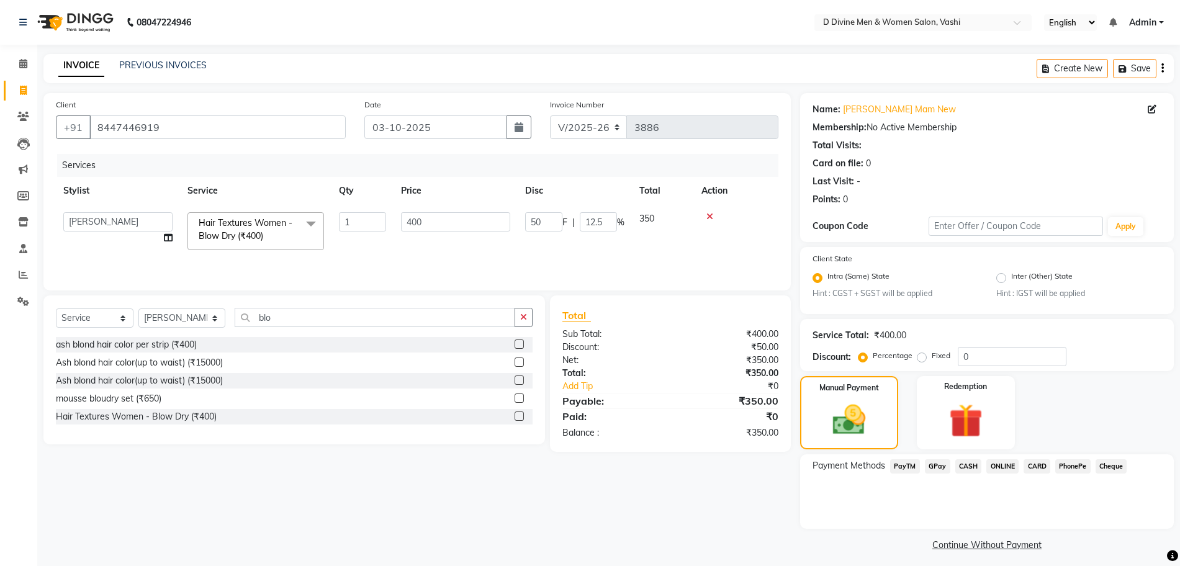
click at [945, 468] on span "GPay" at bounding box center [937, 466] width 25 height 14
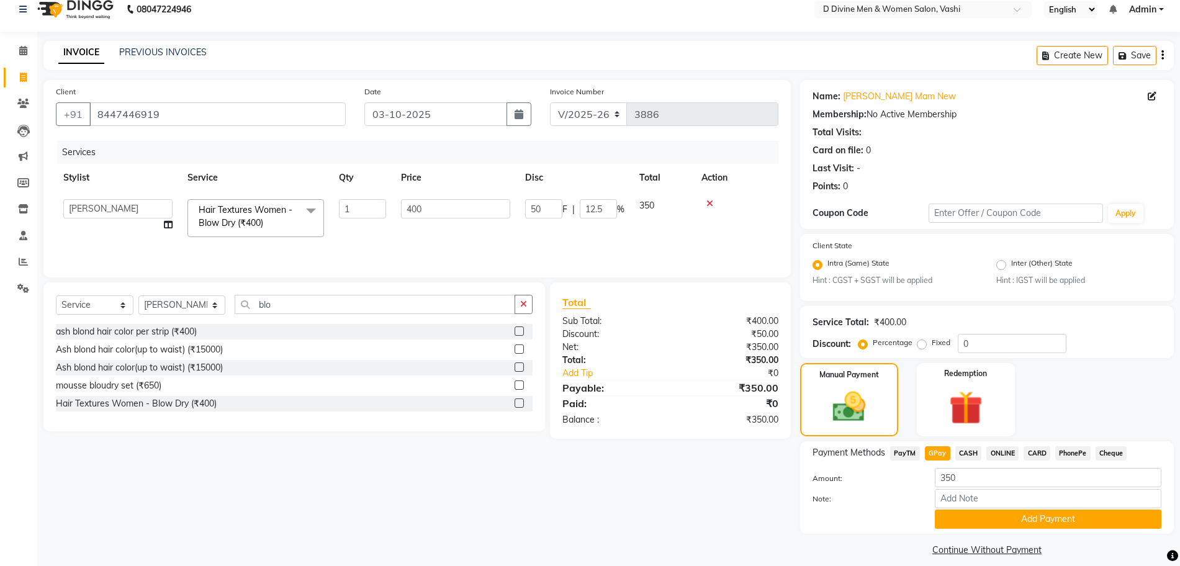
scroll to position [25, 0]
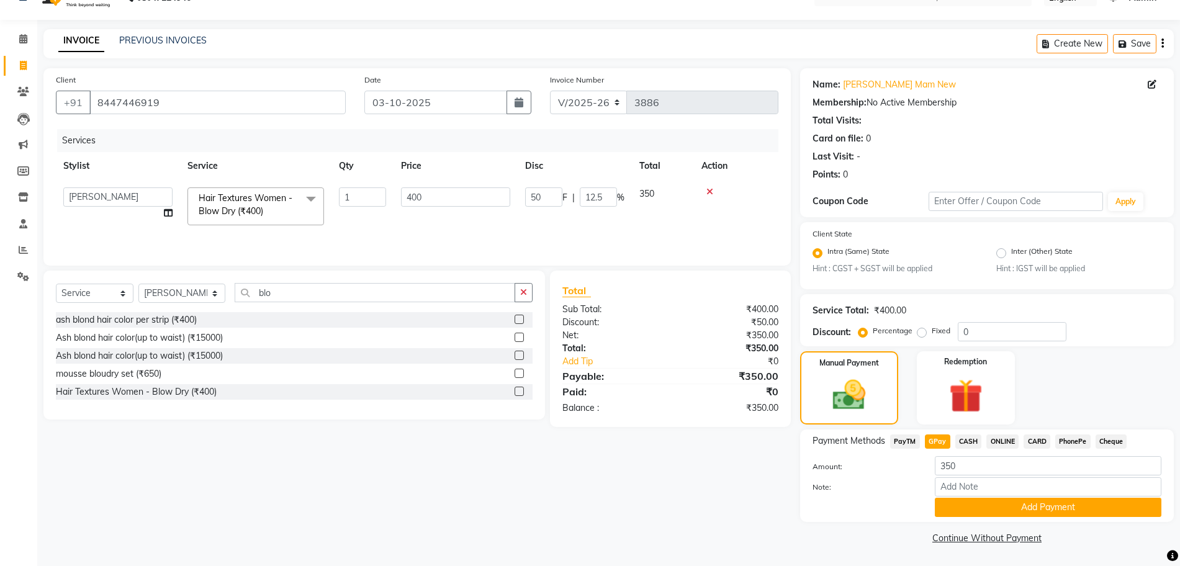
click at [1071, 453] on div "Payment Methods PayTM GPay CASH ONLINE CARD PhonePe Cheque Amount: 350 Note: Ad…" at bounding box center [987, 476] width 349 height 83
click at [1071, 440] on span "PhonePe" at bounding box center [1073, 442] width 35 height 14
click at [1052, 505] on button "Add Payment" at bounding box center [1048, 507] width 227 height 19
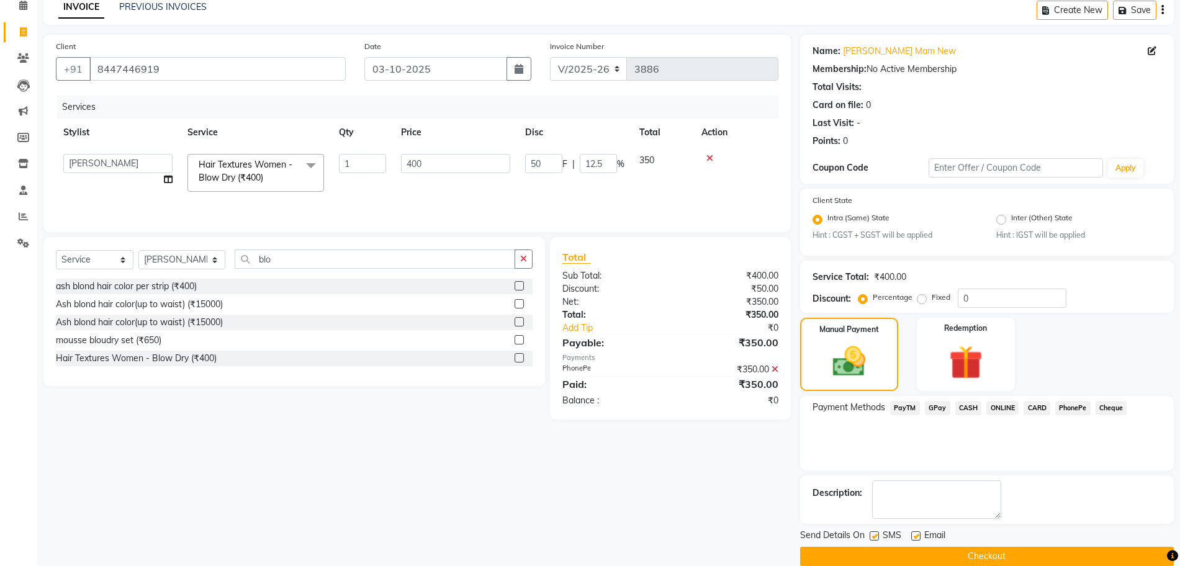
scroll to position [77, 0]
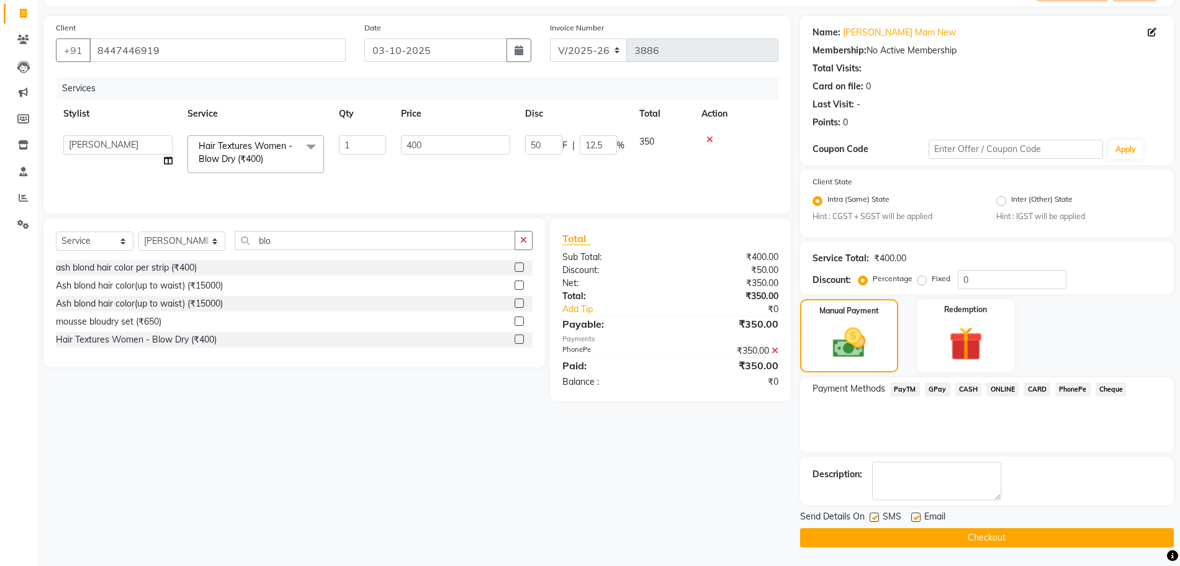
click at [915, 516] on label at bounding box center [915, 517] width 9 height 9
click at [915, 516] on input "checkbox" at bounding box center [915, 518] width 8 height 8
checkbox input "false"
click at [875, 516] on label at bounding box center [874, 517] width 9 height 9
click at [875, 516] on input "checkbox" at bounding box center [874, 518] width 8 height 8
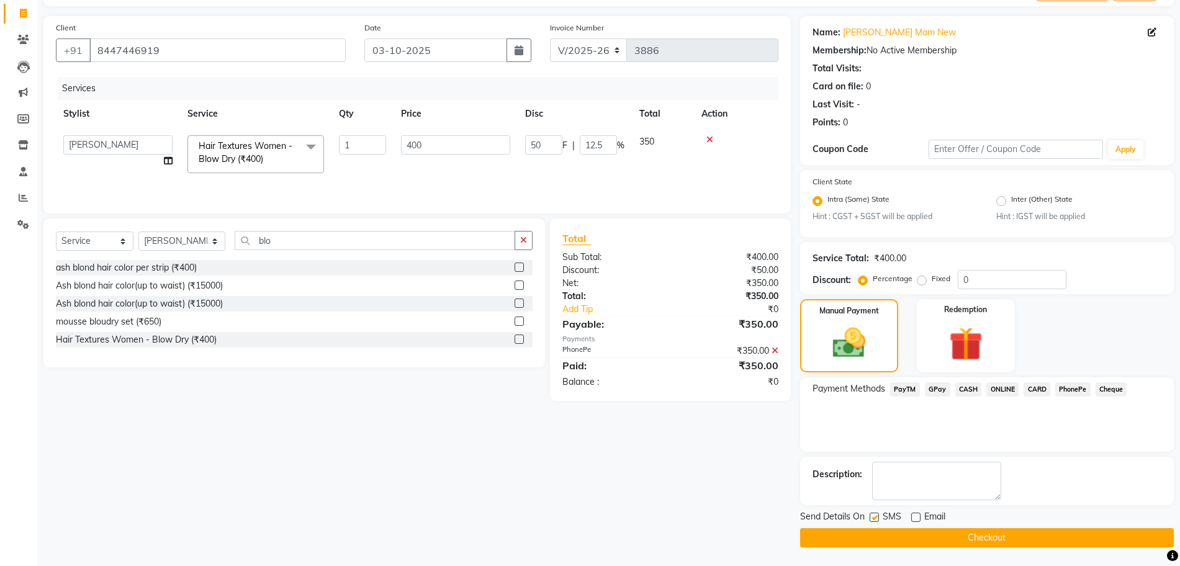
checkbox input "false"
click at [885, 531] on button "Checkout" at bounding box center [987, 537] width 374 height 19
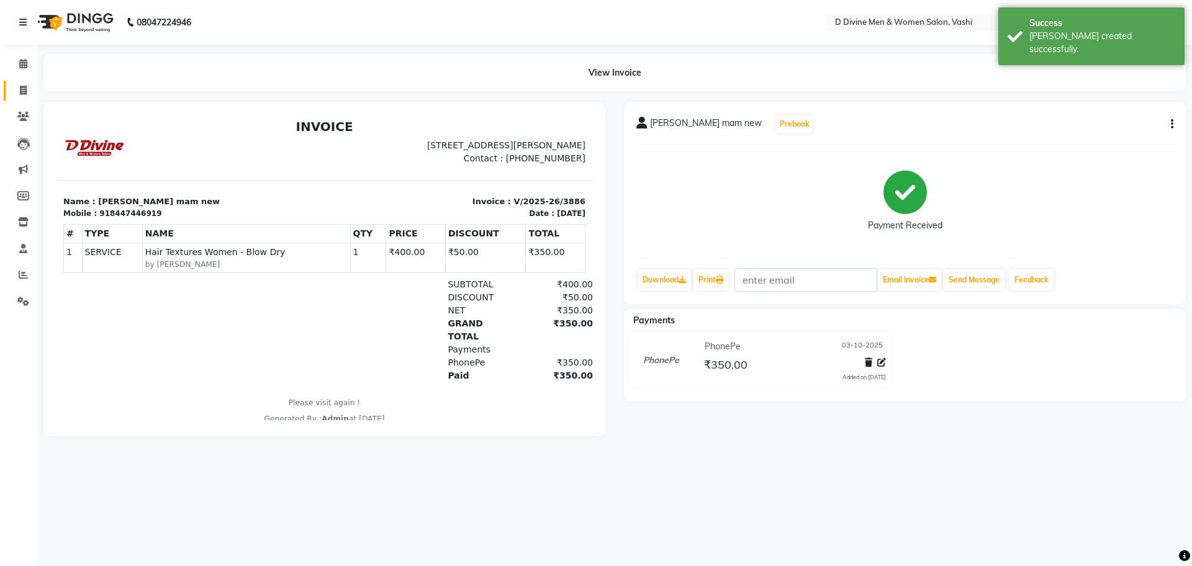
click at [10, 91] on link "Invoice" at bounding box center [19, 91] width 30 height 20
select select "718"
select select "service"
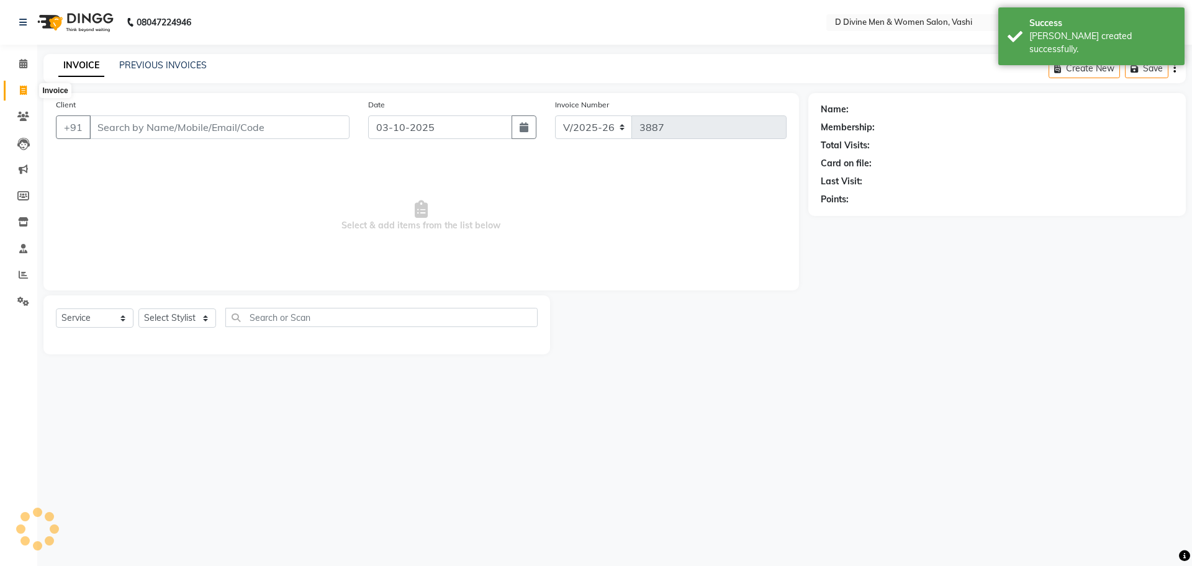
select select "10981"
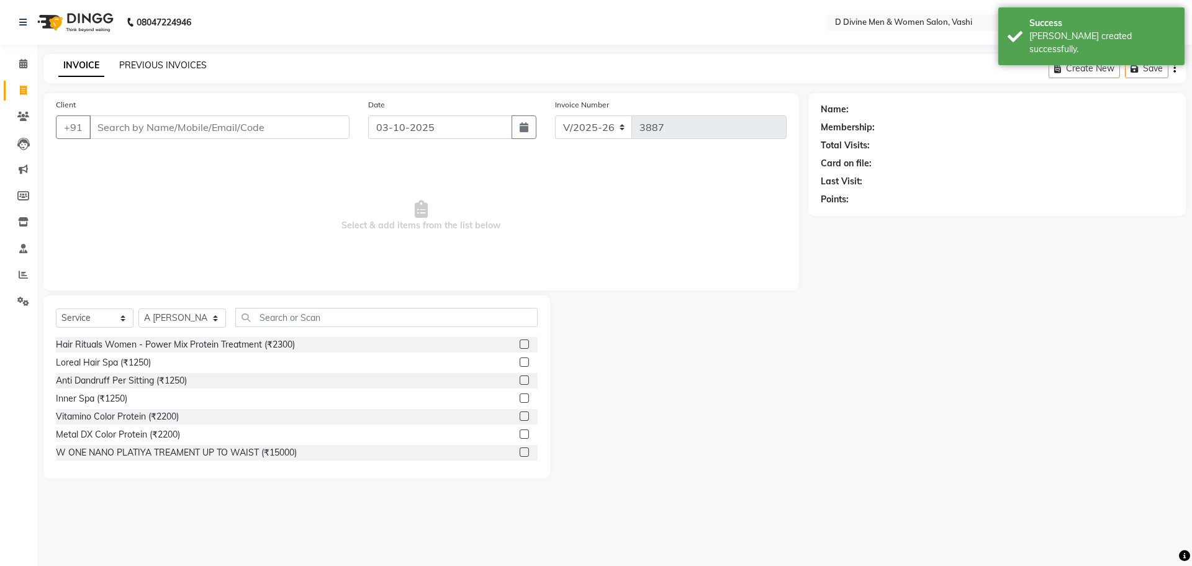
click at [181, 70] on link "PREVIOUS INVOICES" at bounding box center [163, 65] width 88 height 11
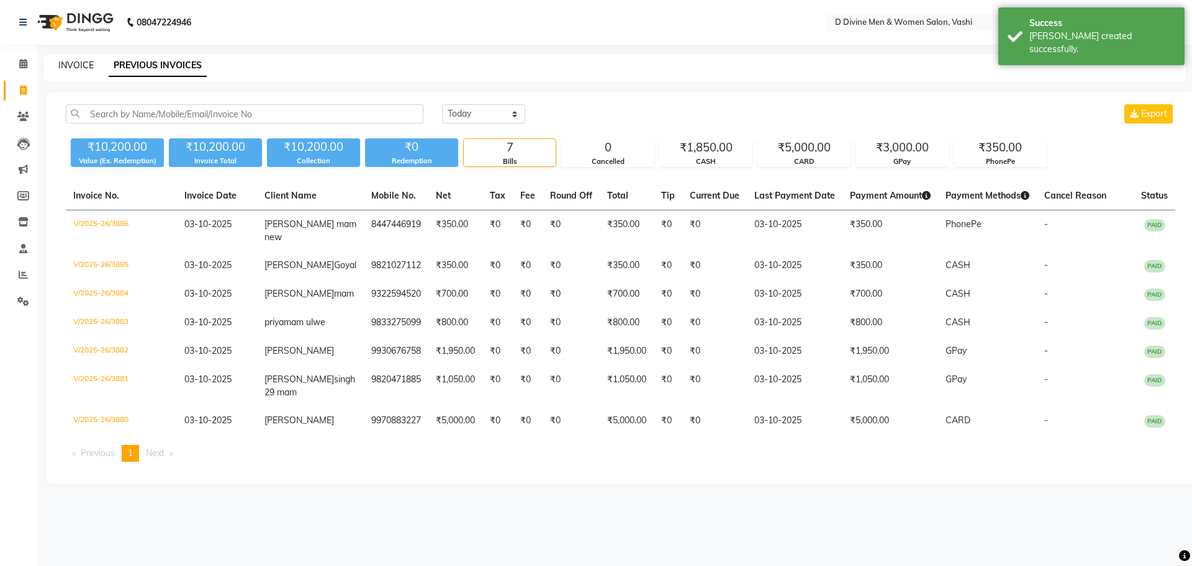
click at [75, 64] on link "INVOICE" at bounding box center [75, 65] width 35 height 11
select select "718"
select select "service"
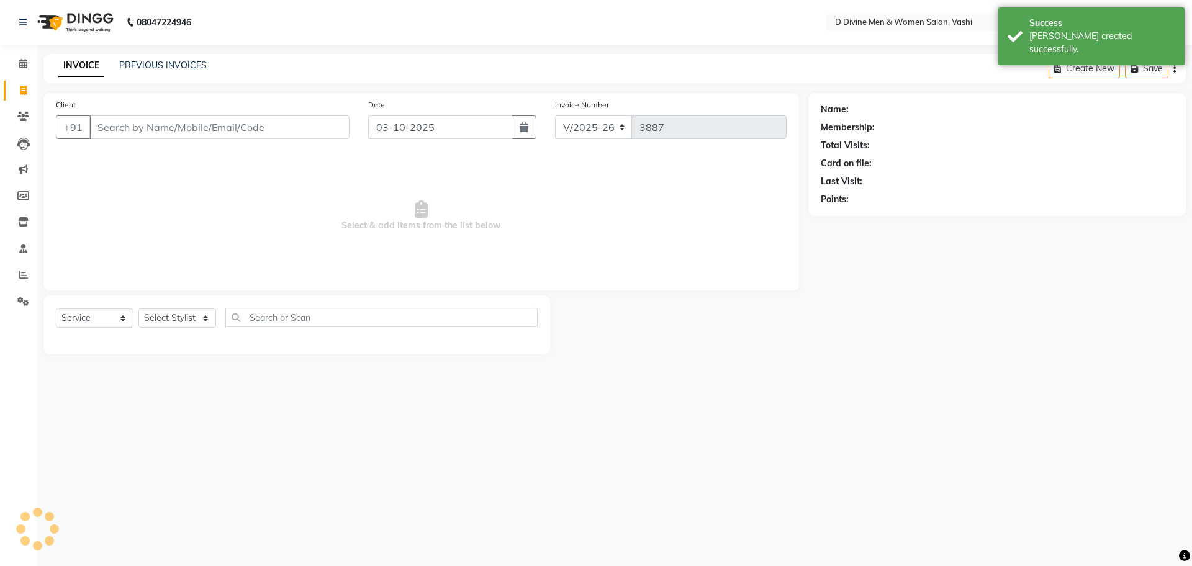
select select "10981"
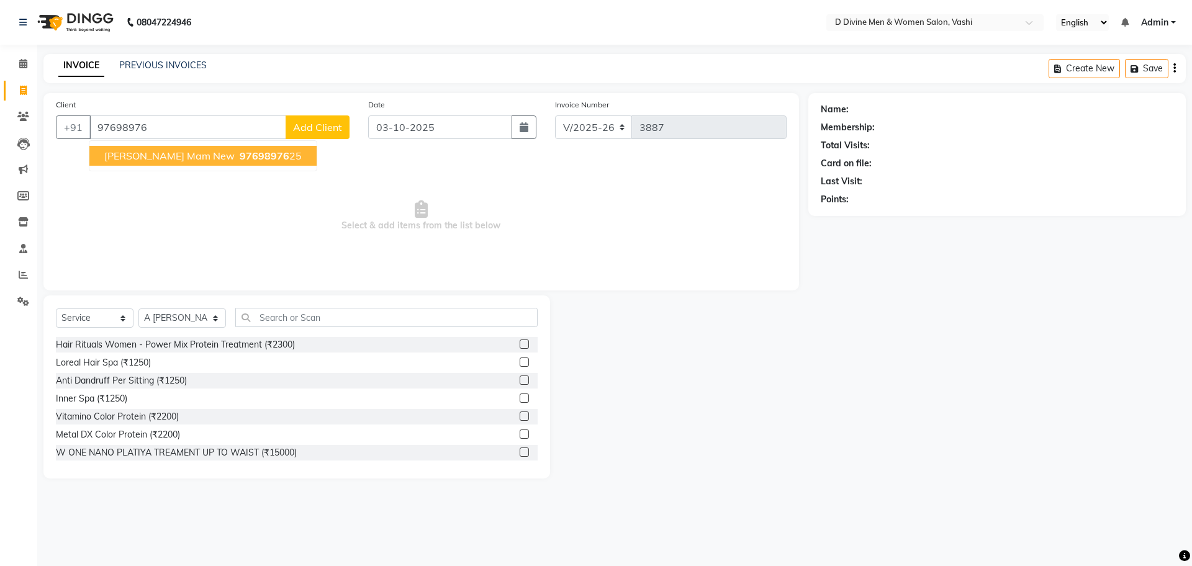
click at [255, 158] on span "97698976" at bounding box center [265, 156] width 50 height 12
type input "9769897625"
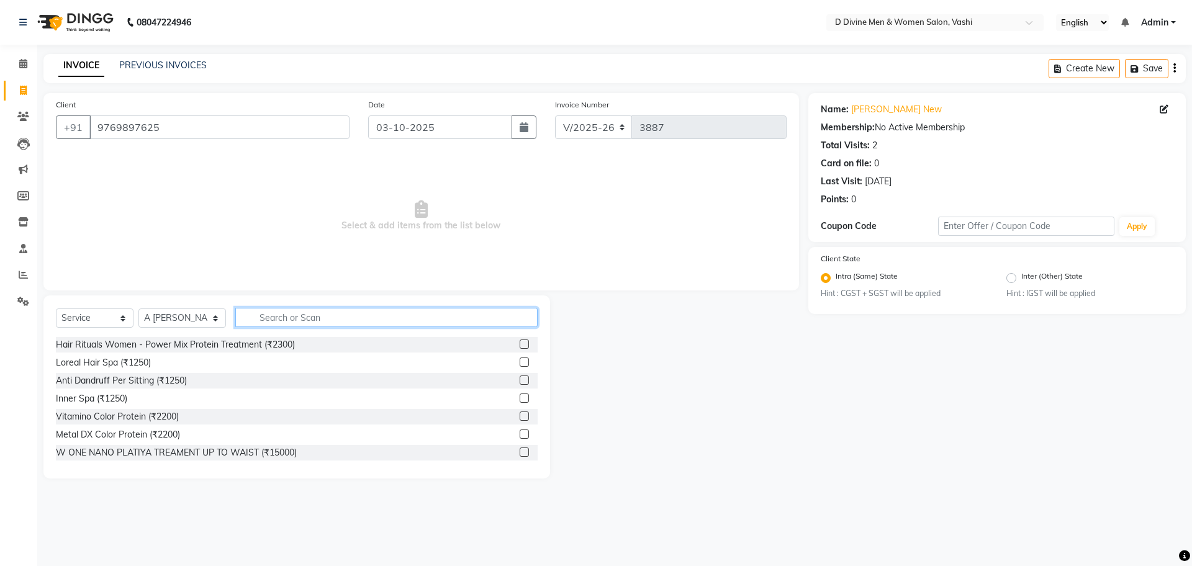
click at [253, 321] on input "text" at bounding box center [386, 317] width 302 height 19
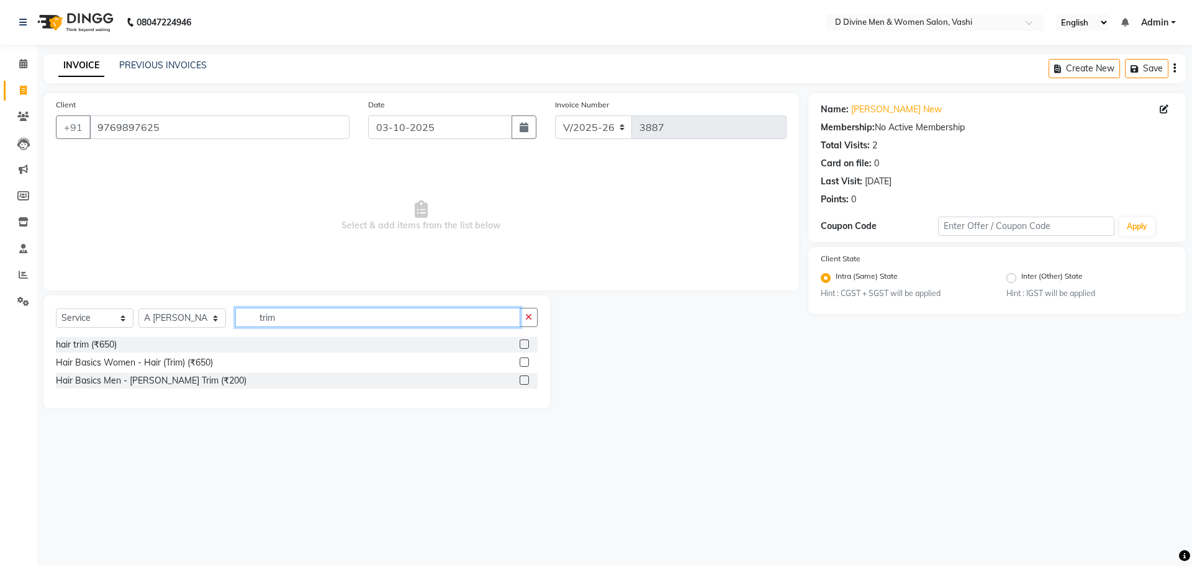
type input "trim"
click at [525, 341] on label at bounding box center [524, 344] width 9 height 9
click at [525, 341] on input "checkbox" at bounding box center [524, 345] width 8 height 8
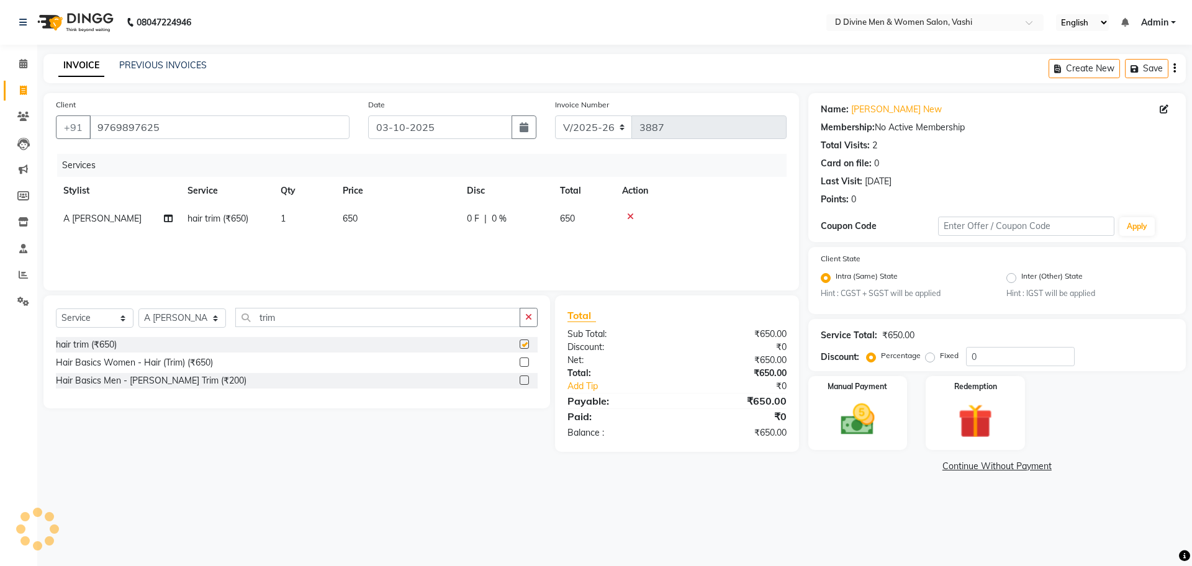
checkbox input "false"
click at [206, 321] on select "Select Stylist A [PERSON_NAME] [PERSON_NAME] Divine salon [PERSON_NAME] [PERSON…" at bounding box center [182, 318] width 88 height 19
select select "10985"
click at [138, 309] on select "Select Stylist A [PERSON_NAME] [PERSON_NAME] Divine salon [PERSON_NAME] [PERSON…" at bounding box center [182, 318] width 88 height 19
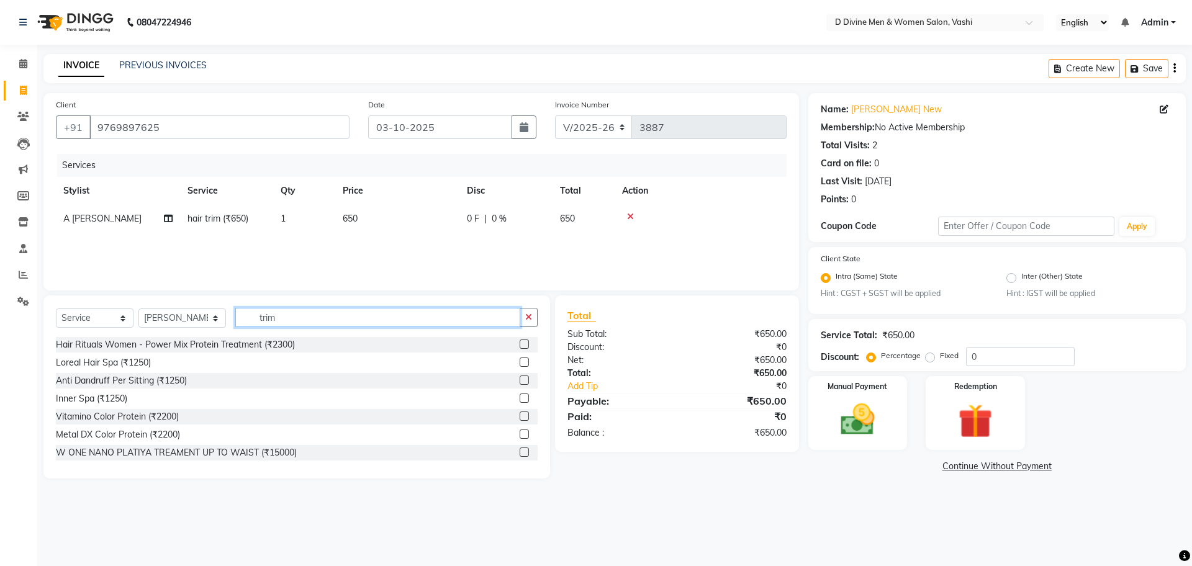
click at [296, 323] on input "trim" at bounding box center [377, 317] width 285 height 19
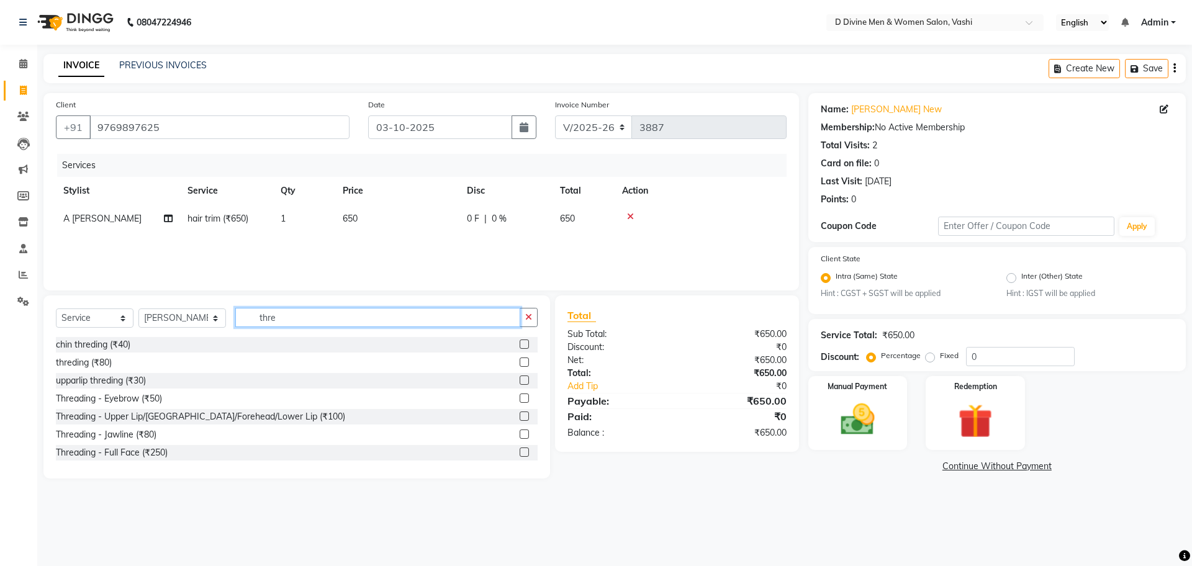
type input "thre"
click at [520, 399] on label at bounding box center [524, 398] width 9 height 9
click at [520, 399] on input "checkbox" at bounding box center [524, 399] width 8 height 8
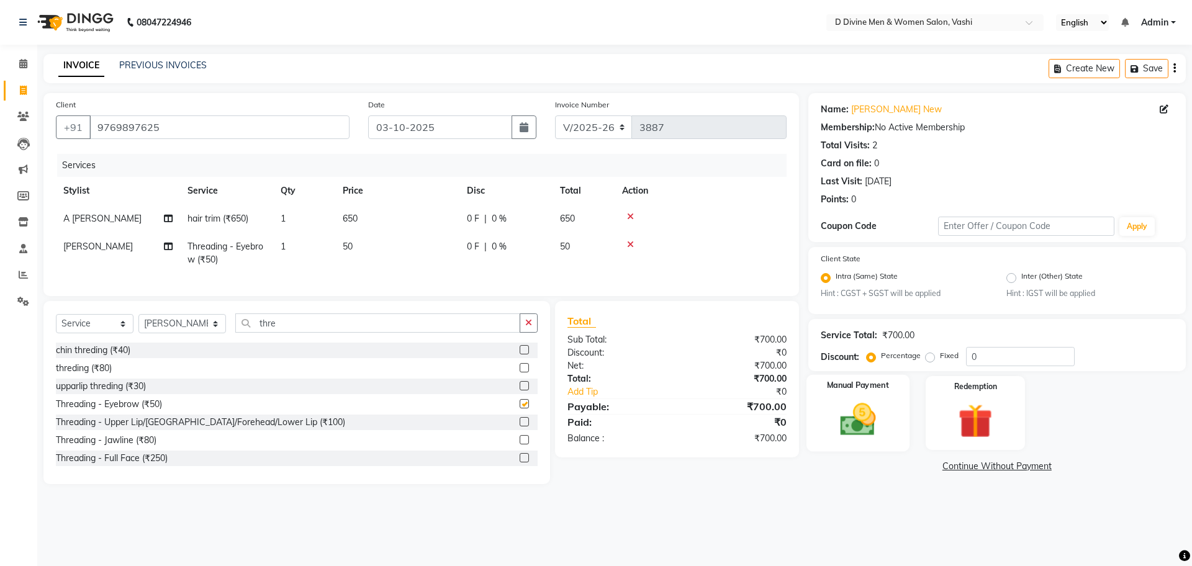
checkbox input "false"
click at [835, 420] on img at bounding box center [858, 420] width 58 height 41
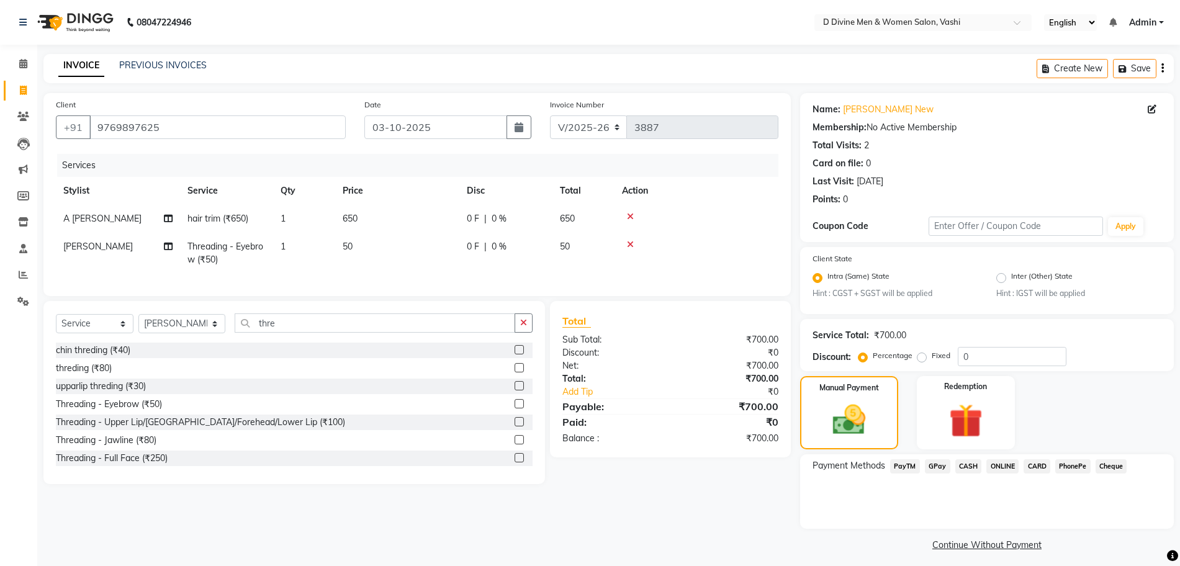
click at [1059, 464] on span "PhonePe" at bounding box center [1073, 466] width 35 height 14
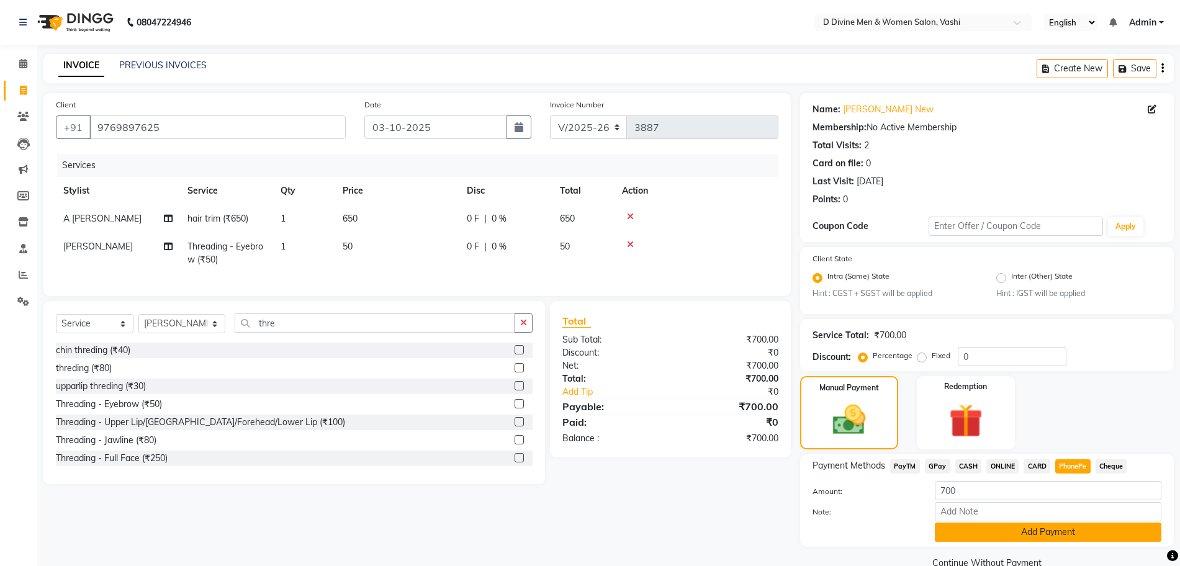
click at [1048, 535] on button "Add Payment" at bounding box center [1048, 532] width 227 height 19
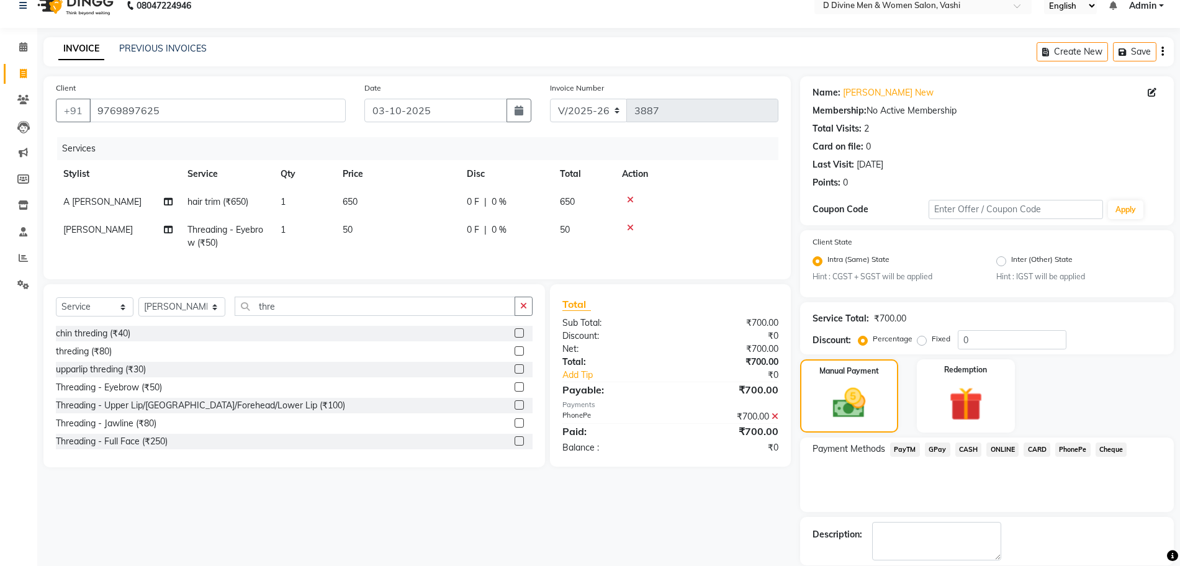
scroll to position [77, 0]
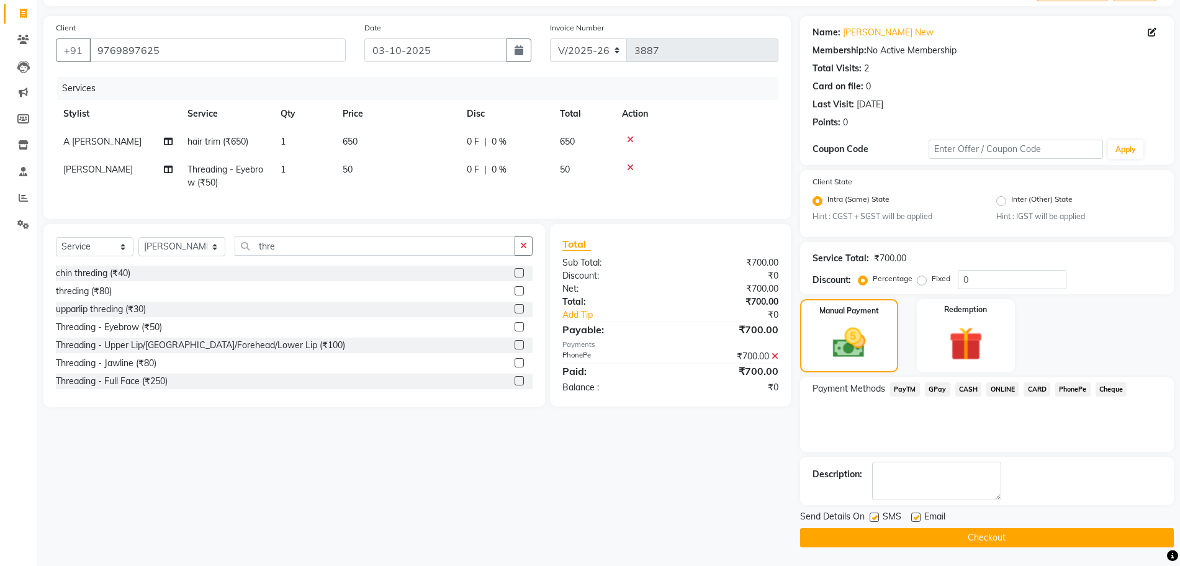
click at [877, 522] on div at bounding box center [874, 519] width 8 height 13
click at [877, 518] on label at bounding box center [874, 517] width 9 height 9
click at [877, 518] on input "checkbox" at bounding box center [874, 518] width 8 height 8
checkbox input "false"
click at [916, 517] on label at bounding box center [915, 517] width 9 height 9
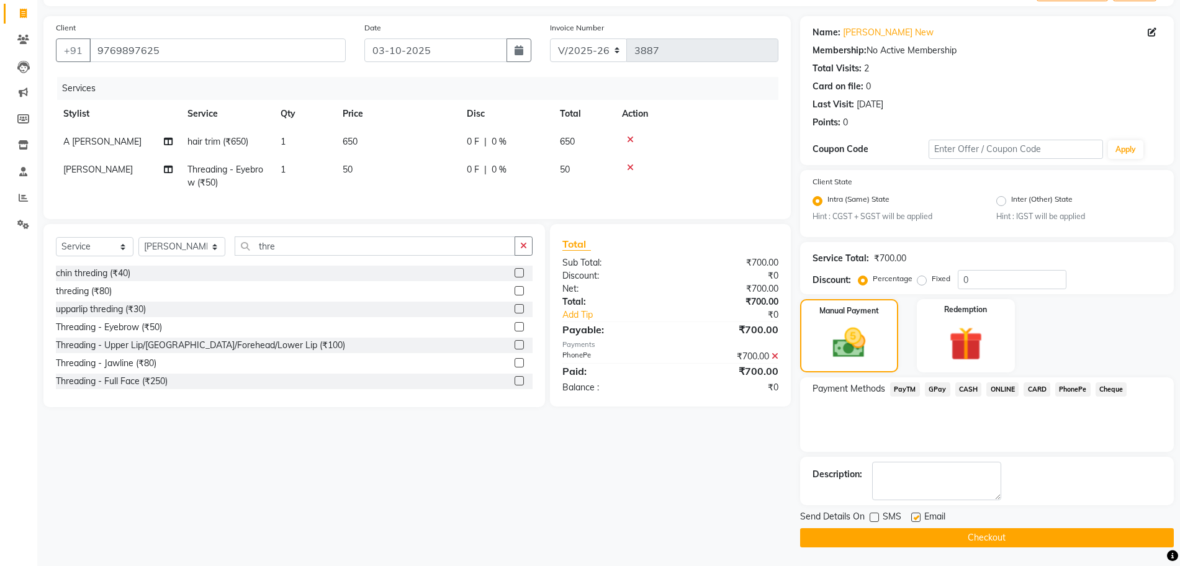
click at [916, 517] on input "checkbox" at bounding box center [915, 518] width 8 height 8
checkbox input "false"
drag, startPoint x: 915, startPoint y: 530, endPoint x: 891, endPoint y: 512, distance: 30.2
click at [915, 530] on button "Checkout" at bounding box center [987, 537] width 374 height 19
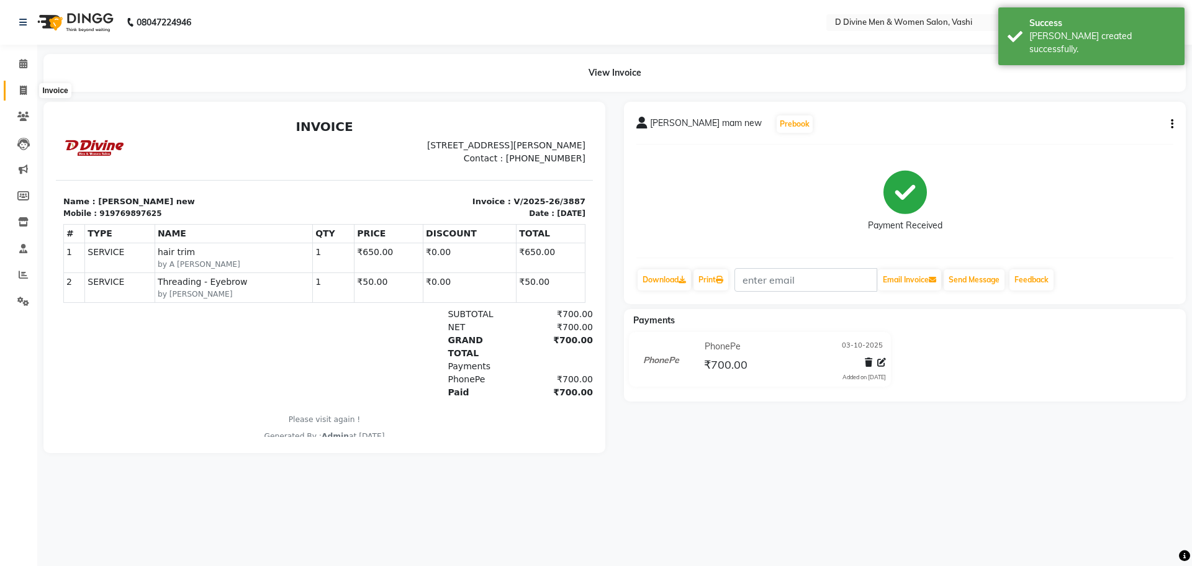
click at [19, 96] on span at bounding box center [23, 91] width 22 height 14
select select "service"
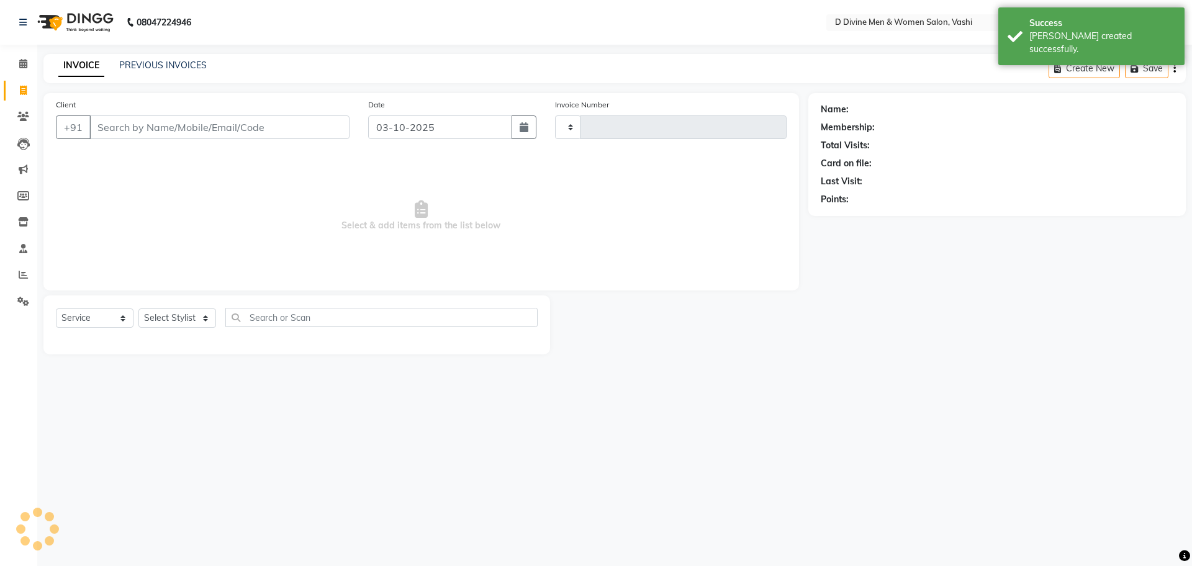
type input "3888"
select select "718"
click at [198, 60] on link "PREVIOUS INVOICES" at bounding box center [163, 65] width 88 height 11
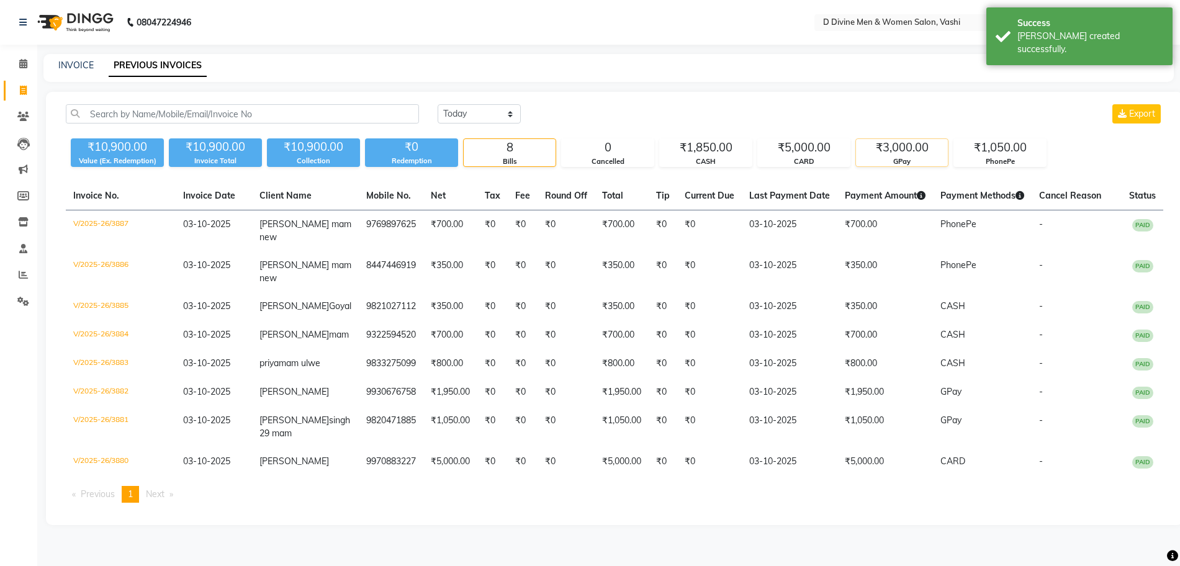
click at [905, 151] on div "₹3,000.00" at bounding box center [902, 147] width 92 height 17
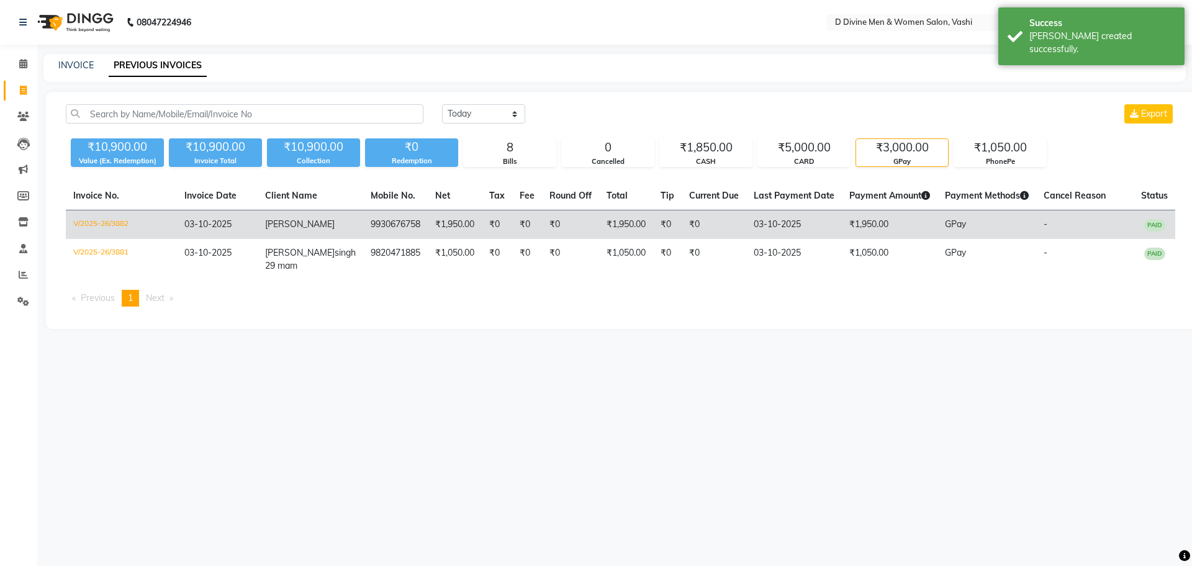
click at [546, 230] on td "₹0" at bounding box center [570, 224] width 57 height 29
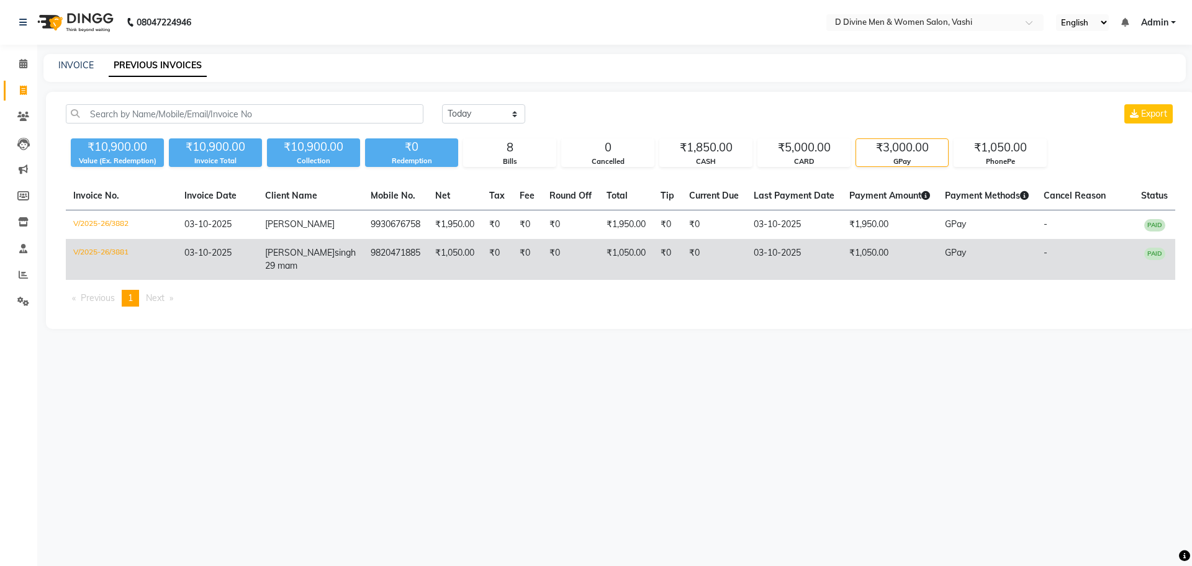
click at [682, 269] on td "₹0" at bounding box center [714, 259] width 65 height 41
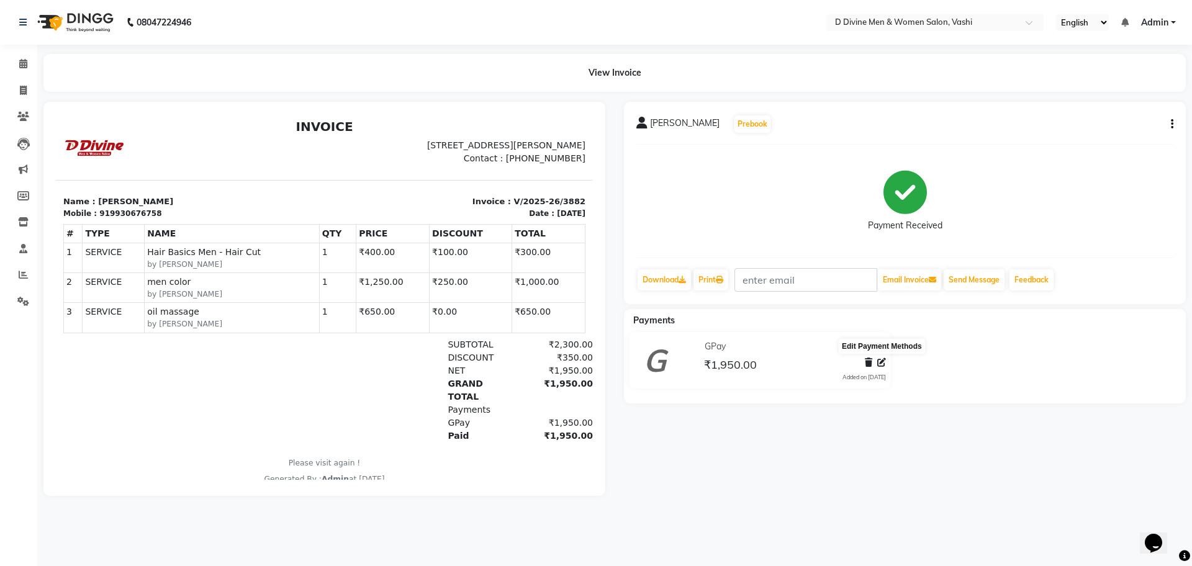
click at [879, 366] on icon at bounding box center [881, 362] width 9 height 9
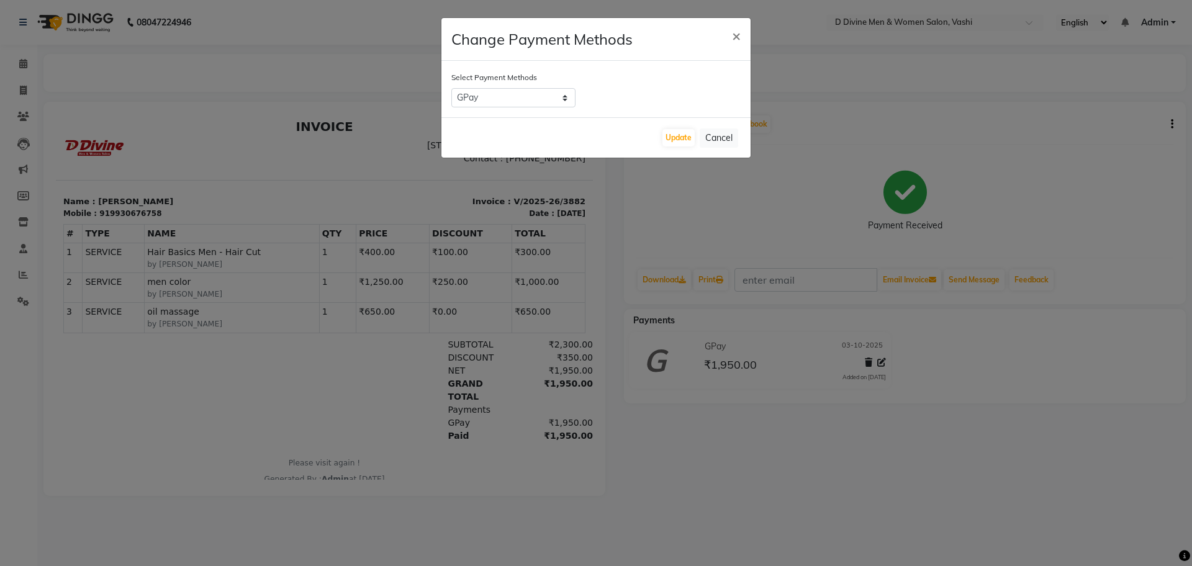
click at [489, 79] on label "Select Payment Methods" at bounding box center [494, 77] width 86 height 11
drag, startPoint x: 489, startPoint y: 88, endPoint x: 491, endPoint y: 106, distance: 18.7
click at [489, 88] on select "PayTM GPay CASH ONLINE CARD PhonePe Cheque" at bounding box center [513, 97] width 124 height 19
select select "7"
click at [451, 88] on select "PayTM GPay CASH ONLINE CARD PhonePe Cheque" at bounding box center [513, 97] width 124 height 19
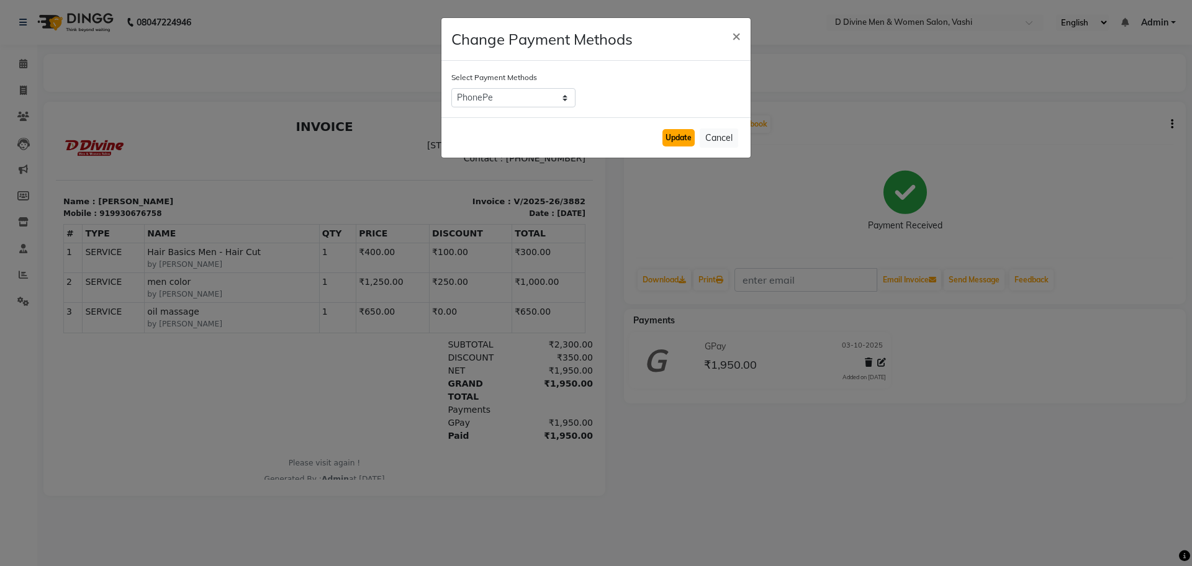
click at [666, 141] on button "Update" at bounding box center [678, 137] width 32 height 17
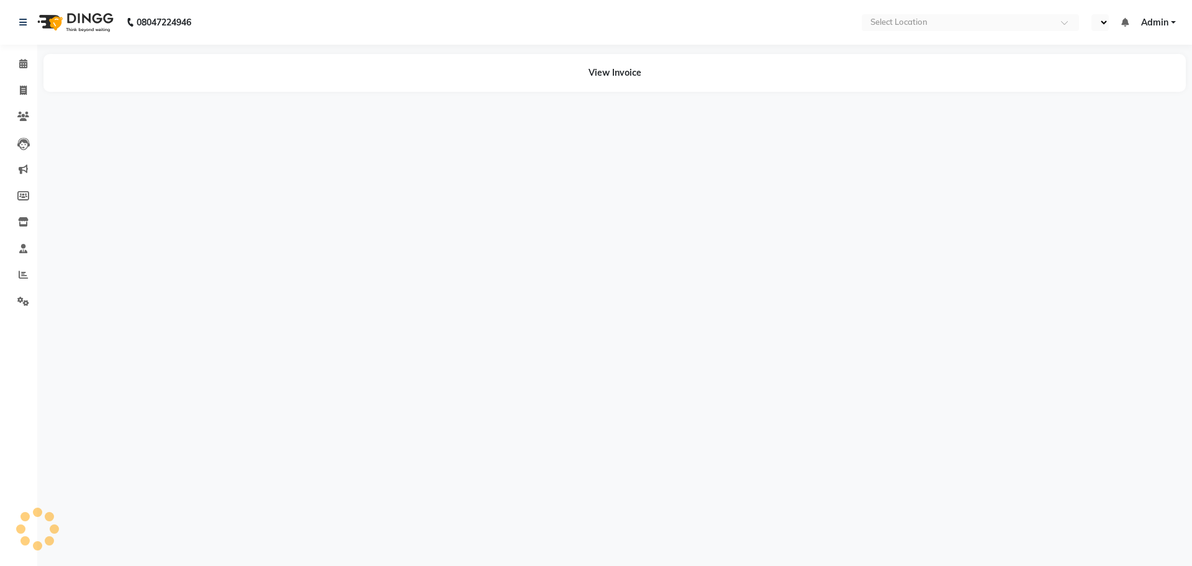
select select "en"
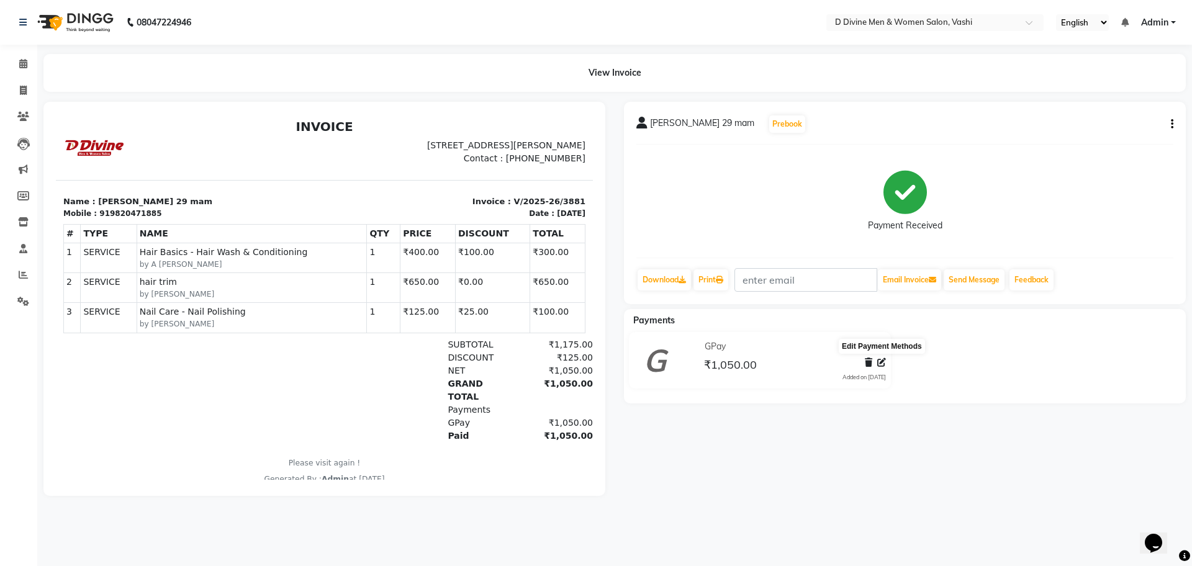
click at [882, 367] on span at bounding box center [881, 362] width 9 height 13
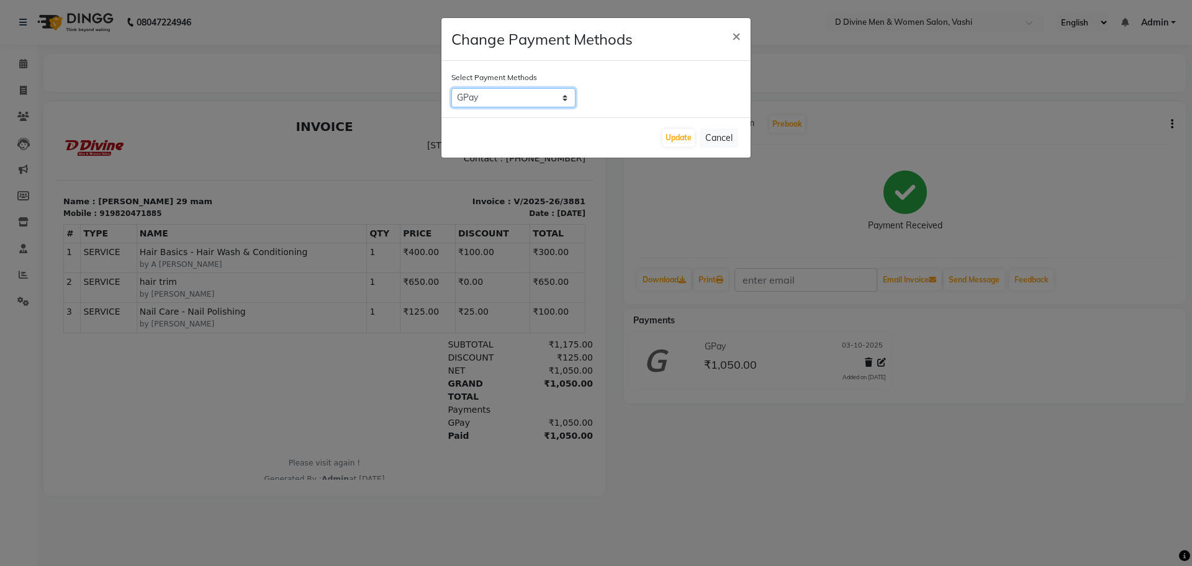
click at [542, 101] on select "PayTM GPay CASH ONLINE CARD PhonePe Cheque" at bounding box center [513, 97] width 124 height 19
select select "7"
click at [451, 88] on select "PayTM GPay CASH ONLINE CARD PhonePe Cheque" at bounding box center [513, 97] width 124 height 19
click at [671, 139] on button "Update" at bounding box center [678, 137] width 32 height 17
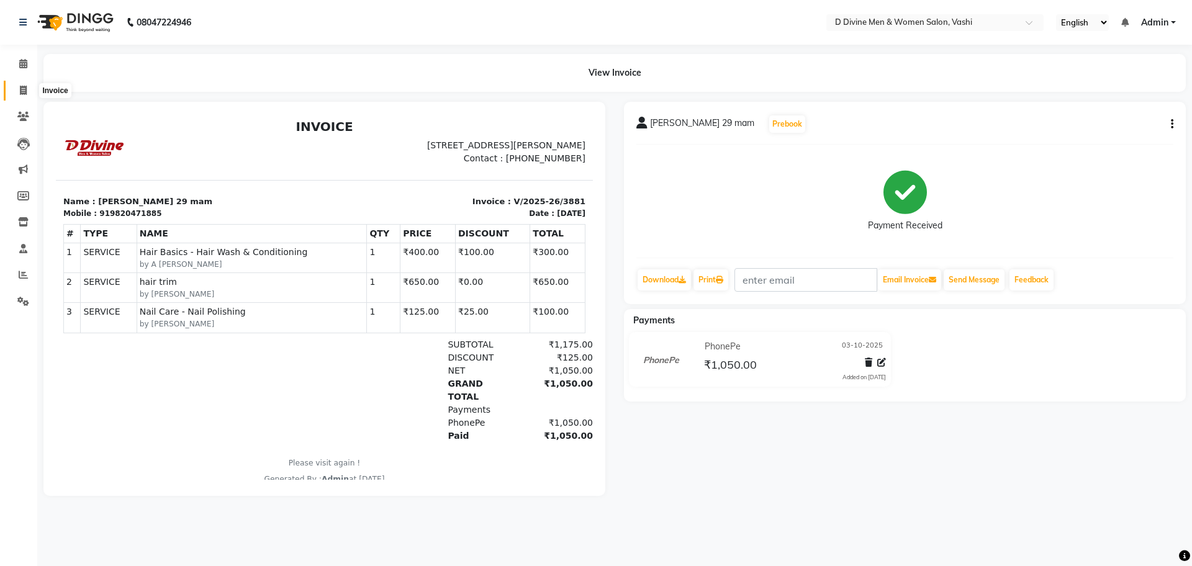
click at [20, 89] on icon at bounding box center [23, 90] width 7 height 9
select select "service"
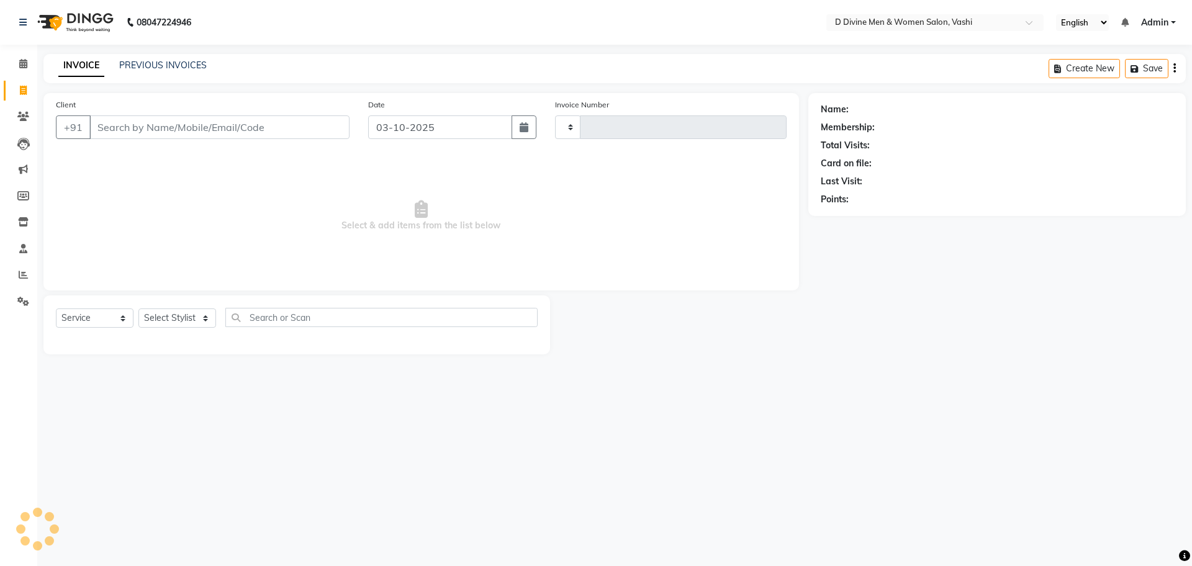
type input "3888"
select select "718"
select select "10981"
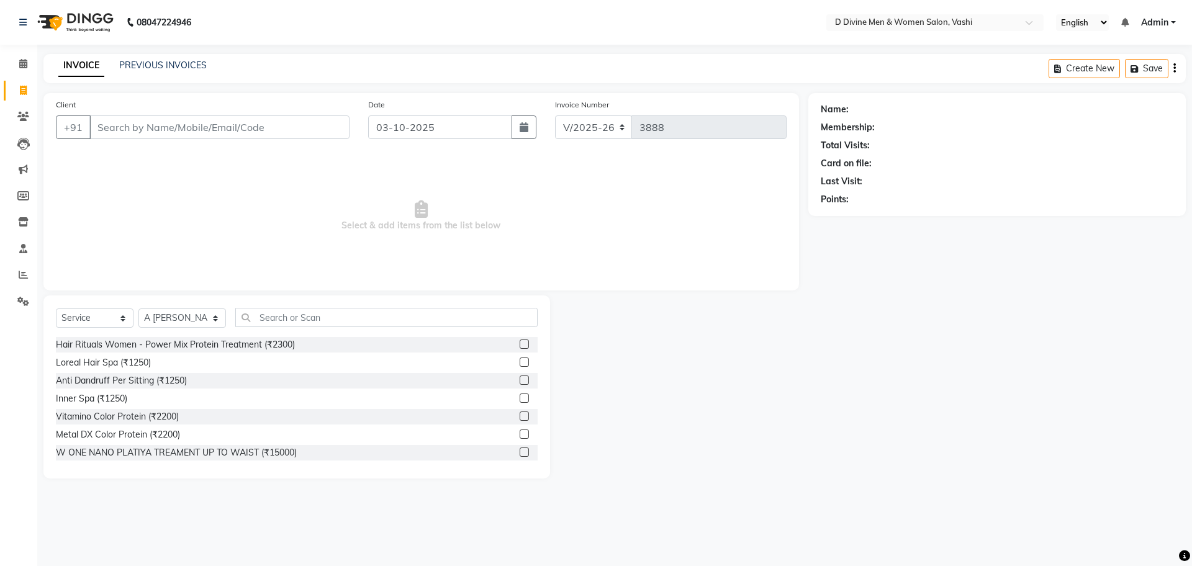
type input "d"
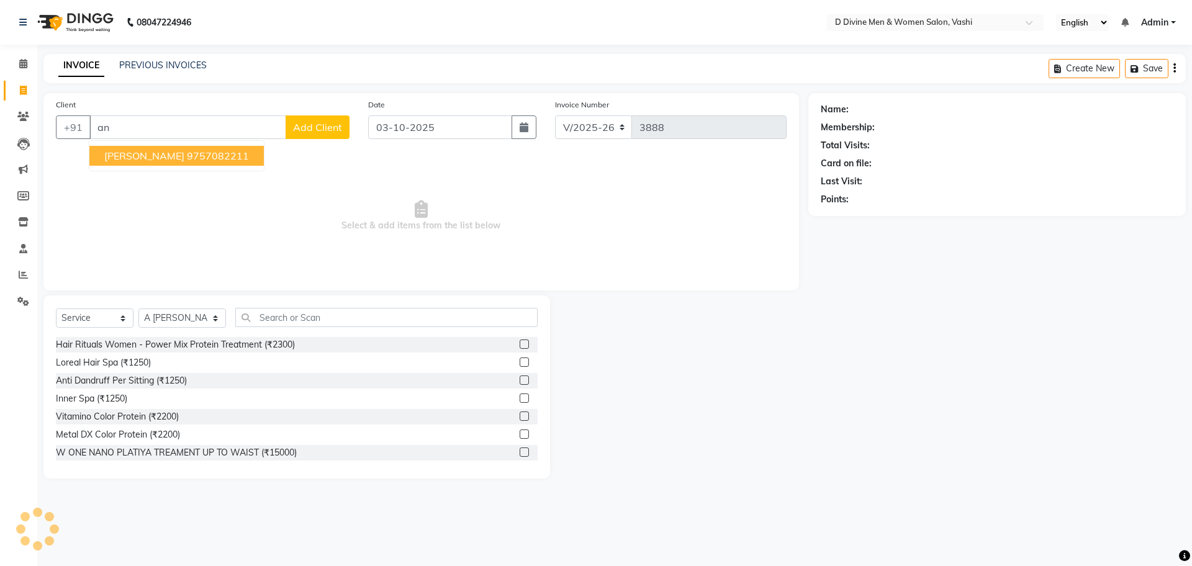
type input "a"
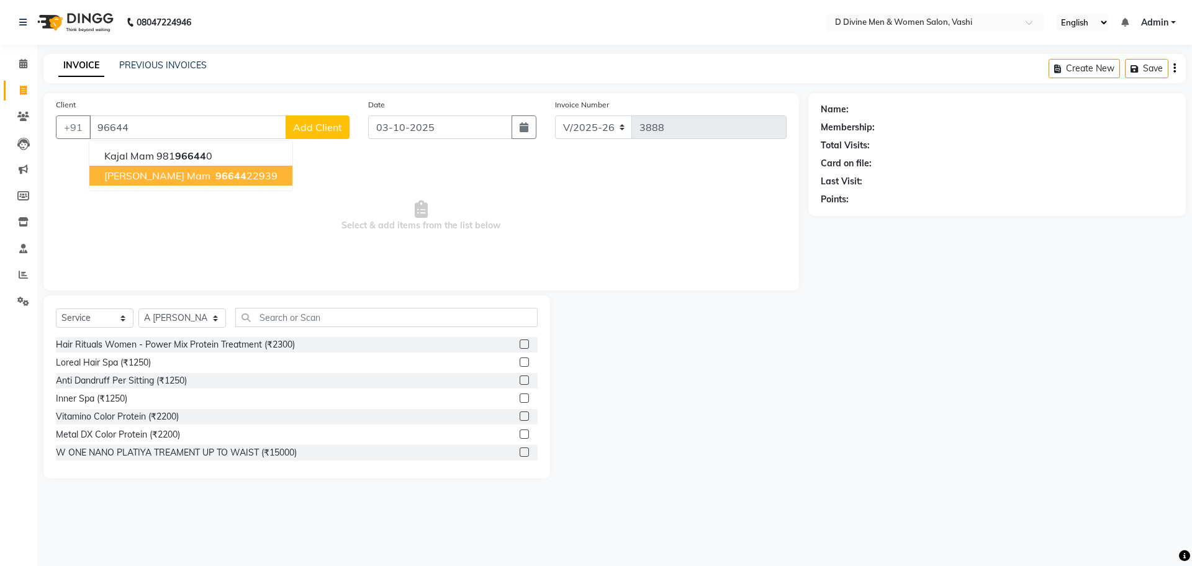
click at [142, 168] on button "aanita shukla mam 96644 22939" at bounding box center [190, 176] width 203 height 20
type input "9664422939"
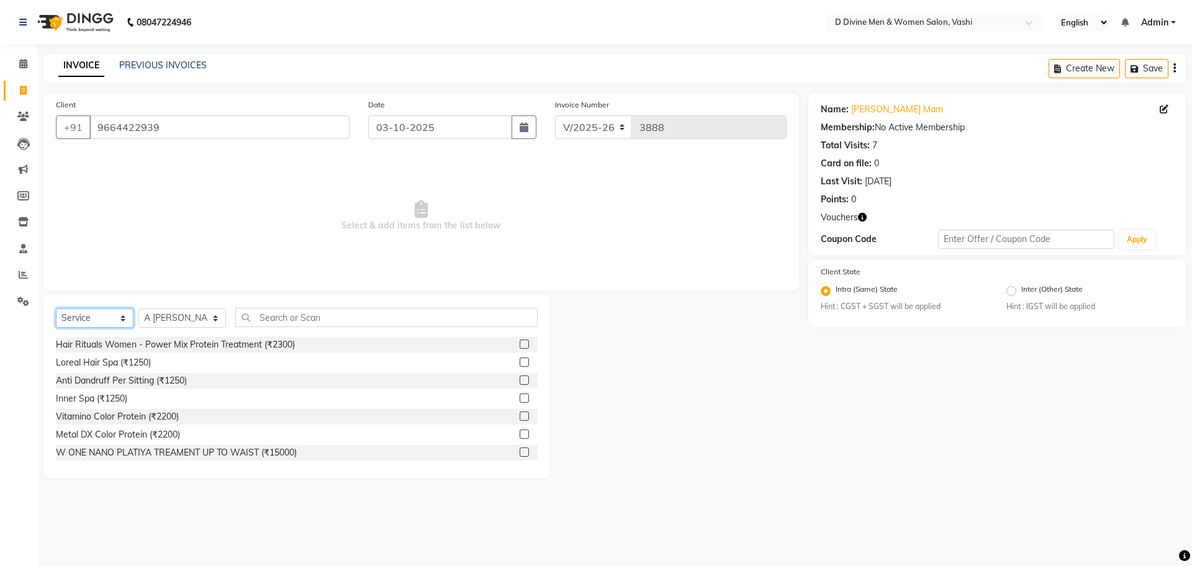
click at [127, 322] on select "Select Service Product Membership Package Voucher Prepaid Gift Card" at bounding box center [95, 318] width 78 height 19
click at [75, 311] on select "Select Service Product Membership Package Voucher Prepaid Gift Card" at bounding box center [95, 318] width 78 height 19
select select "V"
click at [56, 309] on select "Select Service Product Membership Package Voucher Prepaid Gift Card" at bounding box center [95, 318] width 78 height 19
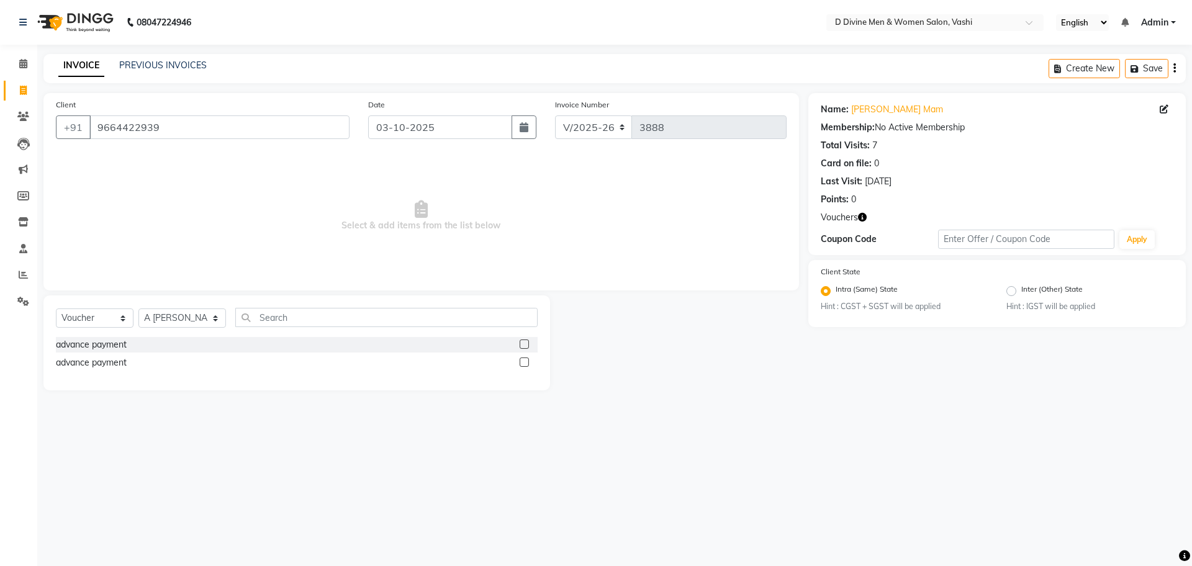
click at [527, 346] on label at bounding box center [524, 344] width 9 height 9
click at [527, 346] on input "checkbox" at bounding box center [524, 345] width 8 height 8
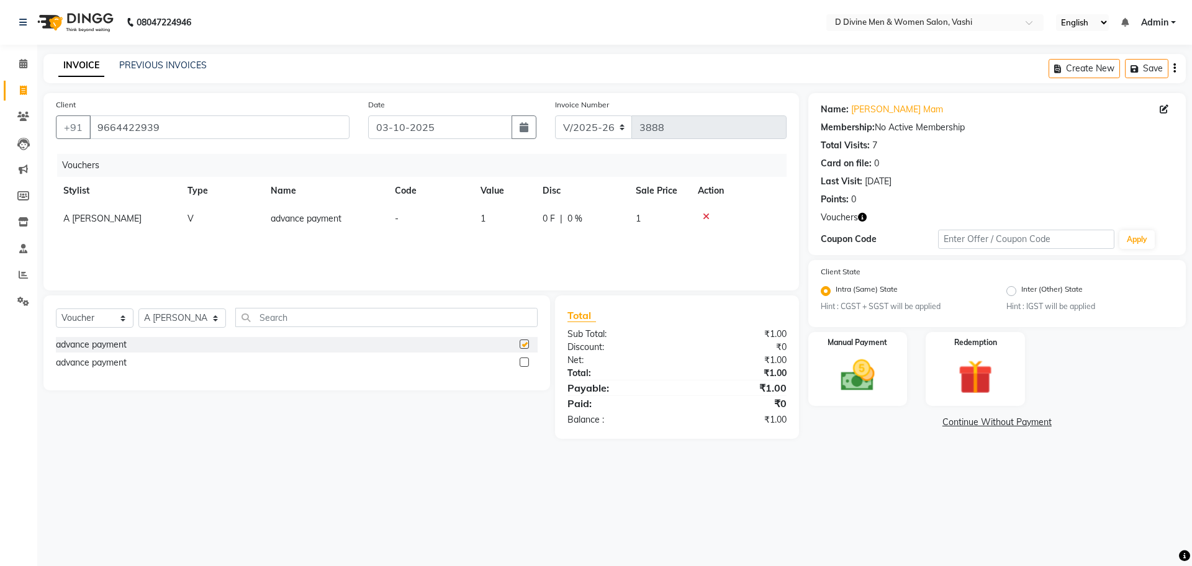
checkbox input "false"
click at [381, 223] on td "advance payment" at bounding box center [325, 219] width 124 height 28
click at [564, 233] on td "1" at bounding box center [535, 224] width 62 height 39
click at [560, 228] on td "1" at bounding box center [535, 224] width 62 height 39
click at [374, 220] on td at bounding box center [436, 224] width 133 height 39
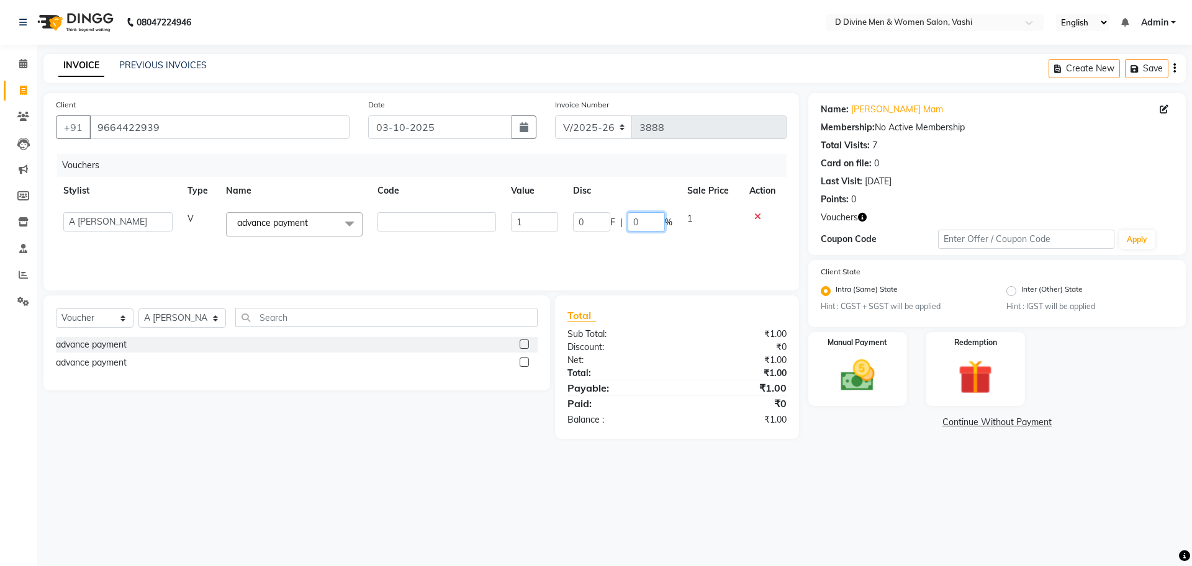
click at [641, 222] on input "0" at bounding box center [646, 221] width 37 height 19
click at [698, 220] on tr "A Sikandar Thakur Dharam Thakur Divine salon Jitendra Thakur Pranita Bhagat Pun…" at bounding box center [421, 224] width 731 height 39
click at [646, 216] on td "1" at bounding box center [659, 219] width 62 height 28
click at [697, 215] on td "1" at bounding box center [711, 224] width 62 height 39
click at [459, 224] on input "text" at bounding box center [437, 221] width 119 height 19
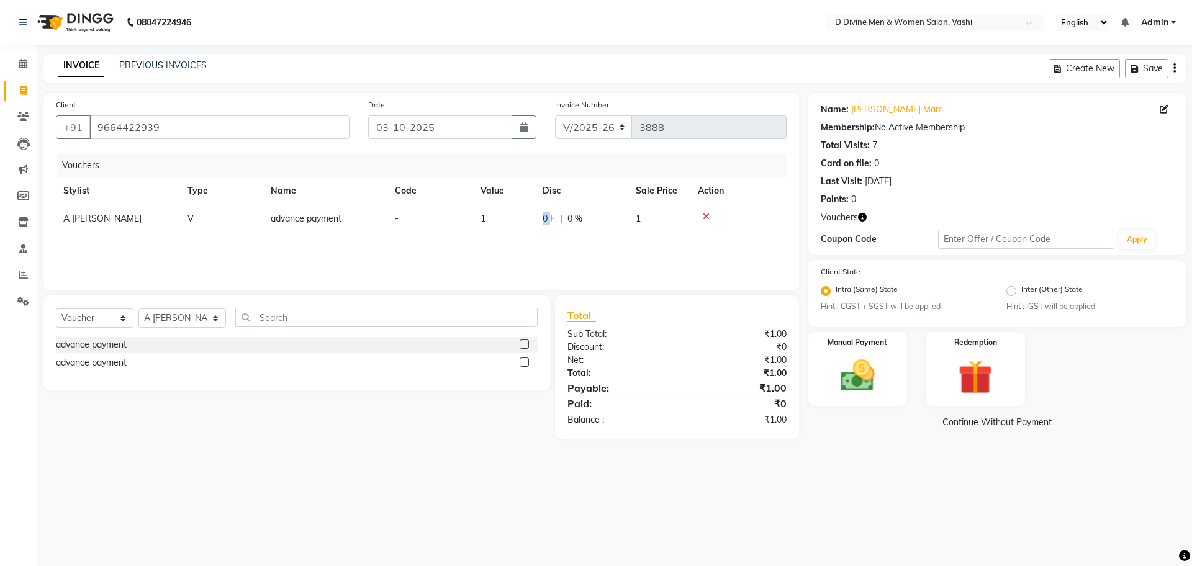
click at [543, 221] on span "0 F" at bounding box center [549, 218] width 12 height 13
click at [533, 222] on input "1" at bounding box center [534, 221] width 47 height 19
type input "500"
click at [520, 246] on div "Vouchers Stylist Type Name Code Value Disc Sale Price Action A Sikandar Thakur …" at bounding box center [421, 216] width 731 height 124
click at [894, 374] on div "Manual Payment" at bounding box center [857, 369] width 103 height 76
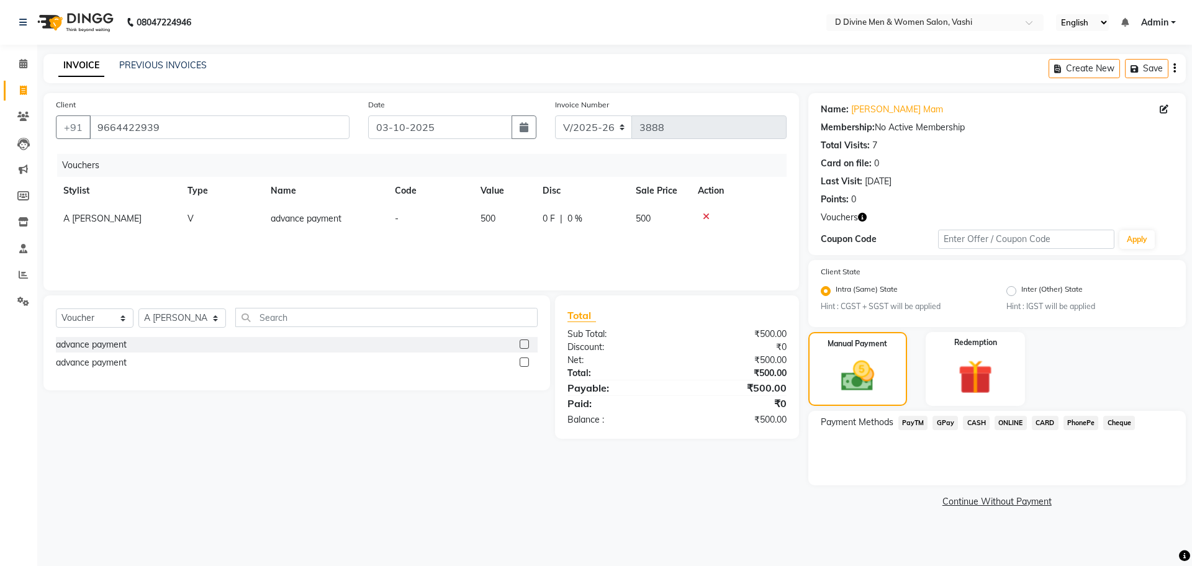
click at [473, 224] on td "500" at bounding box center [504, 219] width 62 height 28
click at [546, 224] on input "500" at bounding box center [534, 221] width 47 height 19
type input "5"
type input "1350"
click at [546, 240] on div "Vouchers Stylist Type Name Code Value Disc Sale Price Action A Sikandar Thakur …" at bounding box center [421, 216] width 731 height 124
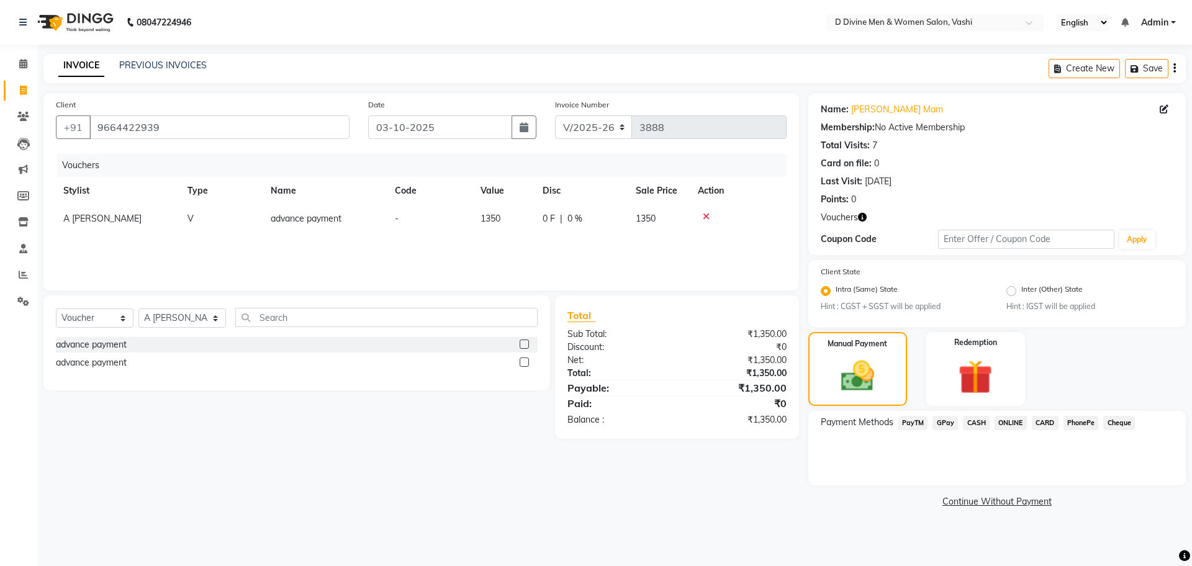
click at [1049, 425] on span "CARD" at bounding box center [1045, 423] width 27 height 14
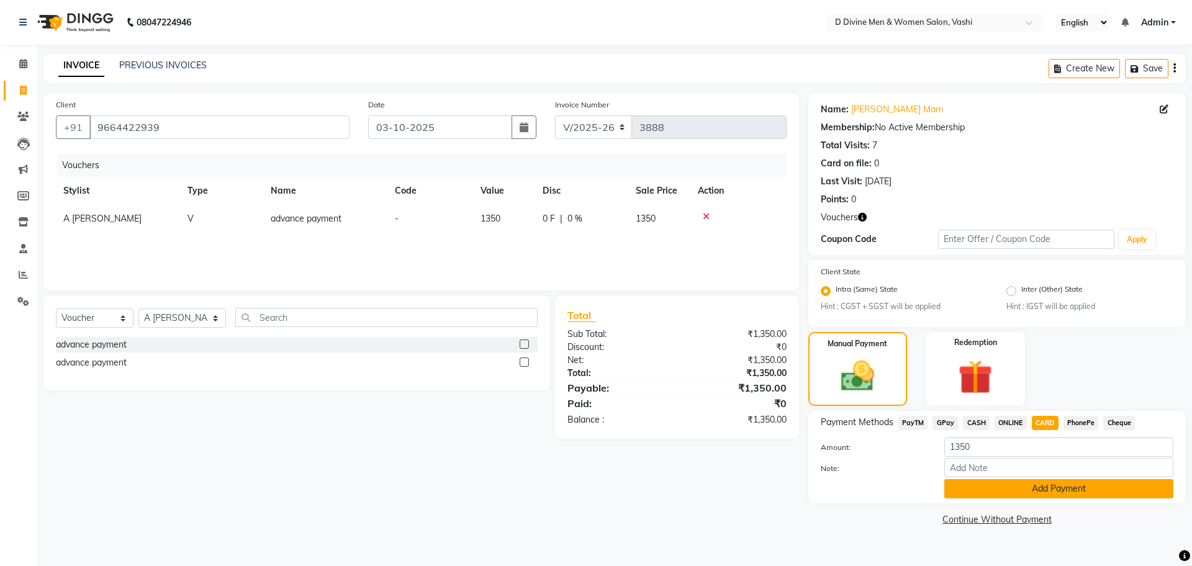
click at [1039, 485] on button "Add Payment" at bounding box center [1058, 488] width 229 height 19
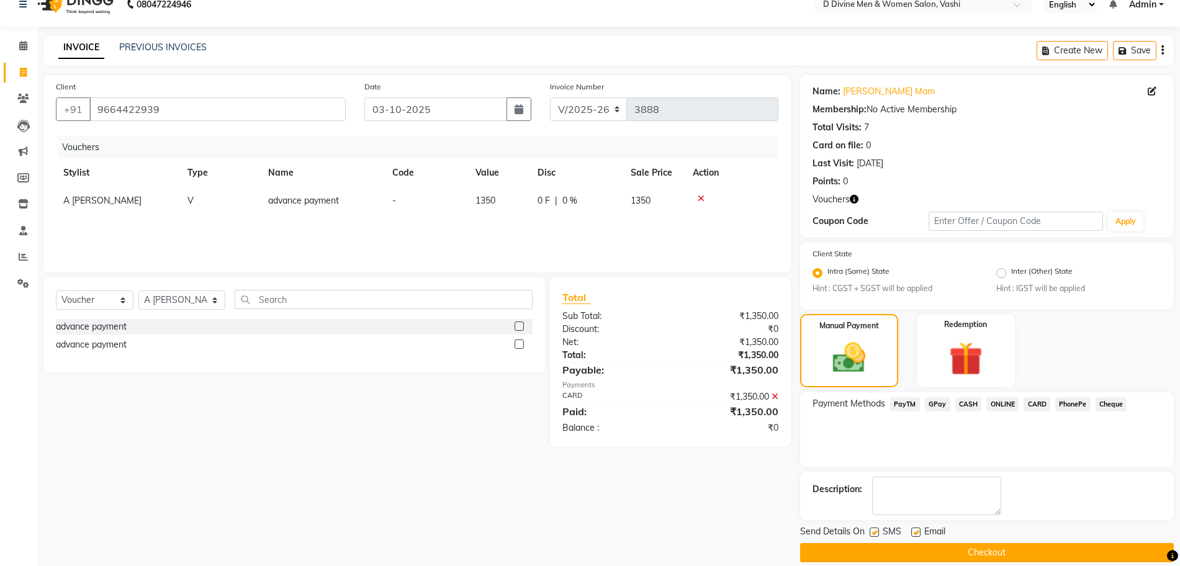
scroll to position [33, 0]
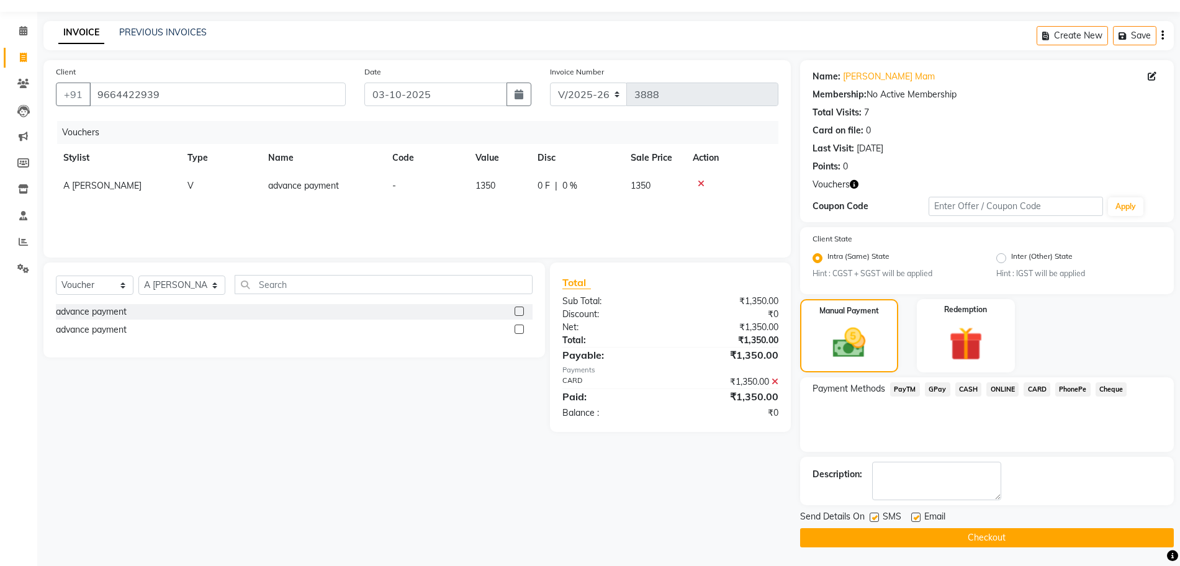
click at [96, 194] on td "A [PERSON_NAME]" at bounding box center [118, 186] width 124 height 28
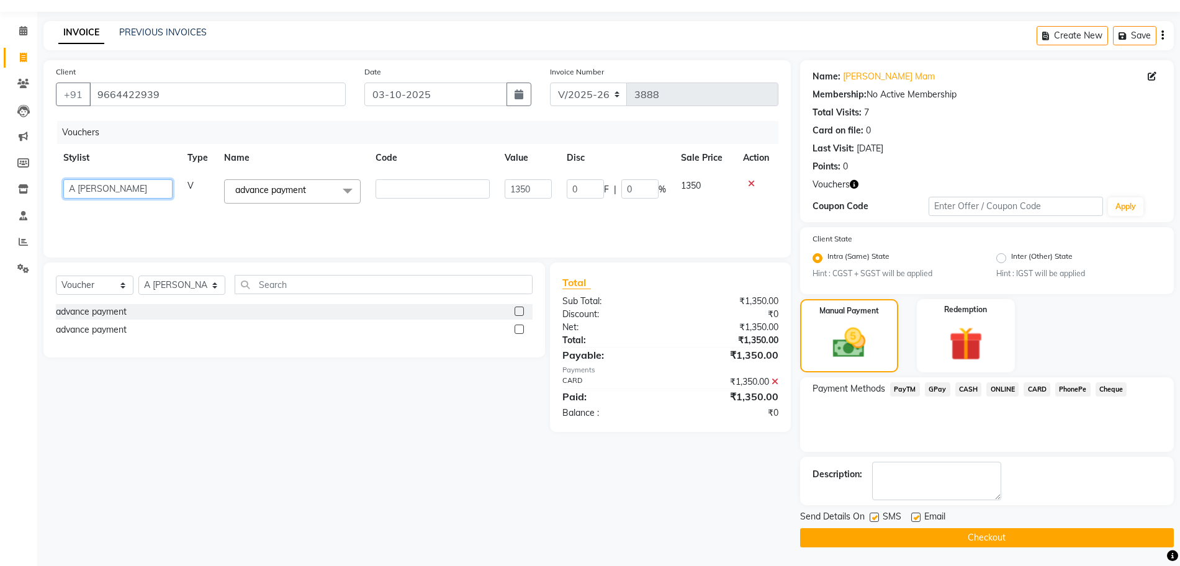
click at [102, 189] on select "A [PERSON_NAME] [PERSON_NAME] Divine salon [PERSON_NAME] [PERSON_NAME] [PERSON_…" at bounding box center [117, 188] width 109 height 19
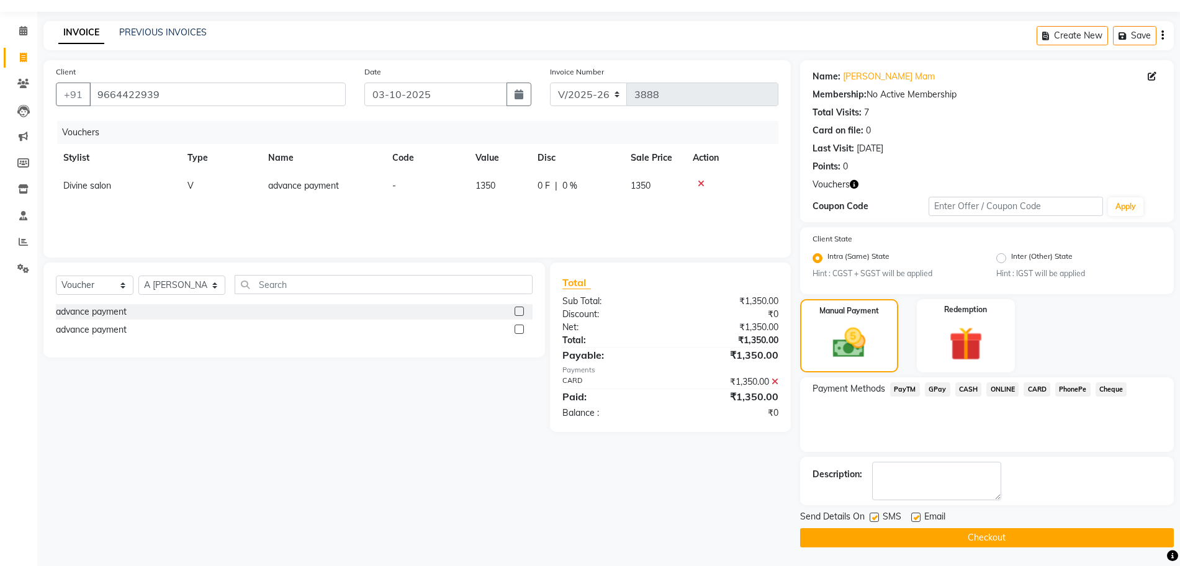
click at [1004, 532] on button "Checkout" at bounding box center [987, 537] width 374 height 19
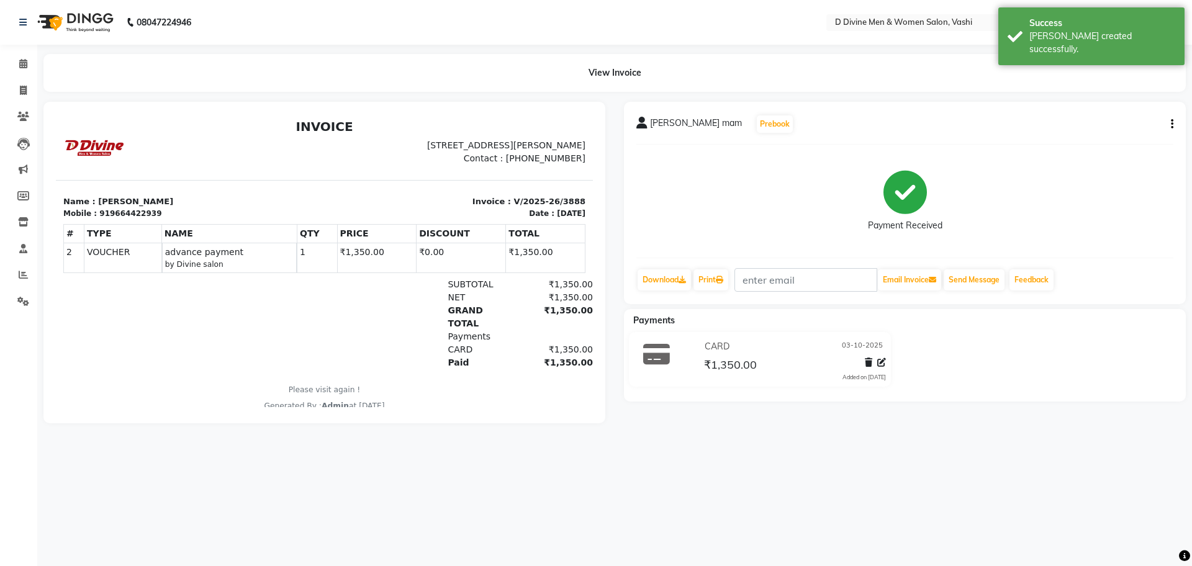
click at [1171, 124] on icon "button" at bounding box center [1172, 124] width 2 height 1
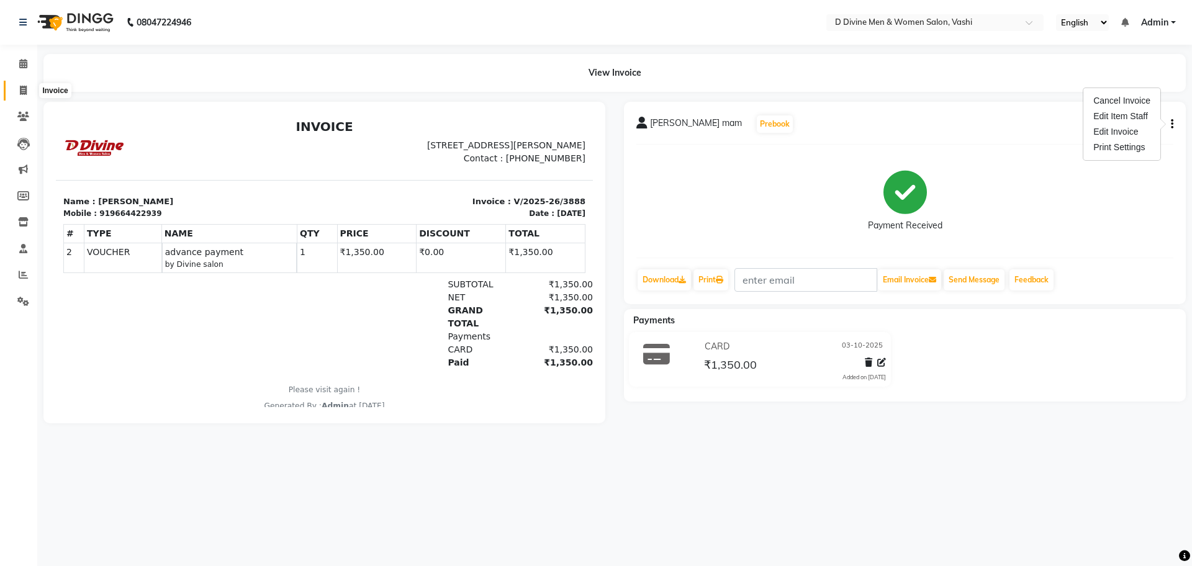
click at [14, 91] on span at bounding box center [23, 91] width 22 height 14
select select "718"
select select "service"
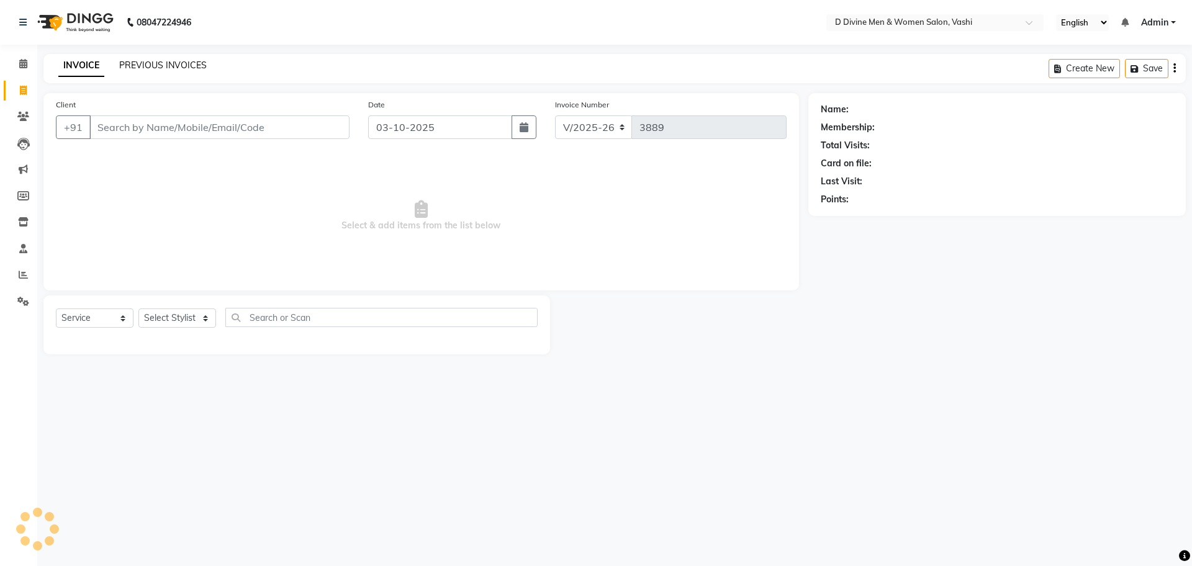
select select "10981"
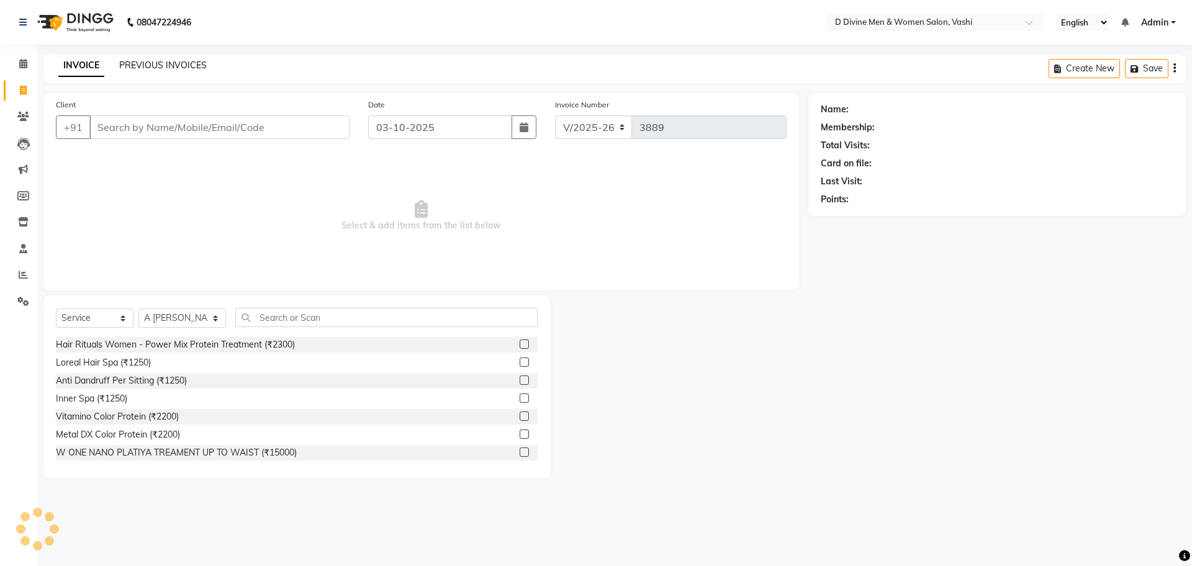
click at [133, 66] on link "PREVIOUS INVOICES" at bounding box center [163, 65] width 88 height 11
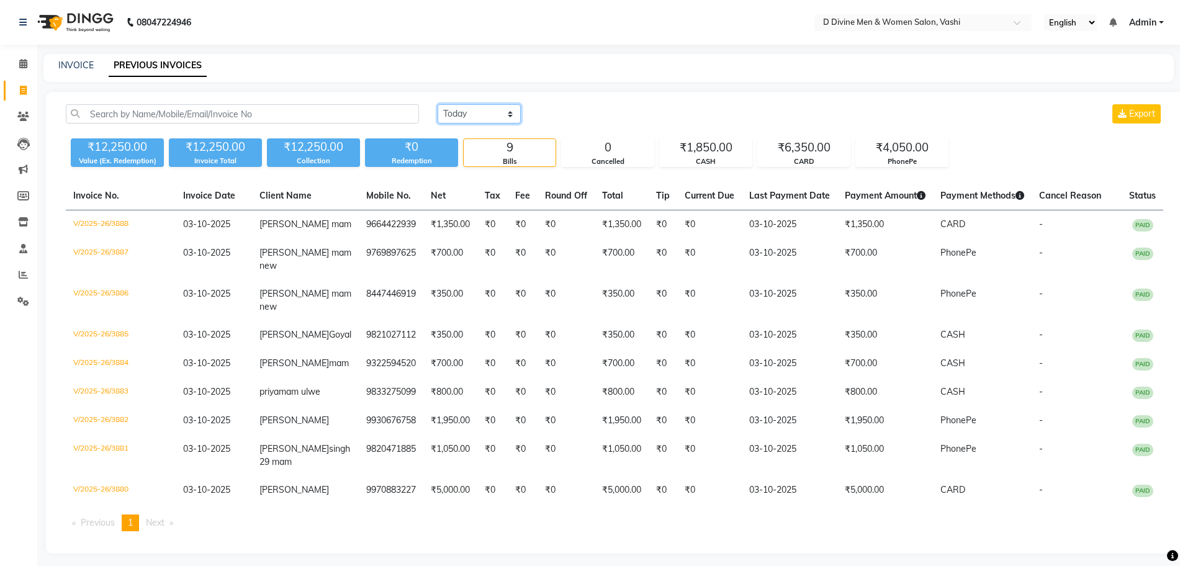
click at [477, 112] on select "[DATE] [DATE] Custom Range" at bounding box center [479, 113] width 83 height 19
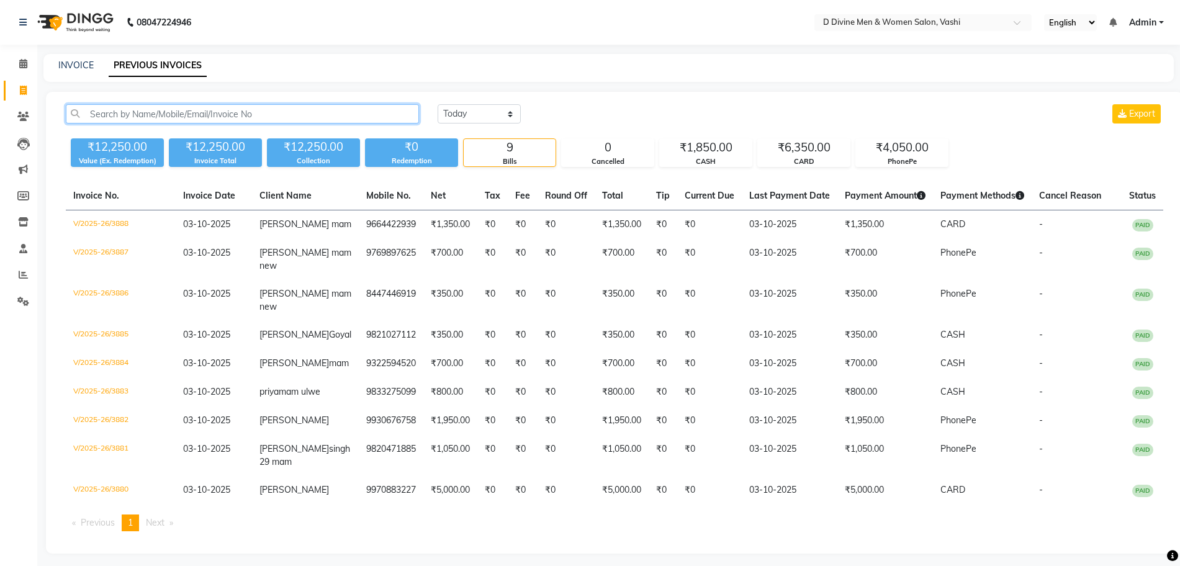
click at [183, 114] on input "text" at bounding box center [242, 113] width 353 height 19
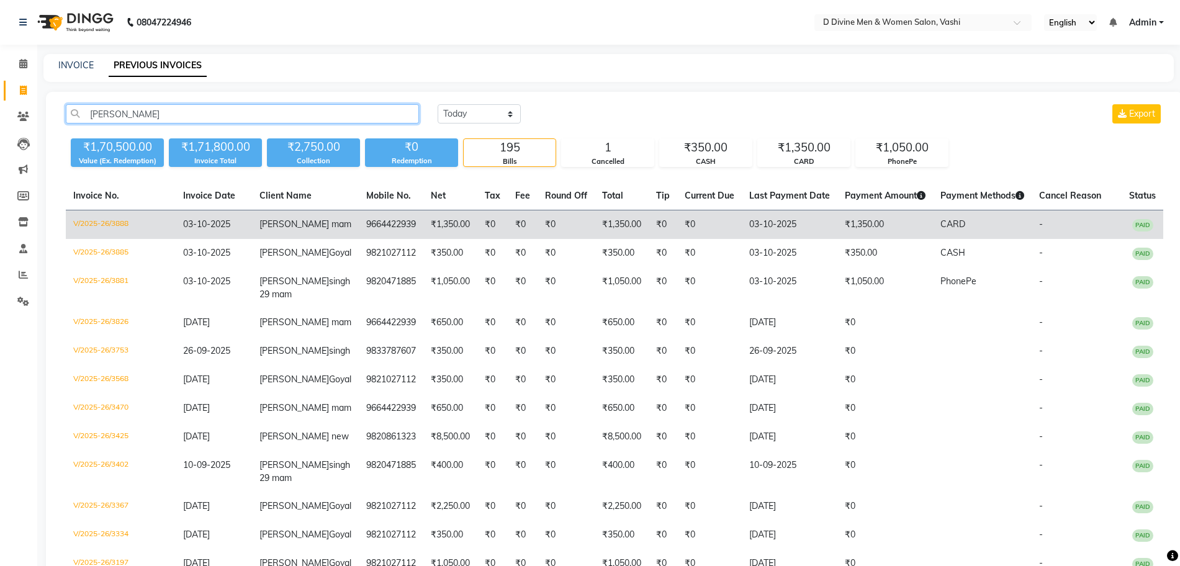
type input "[PERSON_NAME]"
click at [381, 230] on td "9664422939" at bounding box center [391, 224] width 65 height 29
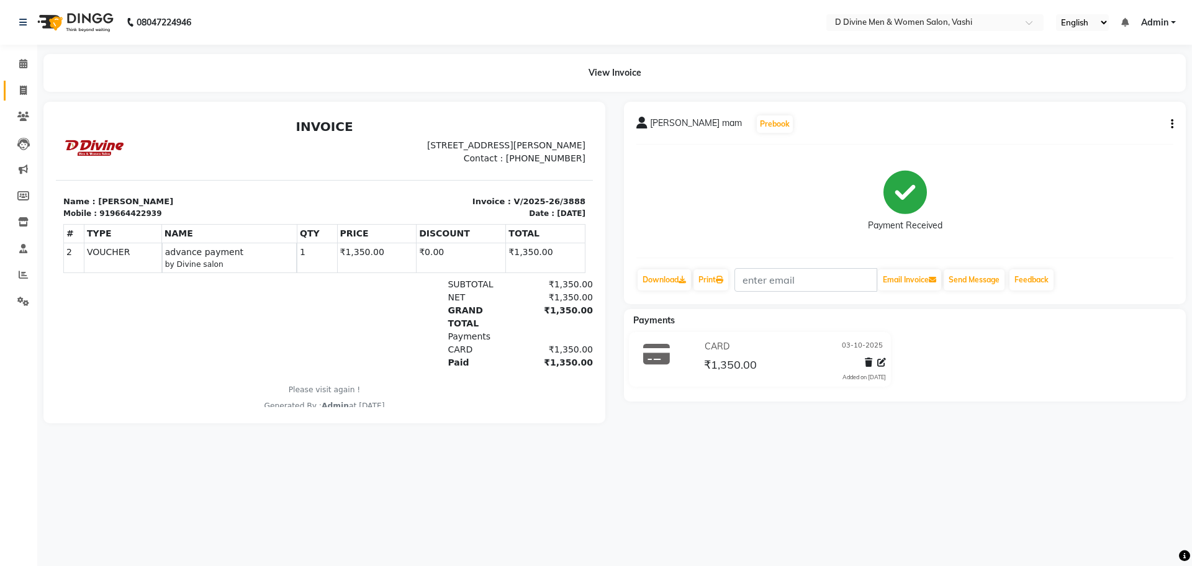
click at [6, 93] on link "Invoice" at bounding box center [19, 91] width 30 height 20
select select "718"
select select "service"
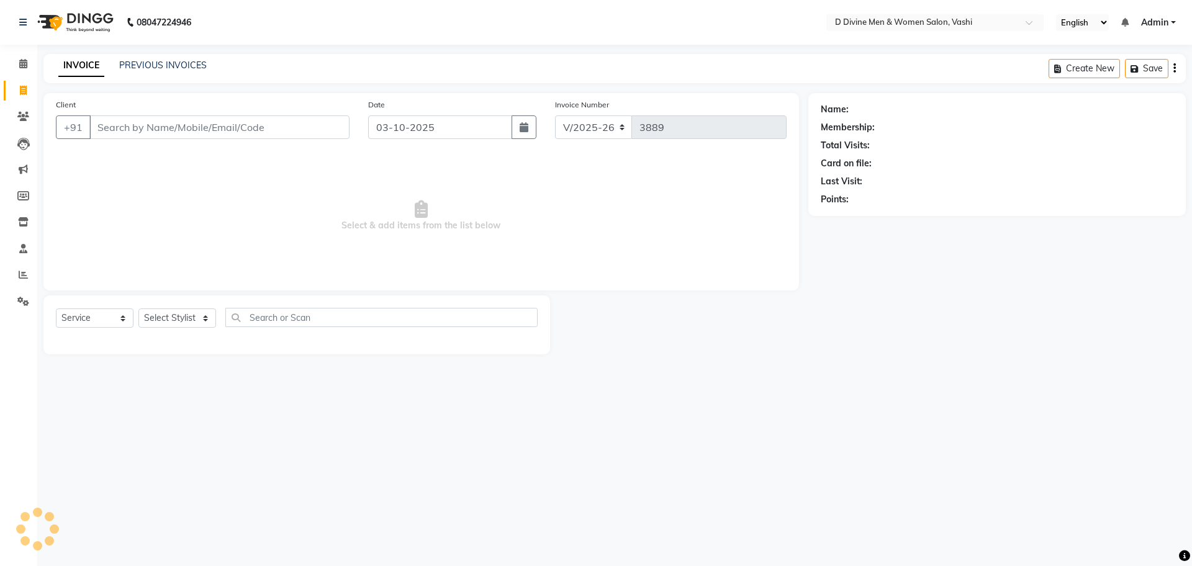
select select "10981"
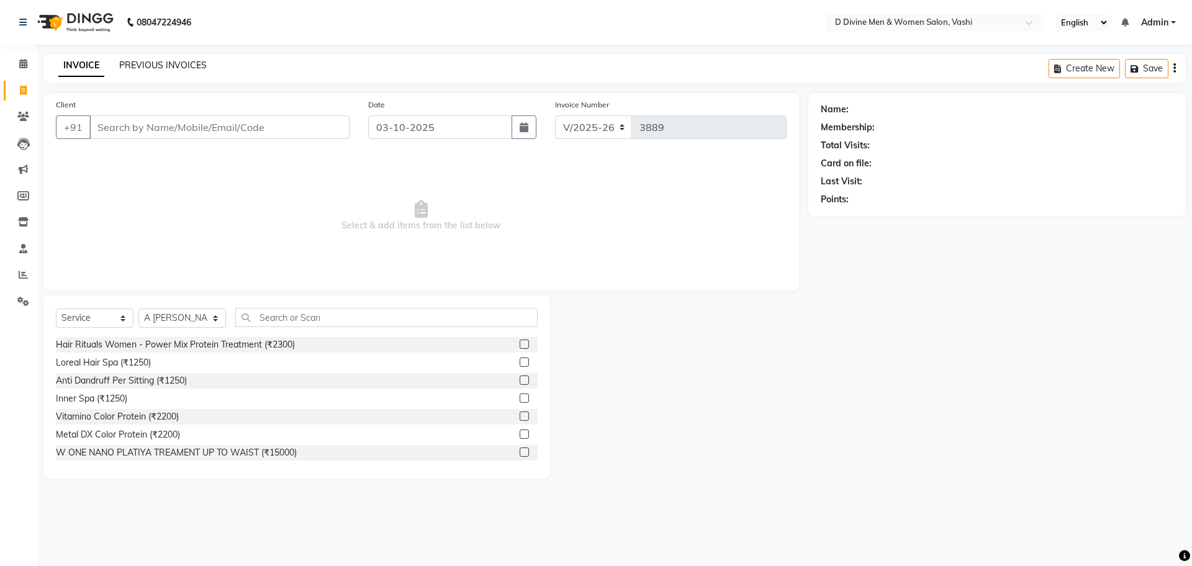
click at [186, 63] on link "PREVIOUS INVOICES" at bounding box center [163, 65] width 88 height 11
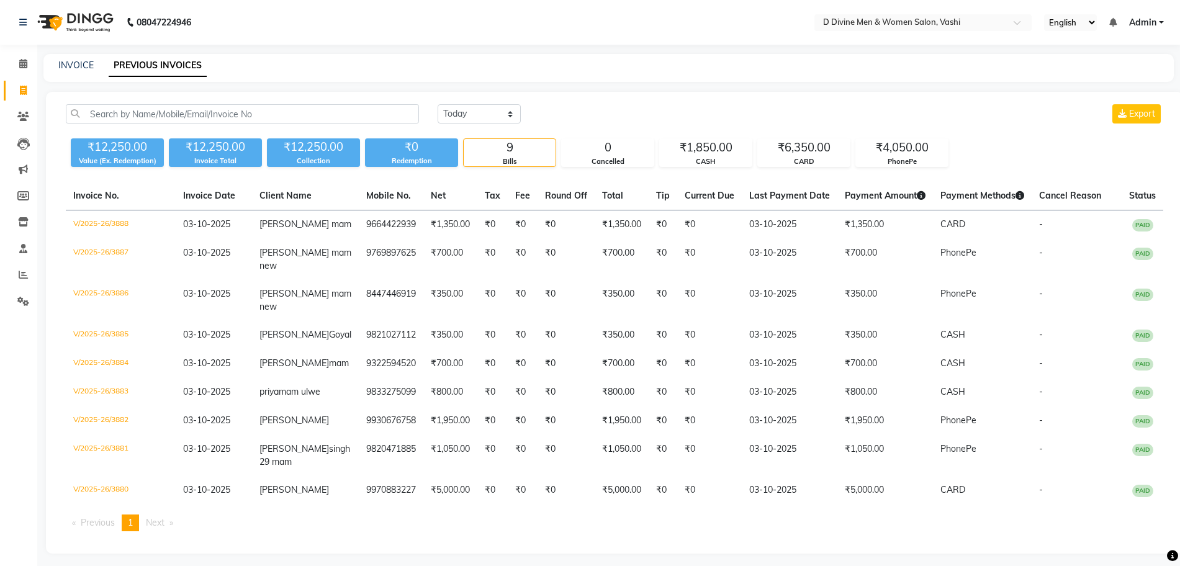
click at [466, 103] on div "[DATE] [DATE] Custom Range Export ₹12,250.00 Value (Ex. Redemption) ₹12,250.00 …" at bounding box center [614, 323] width 1137 height 462
drag, startPoint x: 466, startPoint y: 103, endPoint x: 468, endPoint y: 117, distance: 13.7
click at [466, 104] on select "[DATE] [DATE] Custom Range" at bounding box center [479, 113] width 83 height 19
select select "[DATE]"
click at [438, 104] on select "[DATE] [DATE] Custom Range" at bounding box center [479, 113] width 83 height 19
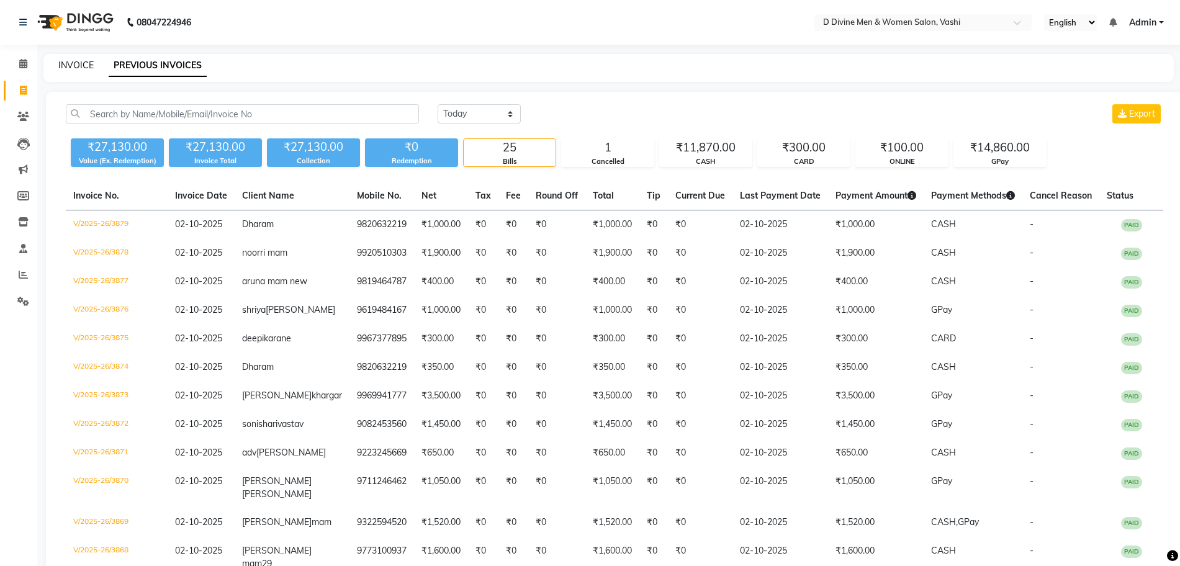
click at [83, 70] on link "INVOICE" at bounding box center [75, 65] width 35 height 11
select select "718"
select select "service"
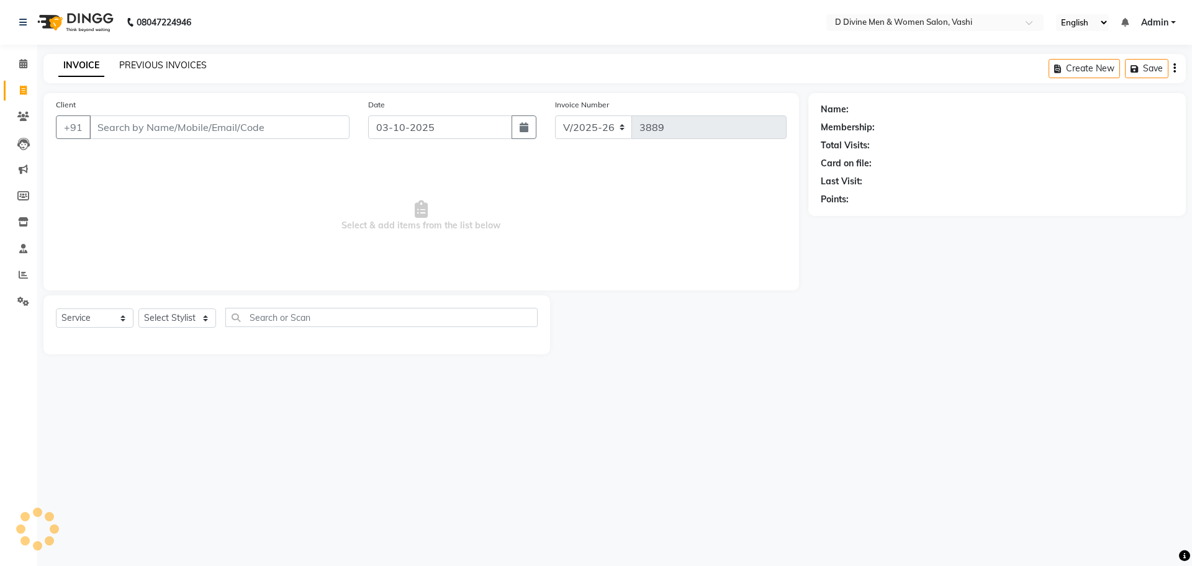
select select "10981"
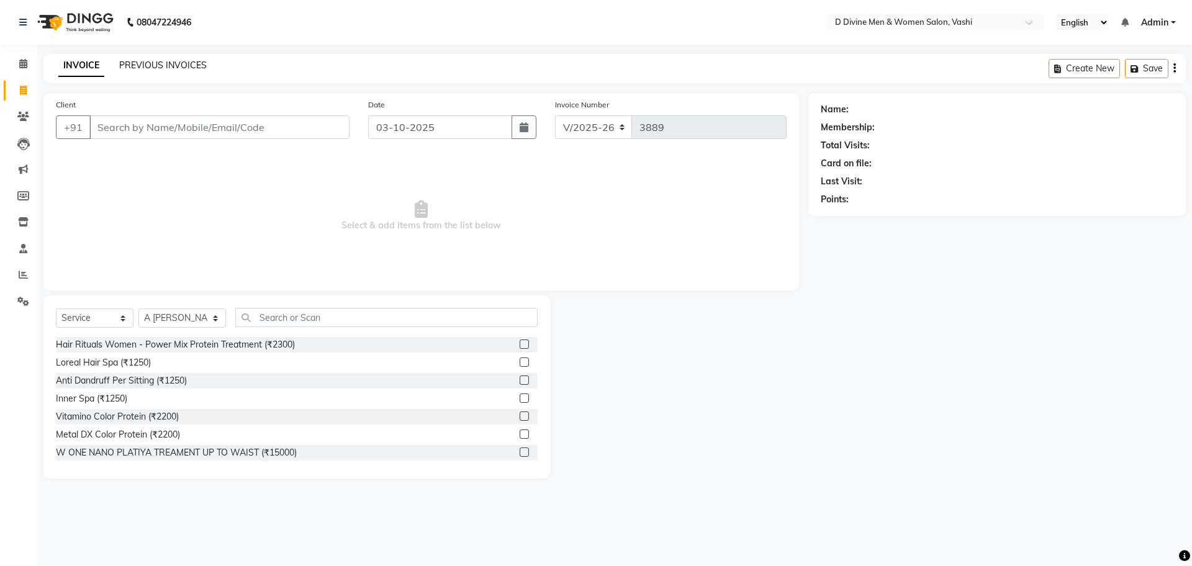
click at [151, 65] on link "PREVIOUS INVOICES" at bounding box center [163, 65] width 88 height 11
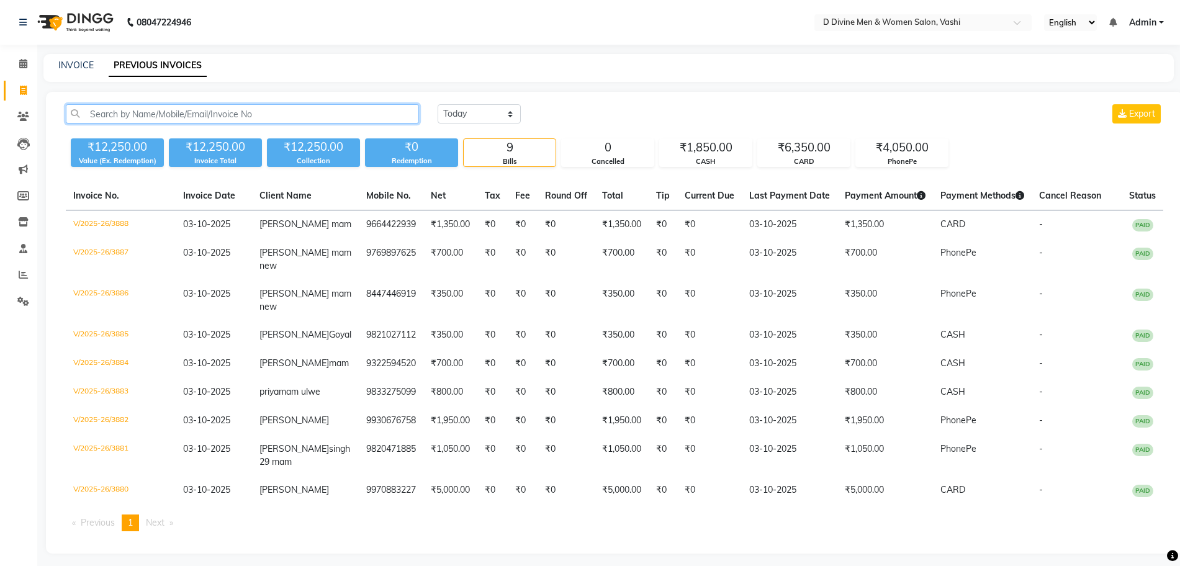
click at [156, 119] on input "text" at bounding box center [242, 113] width 353 height 19
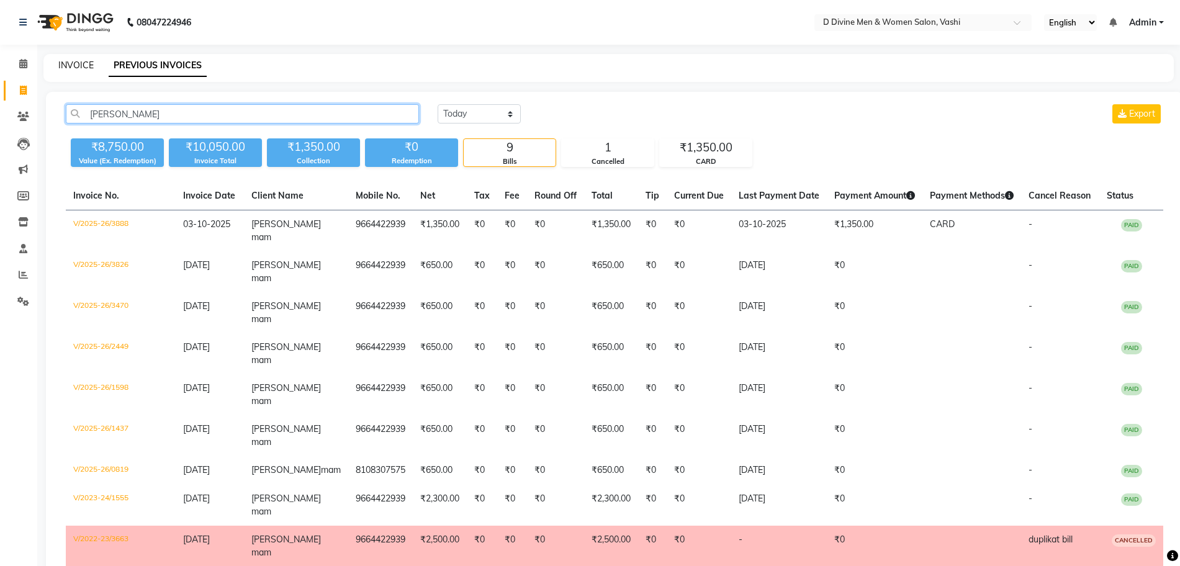
type input "[PERSON_NAME]"
click at [76, 68] on link "INVOICE" at bounding box center [75, 65] width 35 height 11
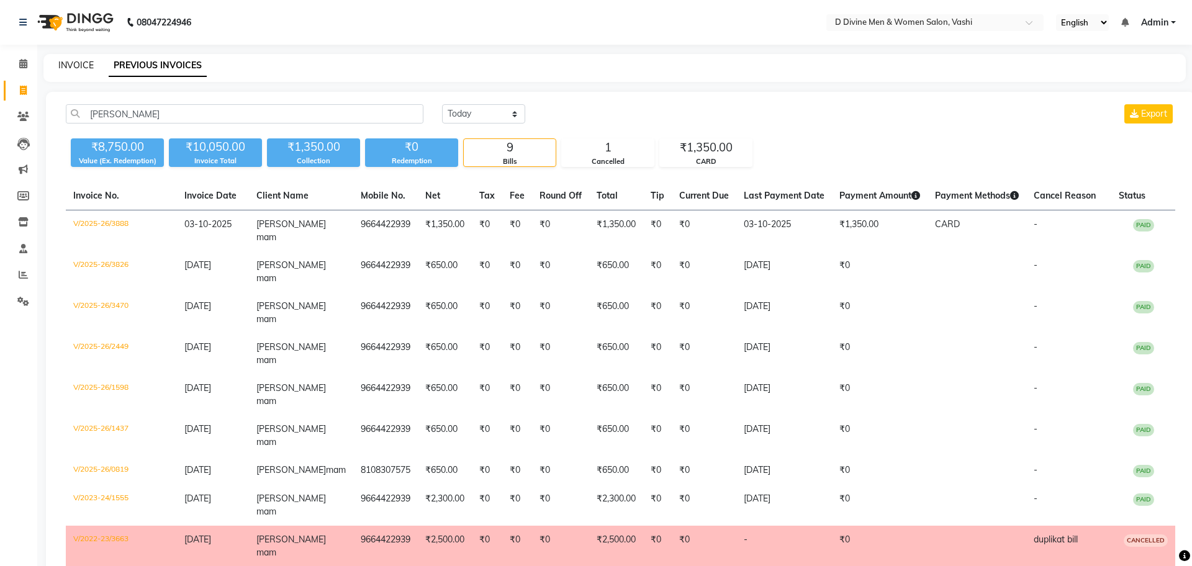
select select "718"
select select "service"
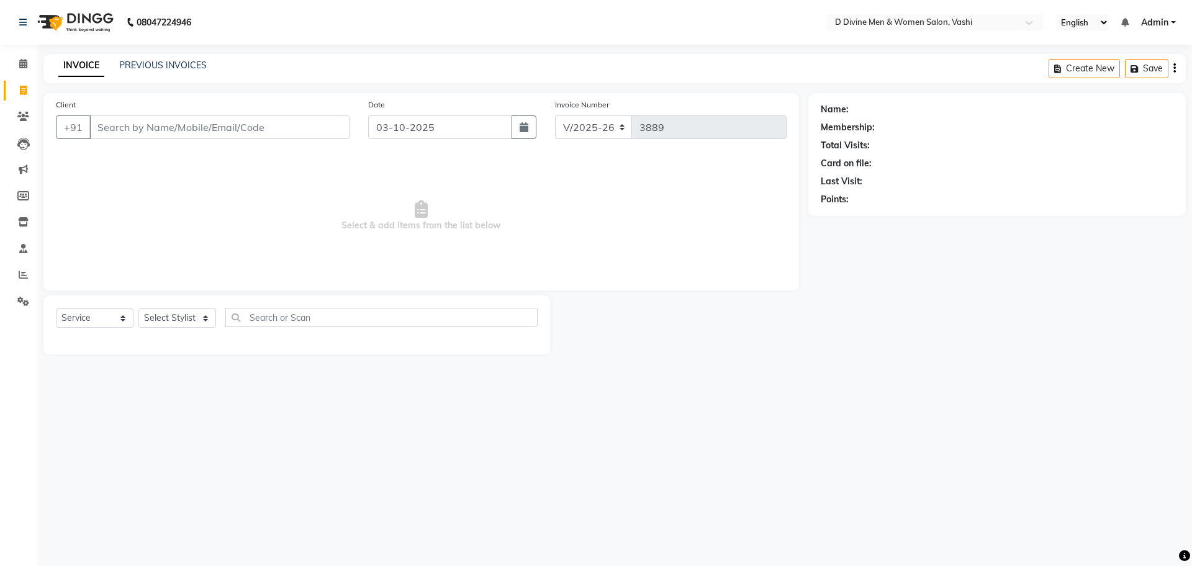
select select "10981"
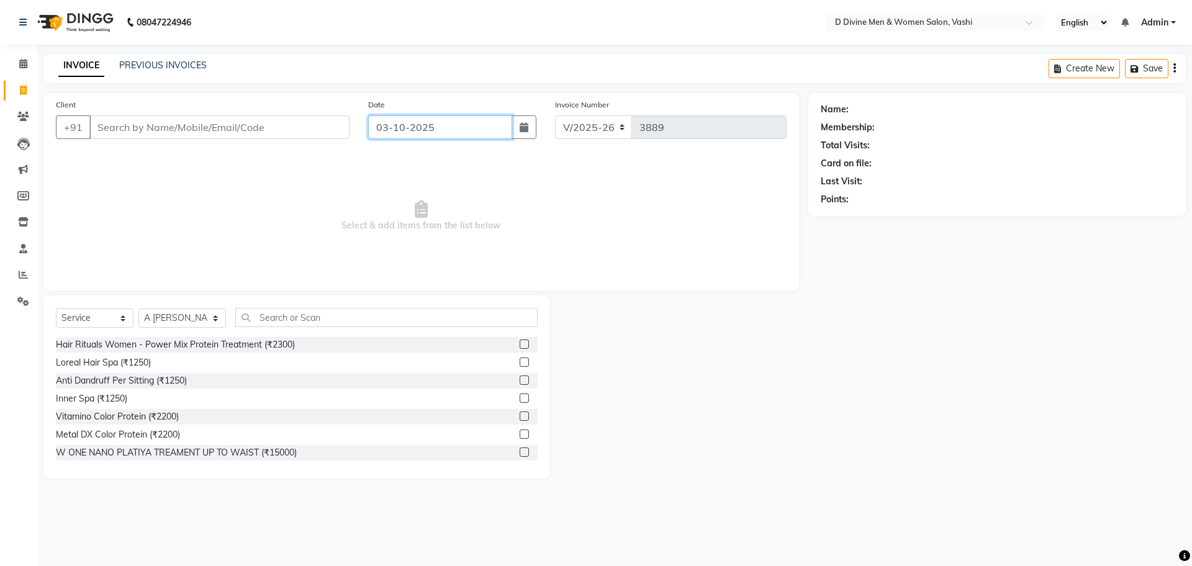
click at [478, 130] on input "03-10-2025" at bounding box center [440, 127] width 145 height 24
select select "10"
select select "2025"
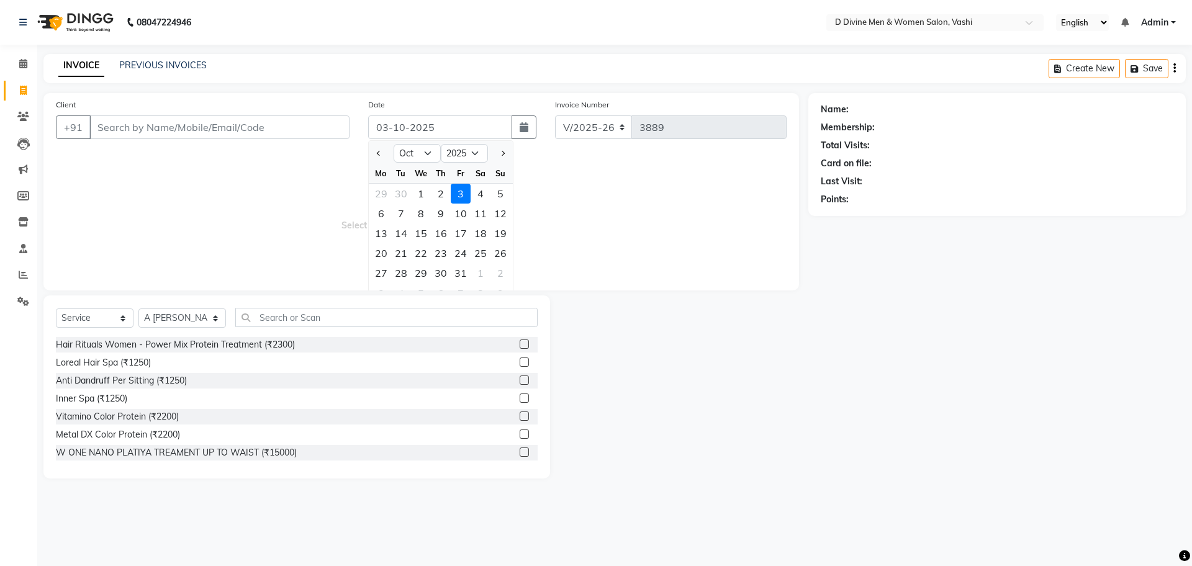
click at [373, 155] on div at bounding box center [381, 153] width 25 height 20
click at [377, 146] on button "Previous month" at bounding box center [379, 153] width 11 height 20
select select "9"
click at [398, 273] on div "30" at bounding box center [401, 273] width 20 height 20
type input "[DATE]"
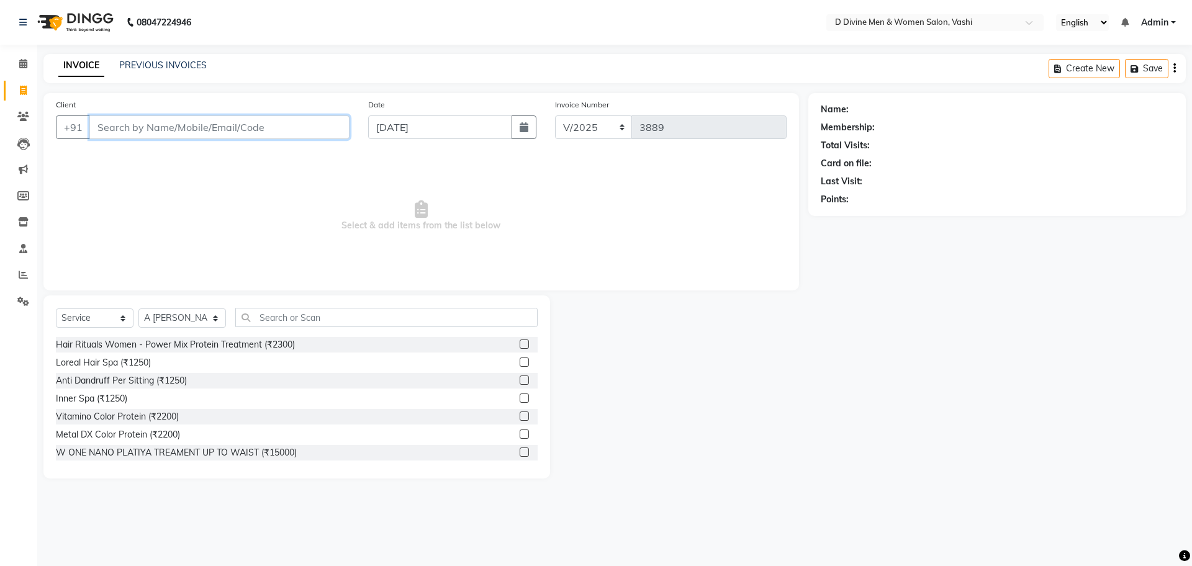
click at [256, 123] on input "Client" at bounding box center [219, 127] width 260 height 24
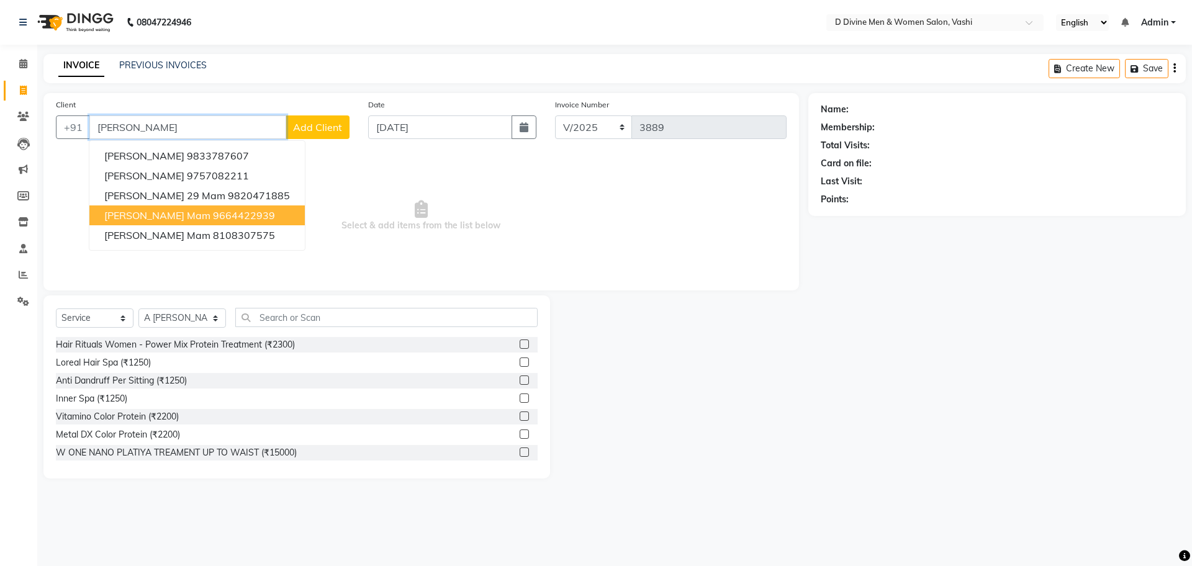
click at [238, 216] on ngb-highlight "9664422939" at bounding box center [244, 215] width 62 height 12
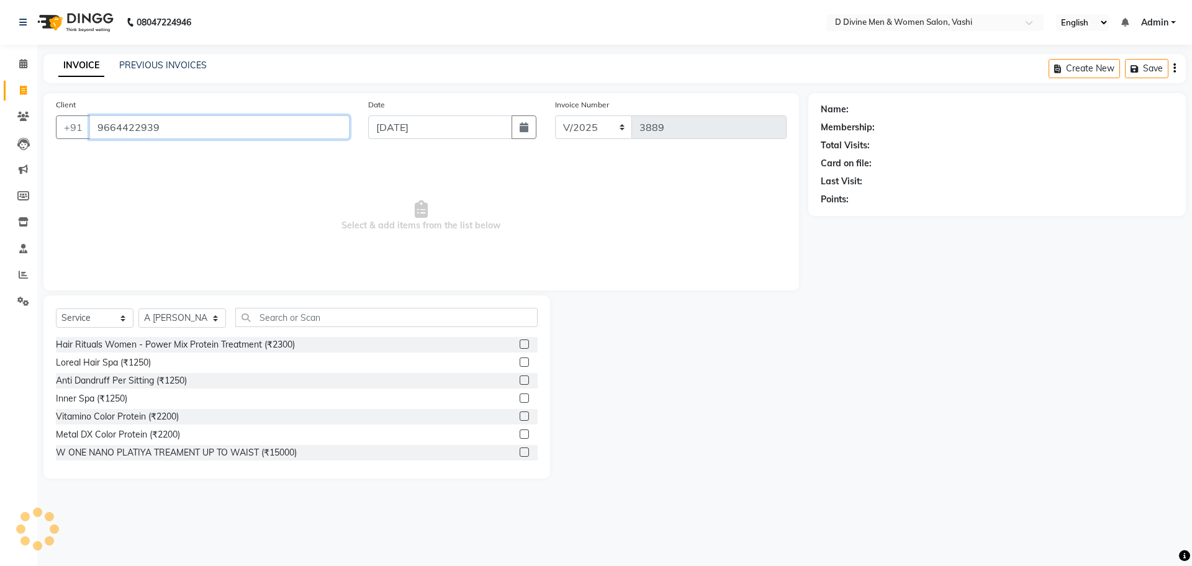
type input "9664422939"
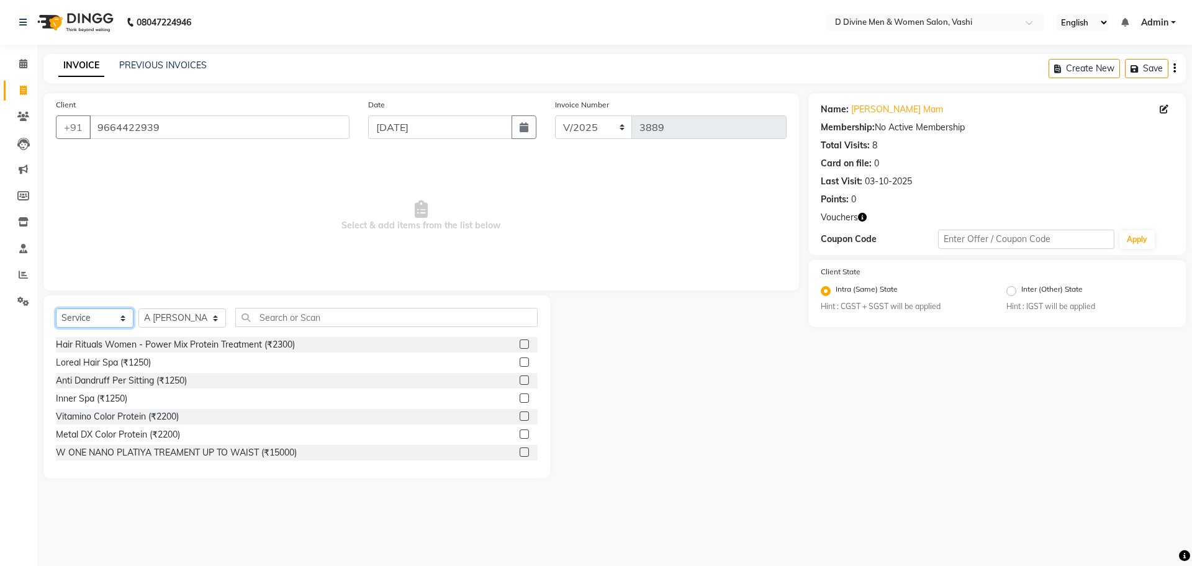
click at [93, 320] on select "Select Service Product Membership Package Voucher Prepaid Gift Card" at bounding box center [95, 318] width 78 height 19
select select "V"
click at [56, 309] on select "Select Service Product Membership Package Voucher Prepaid Gift Card" at bounding box center [95, 318] width 78 height 19
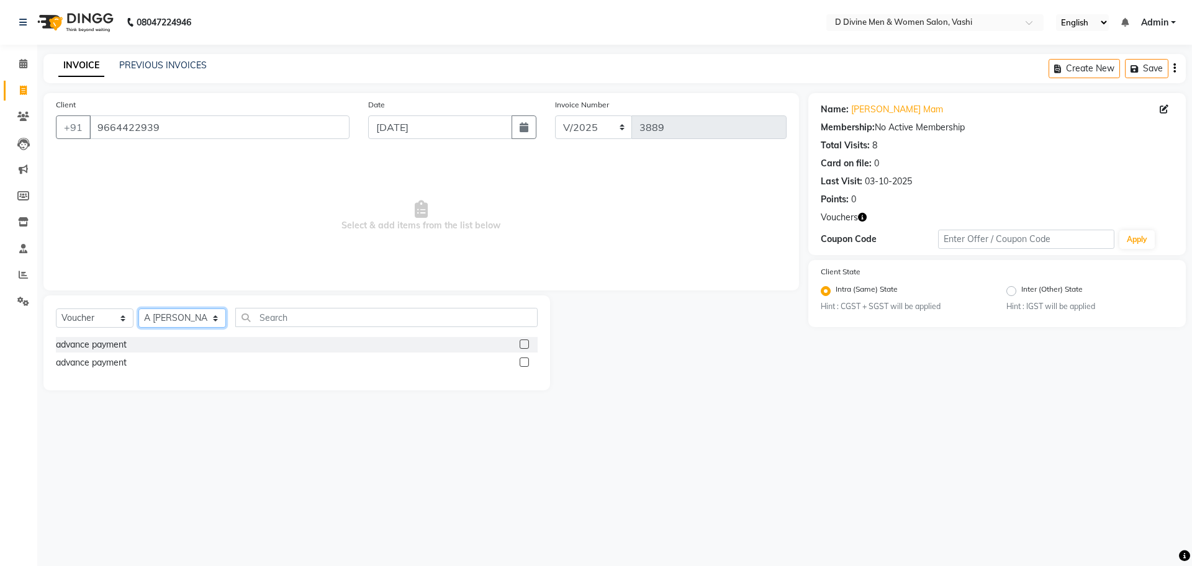
click at [191, 315] on select "Select Stylist A [PERSON_NAME] [PERSON_NAME] Divine salon [PERSON_NAME] [PERSON…" at bounding box center [182, 318] width 88 height 19
click at [522, 345] on label at bounding box center [524, 344] width 9 height 9
click at [522, 345] on input "checkbox" at bounding box center [524, 345] width 8 height 8
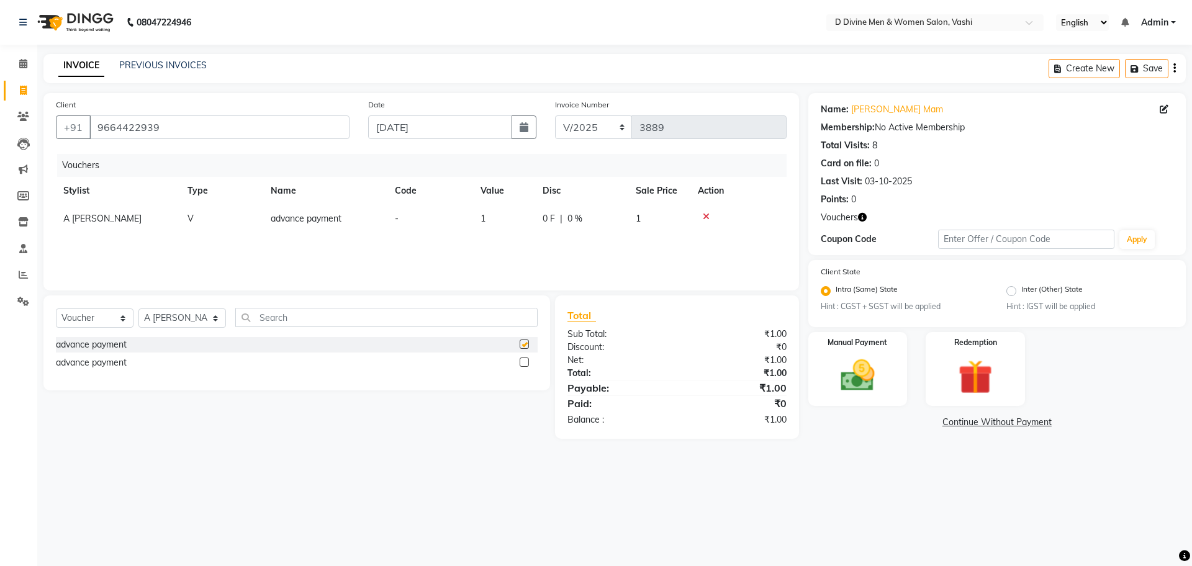
checkbox input "false"
click at [93, 220] on span "A [PERSON_NAME]" at bounding box center [102, 218] width 78 height 11
click at [93, 220] on select "A [PERSON_NAME] [PERSON_NAME] Divine salon [PERSON_NAME] [PERSON_NAME] [PERSON_…" at bounding box center [117, 221] width 109 height 19
click at [514, 220] on td "1" at bounding box center [504, 219] width 62 height 28
select select "11392"
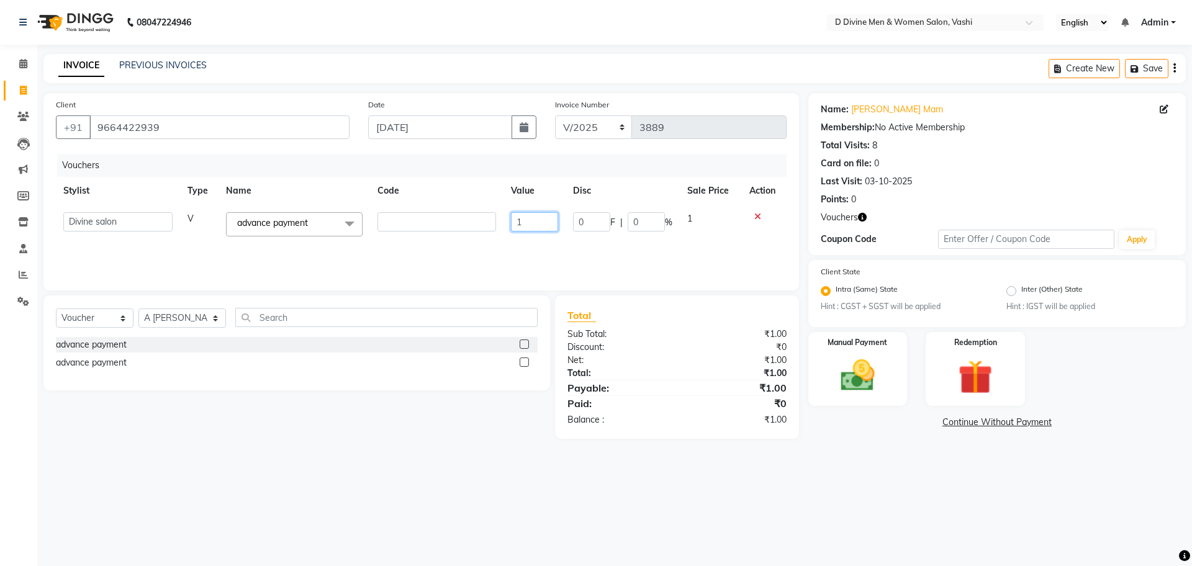
click at [539, 224] on input "1" at bounding box center [534, 221] width 47 height 19
type input "650"
click at [533, 266] on div "Vouchers Stylist Type Name Code Value Disc Sale Price Action Divine salon V adv…" at bounding box center [421, 216] width 731 height 124
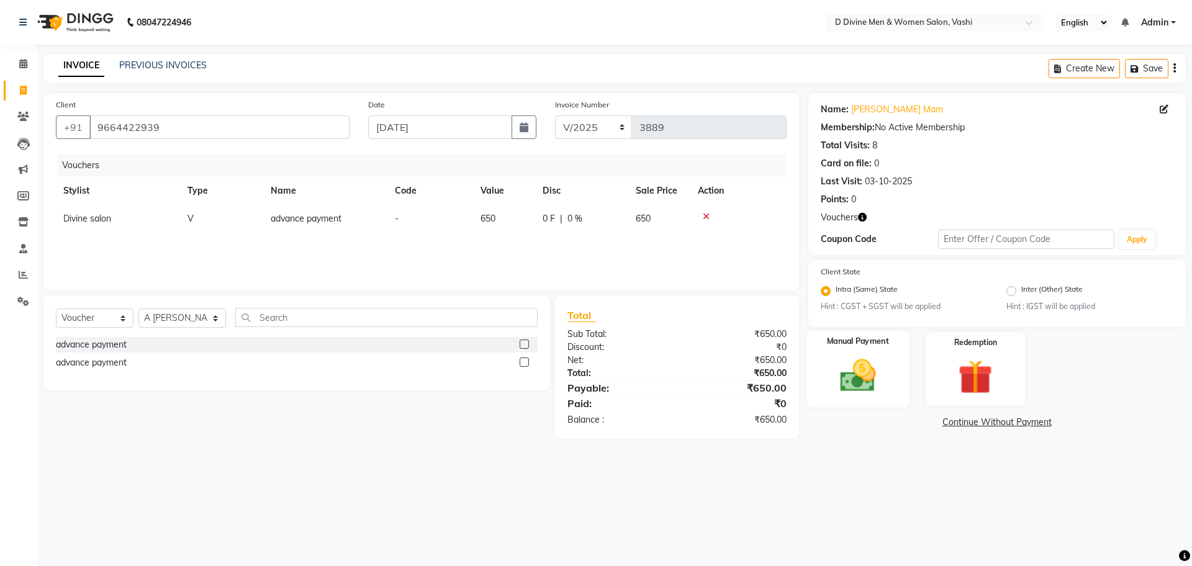
click at [867, 384] on img at bounding box center [858, 376] width 58 height 41
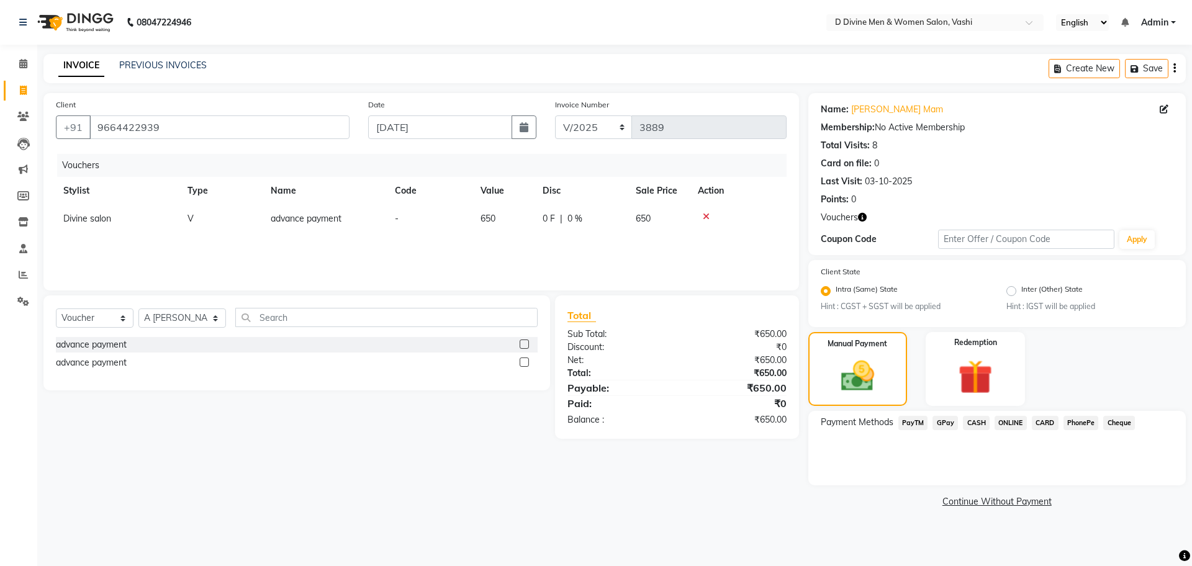
click at [1038, 421] on span "CARD" at bounding box center [1045, 423] width 27 height 14
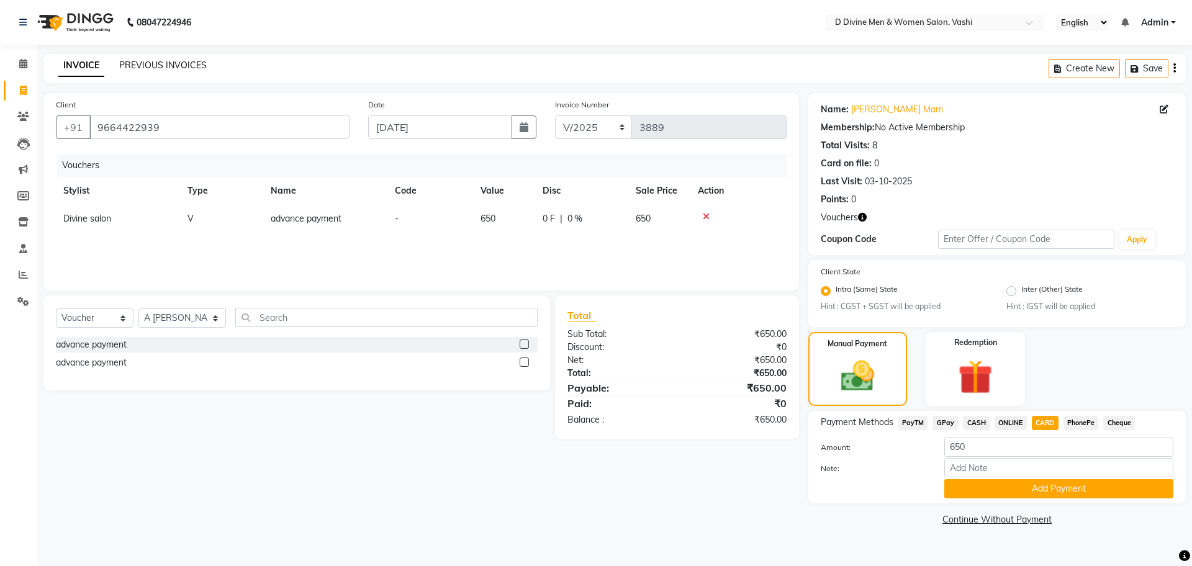
click at [161, 70] on link "PREVIOUS INVOICES" at bounding box center [163, 65] width 88 height 11
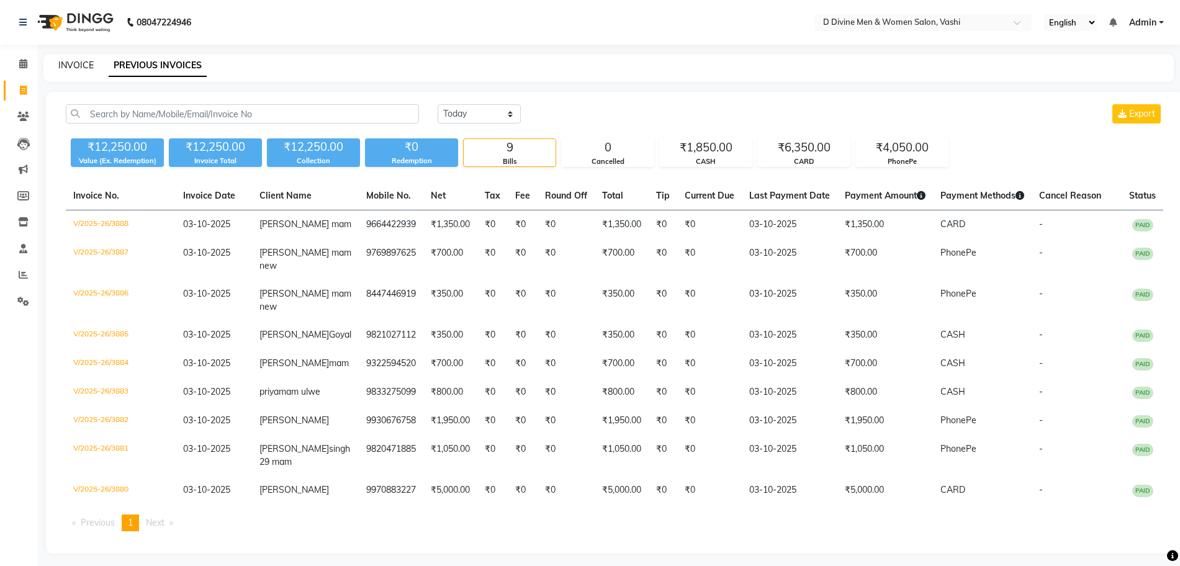
click at [91, 70] on link "INVOICE" at bounding box center [75, 65] width 35 height 11
select select "service"
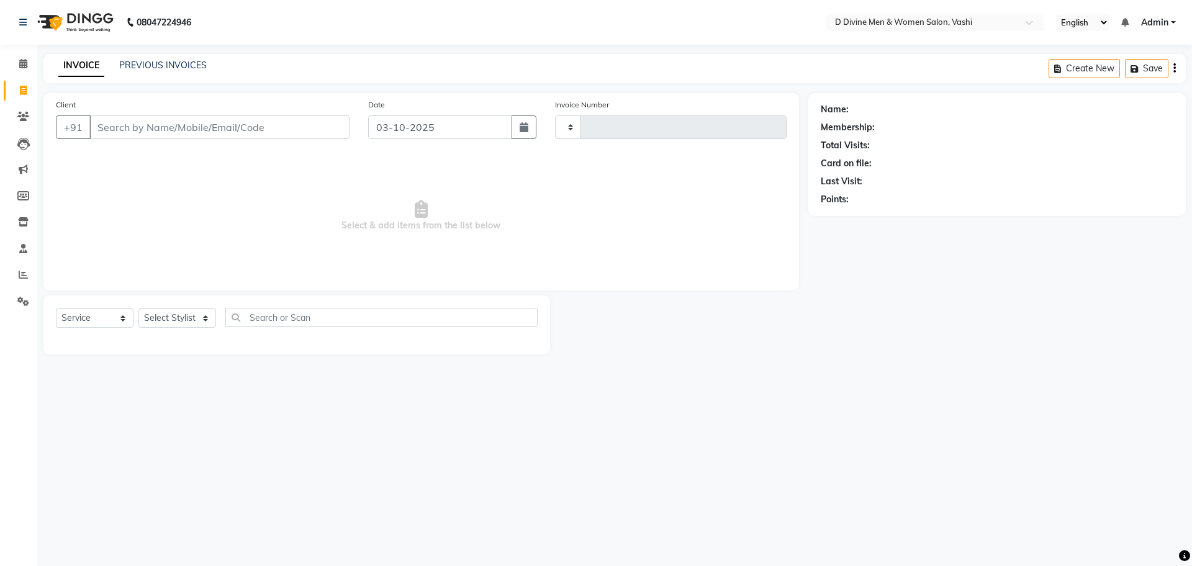
click at [87, 64] on link "INVOICE" at bounding box center [81, 66] width 46 height 22
type input "3889"
click at [148, 120] on input "Client" at bounding box center [219, 127] width 260 height 24
select select "718"
select select "10981"
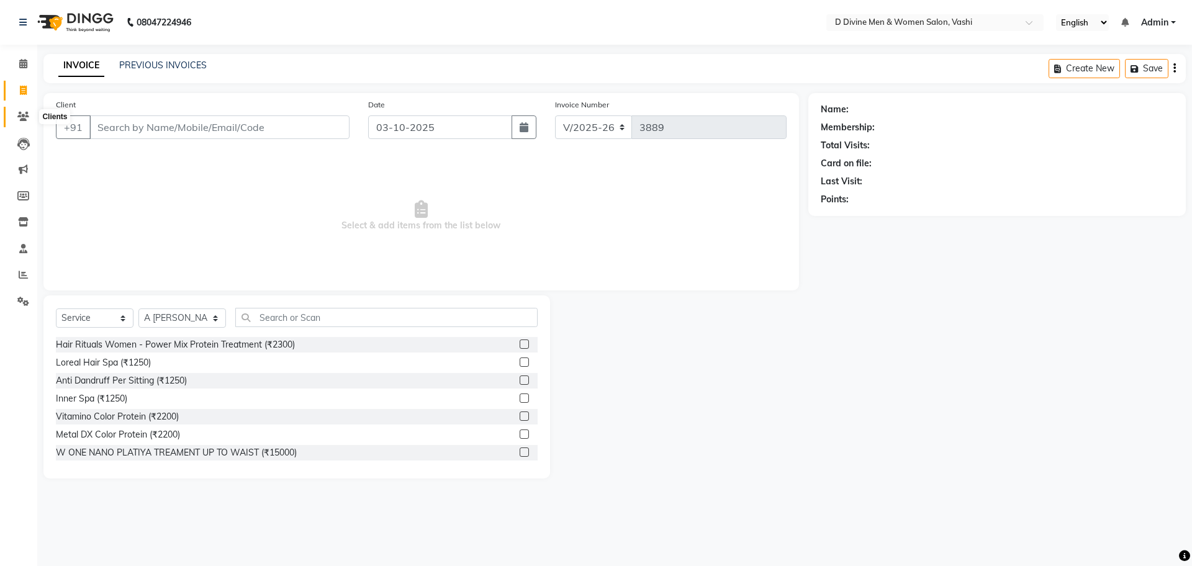
click at [22, 116] on icon at bounding box center [23, 116] width 12 height 9
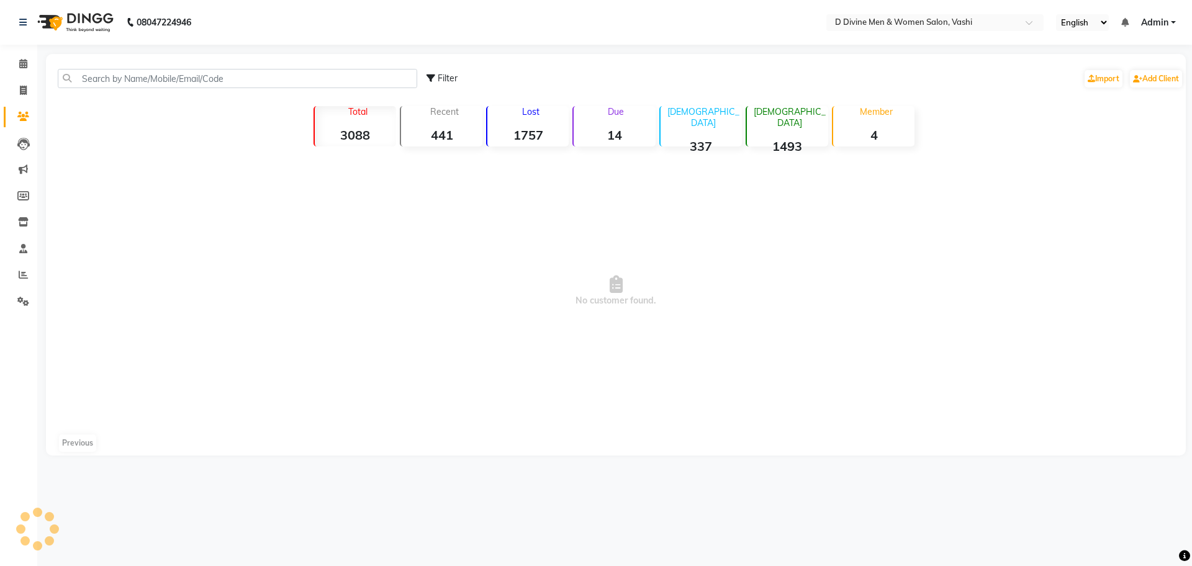
click at [22, 116] on icon at bounding box center [23, 116] width 12 height 9
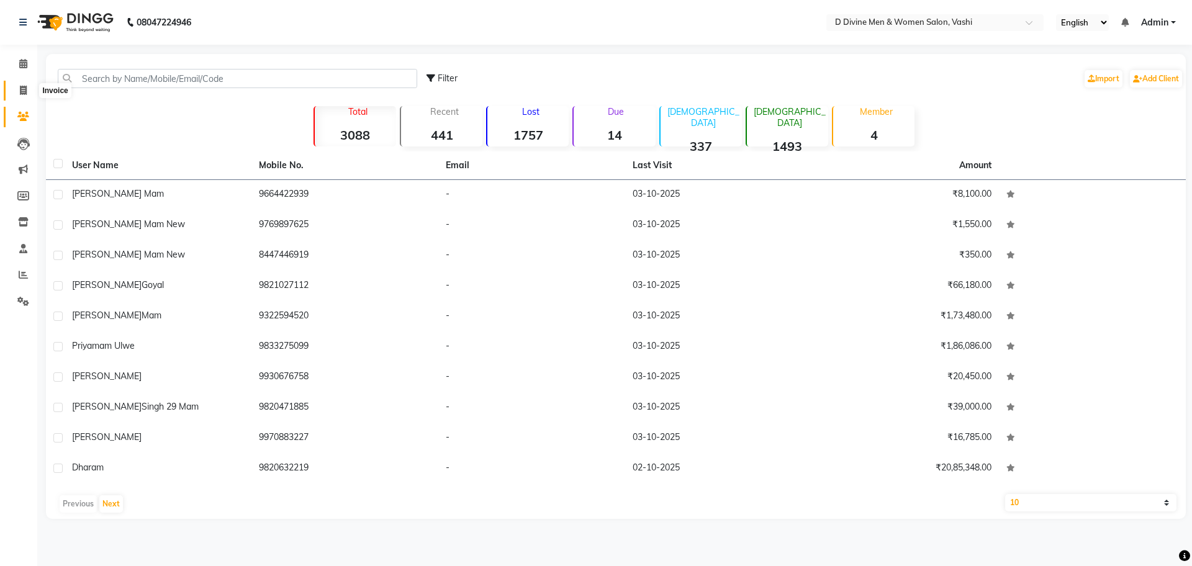
click at [21, 86] on icon at bounding box center [23, 90] width 7 height 9
select select "718"
select select "service"
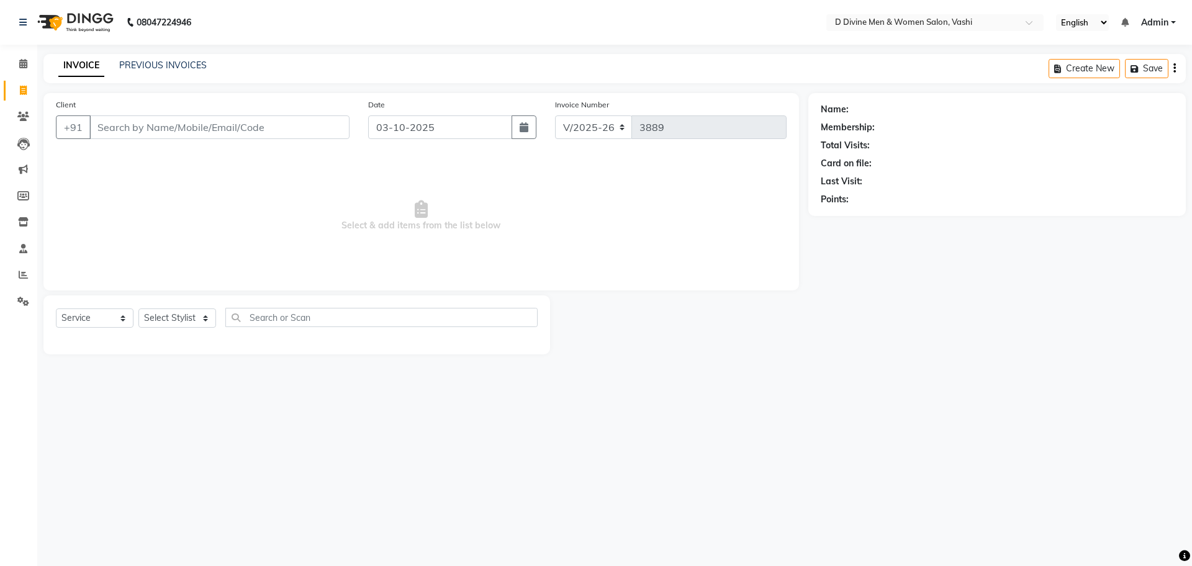
select select "10981"
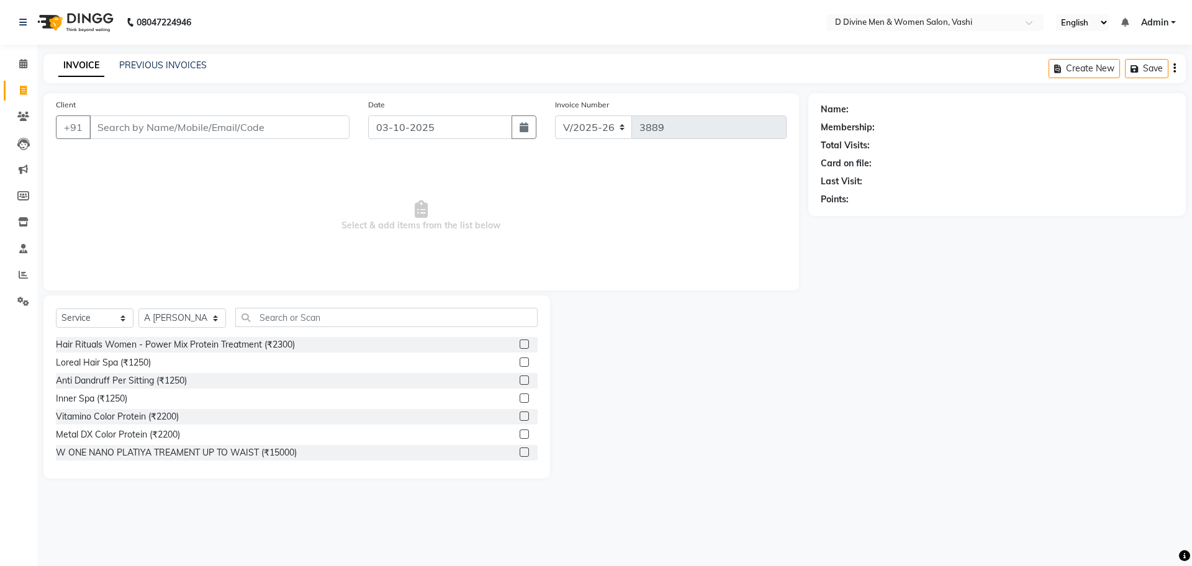
click at [161, 125] on input "Client" at bounding box center [219, 127] width 260 height 24
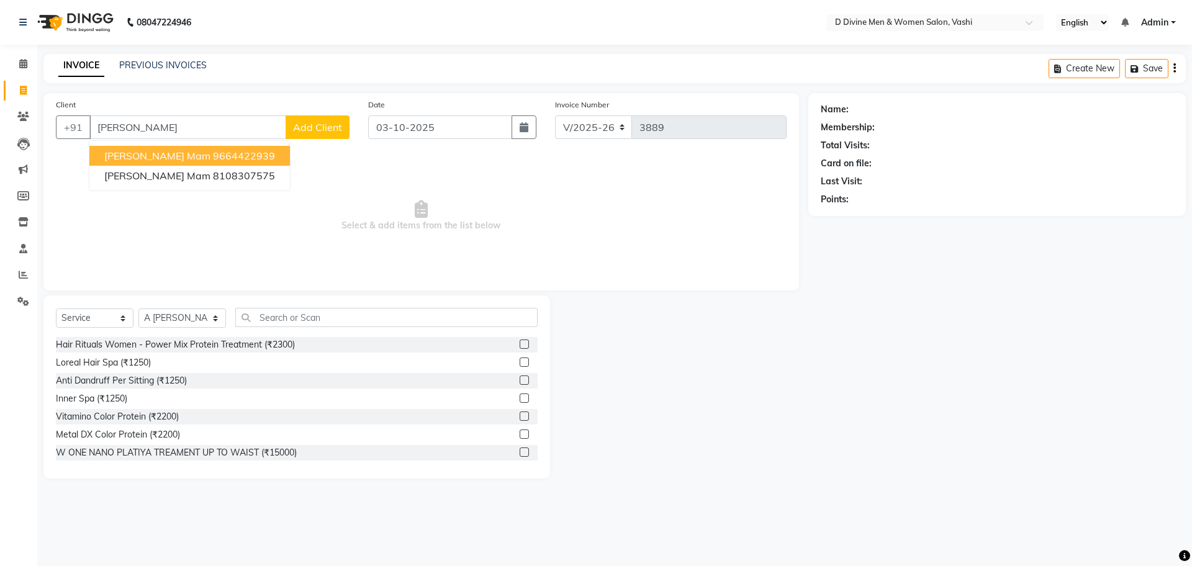
click at [168, 157] on span "[PERSON_NAME] mam" at bounding box center [157, 156] width 106 height 12
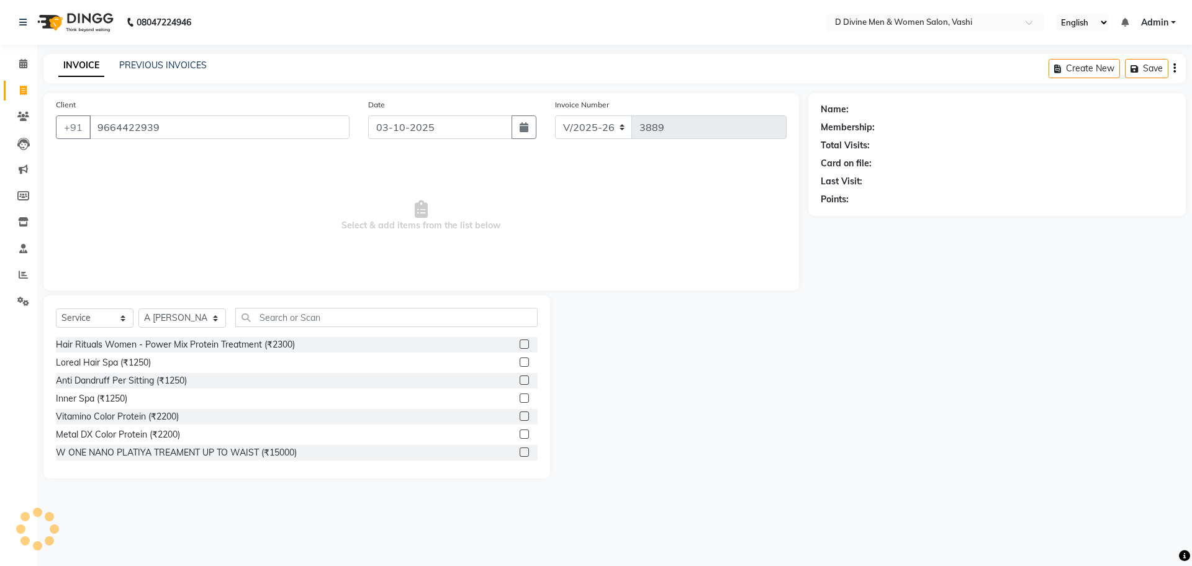
type input "9664422939"
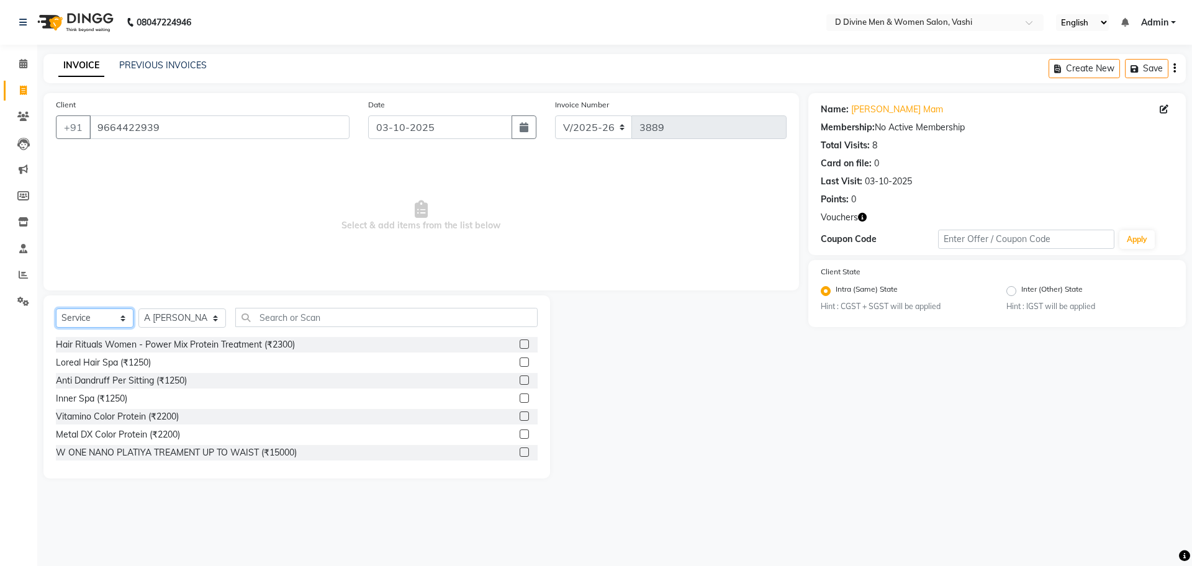
click at [122, 318] on select "Select Service Product Membership Package Voucher Prepaid Gift Card" at bounding box center [95, 318] width 78 height 19
select select "V"
click at [56, 309] on select "Select Service Product Membership Package Voucher Prepaid Gift Card" at bounding box center [95, 318] width 78 height 19
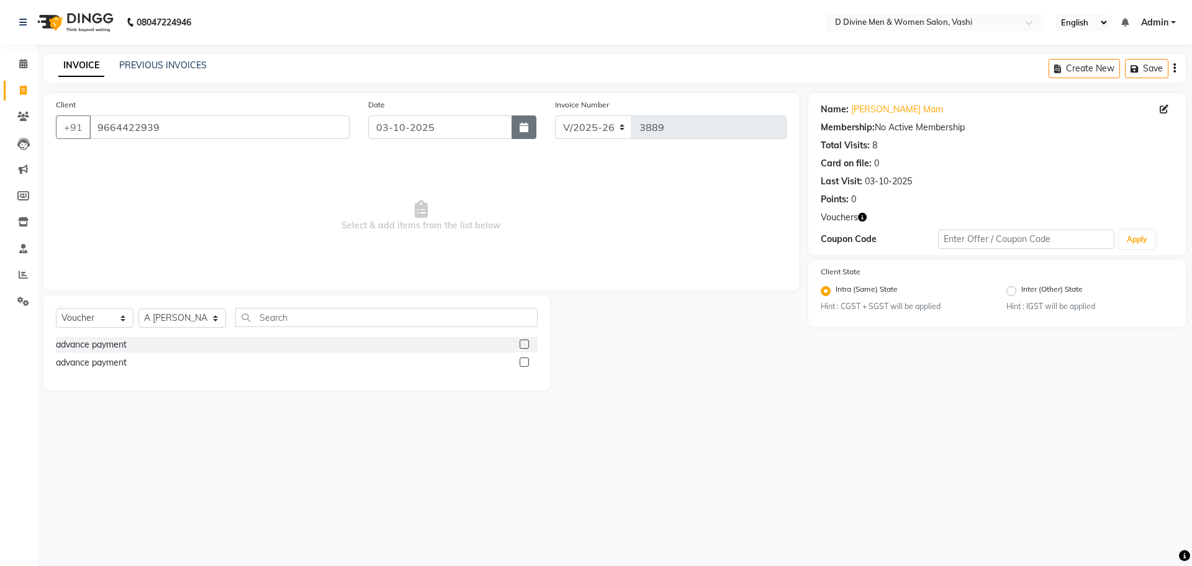
click at [524, 131] on icon "button" at bounding box center [524, 127] width 9 height 10
select select "10"
select select "2025"
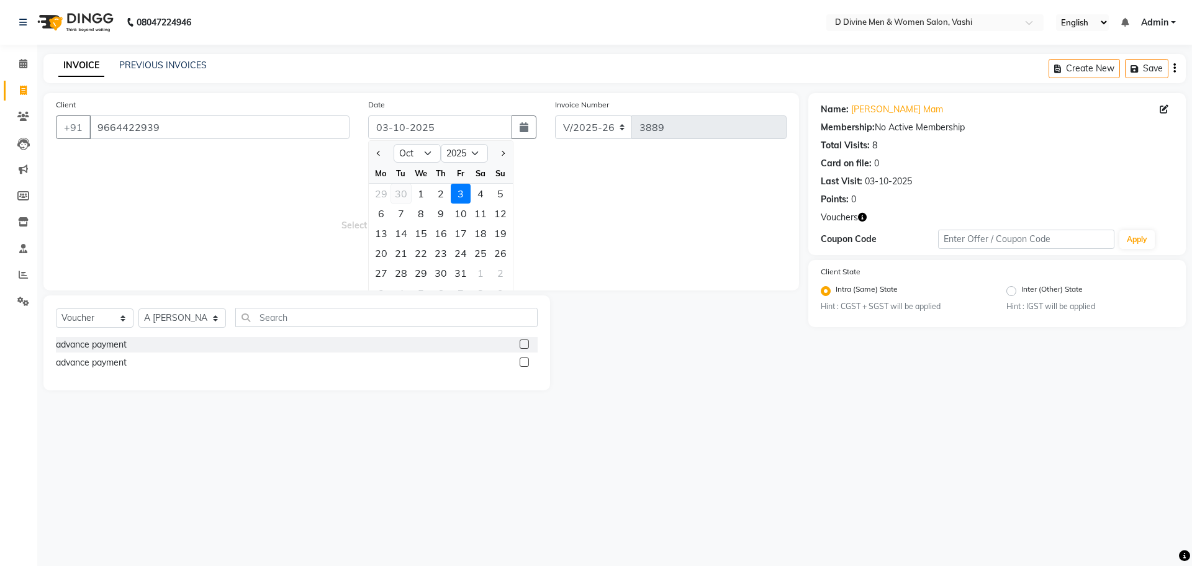
click at [404, 196] on div "30" at bounding box center [401, 194] width 20 height 20
type input "[DATE]"
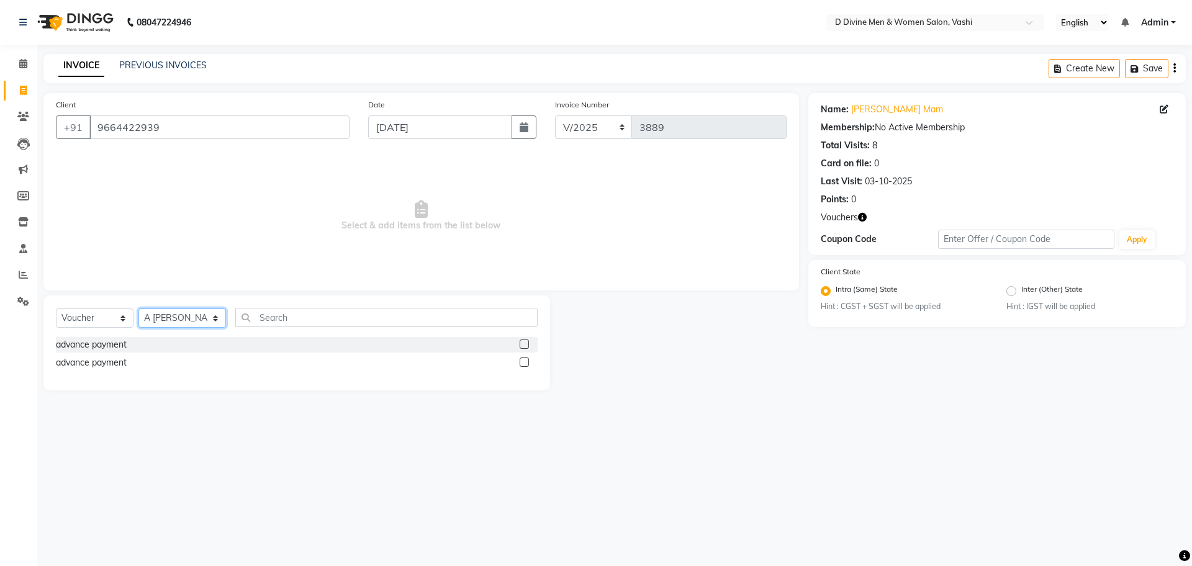
click at [206, 320] on select "Select Stylist A [PERSON_NAME] [PERSON_NAME] Divine salon [PERSON_NAME] [PERSON…" at bounding box center [182, 318] width 88 height 19
select select "11392"
click at [138, 309] on select "Select Stylist A [PERSON_NAME] [PERSON_NAME] Divine salon [PERSON_NAME] [PERSON…" at bounding box center [182, 318] width 88 height 19
click at [106, 348] on div "advance payment" at bounding box center [91, 344] width 71 height 13
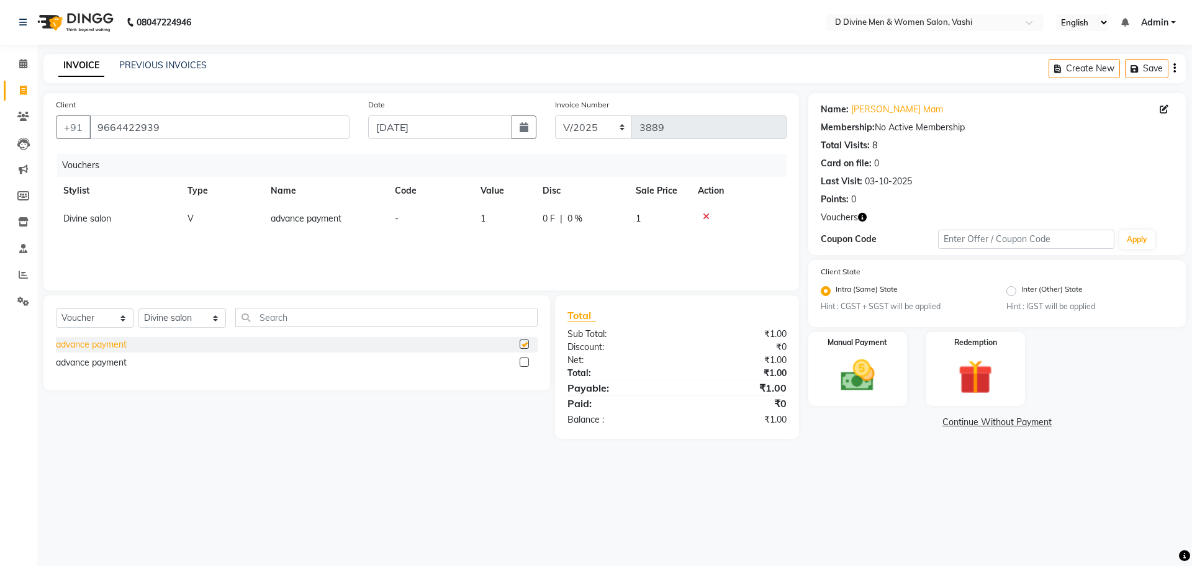
checkbox input "false"
click at [491, 218] on td "1" at bounding box center [504, 219] width 62 height 28
select select "11392"
click at [529, 225] on input "1" at bounding box center [534, 221] width 47 height 19
type input "650"
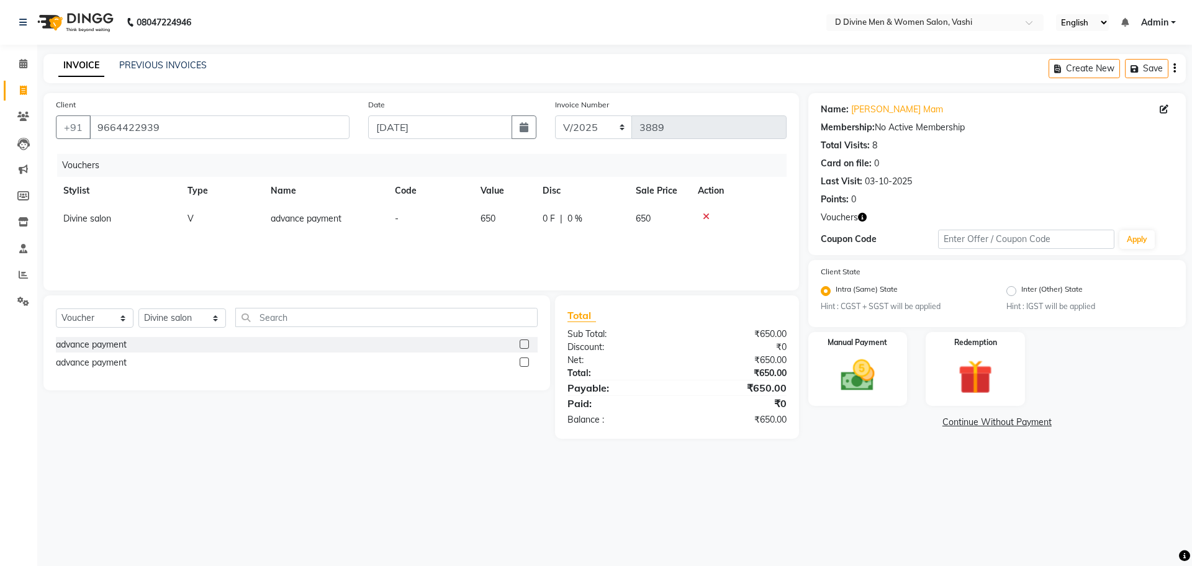
click at [571, 253] on div "Vouchers Stylist Type Name Code Value Disc Sale Price Action Divine salon V adv…" at bounding box center [421, 216] width 731 height 124
click at [869, 387] on img at bounding box center [858, 376] width 58 height 41
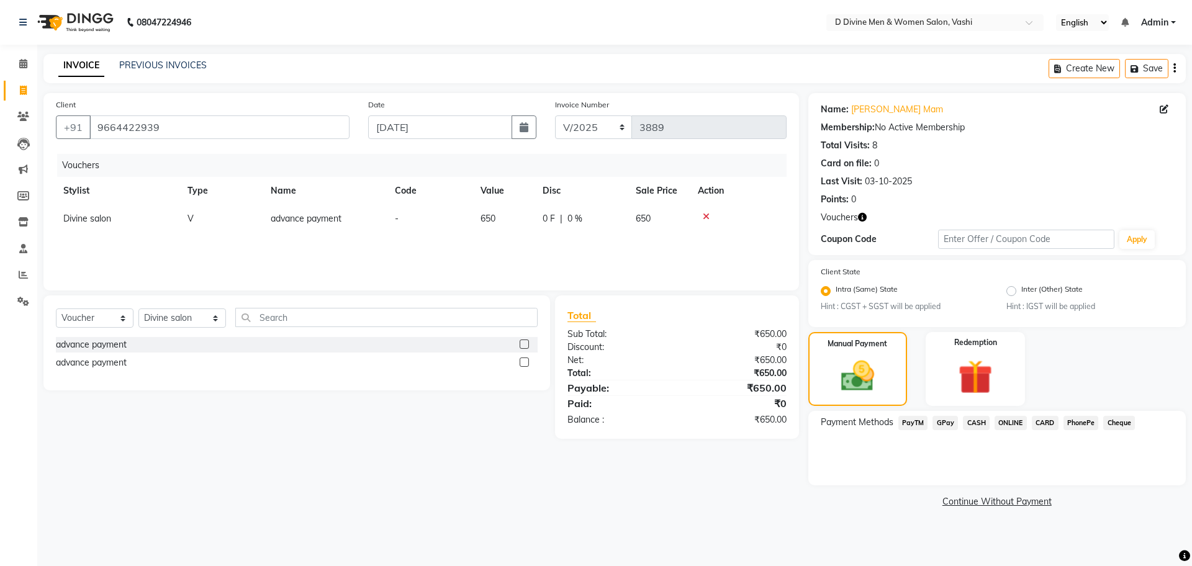
click at [1047, 423] on span "CARD" at bounding box center [1045, 423] width 27 height 14
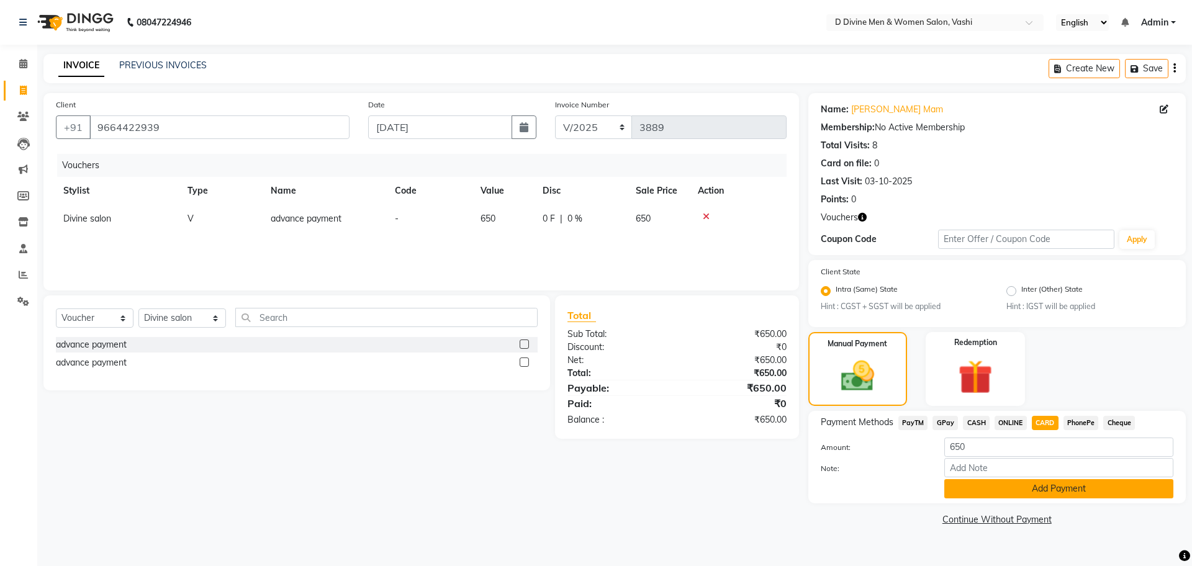
click at [1035, 490] on button "Add Payment" at bounding box center [1058, 488] width 229 height 19
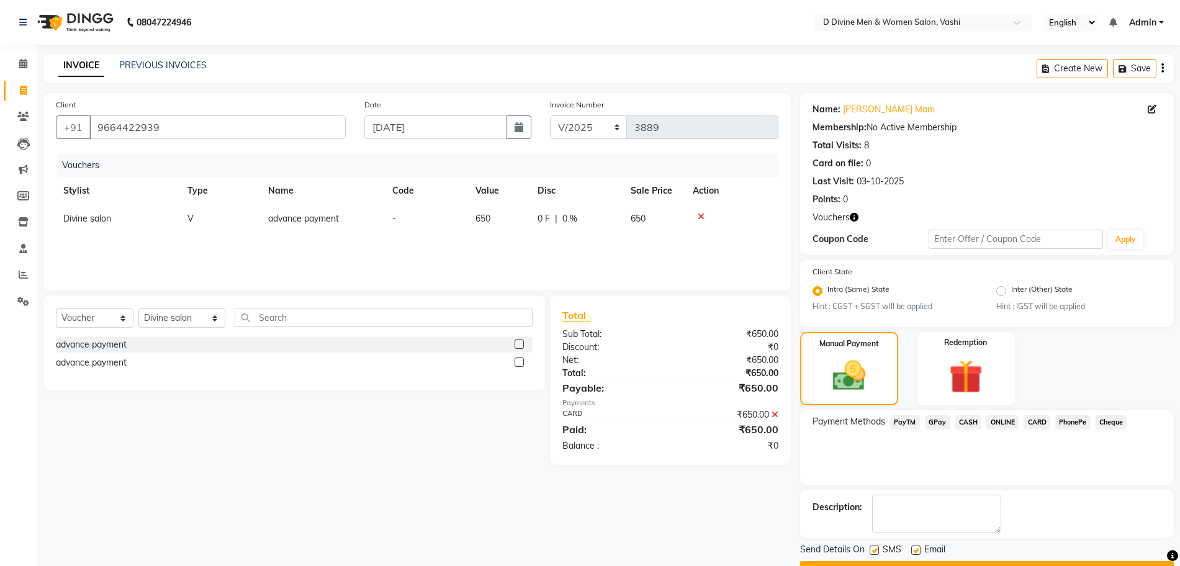
scroll to position [33, 0]
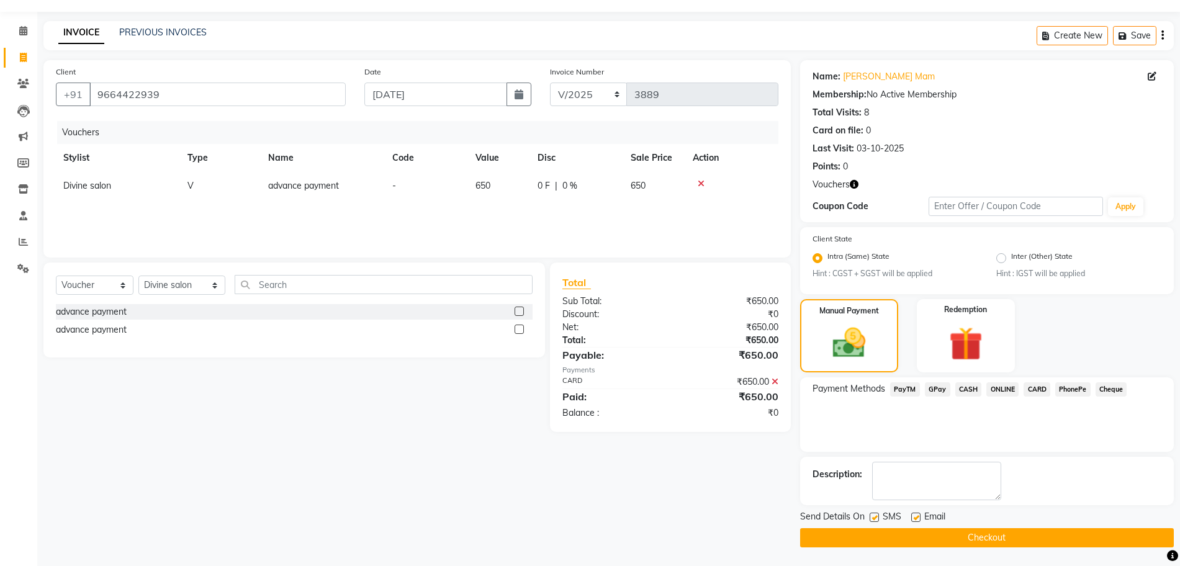
click at [1014, 536] on button "Checkout" at bounding box center [987, 537] width 374 height 19
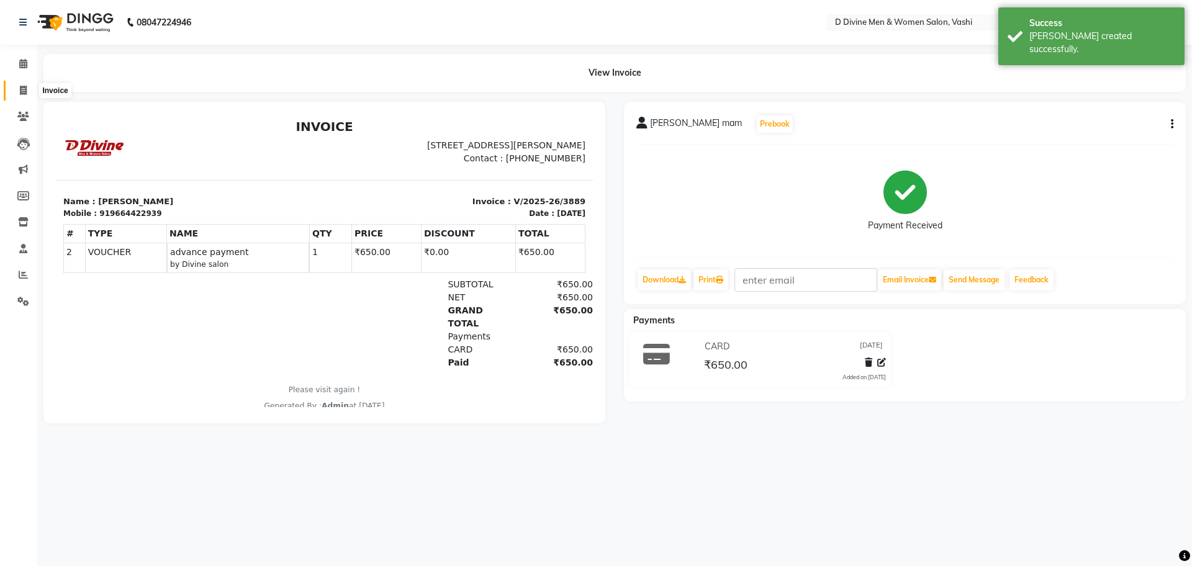
click at [23, 91] on icon at bounding box center [23, 90] width 7 height 9
select select "718"
select select "service"
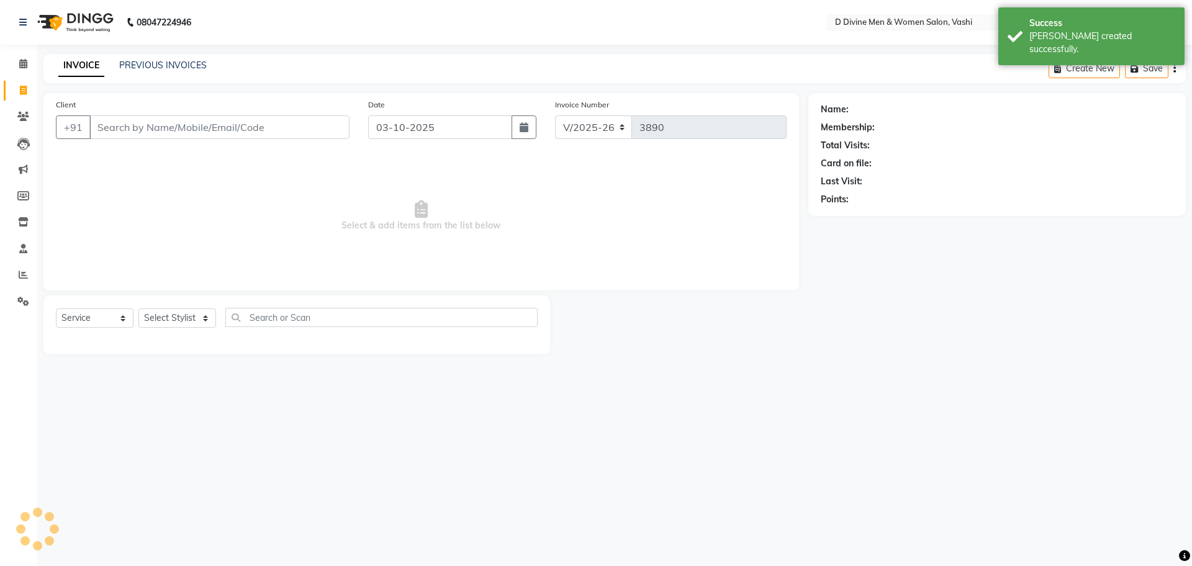
select select "10981"
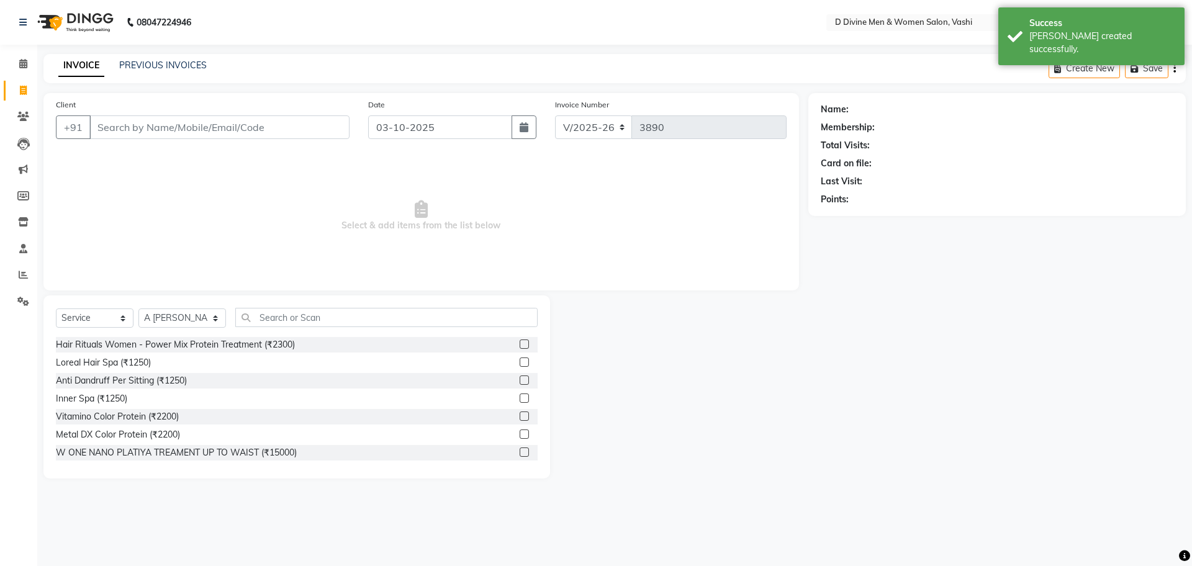
click at [166, 128] on input "Client" at bounding box center [219, 127] width 260 height 24
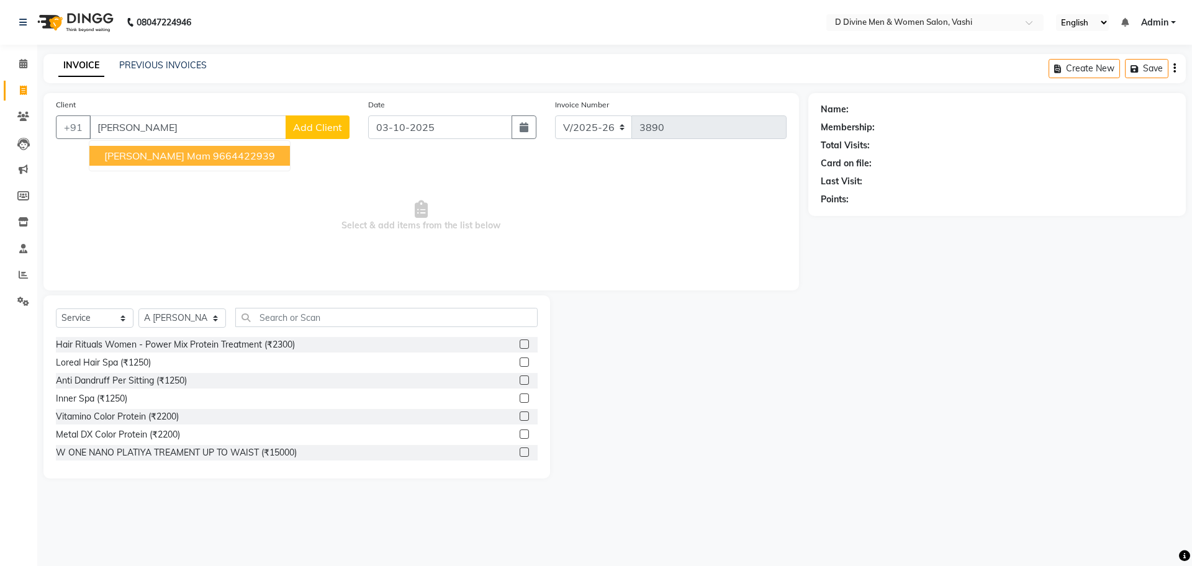
click at [160, 158] on span "[PERSON_NAME] mam" at bounding box center [157, 156] width 106 height 12
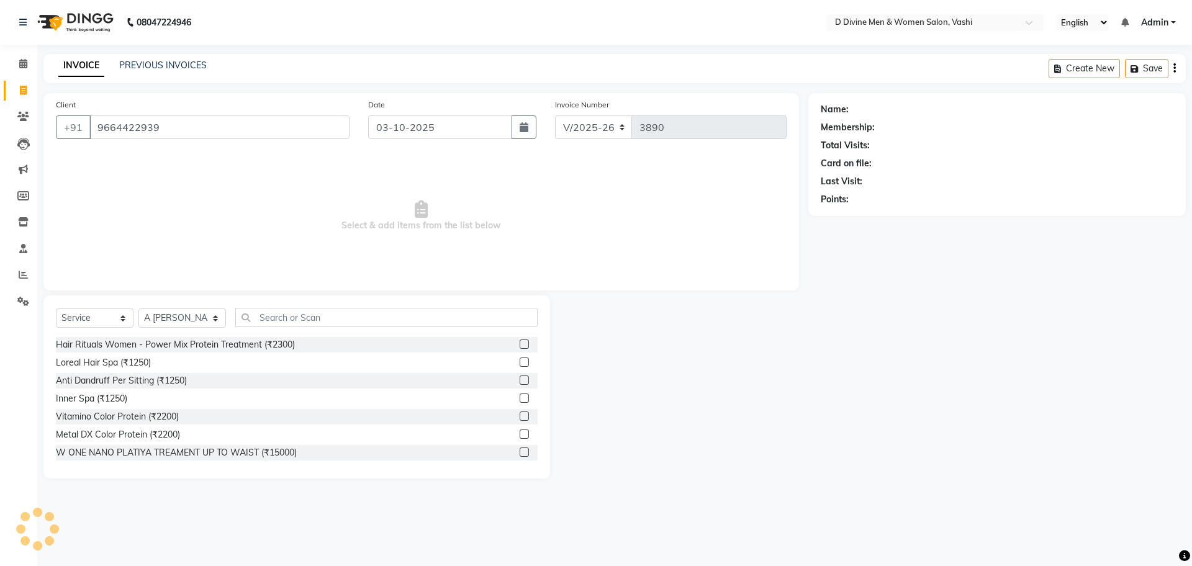
type input "9664422939"
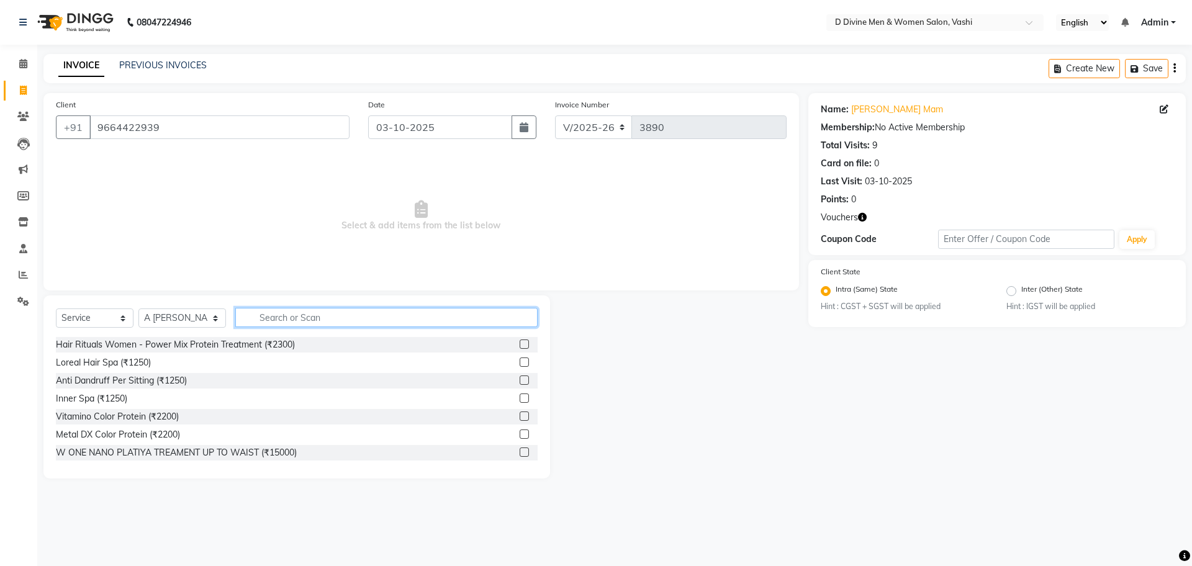
click at [302, 319] on input "text" at bounding box center [386, 317] width 302 height 19
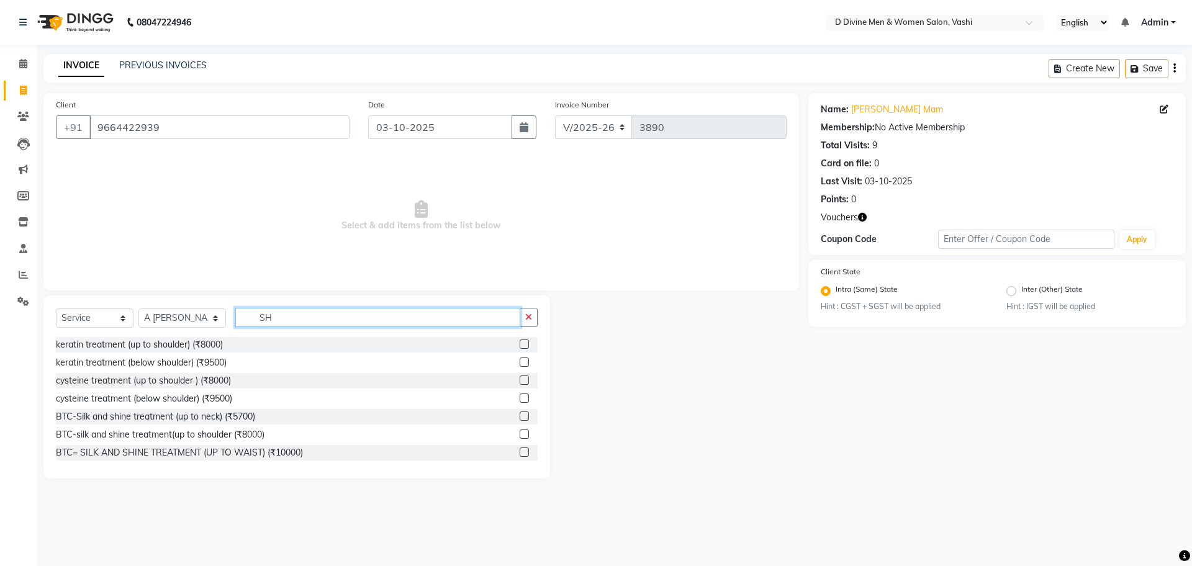
type input "SH"
click at [520, 360] on label at bounding box center [524, 362] width 9 height 9
click at [520, 360] on input "checkbox" at bounding box center [524, 363] width 8 height 8
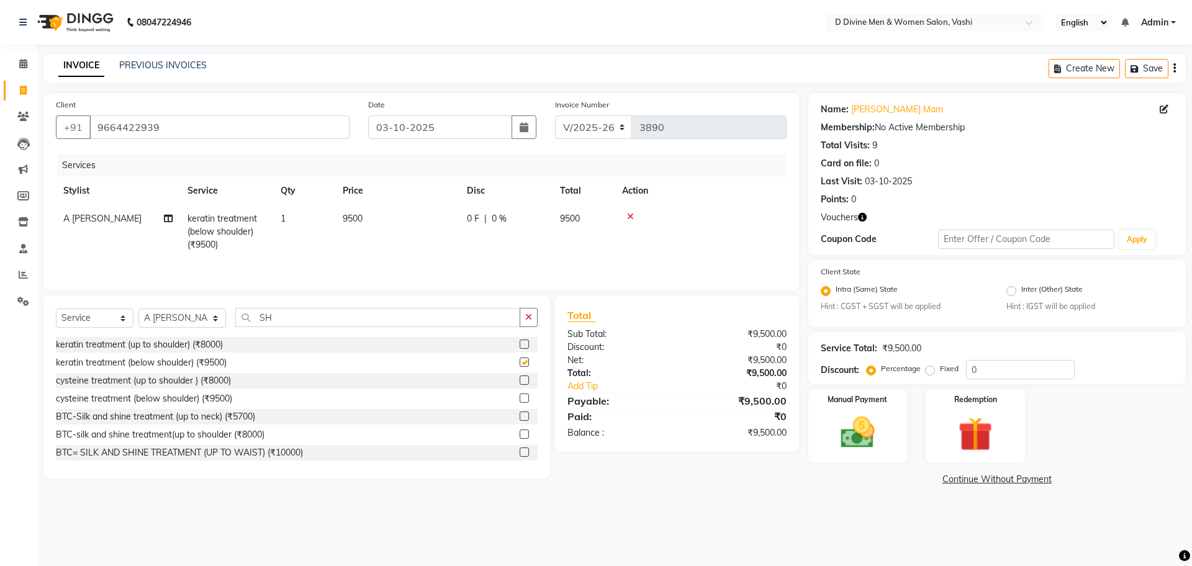
checkbox input "false"
click at [956, 417] on img at bounding box center [975, 435] width 58 height 44
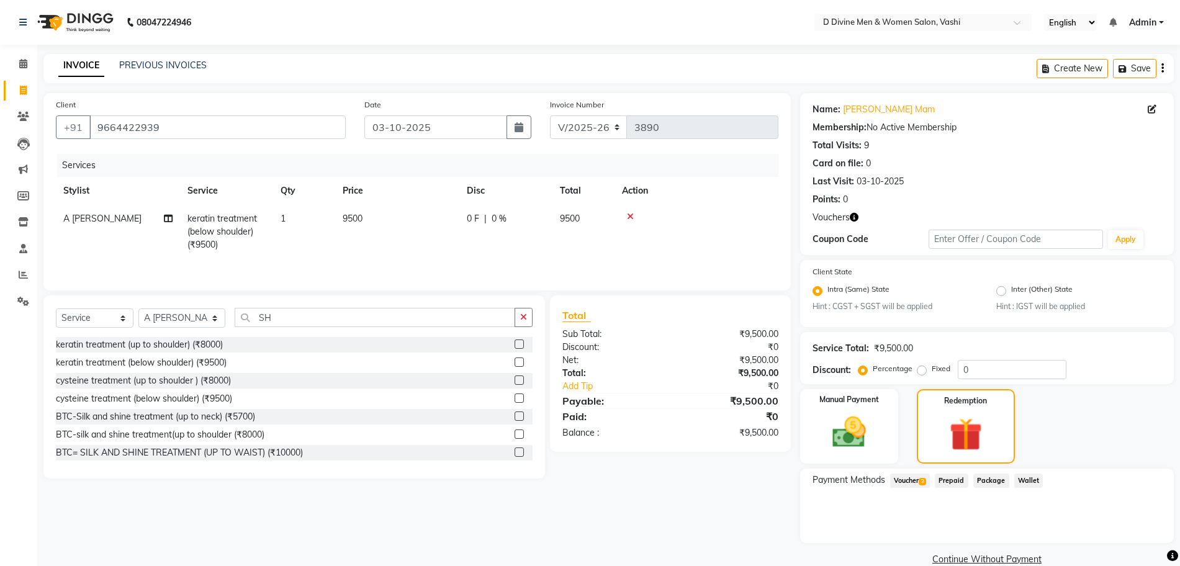
click at [910, 484] on span "Voucher 3" at bounding box center [910, 481] width 40 height 14
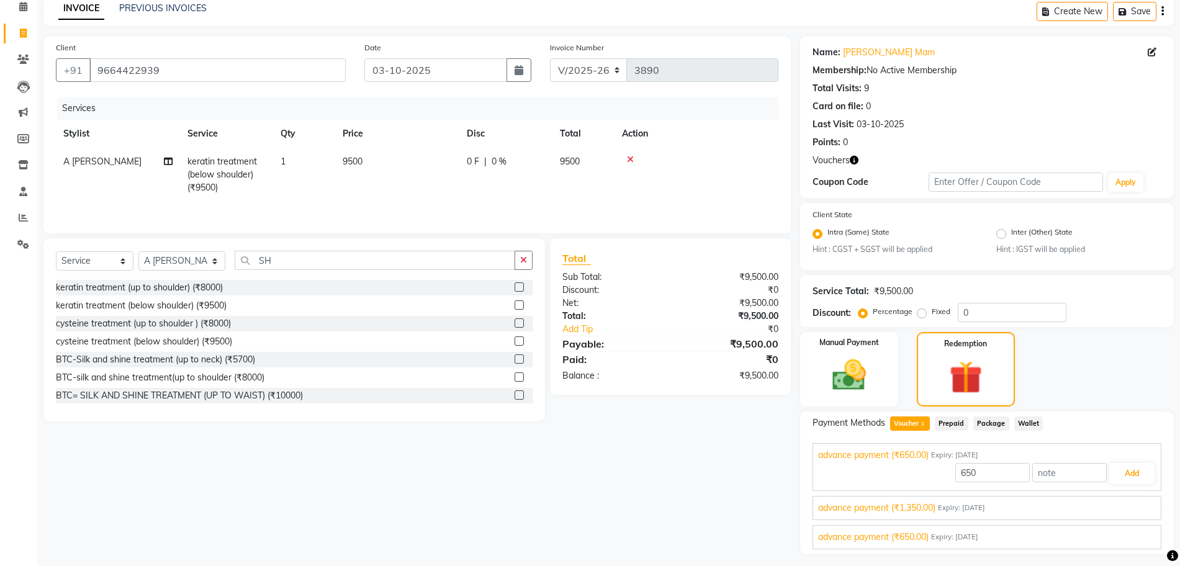
scroll to position [89, 0]
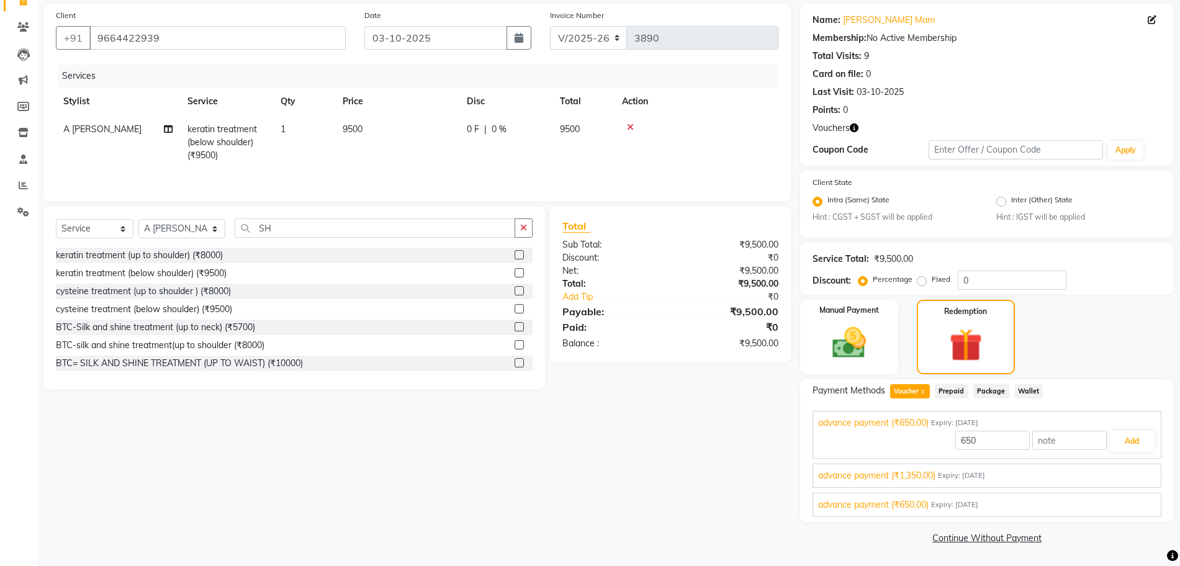
click at [515, 256] on label at bounding box center [519, 254] width 9 height 9
click at [515, 256] on input "checkbox" at bounding box center [519, 255] width 8 height 8
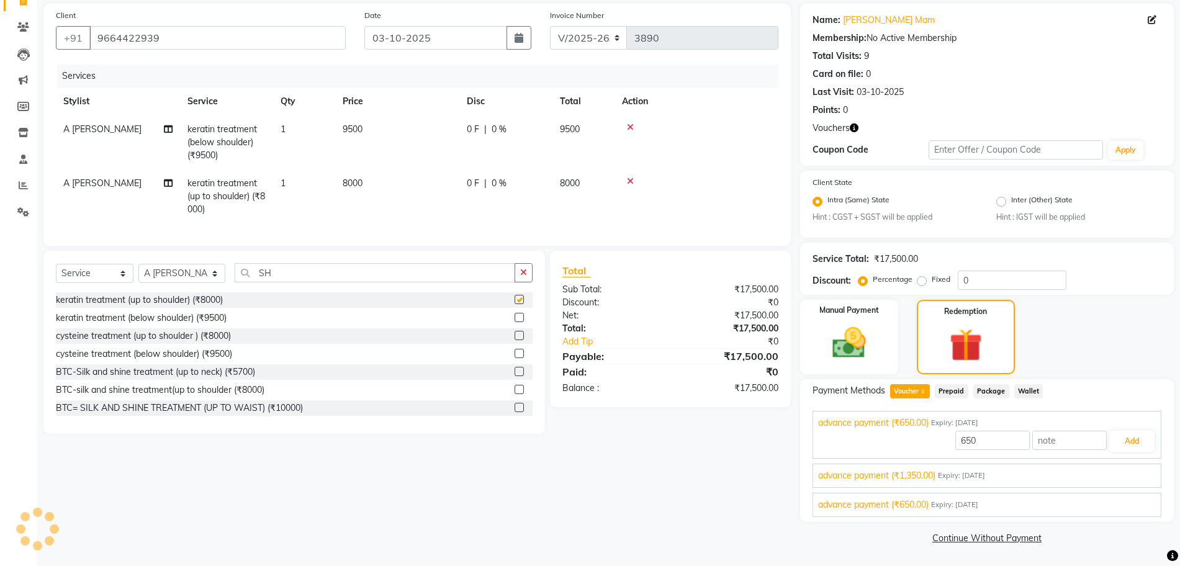
checkbox input "false"
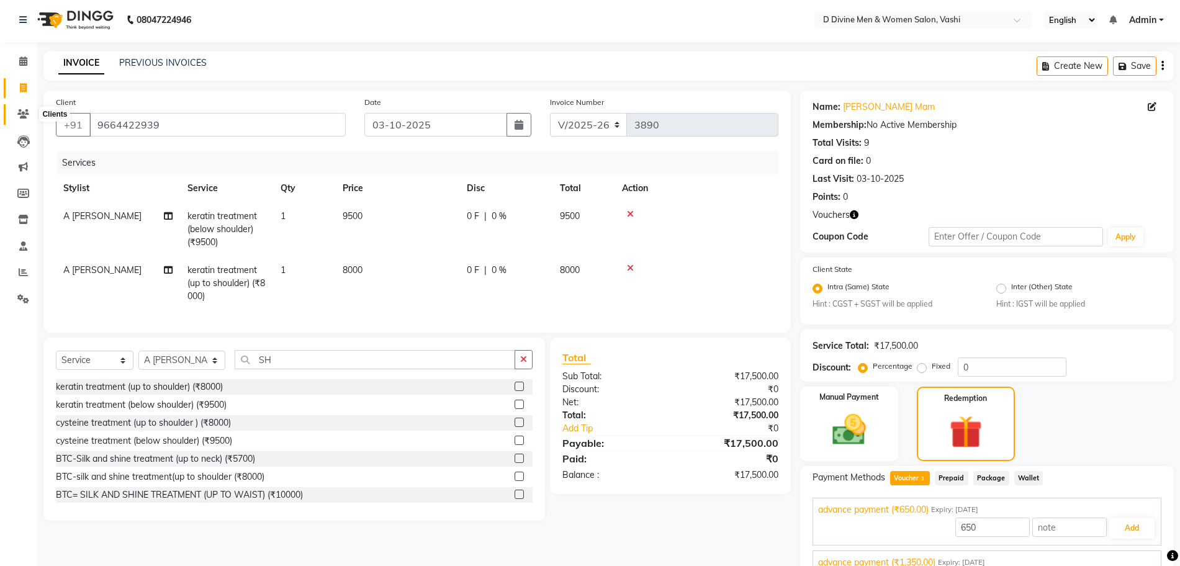
scroll to position [0, 0]
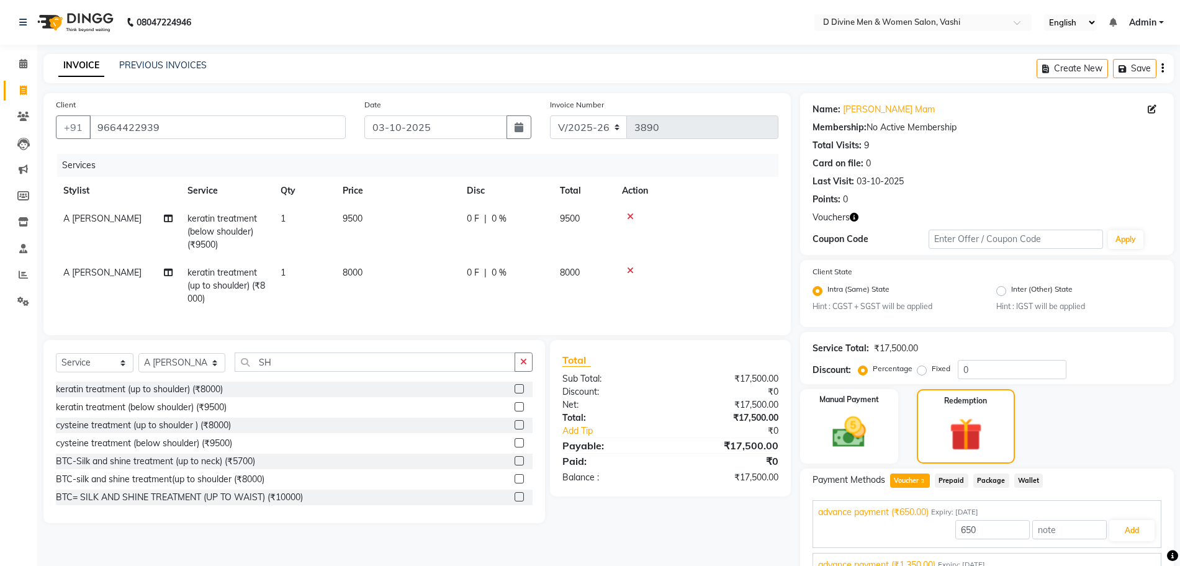
click at [157, 54] on div "INVOICE PREVIOUS INVOICES Create New Save" at bounding box center [608, 68] width 1131 height 29
click at [153, 63] on link "PREVIOUS INVOICES" at bounding box center [163, 65] width 88 height 11
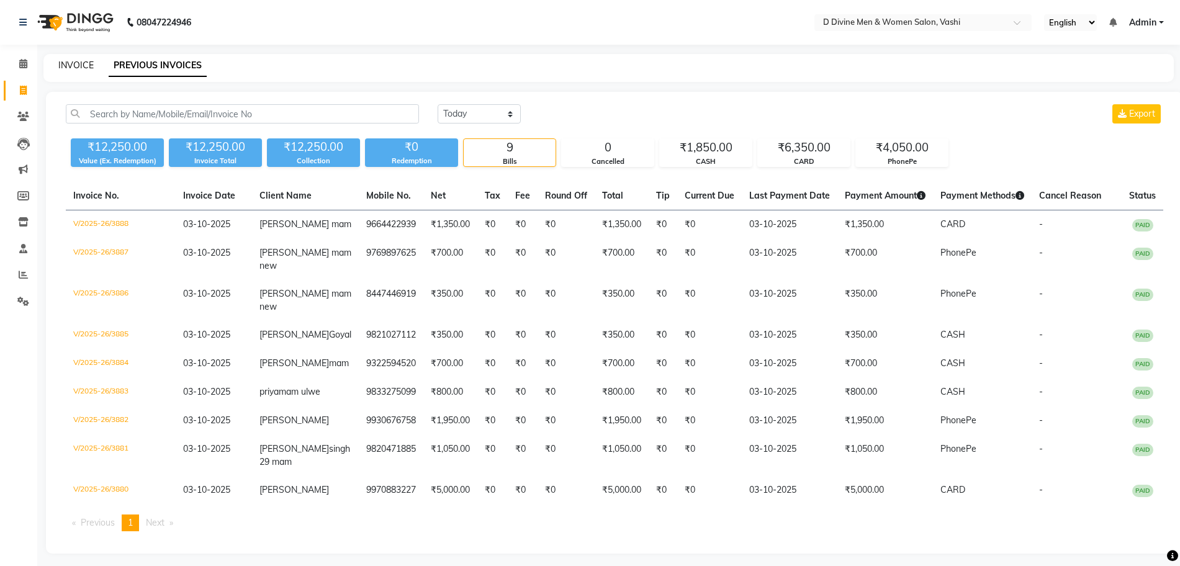
click at [84, 61] on link "INVOICE" at bounding box center [75, 65] width 35 height 11
select select "service"
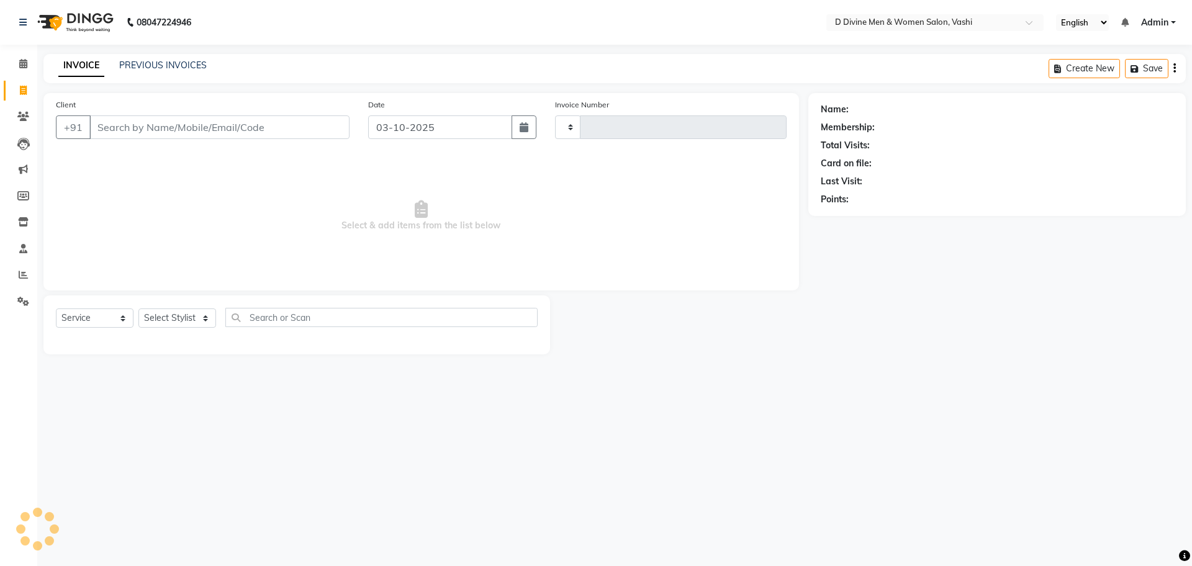
type input "3890"
select select "718"
select select "10981"
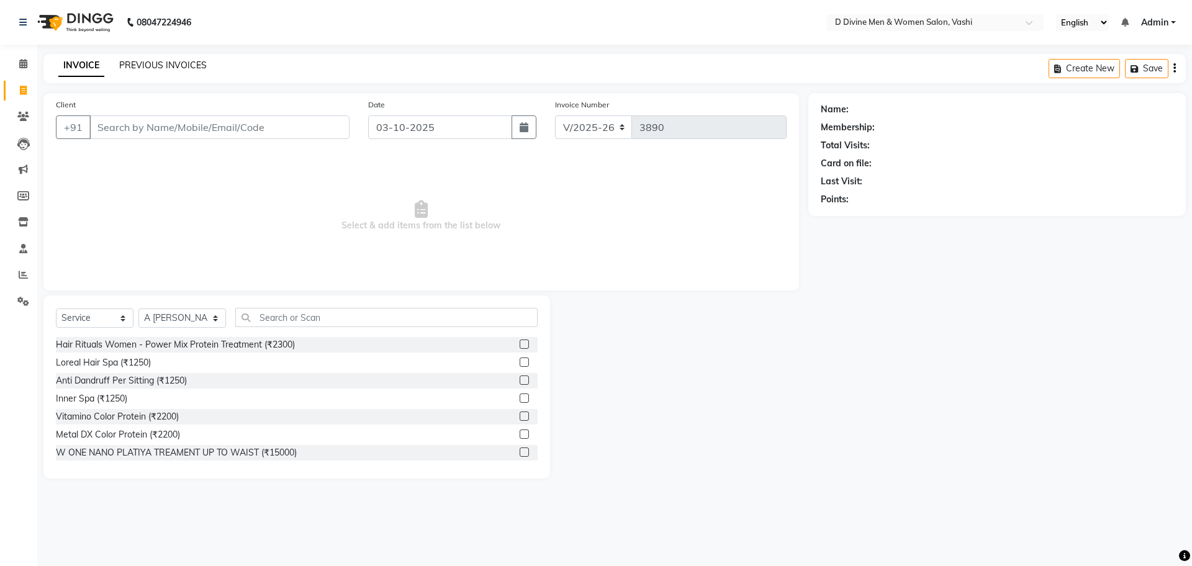
click at [151, 63] on link "PREVIOUS INVOICES" at bounding box center [163, 65] width 88 height 11
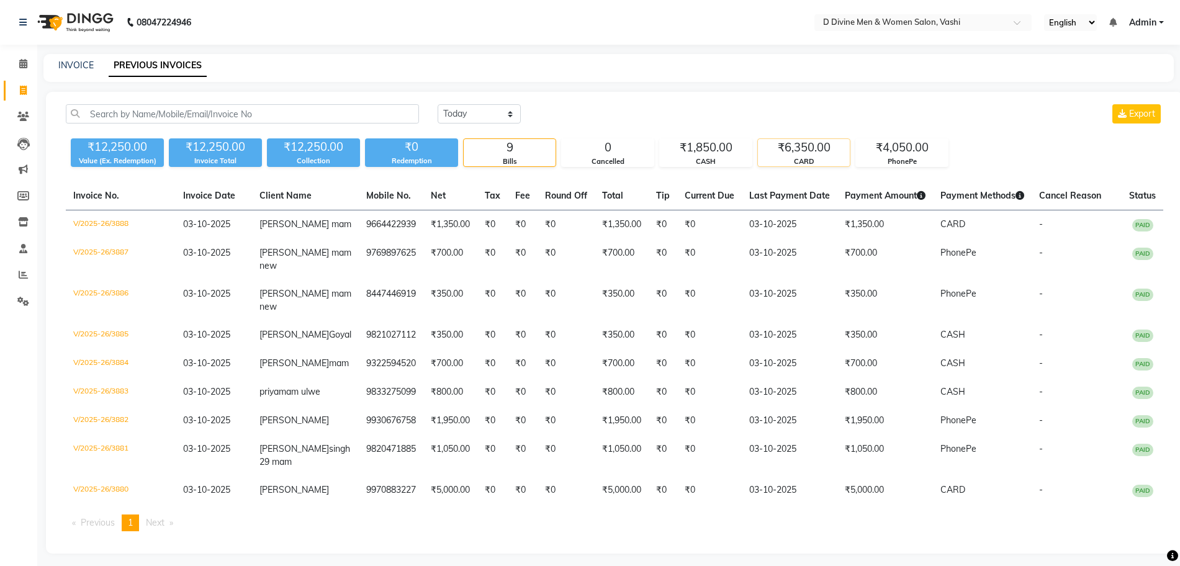
click at [825, 158] on div "CARD" at bounding box center [804, 161] width 92 height 11
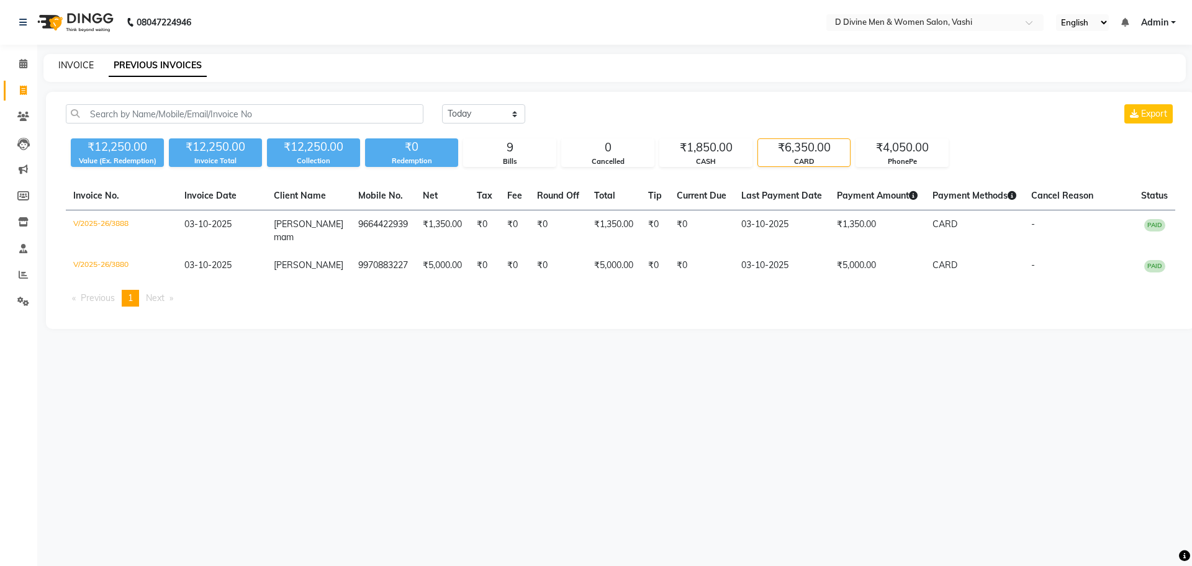
click at [83, 65] on link "INVOICE" at bounding box center [75, 65] width 35 height 11
select select "service"
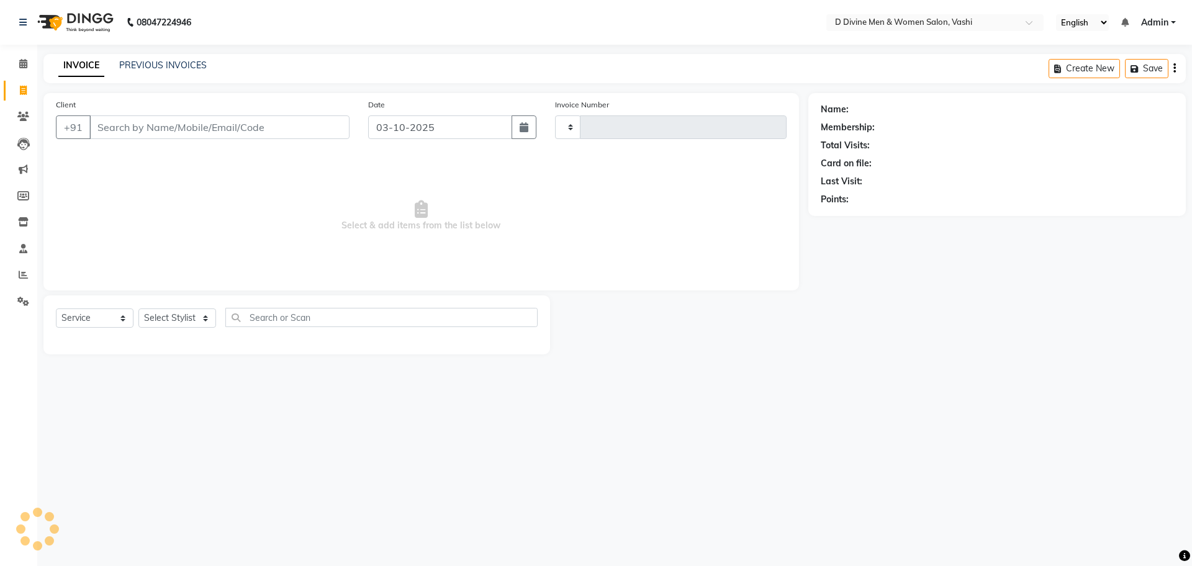
type input "3890"
select select "718"
select select "10981"
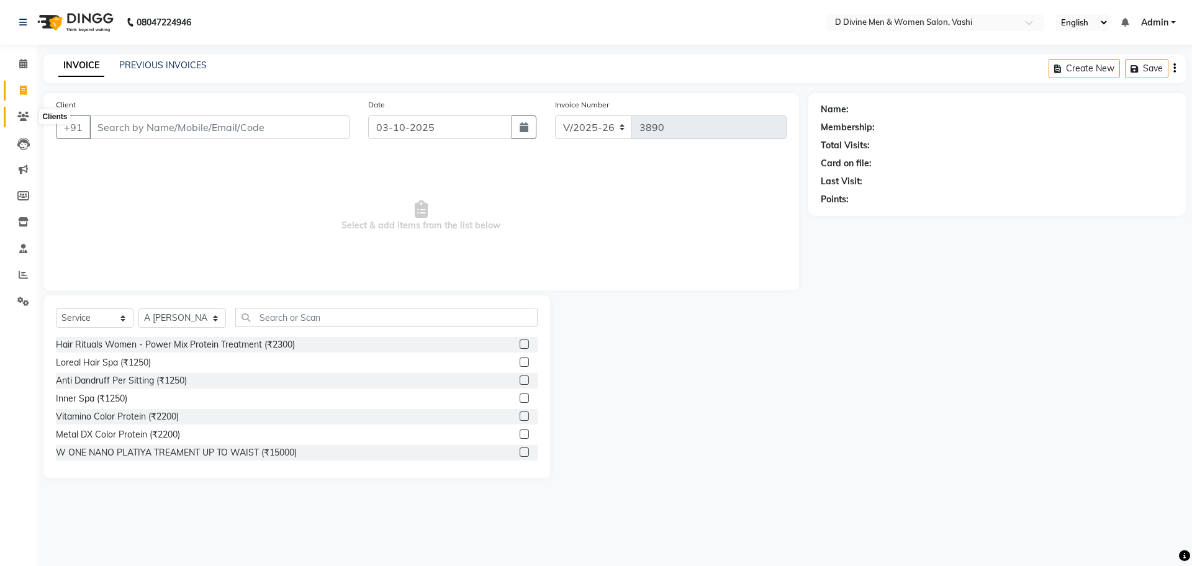
click at [15, 111] on span at bounding box center [23, 117] width 22 height 14
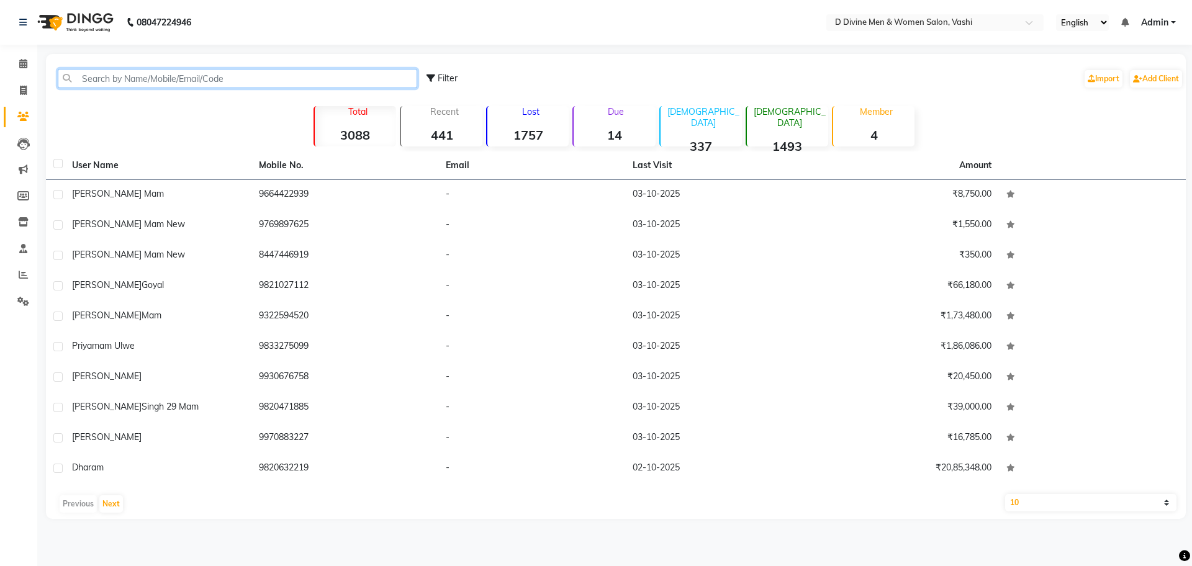
click at [194, 83] on input "text" at bounding box center [237, 78] width 359 height 19
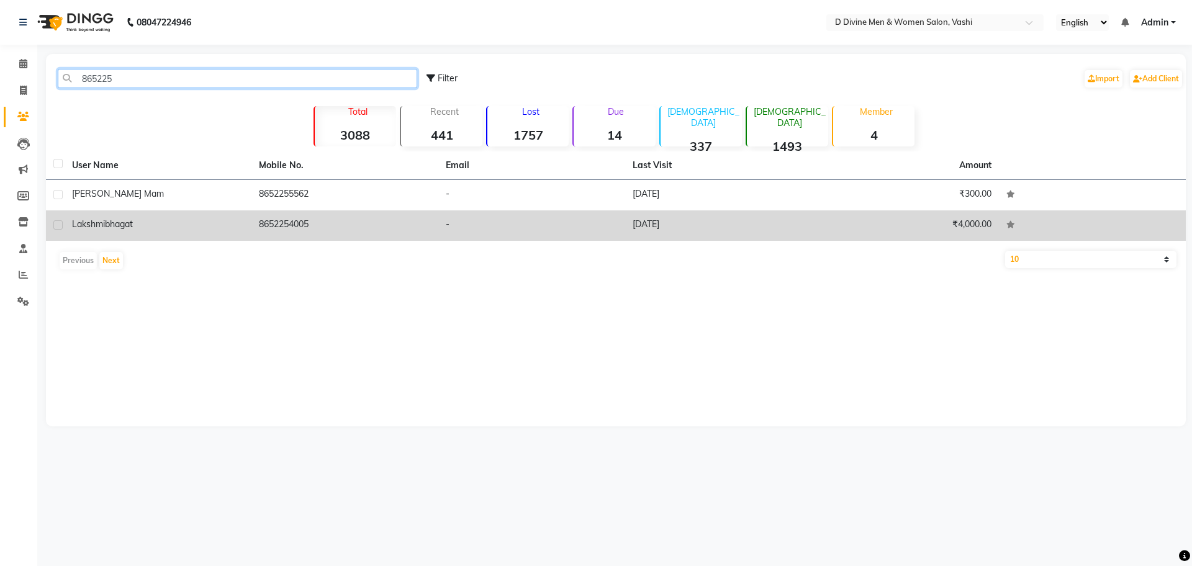
type input "865225"
click at [260, 223] on td "8652254005" at bounding box center [344, 225] width 187 height 30
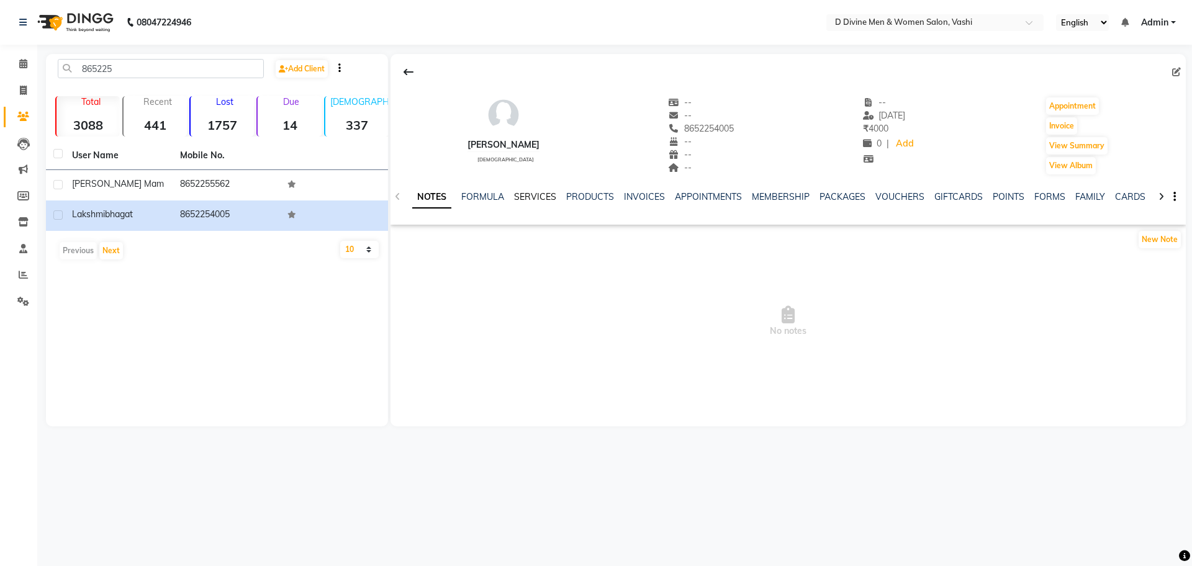
click at [523, 195] on link "SERVICES" at bounding box center [535, 196] width 42 height 11
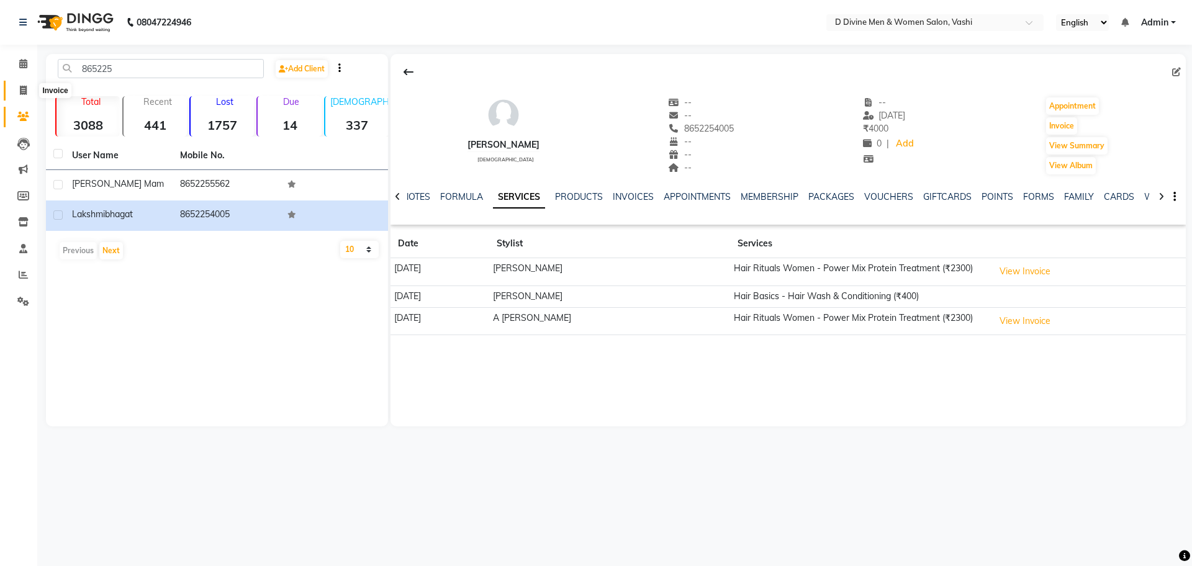
drag, startPoint x: 28, startPoint y: 89, endPoint x: 33, endPoint y: 105, distance: 16.9
click at [28, 89] on span at bounding box center [23, 91] width 22 height 14
select select "service"
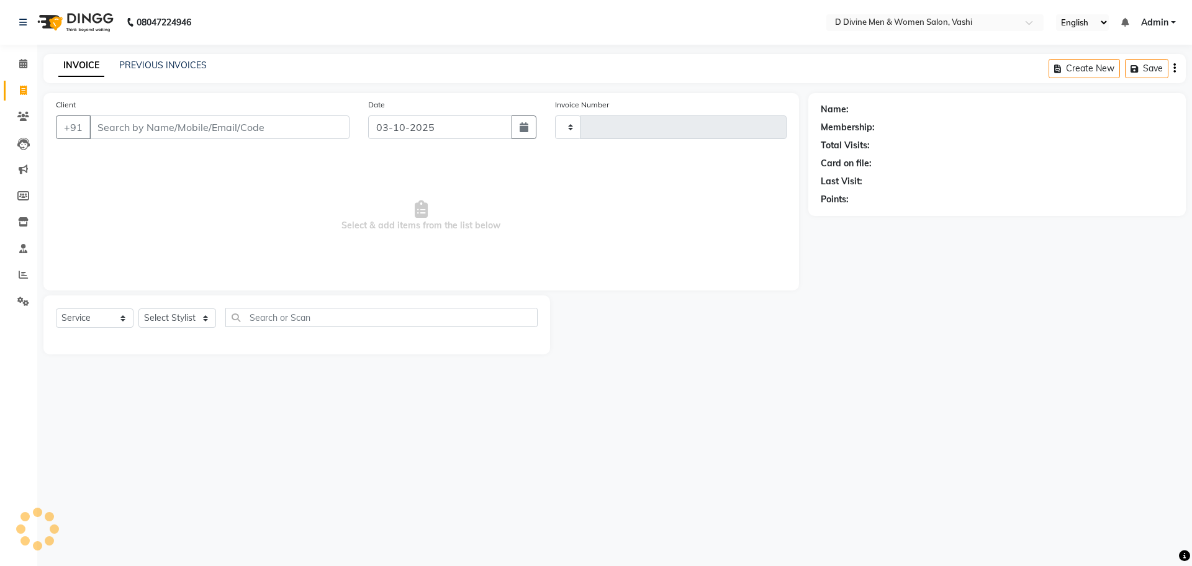
type input "3890"
select select "718"
click at [27, 118] on icon at bounding box center [23, 116] width 12 height 9
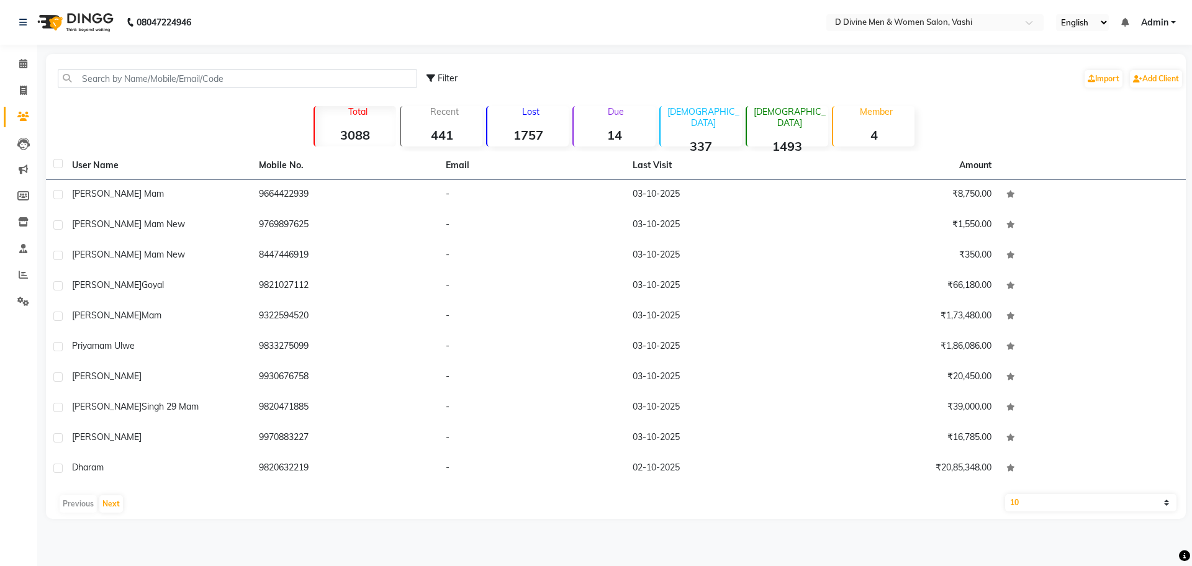
click at [612, 125] on div "Due 14" at bounding box center [613, 126] width 83 height 40
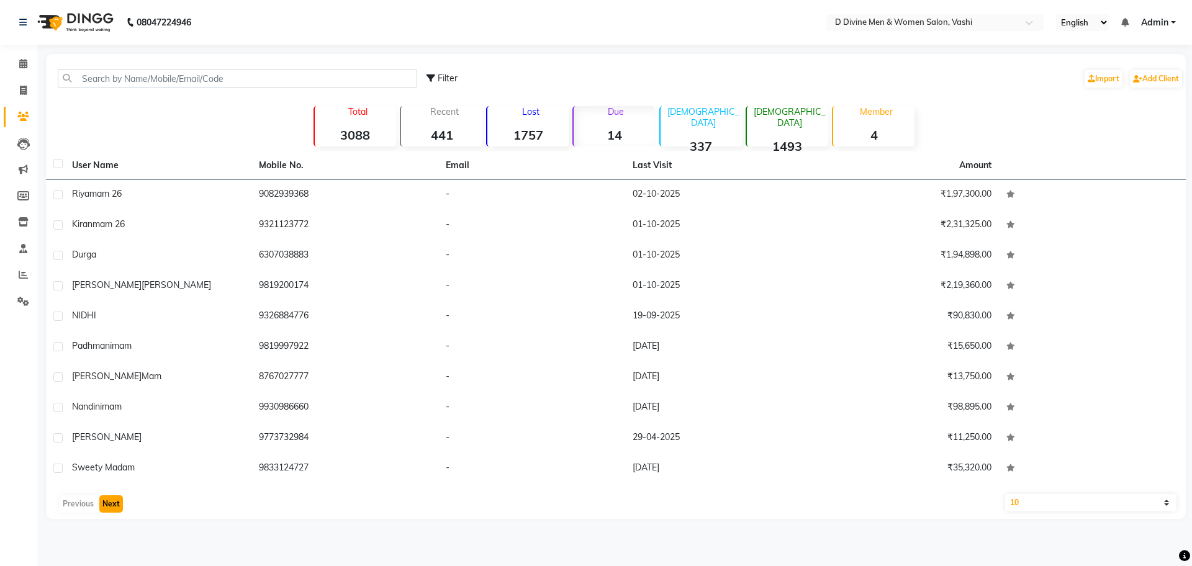
click at [100, 506] on button "Next" at bounding box center [111, 503] width 24 height 17
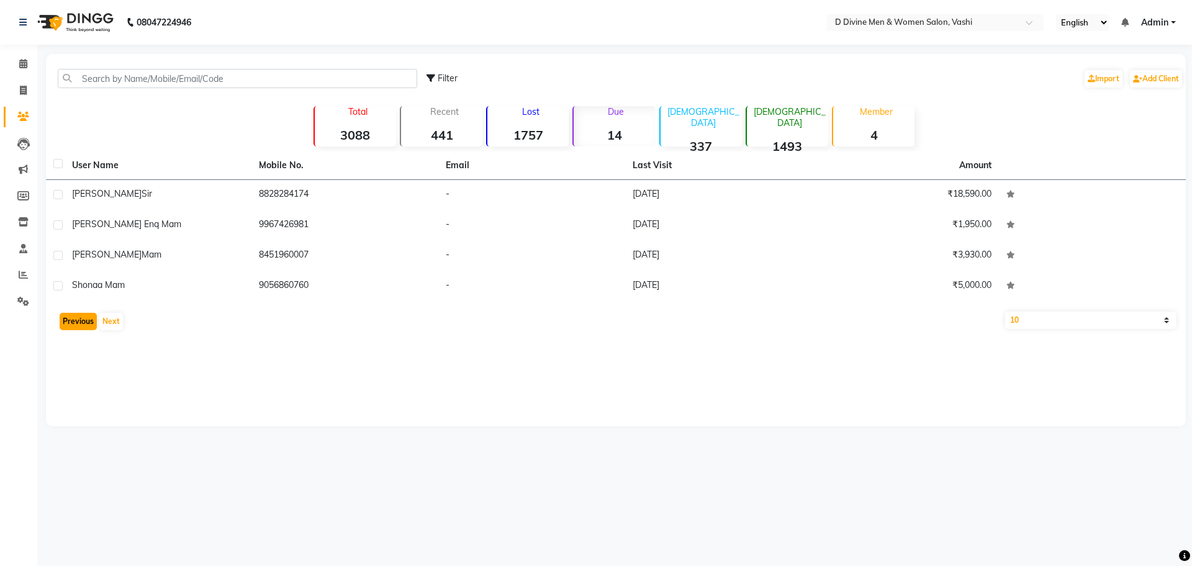
click at [69, 323] on button "Previous" at bounding box center [78, 321] width 37 height 17
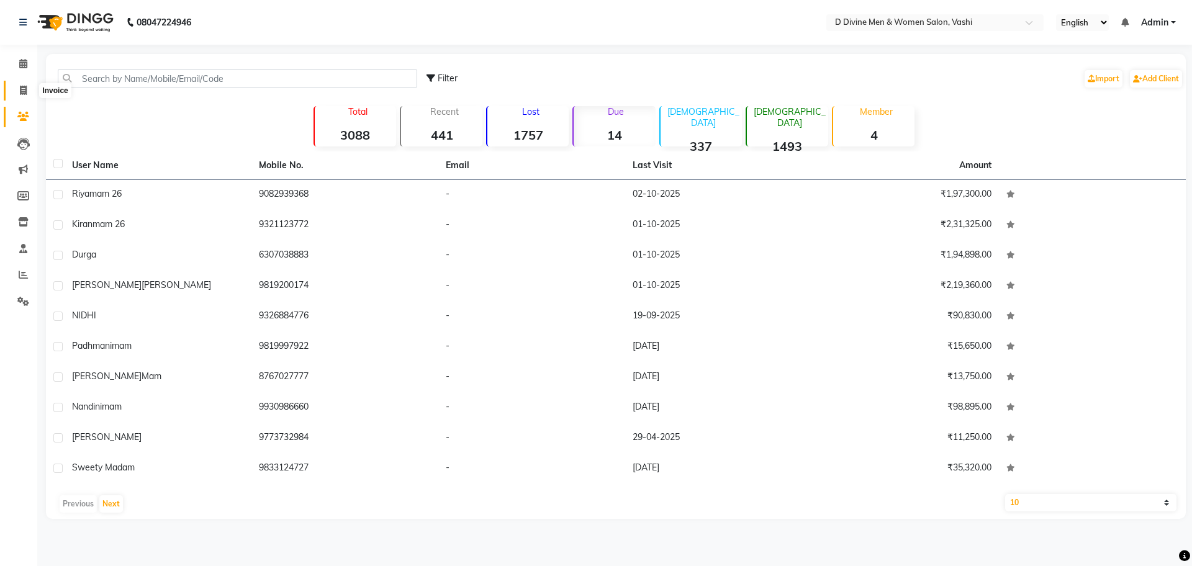
click at [20, 91] on icon at bounding box center [23, 90] width 7 height 9
select select "718"
select select "service"
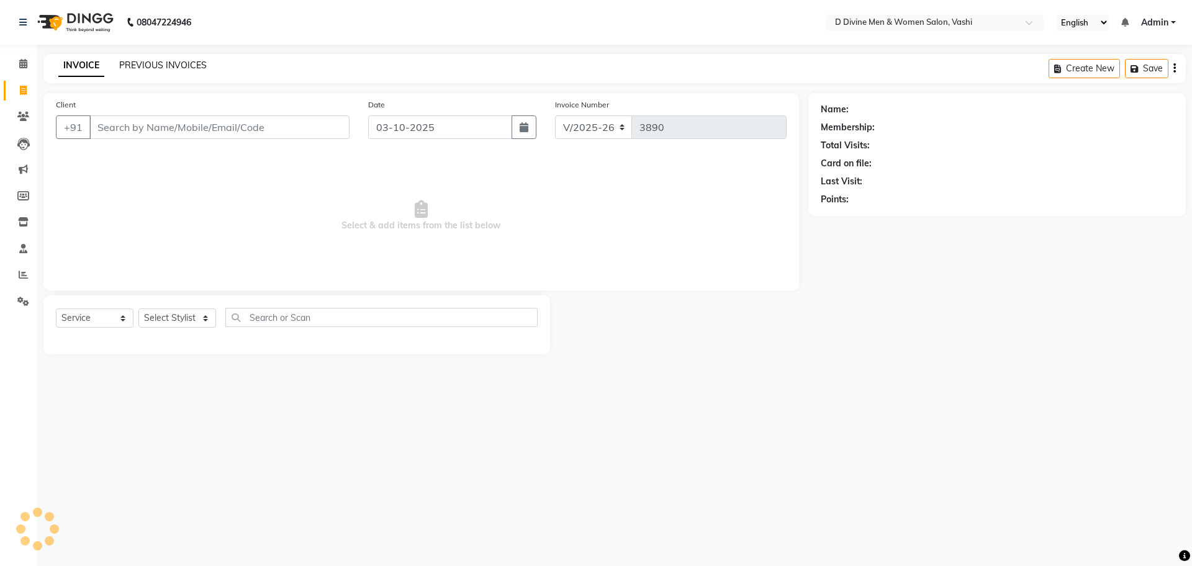
select select "10981"
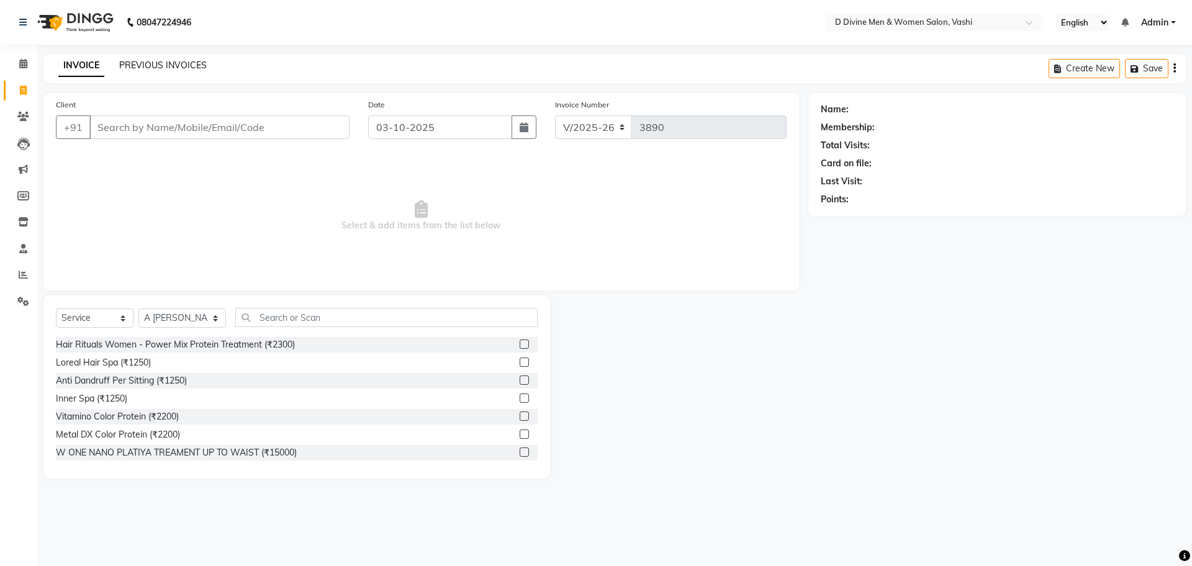
click at [137, 67] on link "PREVIOUS INVOICES" at bounding box center [163, 65] width 88 height 11
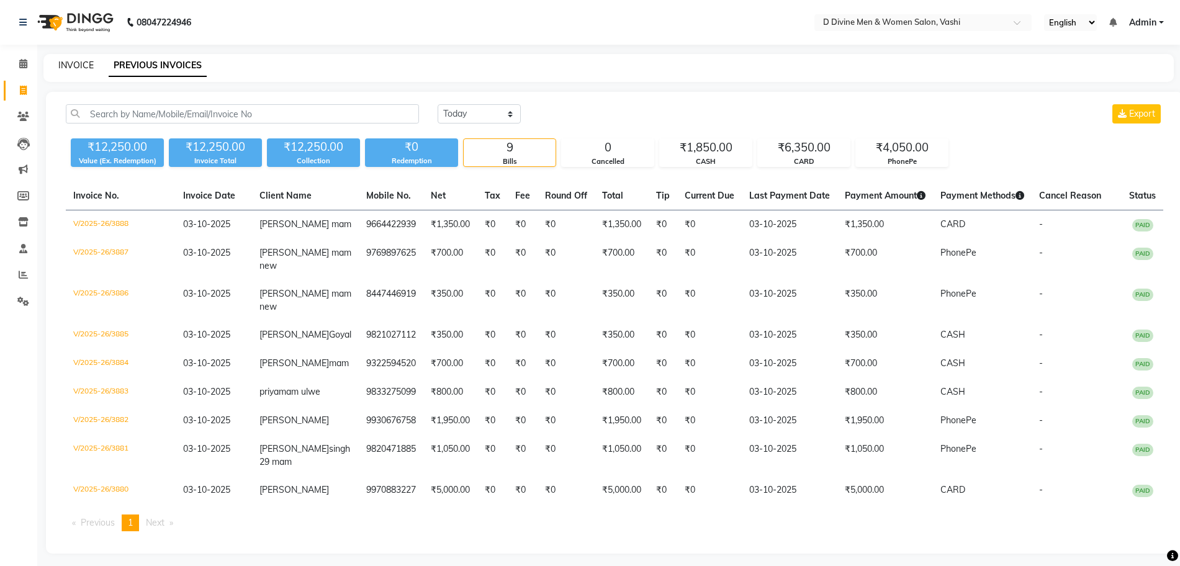
click at [84, 70] on link "INVOICE" at bounding box center [75, 65] width 35 height 11
select select "service"
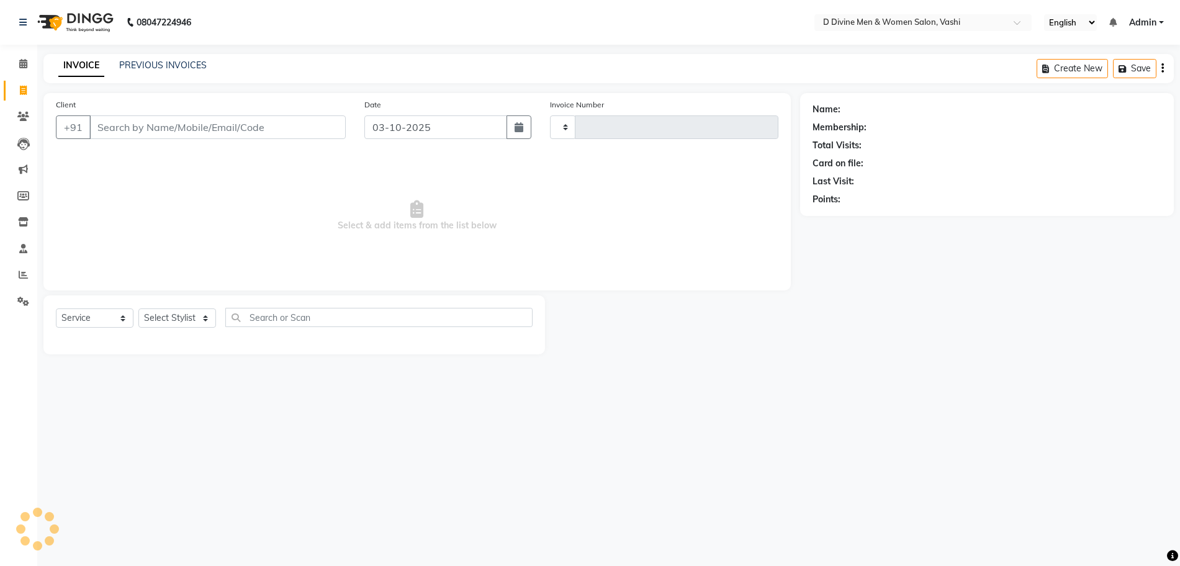
type input "3890"
select select "718"
select select "10981"
